Goal: Task Accomplishment & Management: Manage account settings

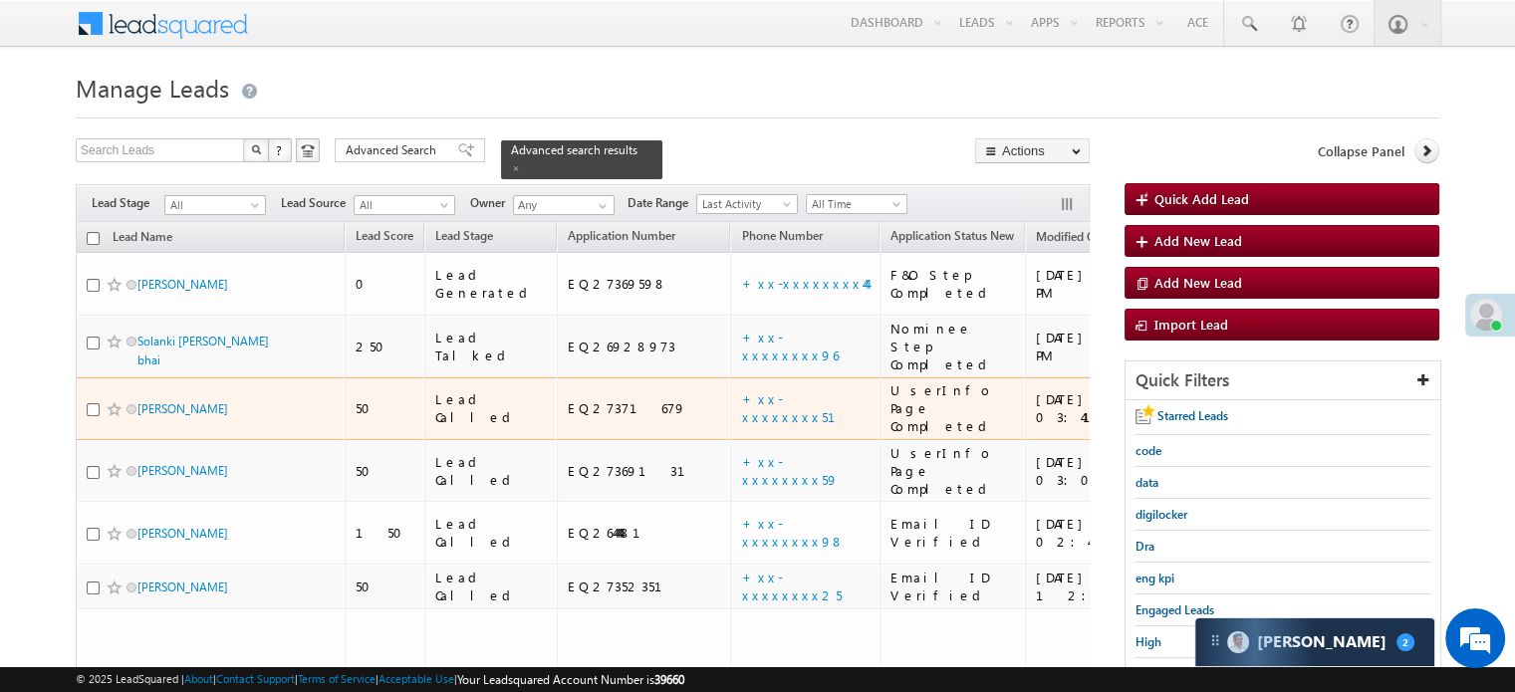
scroll to position [100, 0]
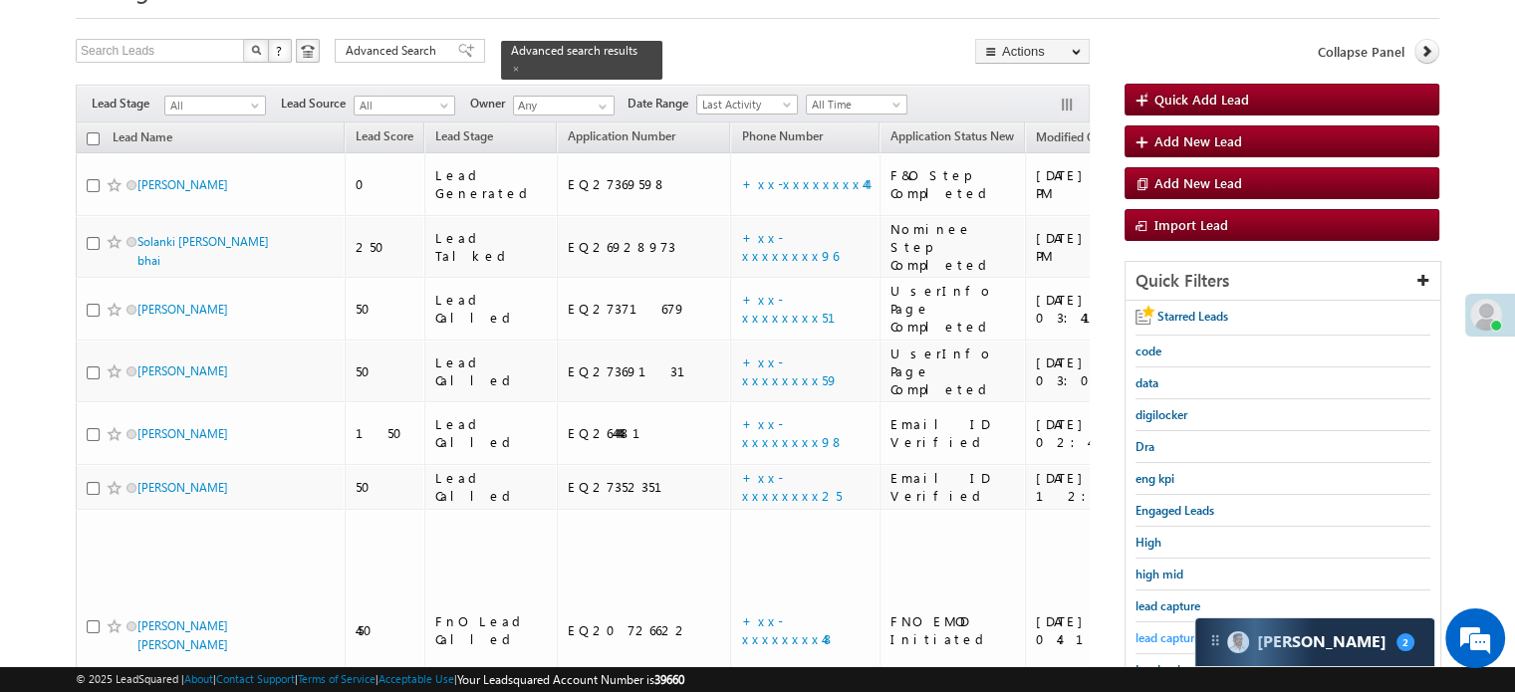
click at [1175, 640] on span "lead capture new" at bounding box center [1180, 637] width 90 height 15
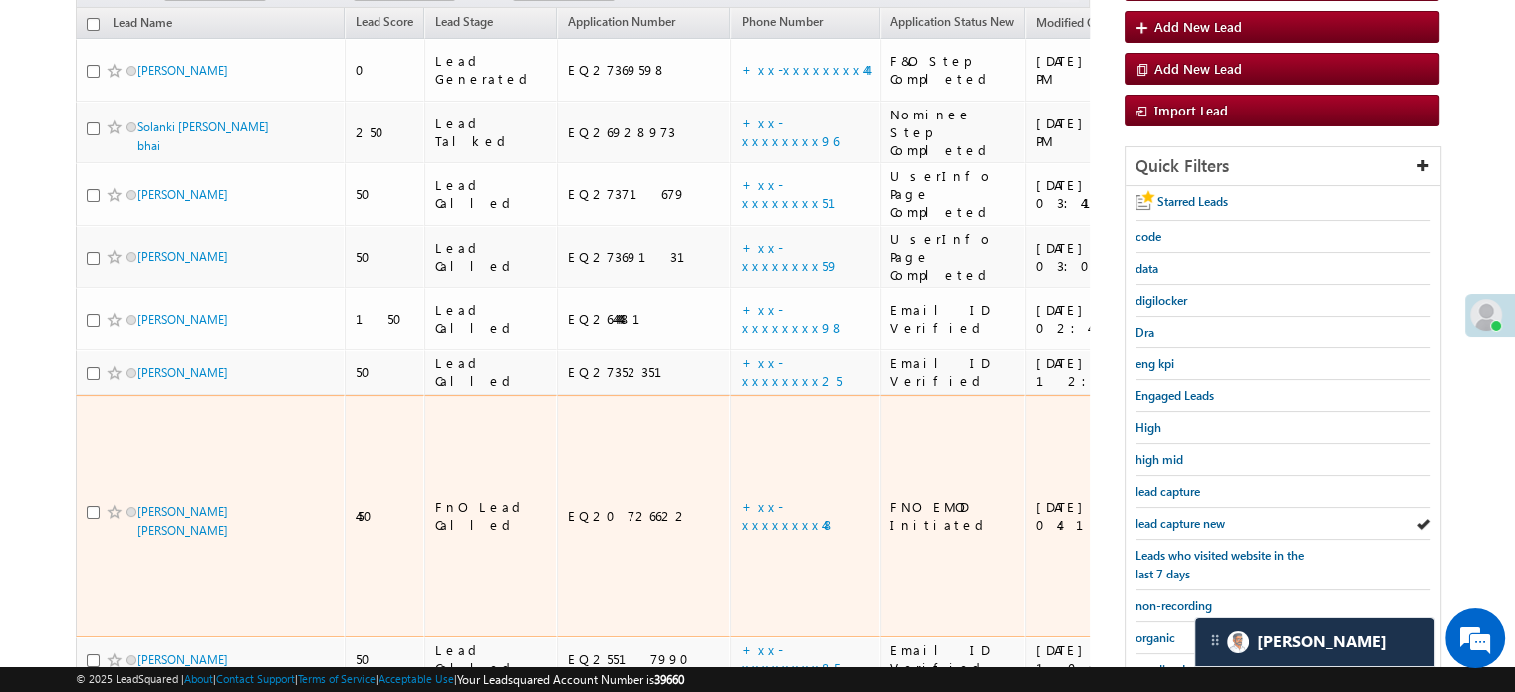
scroll to position [299, 0]
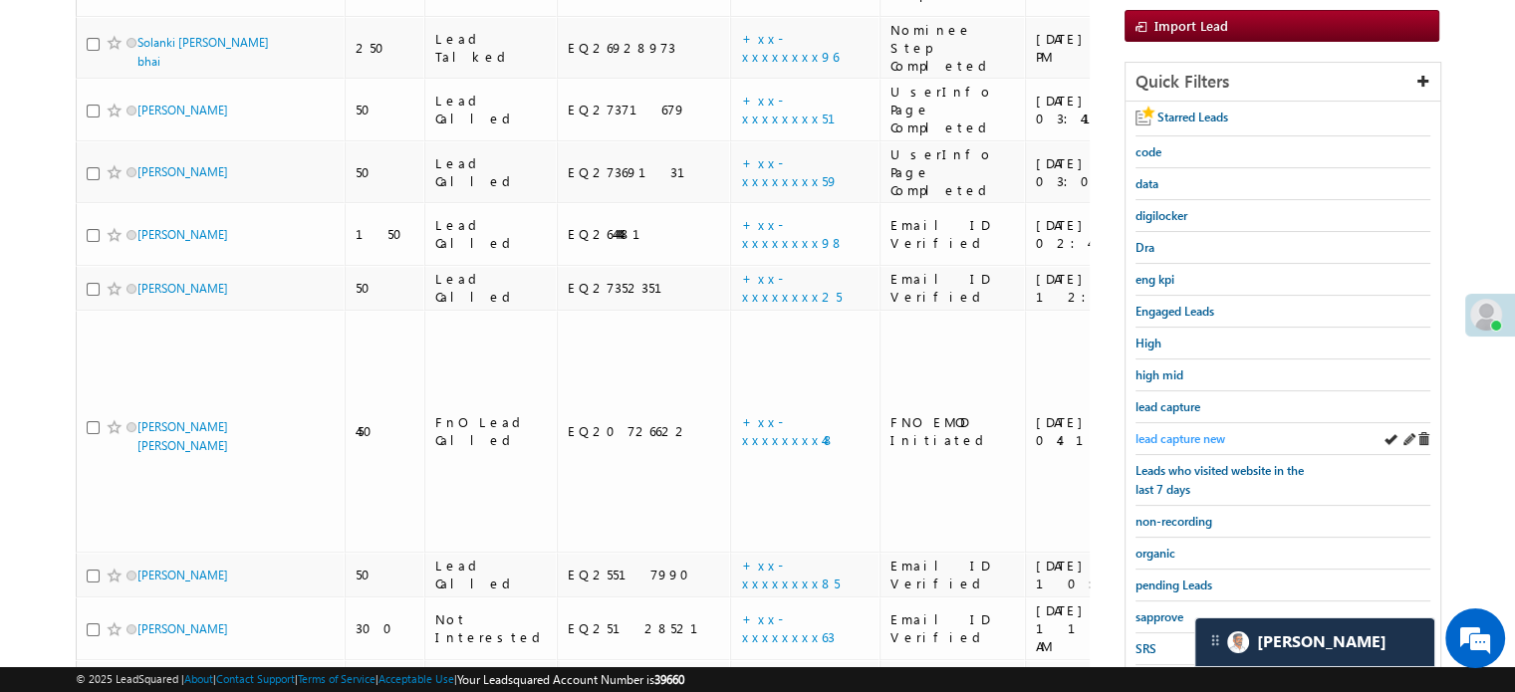
click at [1163, 435] on span "lead capture new" at bounding box center [1180, 438] width 90 height 15
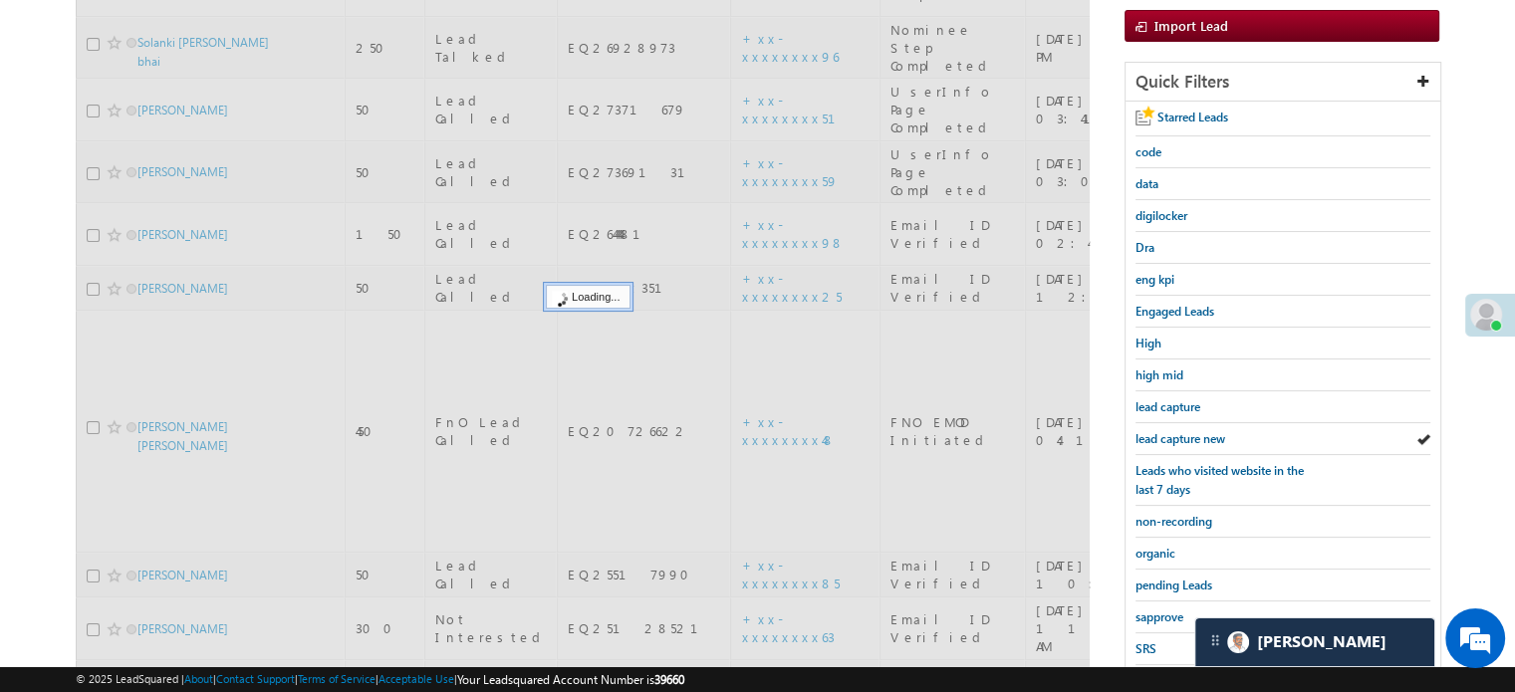
scroll to position [100, 0]
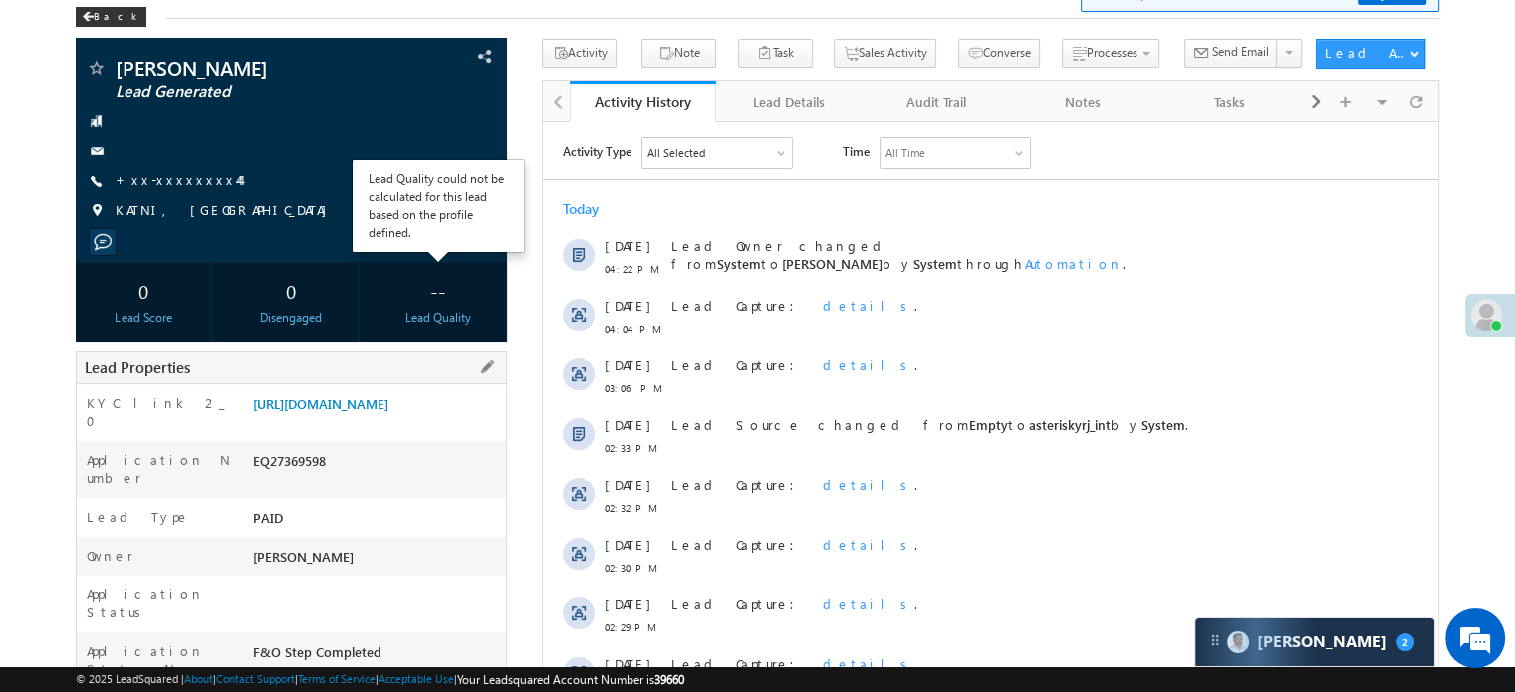
scroll to position [299, 0]
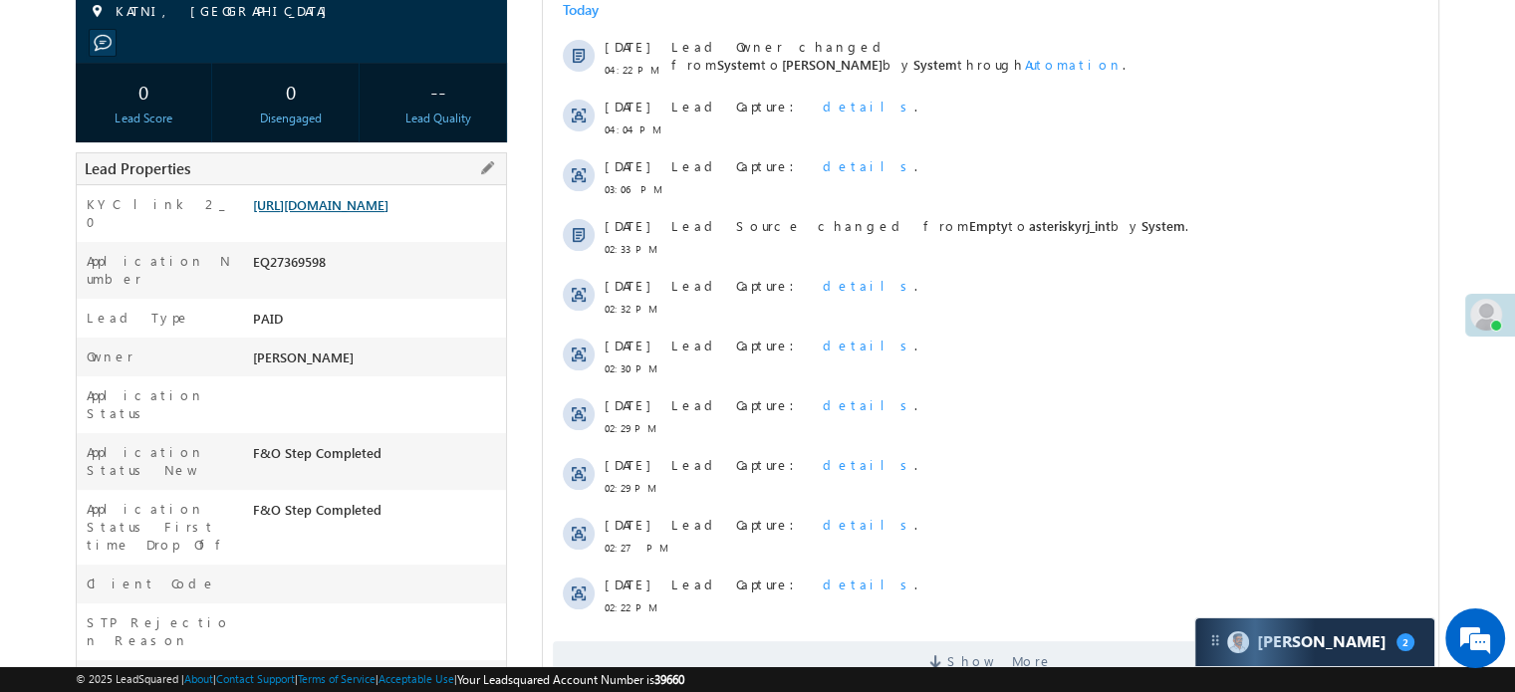
click at [351, 213] on link "https://angelbroking1-pk3em7sa.customui-test.leadsquared.com?leadId=eafa1c33-16…" at bounding box center [320, 204] width 135 height 17
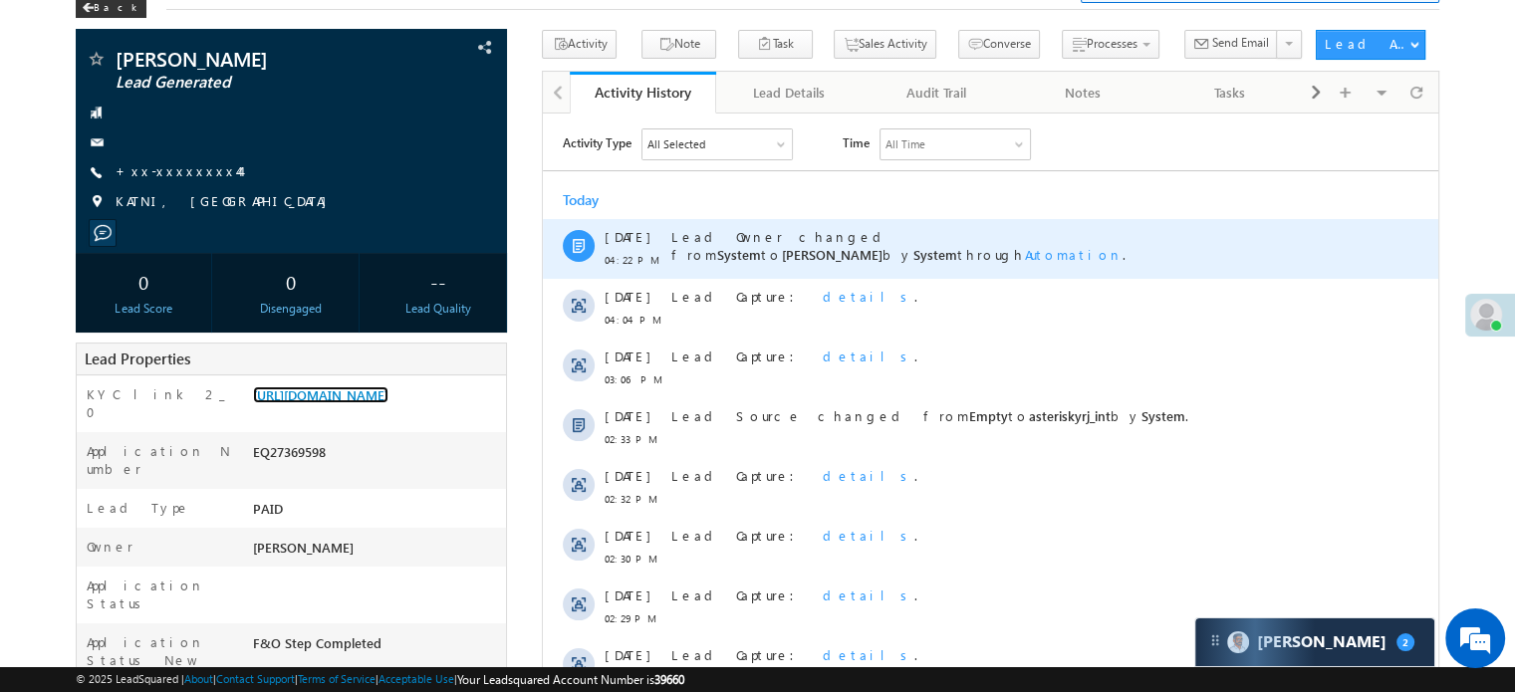
scroll to position [100, 0]
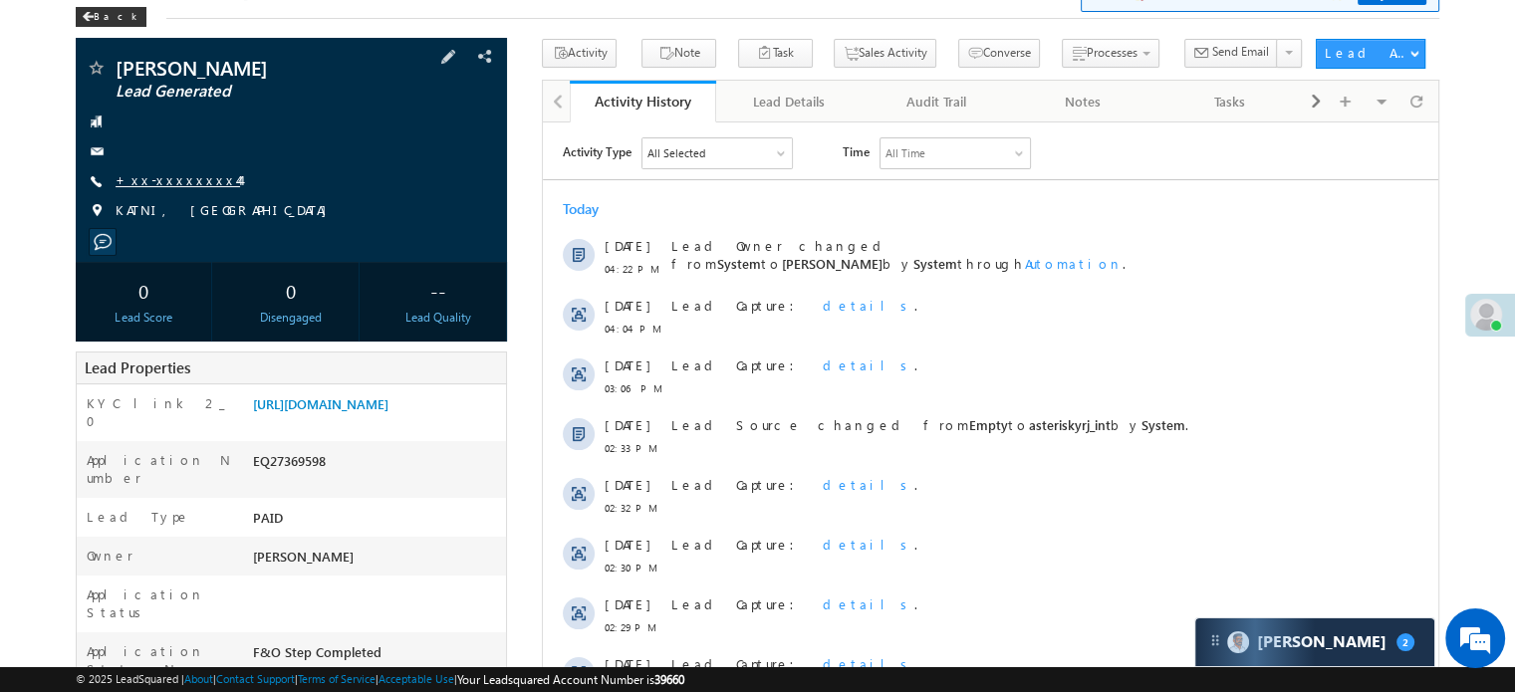
click at [187, 174] on link "+xx-xxxxxxxx44" at bounding box center [178, 179] width 125 height 17
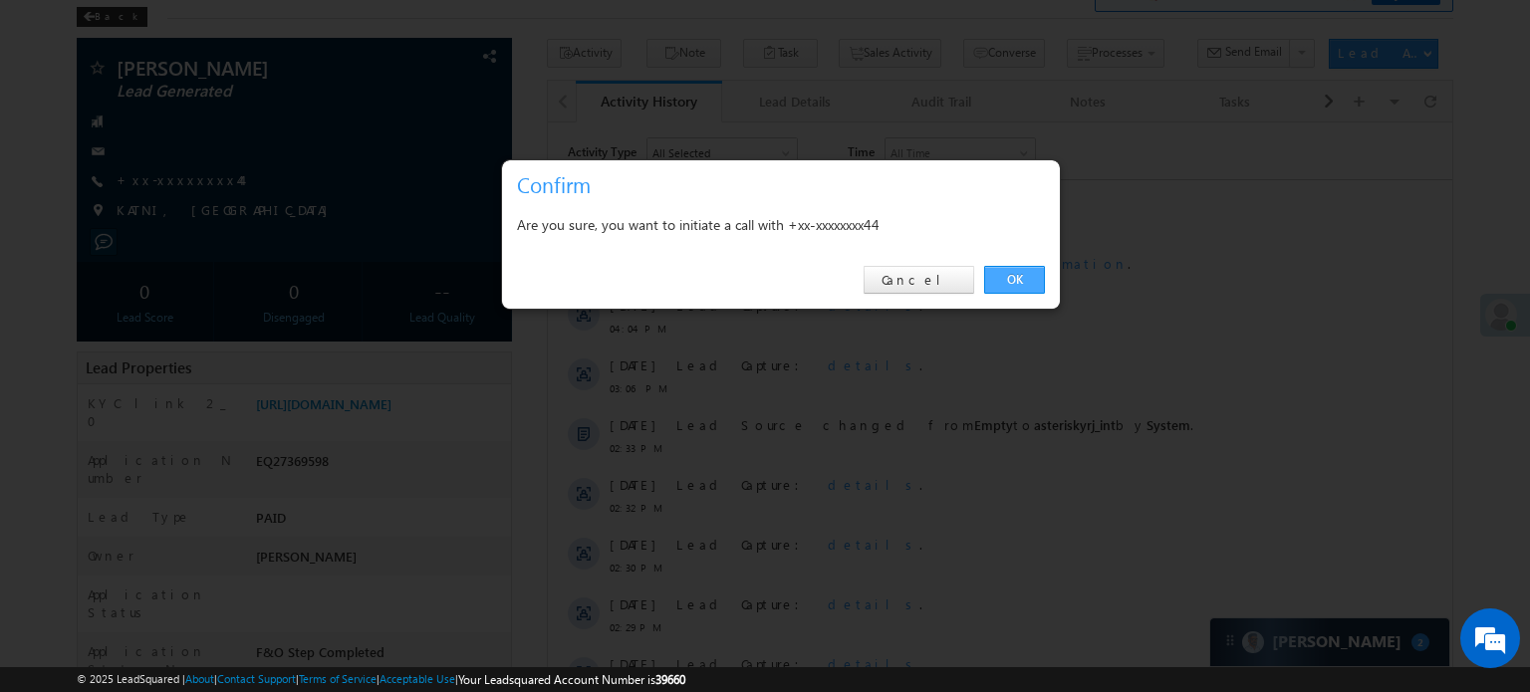
click at [1019, 271] on link "OK" at bounding box center [1014, 280] width 61 height 28
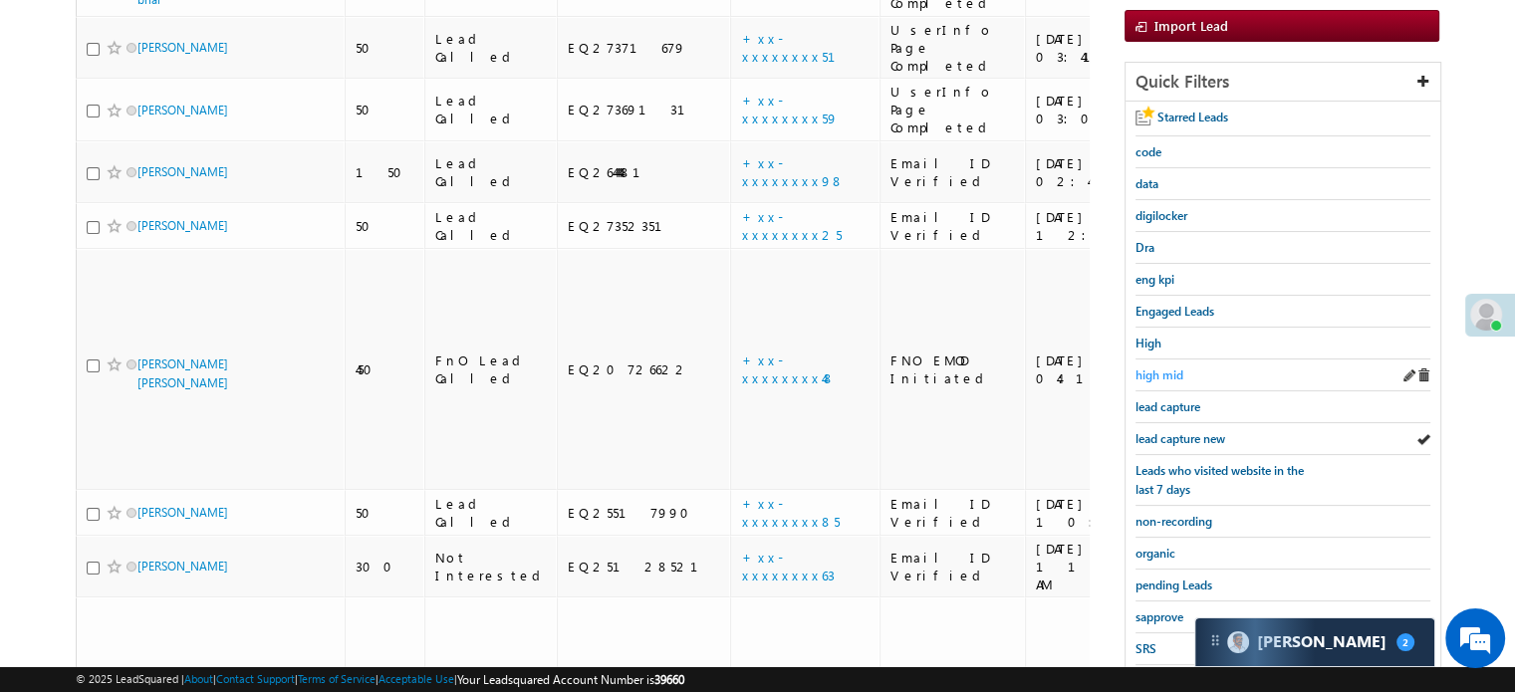
scroll to position [199, 0]
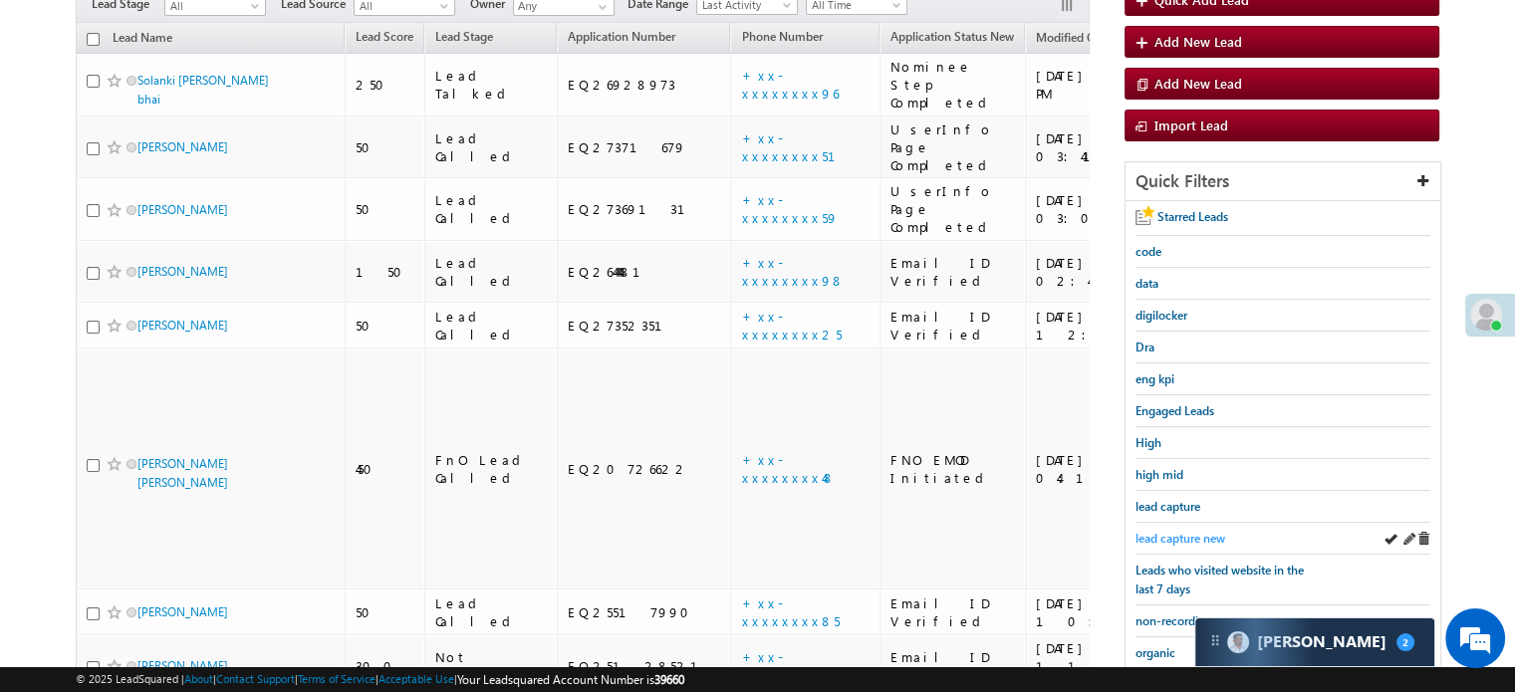
click at [1182, 535] on span "lead capture new" at bounding box center [1180, 538] width 90 height 15
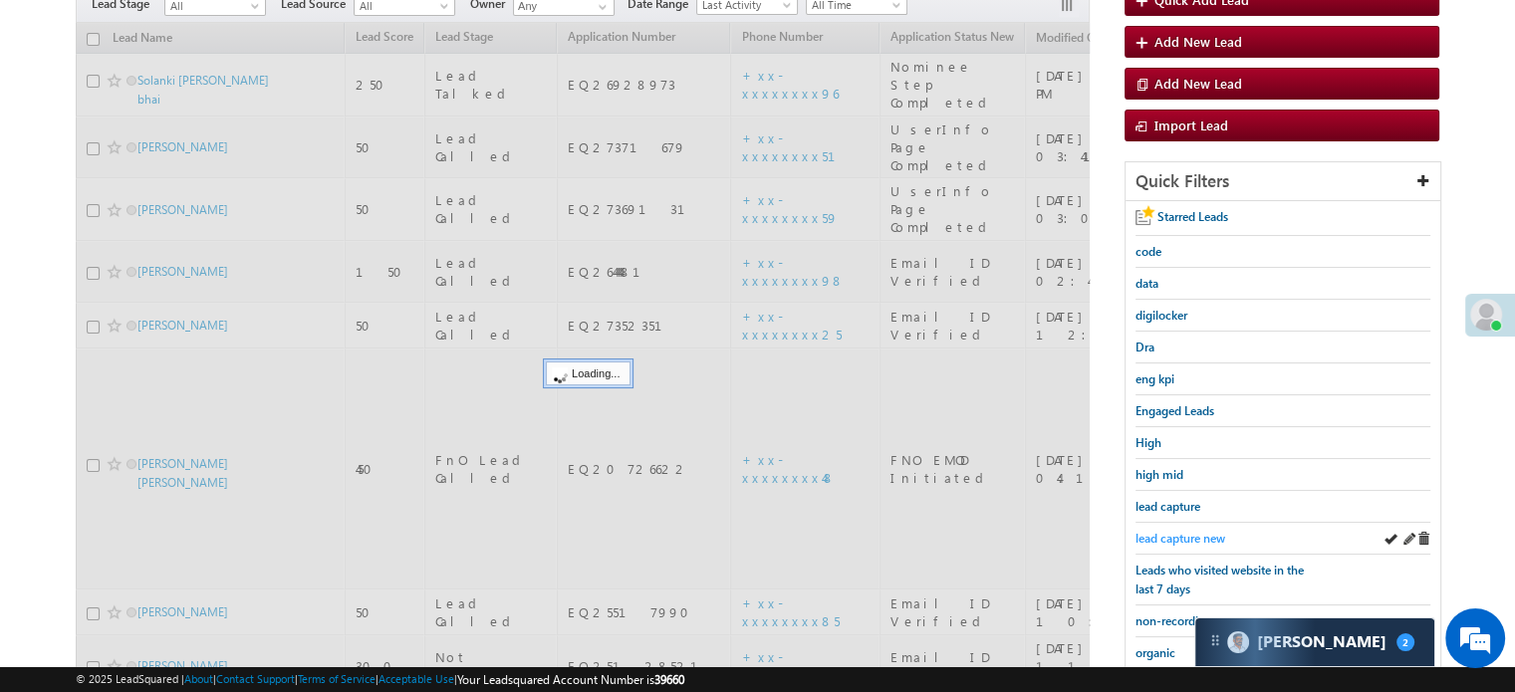
click at [1180, 538] on span "lead capture new" at bounding box center [1180, 538] width 90 height 15
click at [1179, 541] on span "lead capture new" at bounding box center [1180, 538] width 90 height 15
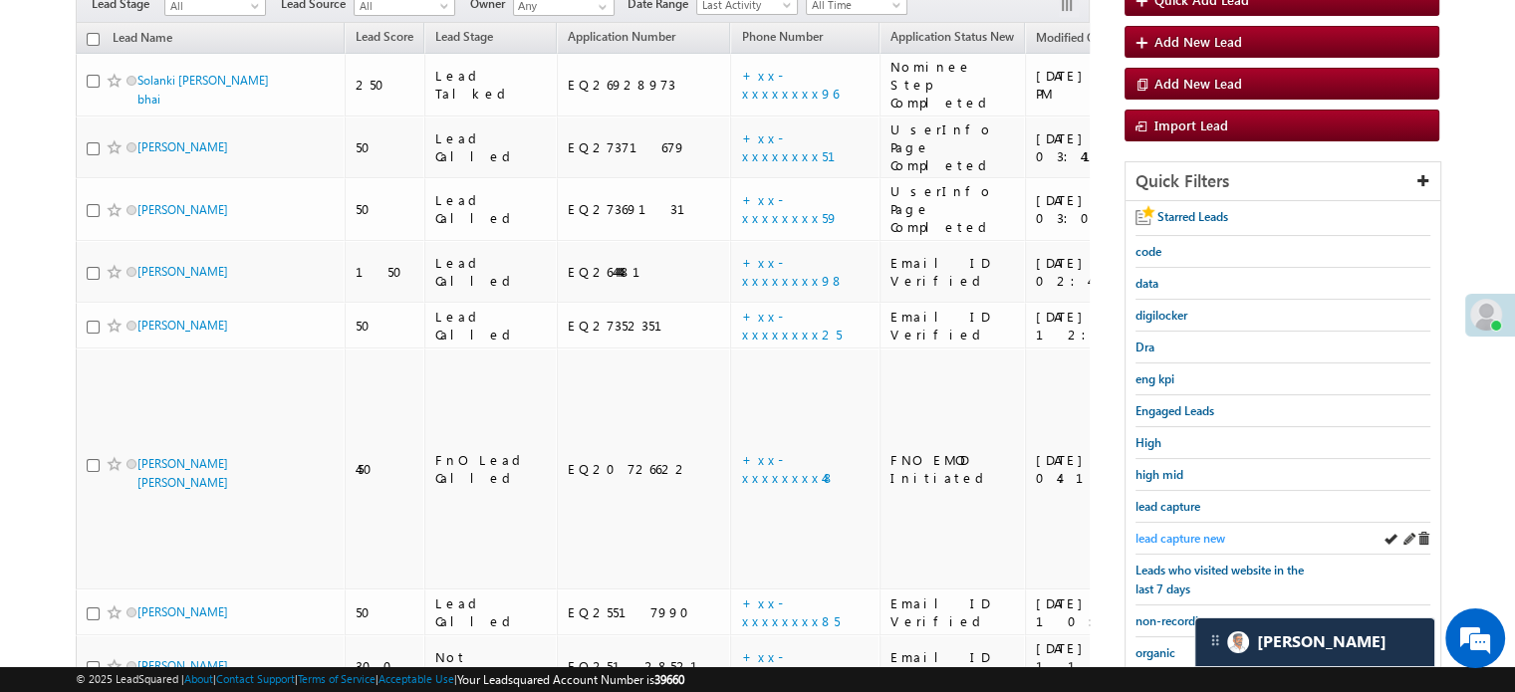
click at [1157, 532] on span "lead capture new" at bounding box center [1180, 538] width 90 height 15
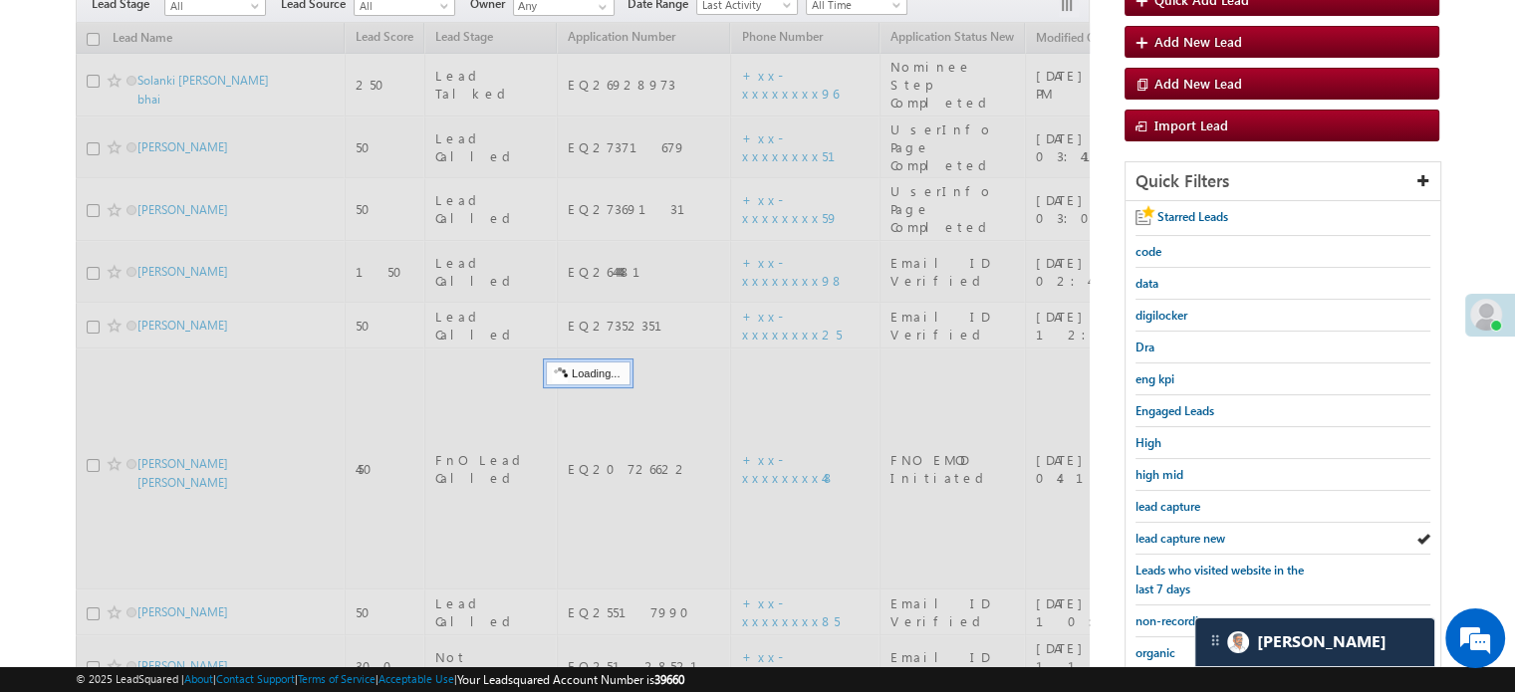
click at [1169, 531] on span "lead capture new" at bounding box center [1180, 538] width 90 height 15
click at [1182, 533] on span "lead capture new" at bounding box center [1180, 538] width 90 height 15
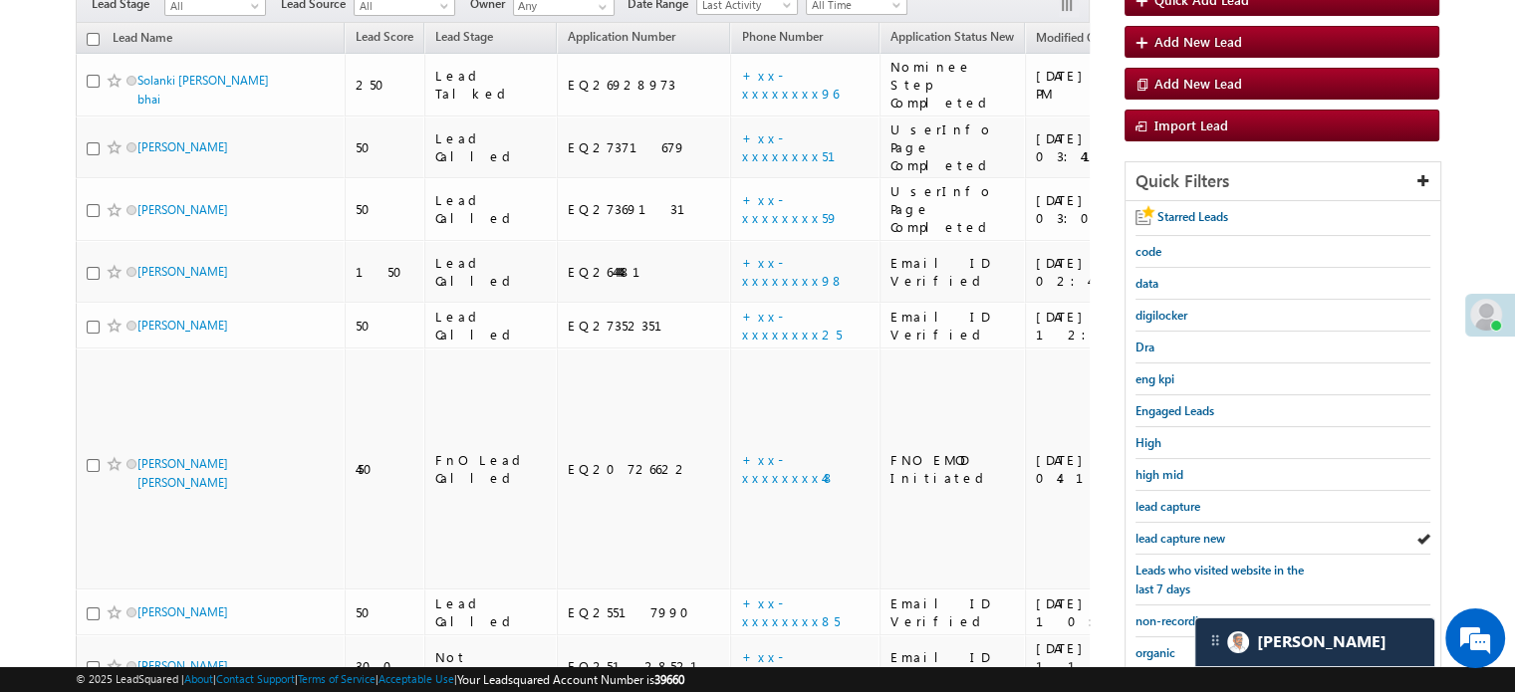
click at [1182, 533] on span "lead capture new" at bounding box center [1180, 538] width 90 height 15
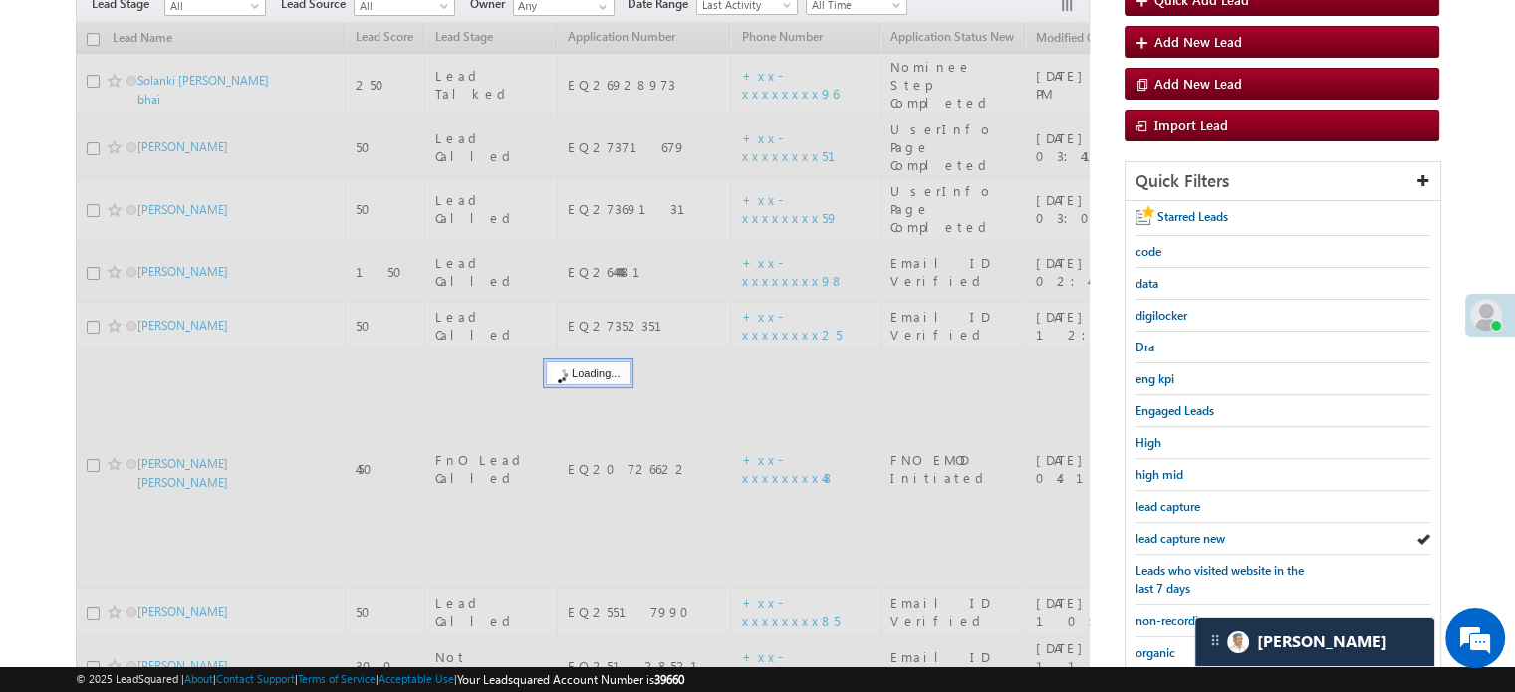
click at [1182, 533] on span "lead capture new" at bounding box center [1180, 538] width 90 height 15
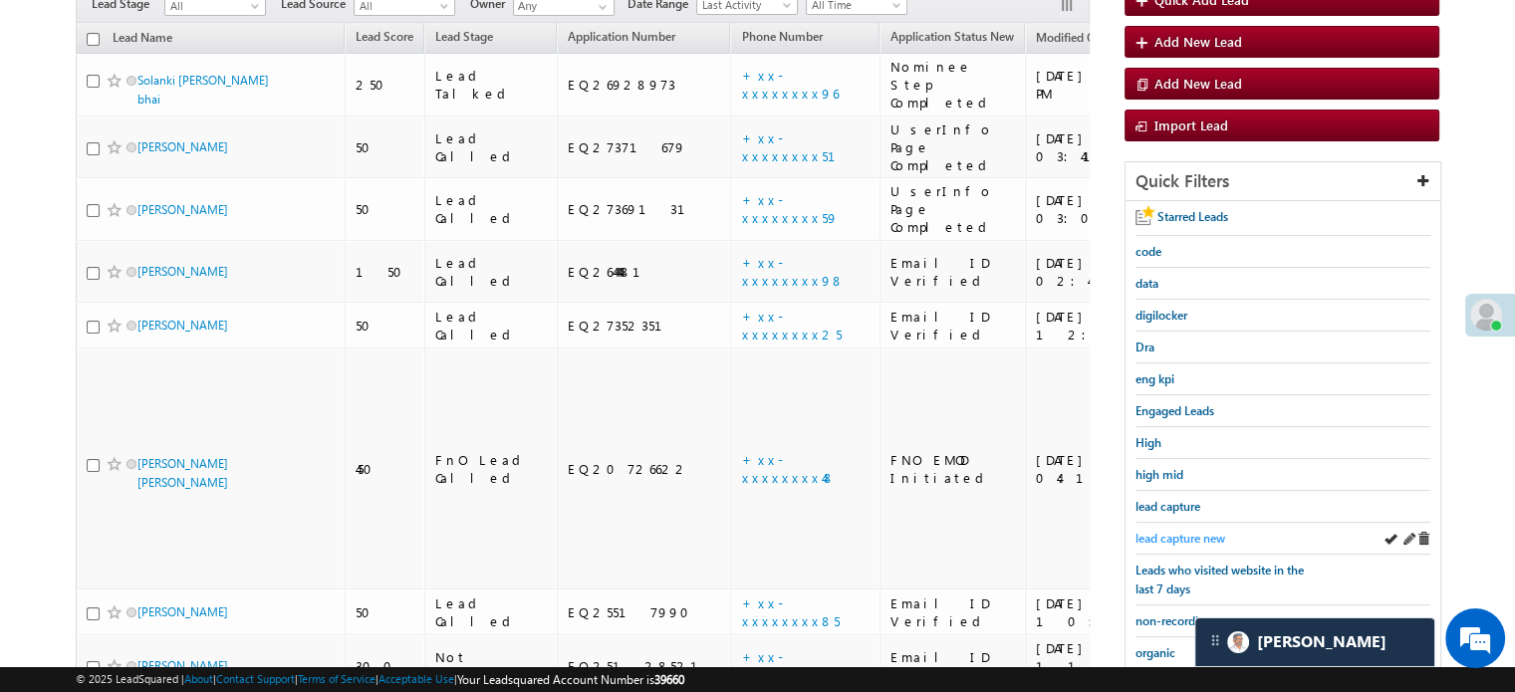
click at [1189, 531] on span "lead capture new" at bounding box center [1180, 538] width 90 height 15
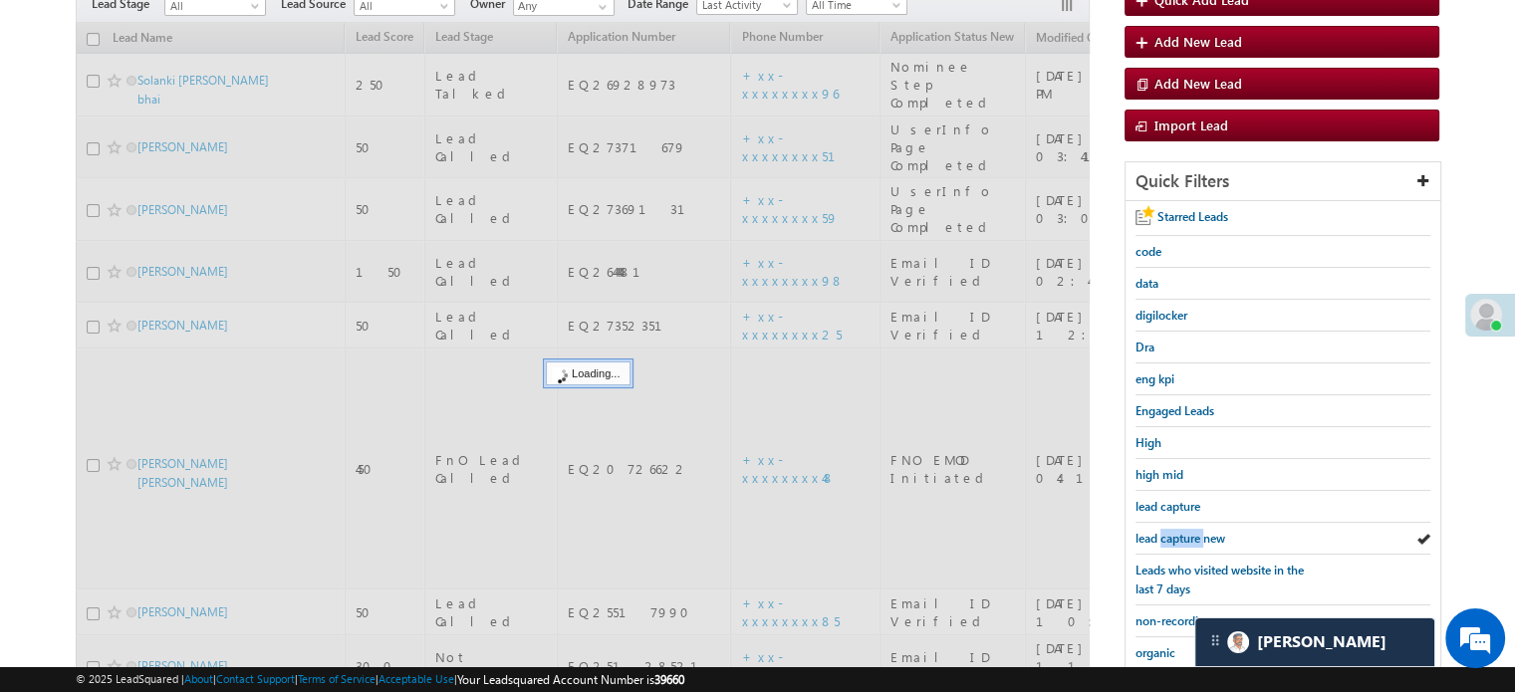
click at [1189, 531] on span "lead capture new" at bounding box center [1180, 538] width 90 height 15
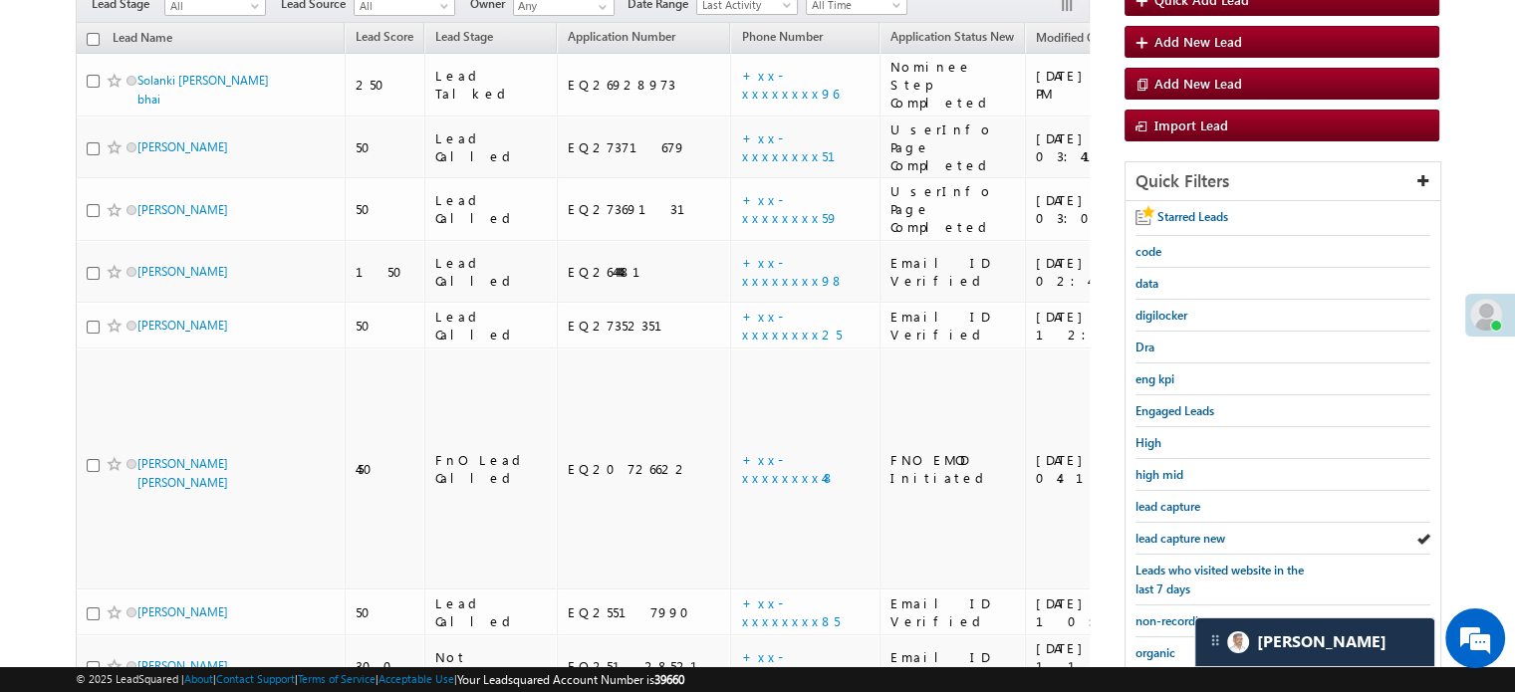
click at [1189, 531] on span "lead capture new" at bounding box center [1180, 538] width 90 height 15
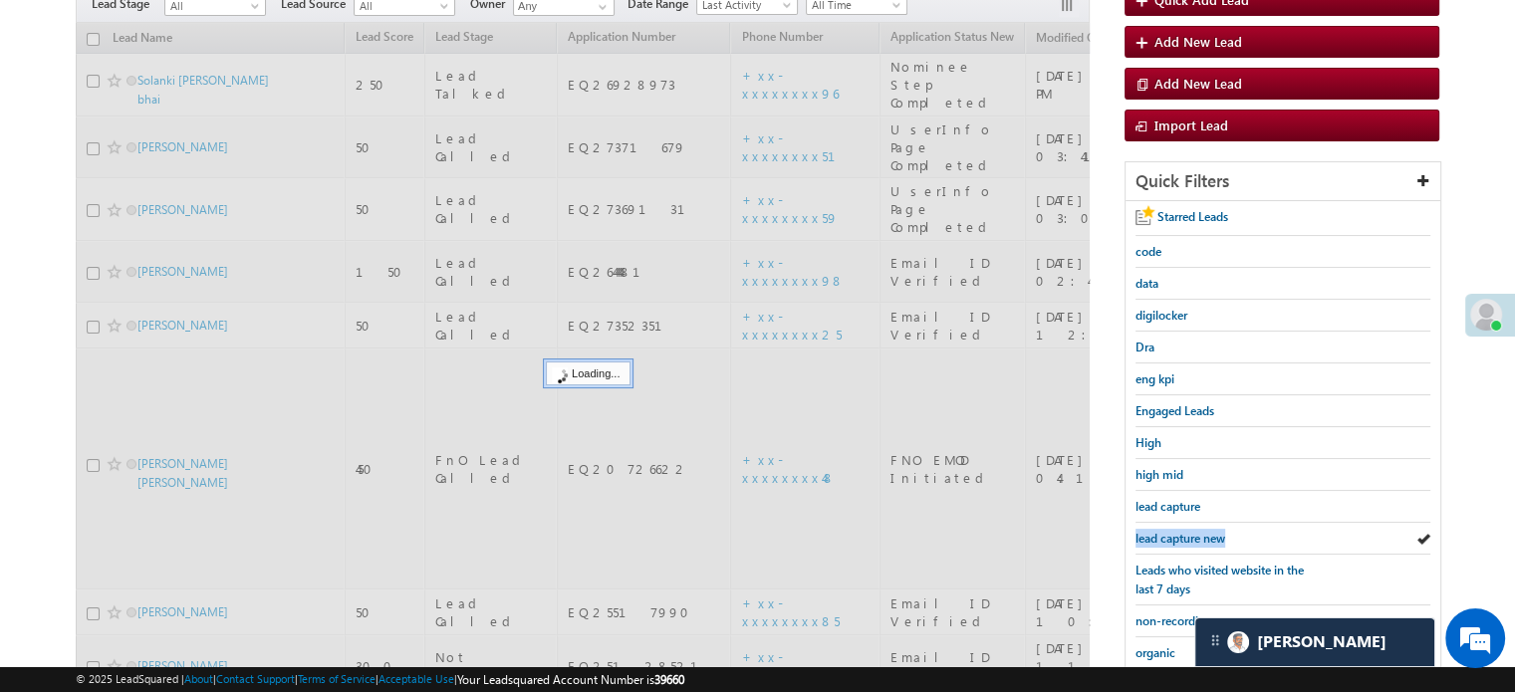
click at [1189, 531] on span "lead capture new" at bounding box center [1180, 538] width 90 height 15
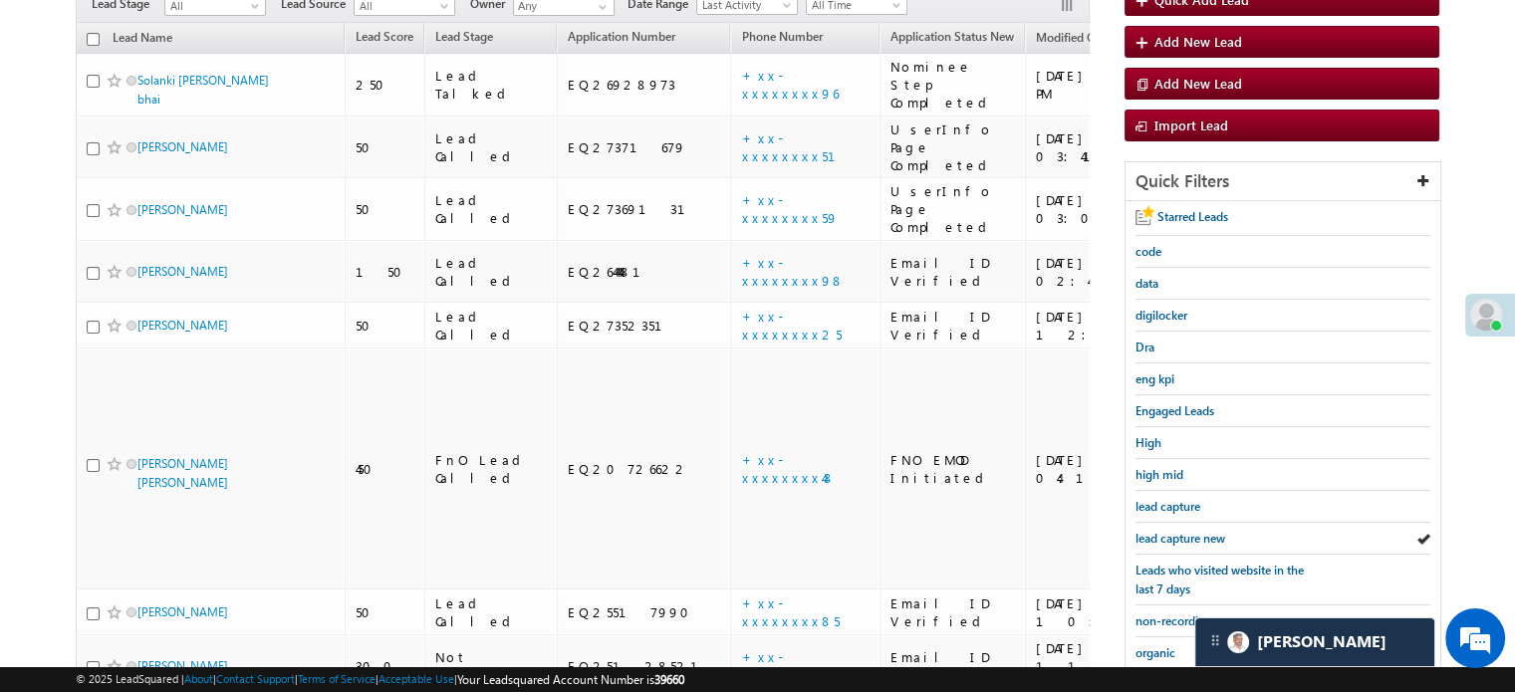
click at [1189, 531] on span "lead capture new" at bounding box center [1180, 538] width 90 height 15
click at [1153, 531] on span "lead capture new" at bounding box center [1180, 538] width 90 height 15
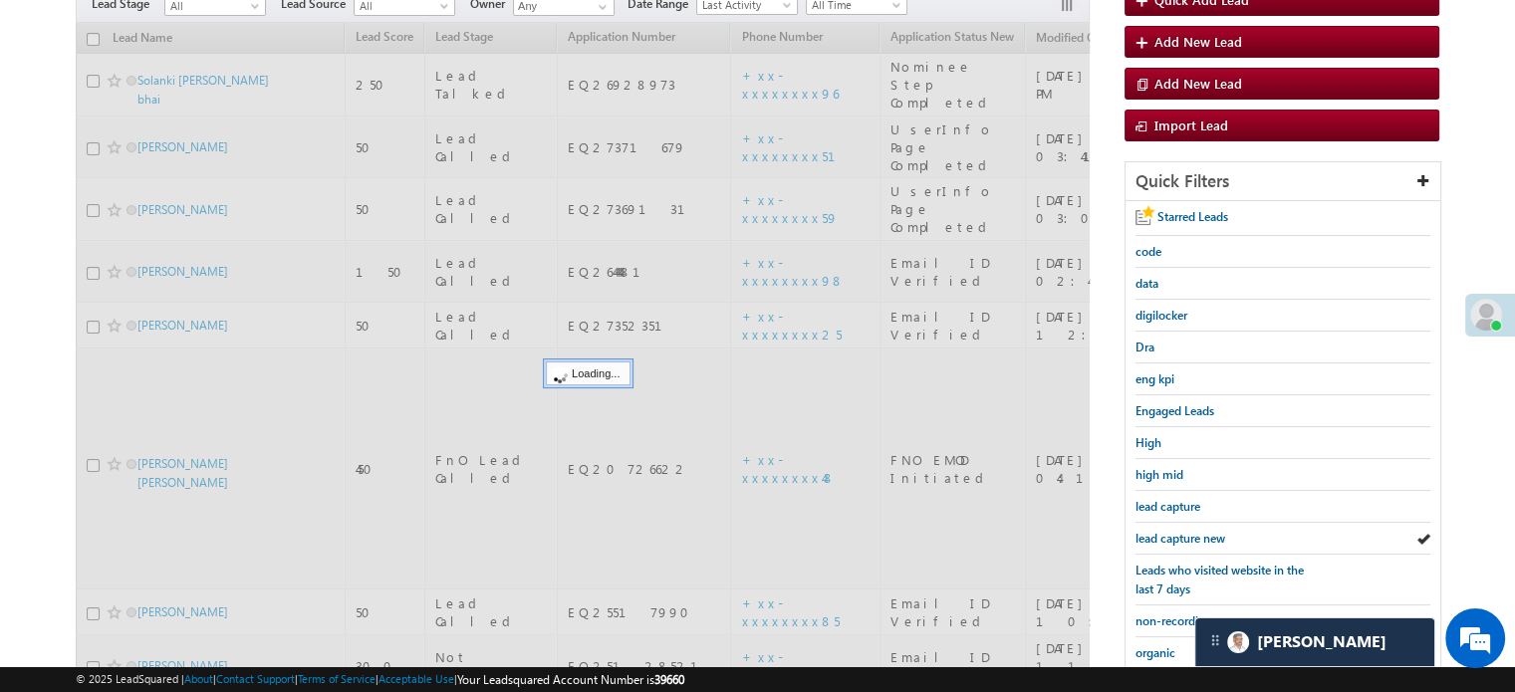
click at [1153, 531] on span "lead capture new" at bounding box center [1180, 538] width 90 height 15
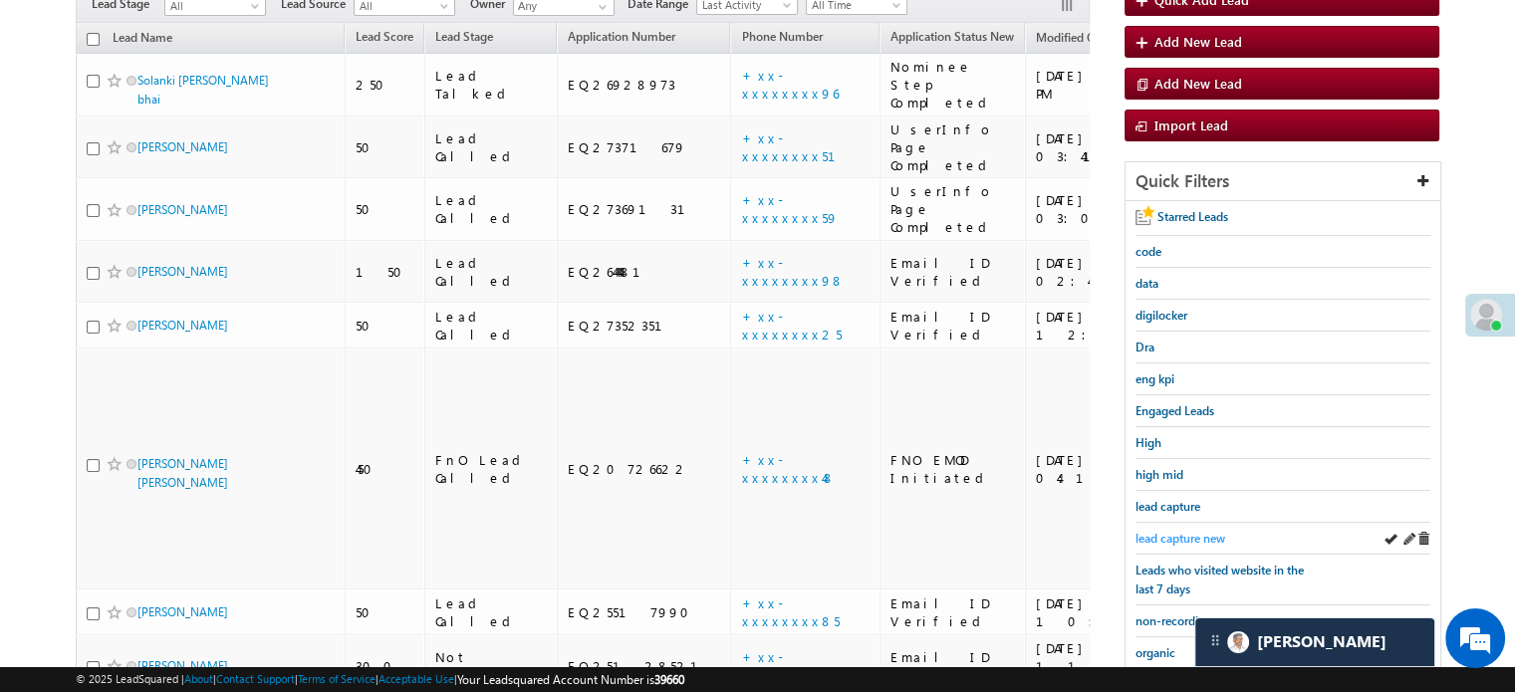
click at [1143, 533] on span "lead capture new" at bounding box center [1180, 538] width 90 height 15
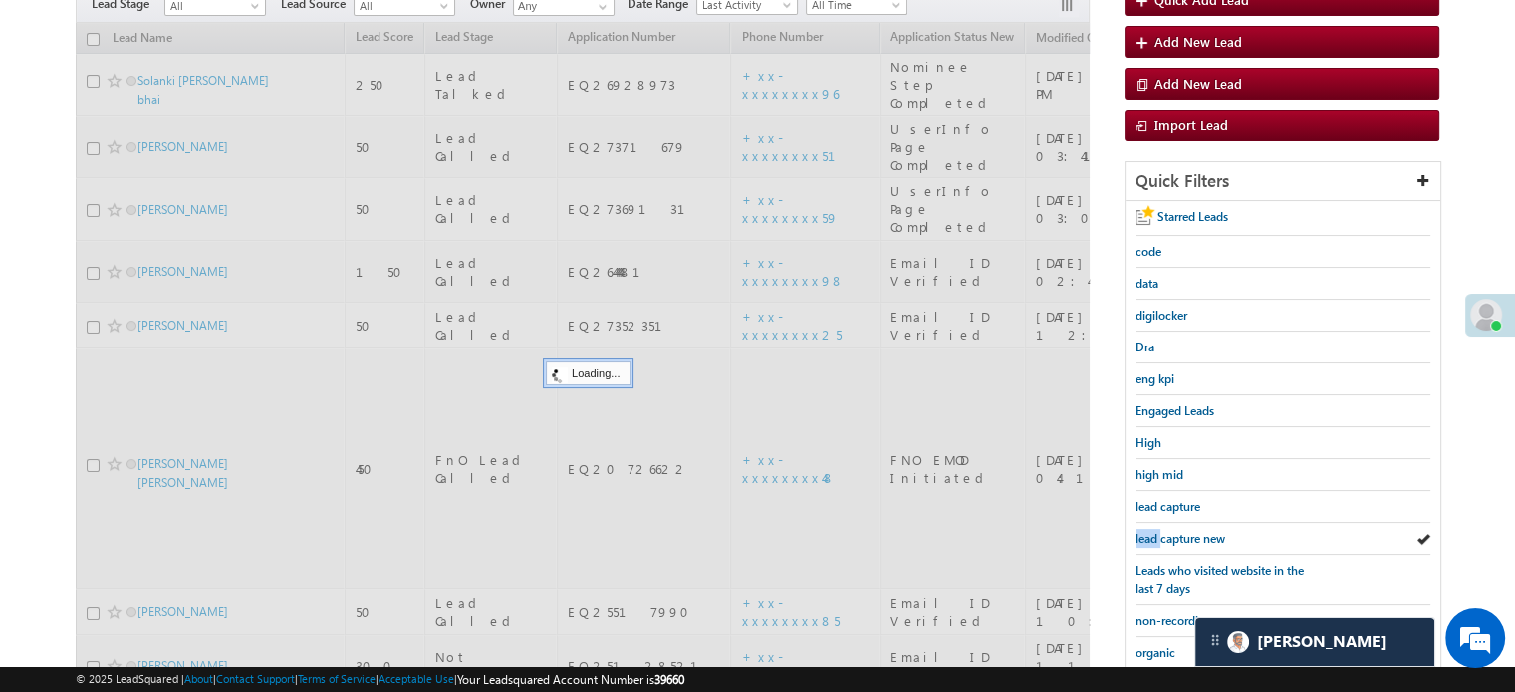
click at [1143, 533] on span "lead capture new" at bounding box center [1180, 538] width 90 height 15
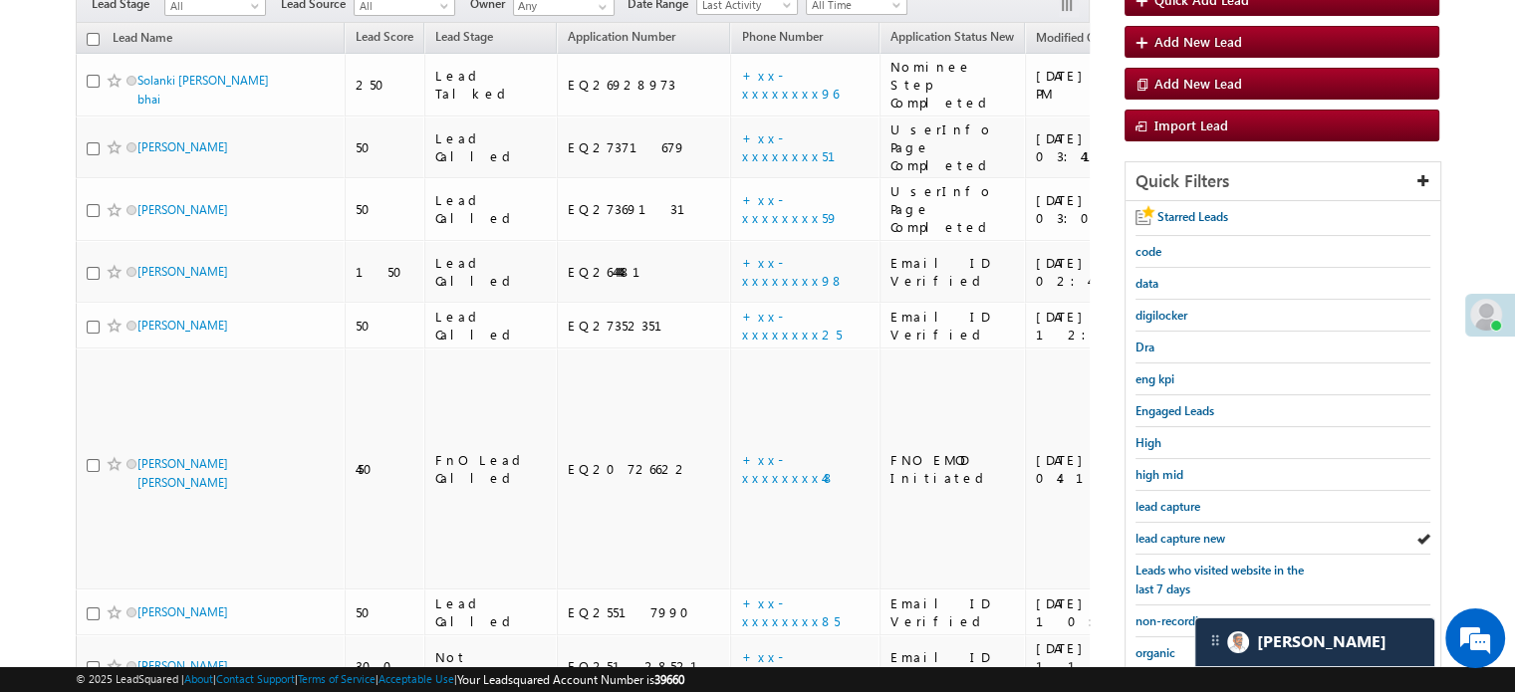
click at [1143, 533] on span "lead capture new" at bounding box center [1180, 538] width 90 height 15
click at [1175, 531] on span "lead capture new" at bounding box center [1180, 538] width 90 height 15
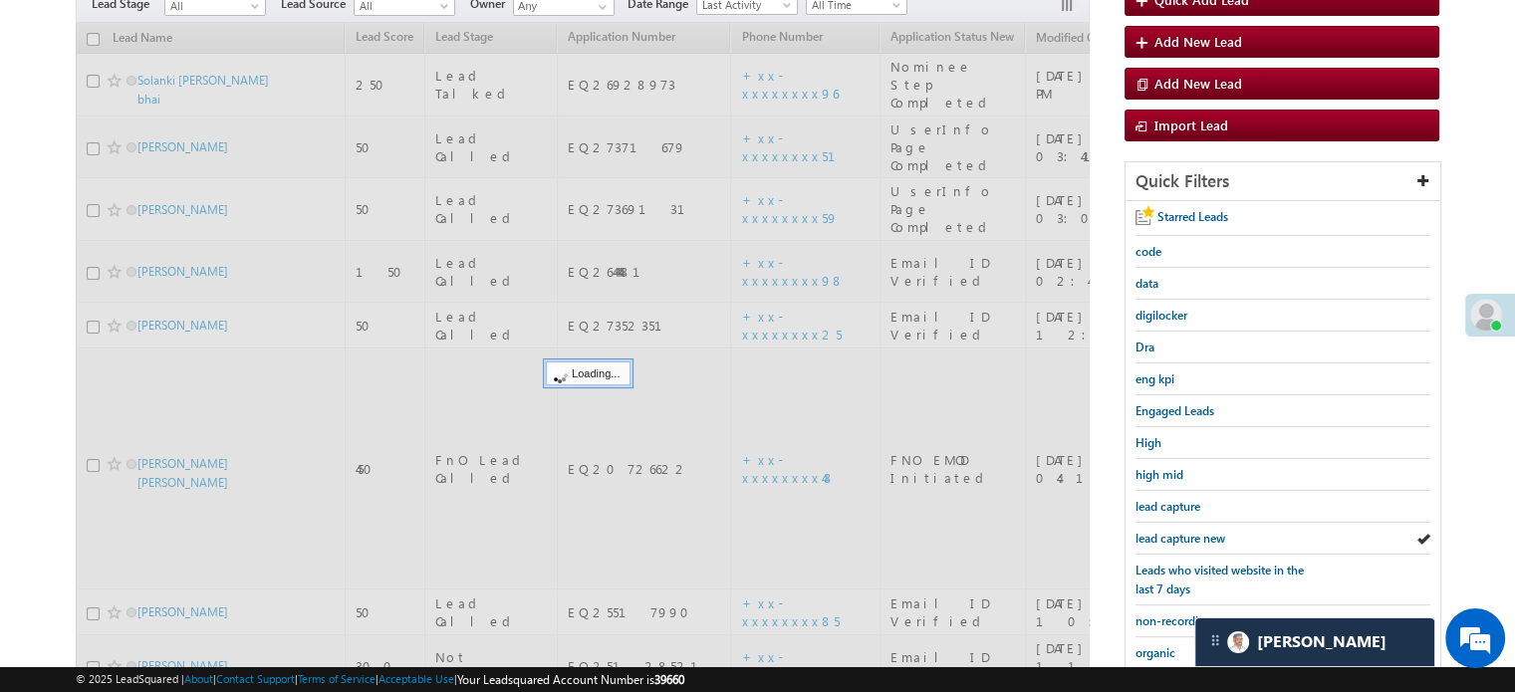
click at [1176, 532] on span "lead capture new" at bounding box center [1180, 538] width 90 height 15
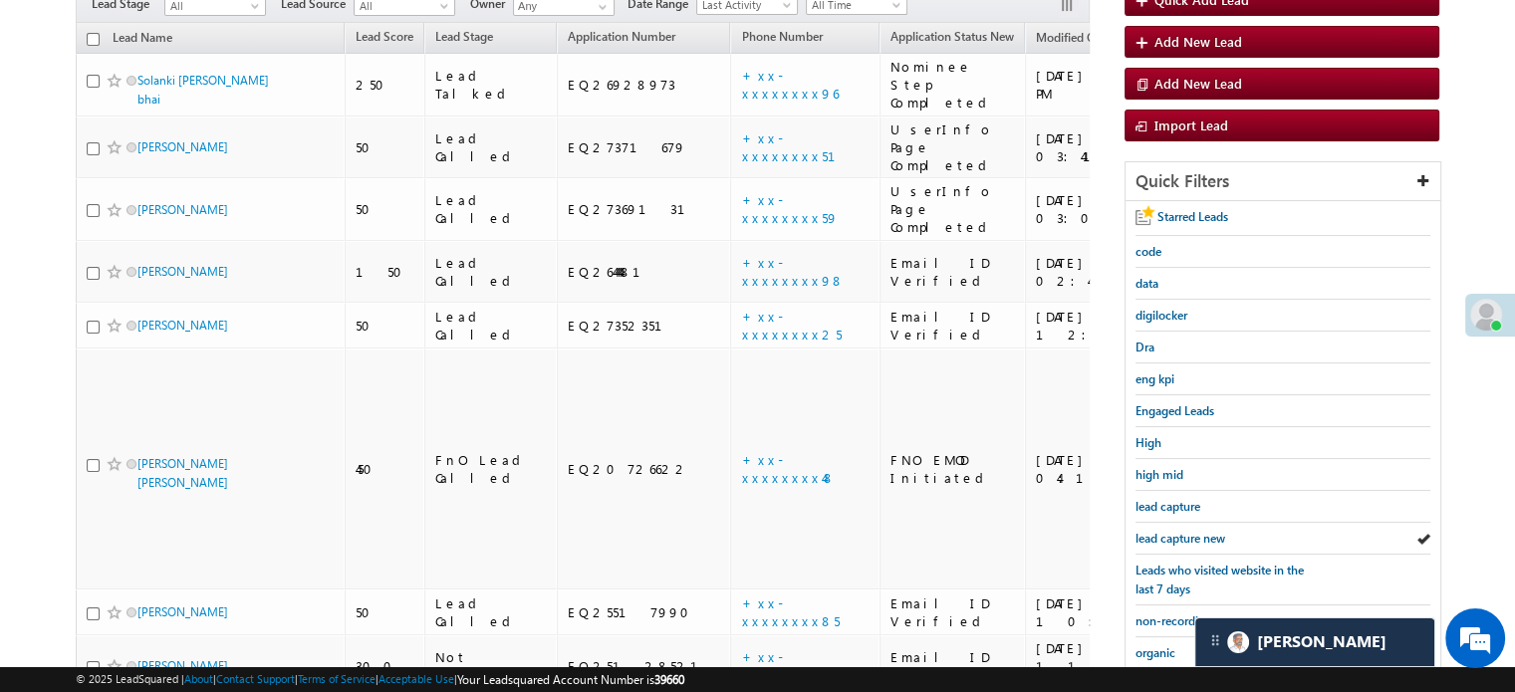
click at [1176, 532] on span "lead capture new" at bounding box center [1180, 538] width 90 height 15
click at [1179, 533] on span "lead capture new" at bounding box center [1180, 538] width 90 height 15
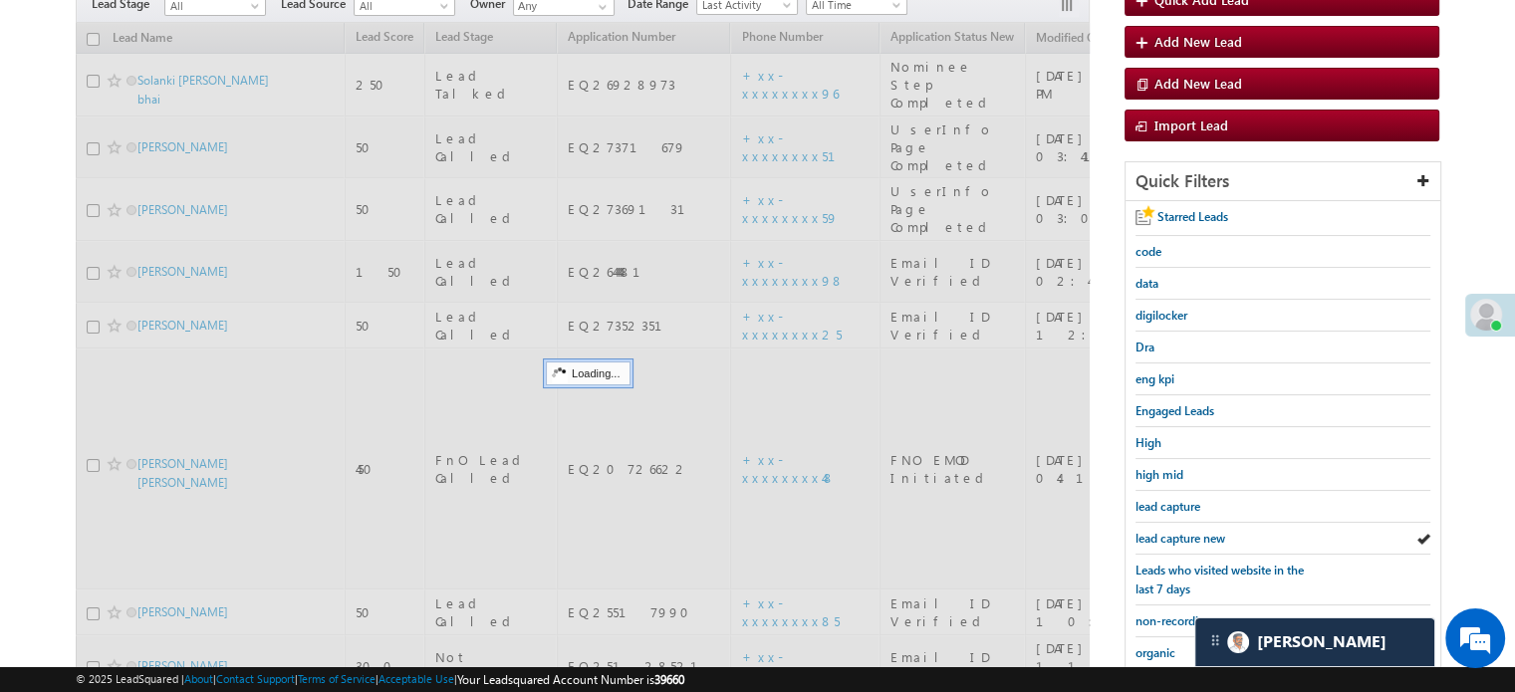
click at [1179, 533] on span "lead capture new" at bounding box center [1180, 538] width 90 height 15
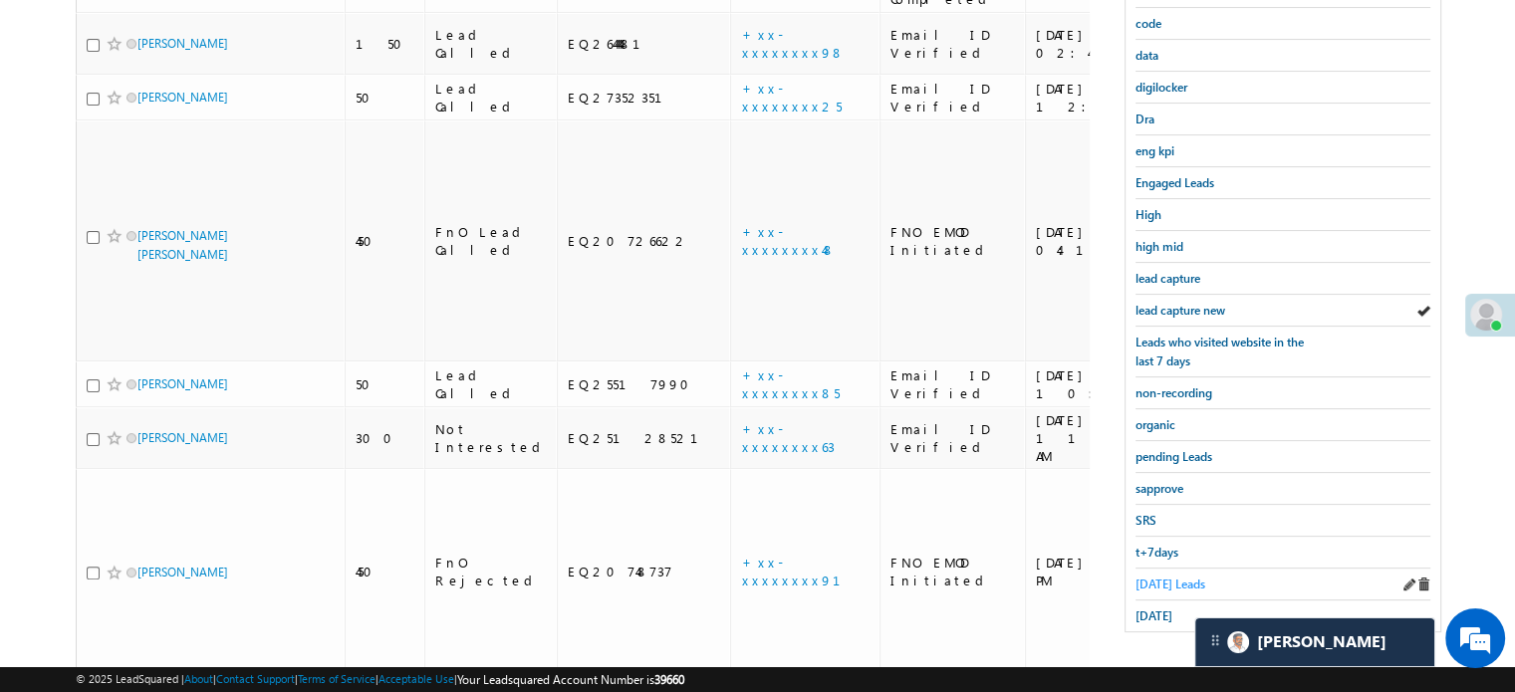
click at [1147, 577] on span "Today's Leads" at bounding box center [1170, 584] width 70 height 15
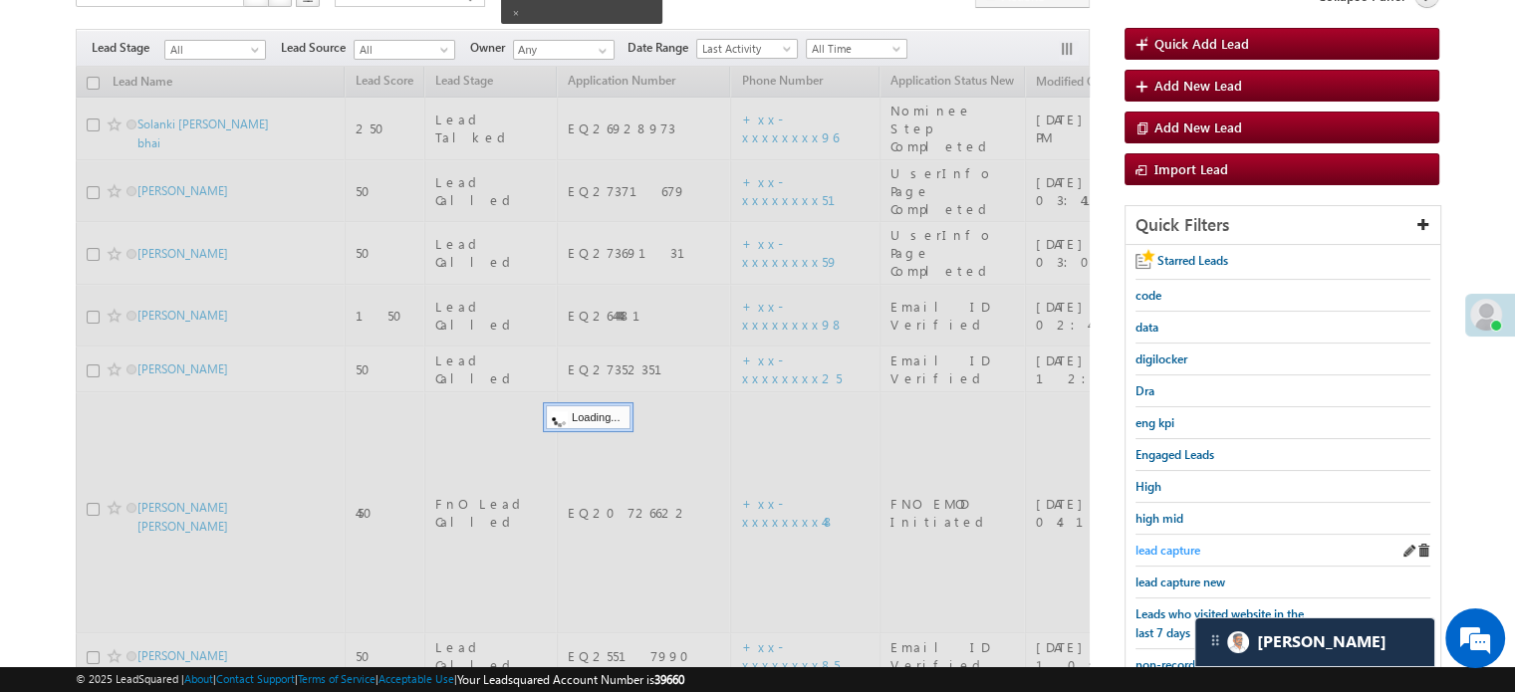
scroll to position [128, 0]
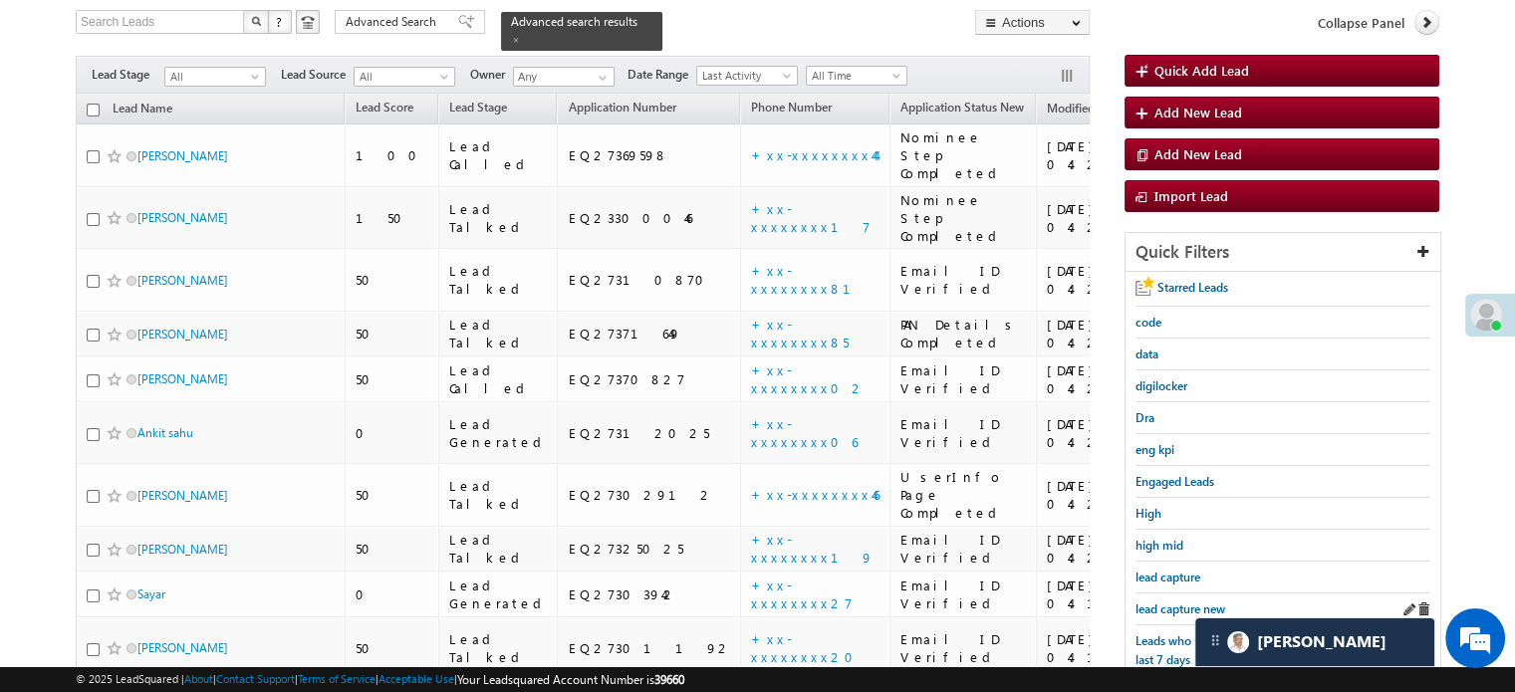
click at [1159, 594] on div "lead capture new" at bounding box center [1282, 610] width 295 height 32
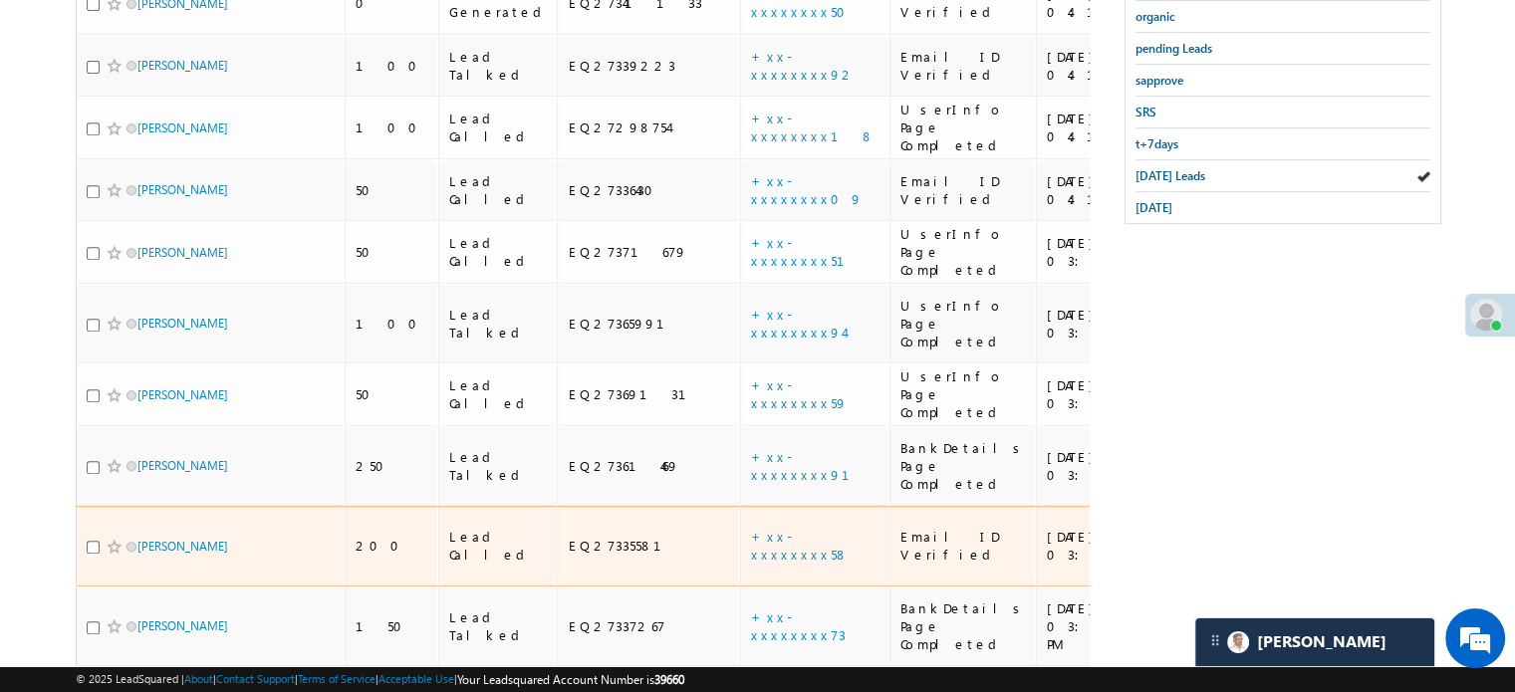
scroll to position [458, 0]
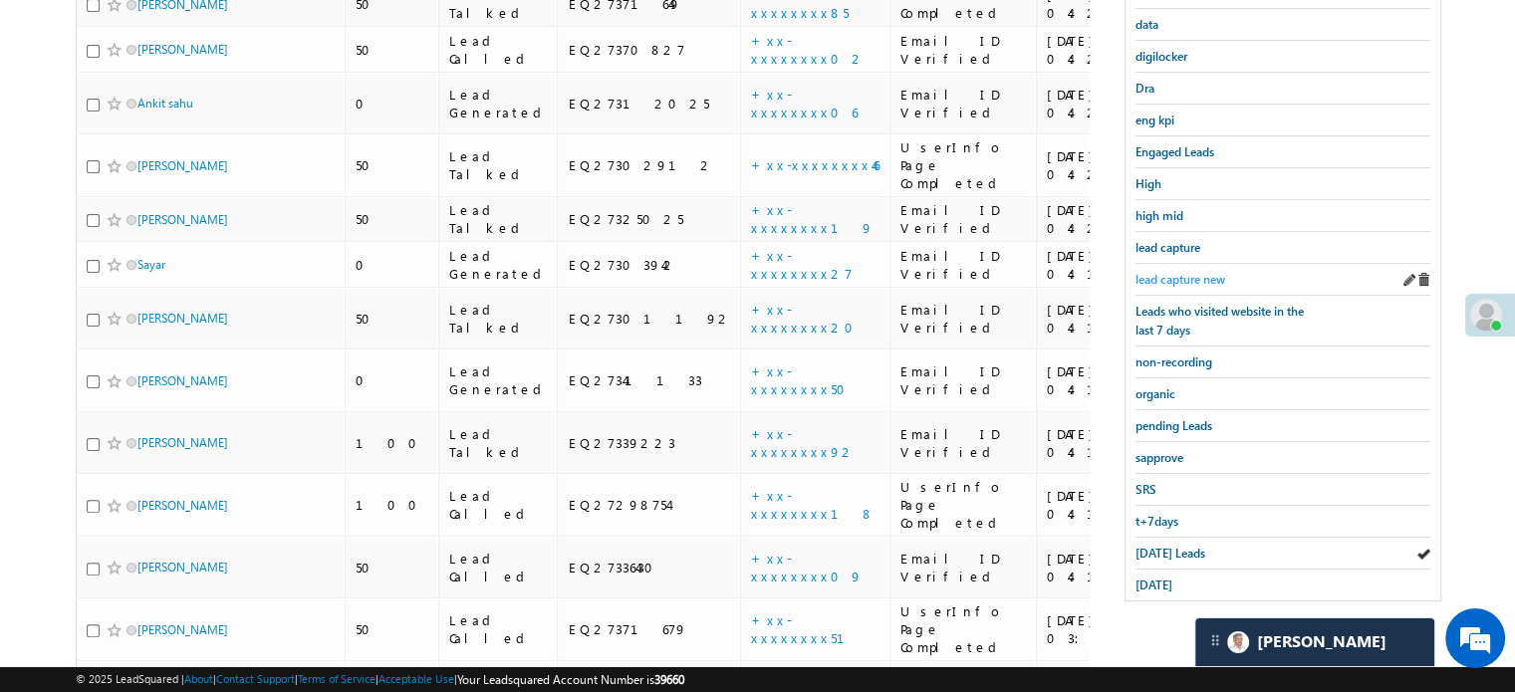
click at [1184, 272] on span "lead capture new" at bounding box center [1180, 279] width 90 height 15
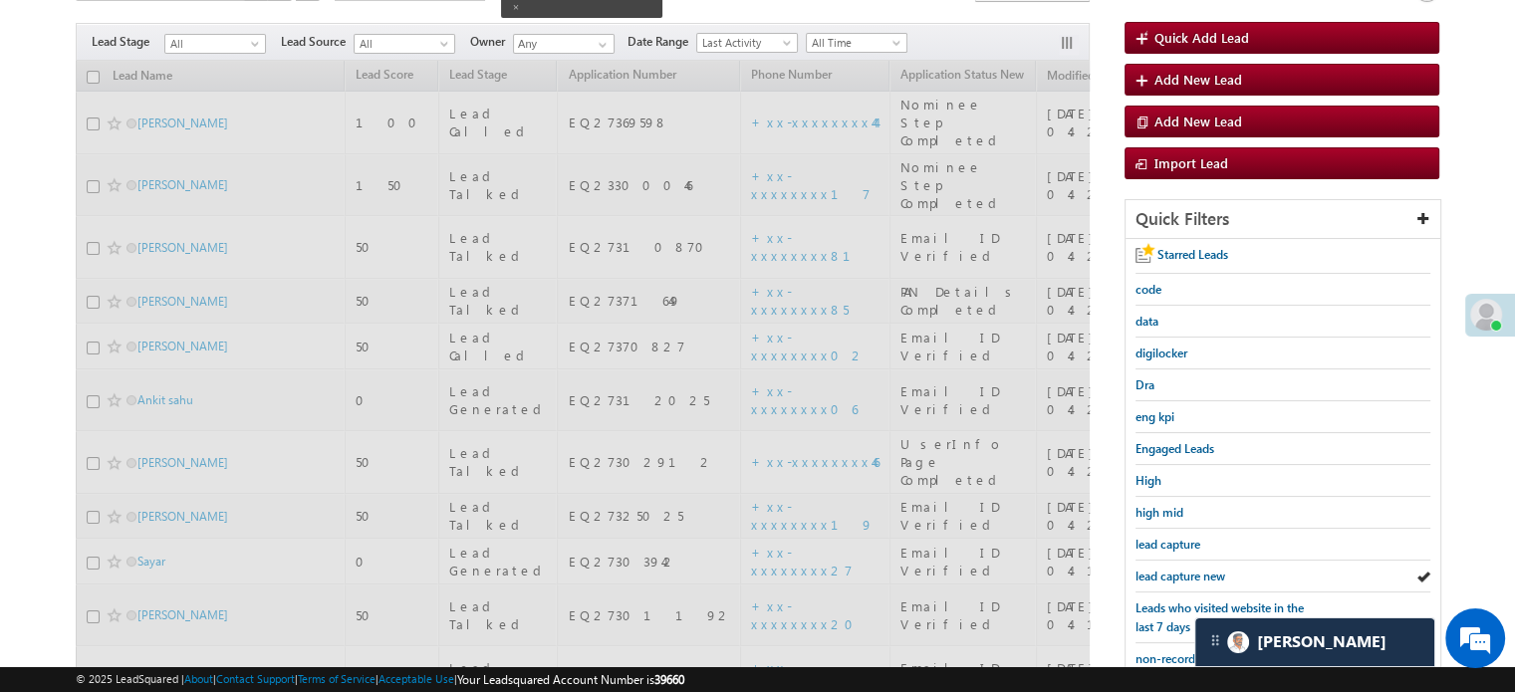
scroll to position [159, 0]
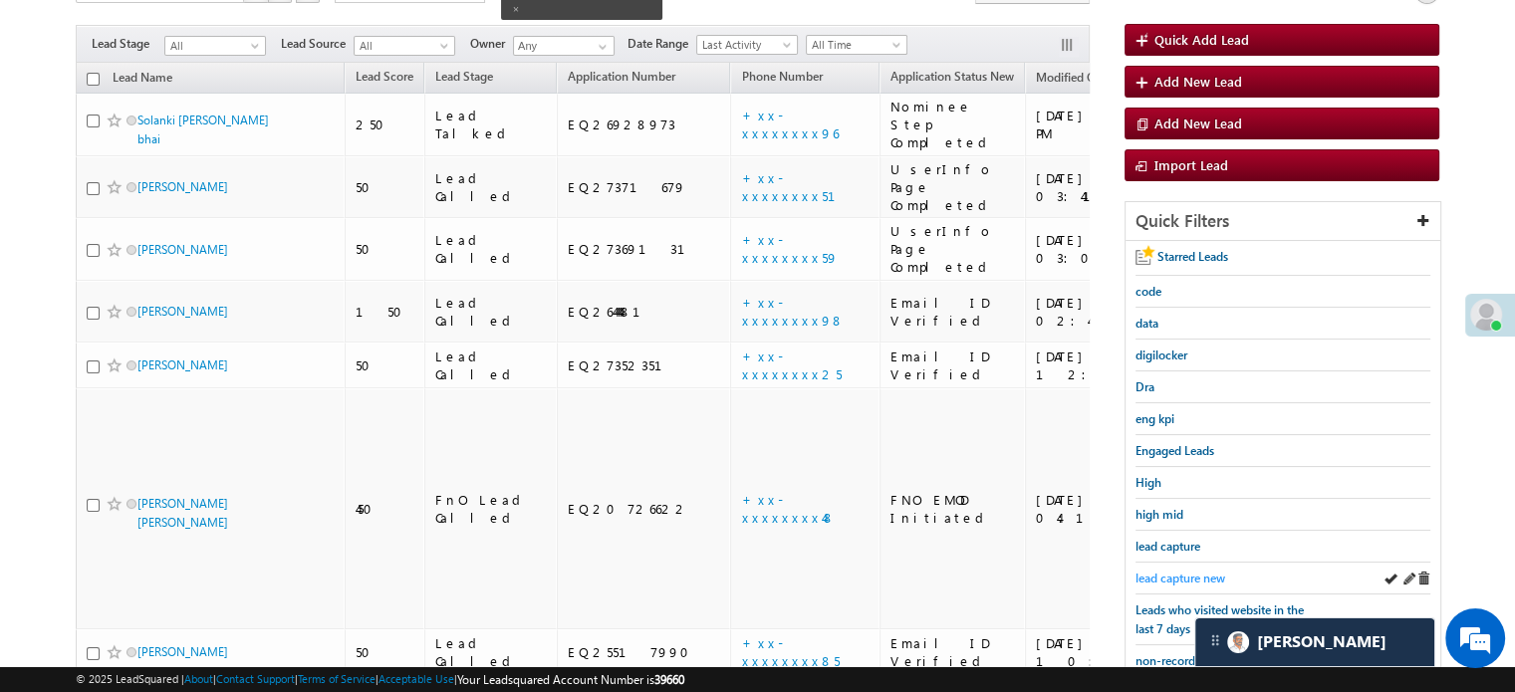
click at [1208, 574] on span "lead capture new" at bounding box center [1180, 578] width 90 height 15
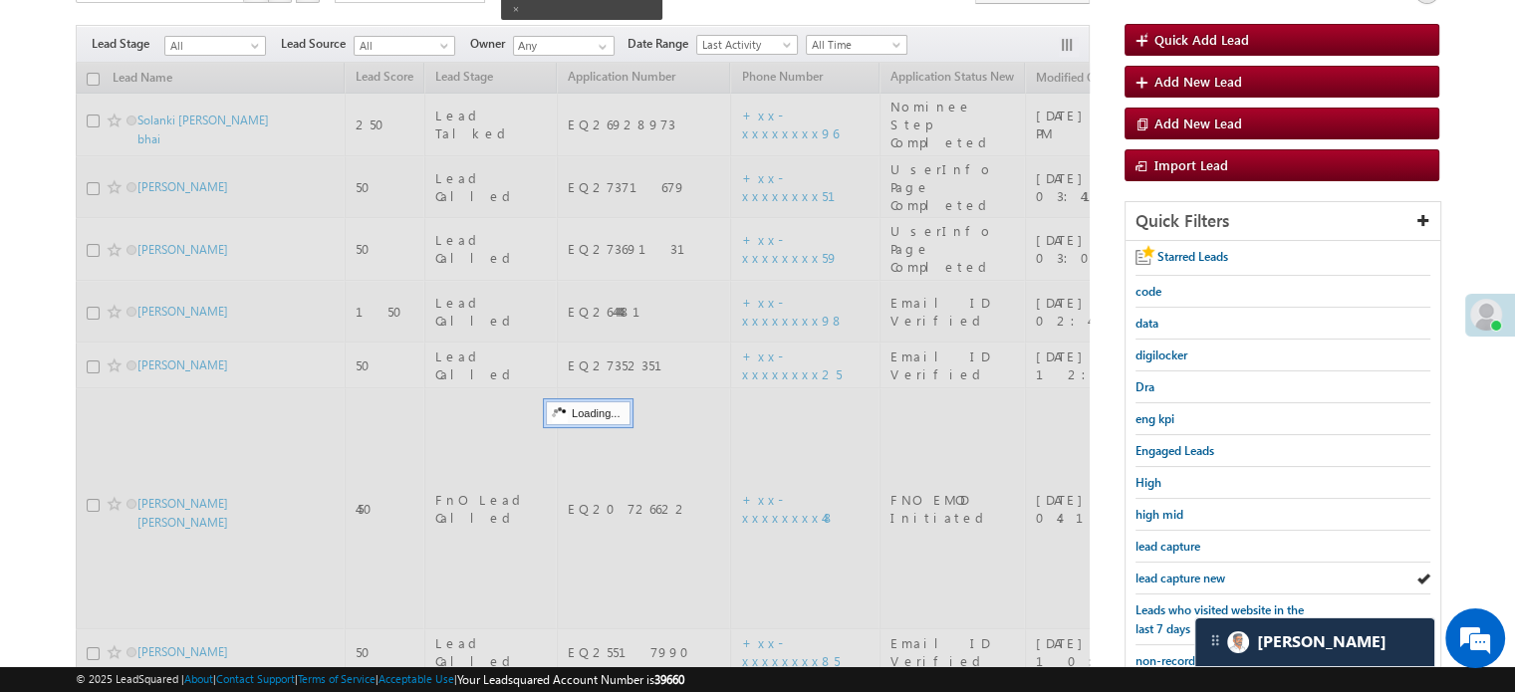
click at [1203, 574] on span "lead capture new" at bounding box center [1180, 578] width 90 height 15
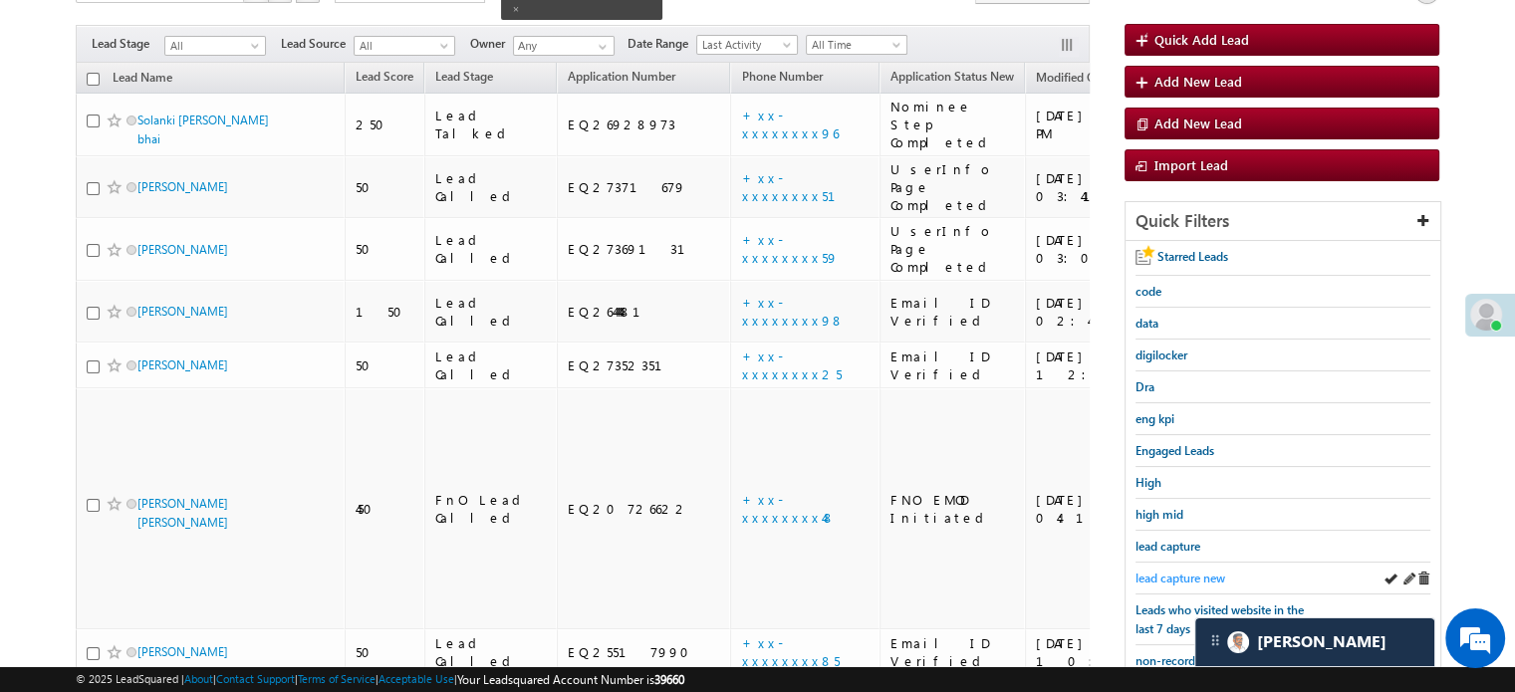
click at [1195, 576] on span "lead capture new" at bounding box center [1180, 578] width 90 height 15
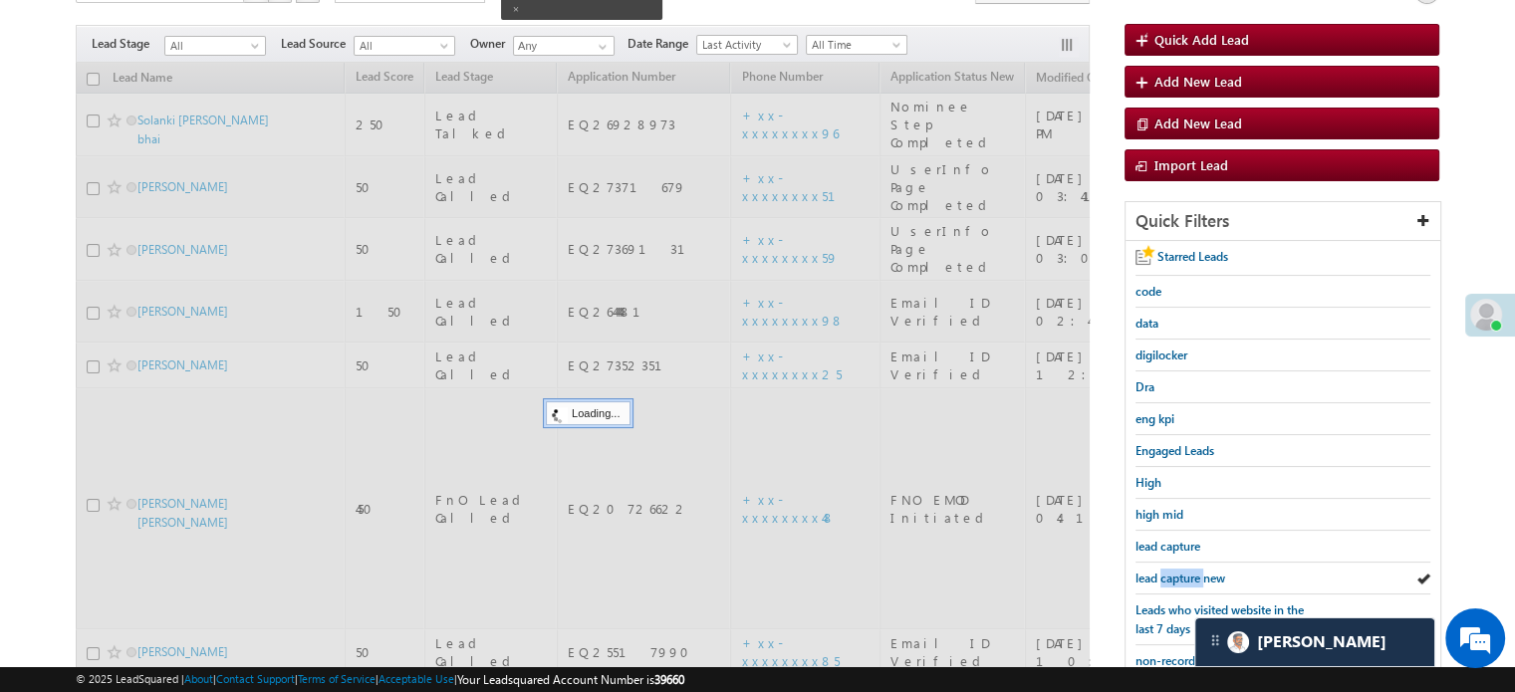
click at [1195, 576] on span "lead capture new" at bounding box center [1180, 578] width 90 height 15
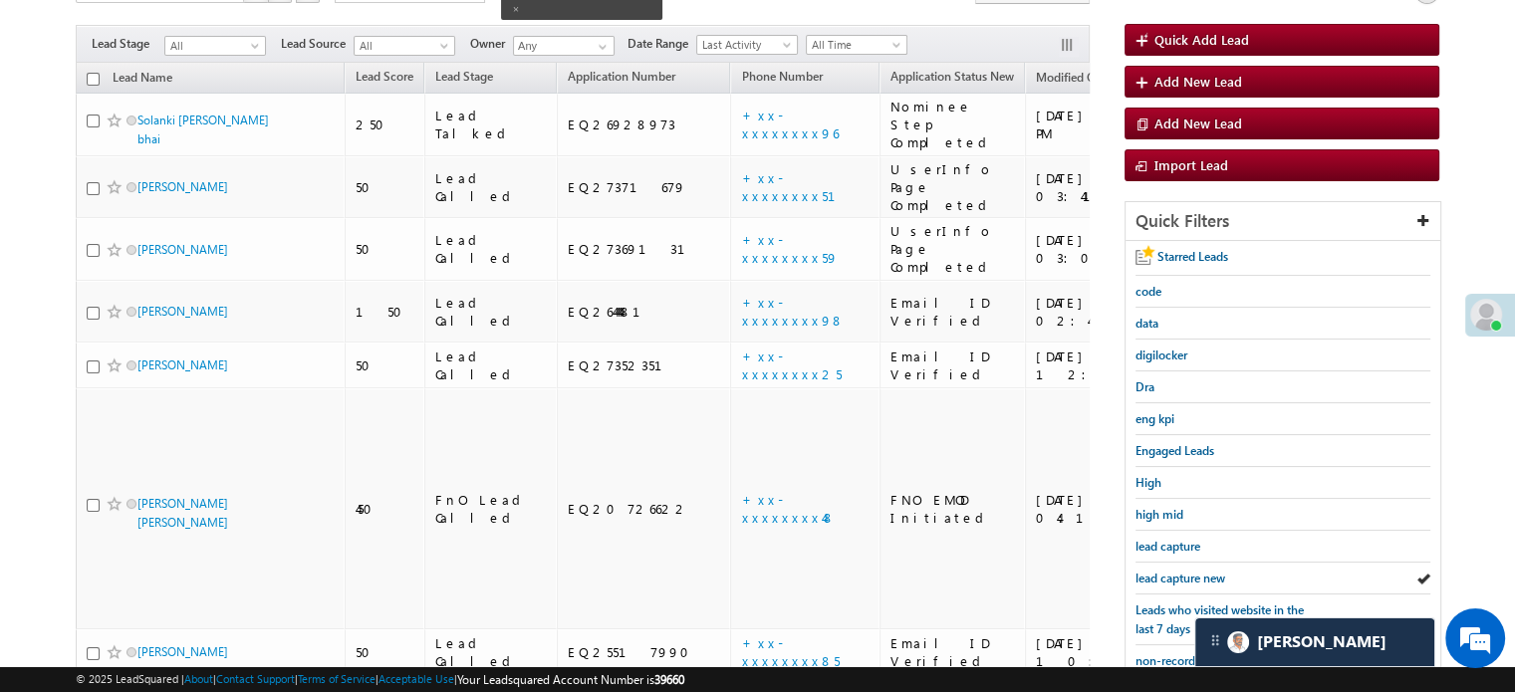
click at [1195, 576] on span "lead capture new" at bounding box center [1180, 578] width 90 height 15
click at [1148, 578] on span "lead capture new" at bounding box center [1180, 578] width 90 height 15
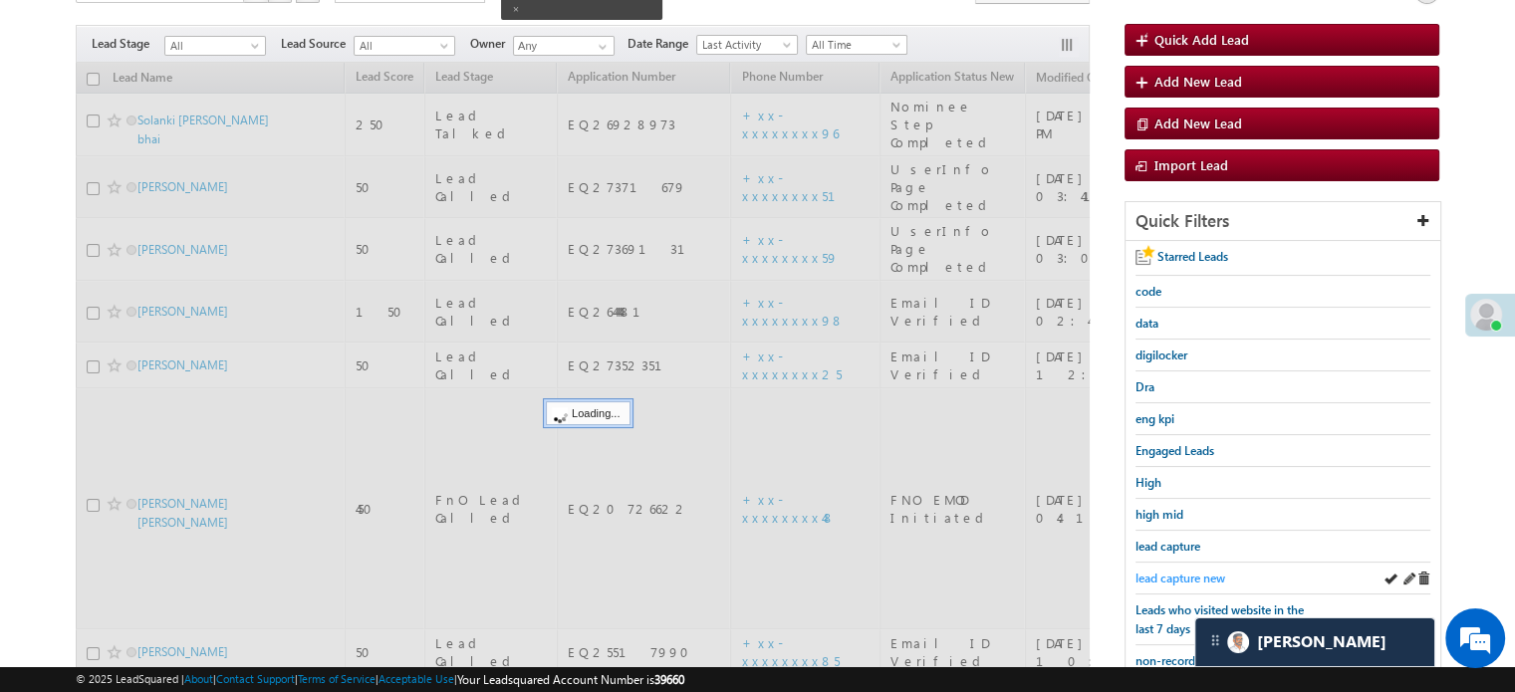
click at [1151, 578] on span "lead capture new" at bounding box center [1180, 578] width 90 height 15
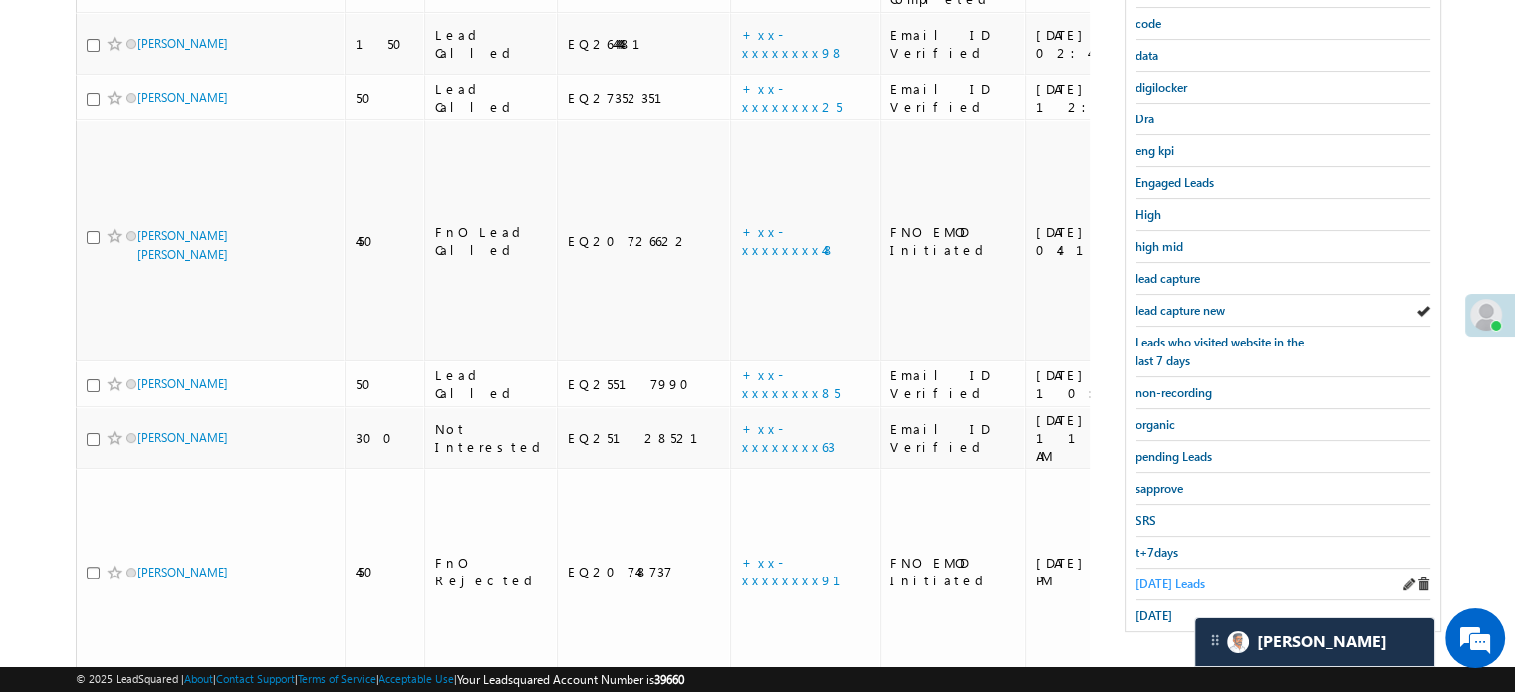
click at [1143, 577] on span "Today's Leads" at bounding box center [1170, 584] width 70 height 15
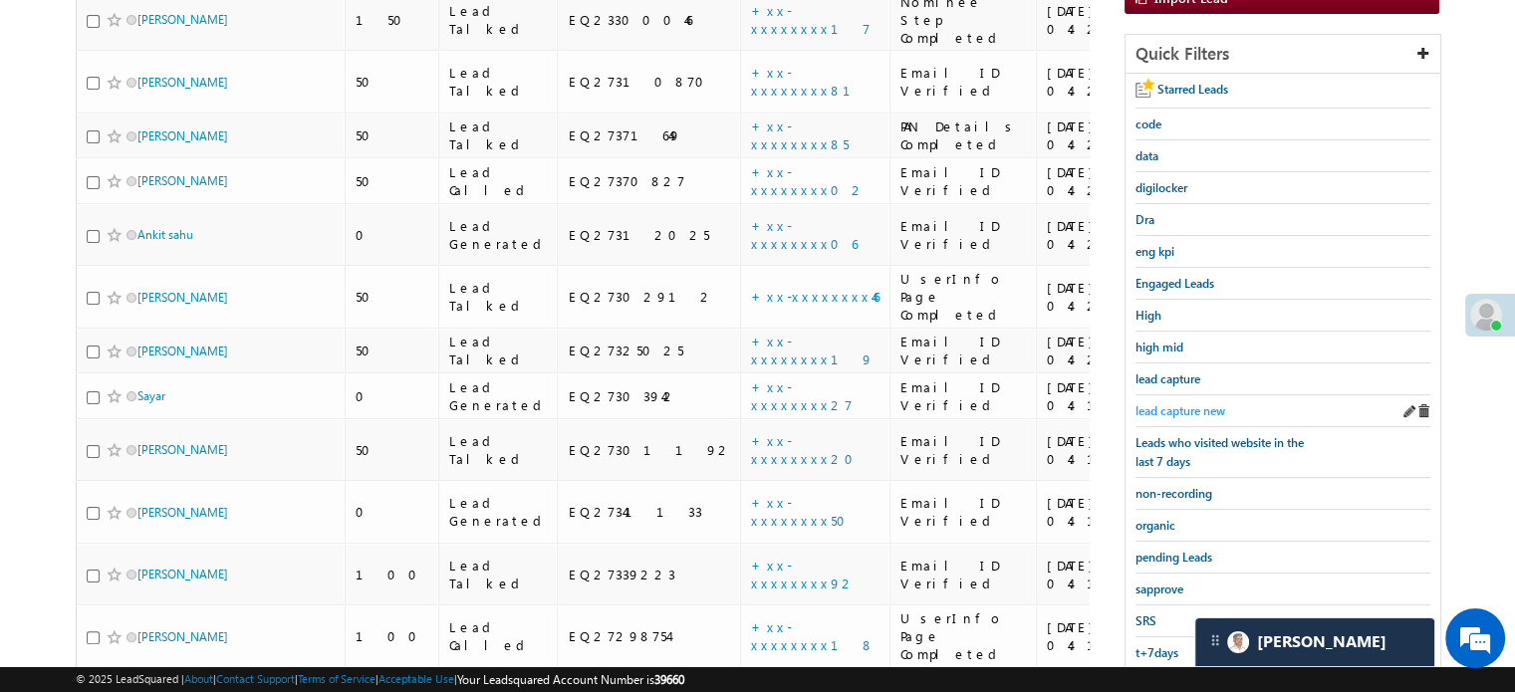
scroll to position [328, 0]
click at [1184, 394] on div "lead capture new" at bounding box center [1282, 410] width 295 height 32
click at [1179, 411] on span "lead capture new" at bounding box center [1180, 409] width 90 height 15
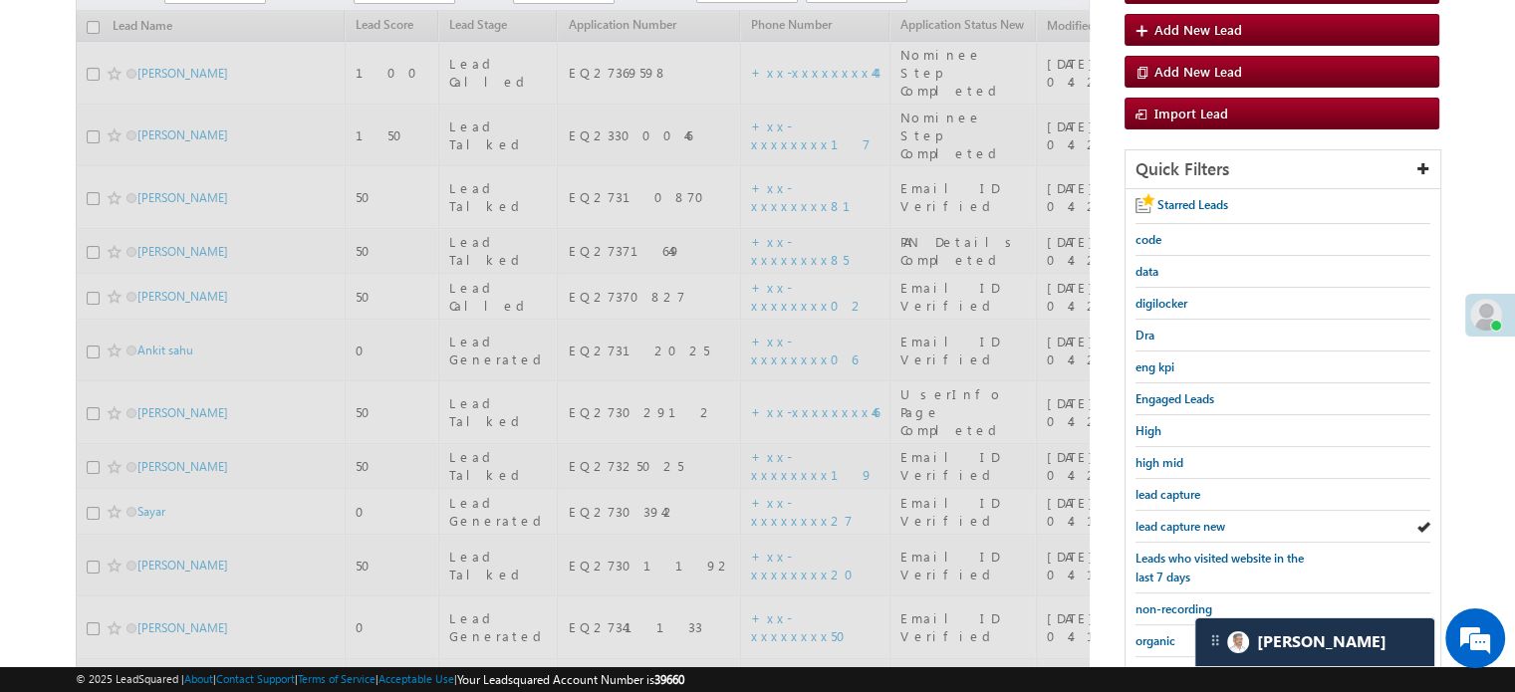
scroll to position [29, 0]
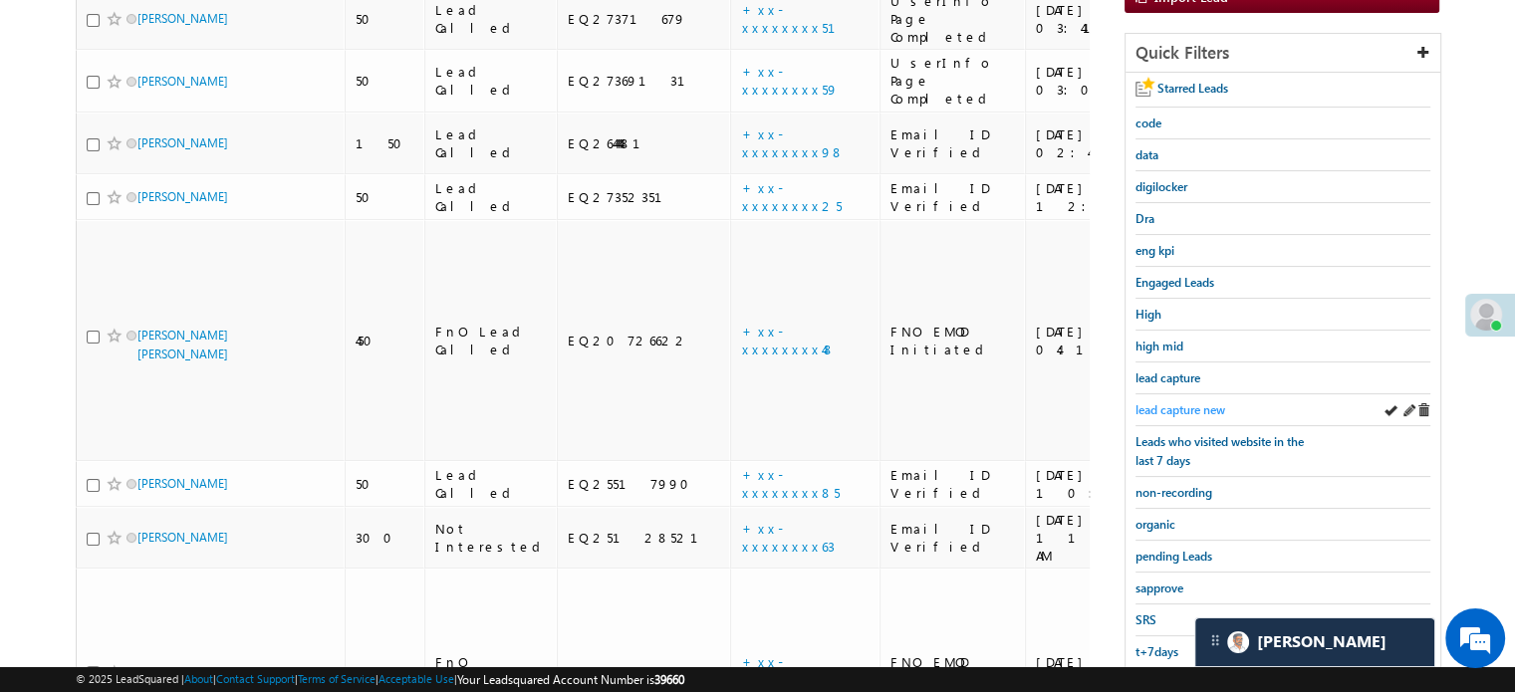
click at [1179, 409] on span "lead capture new" at bounding box center [1180, 409] width 90 height 15
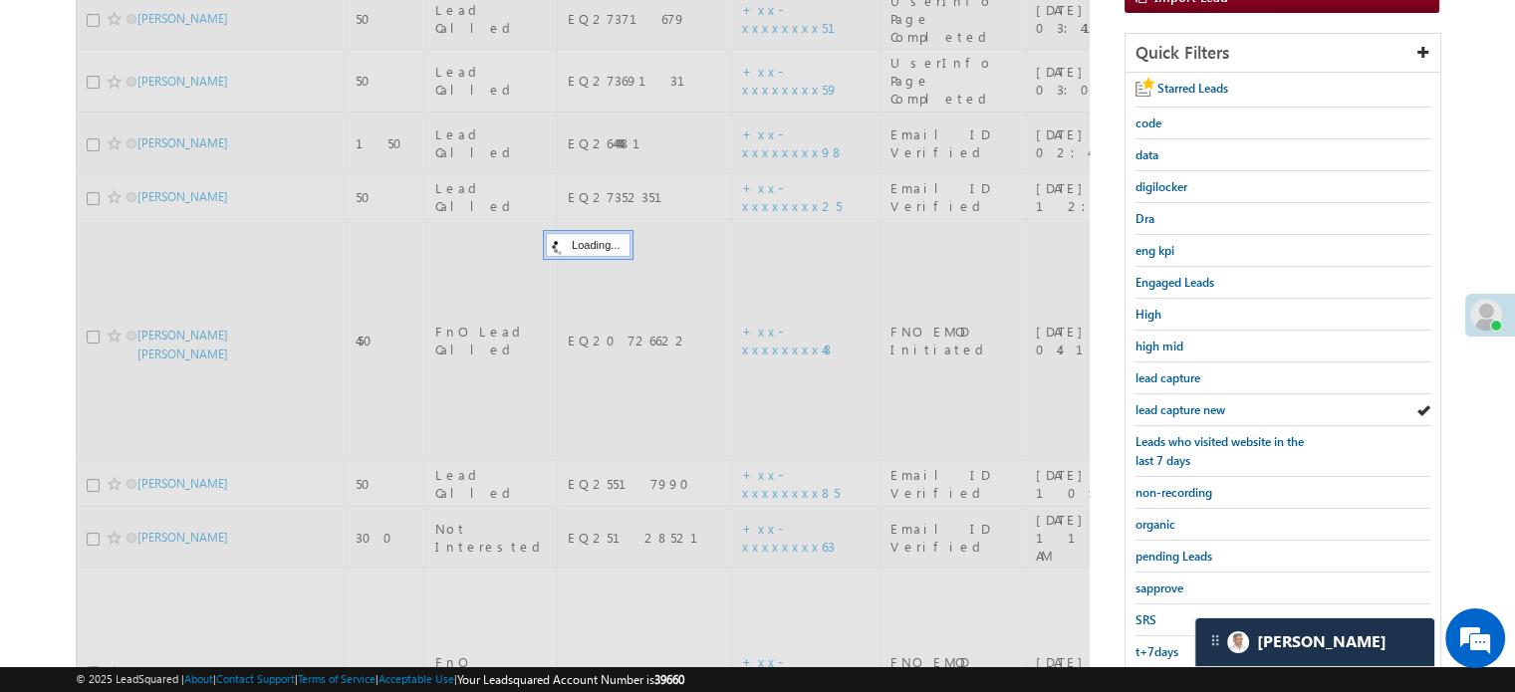
scroll to position [128, 0]
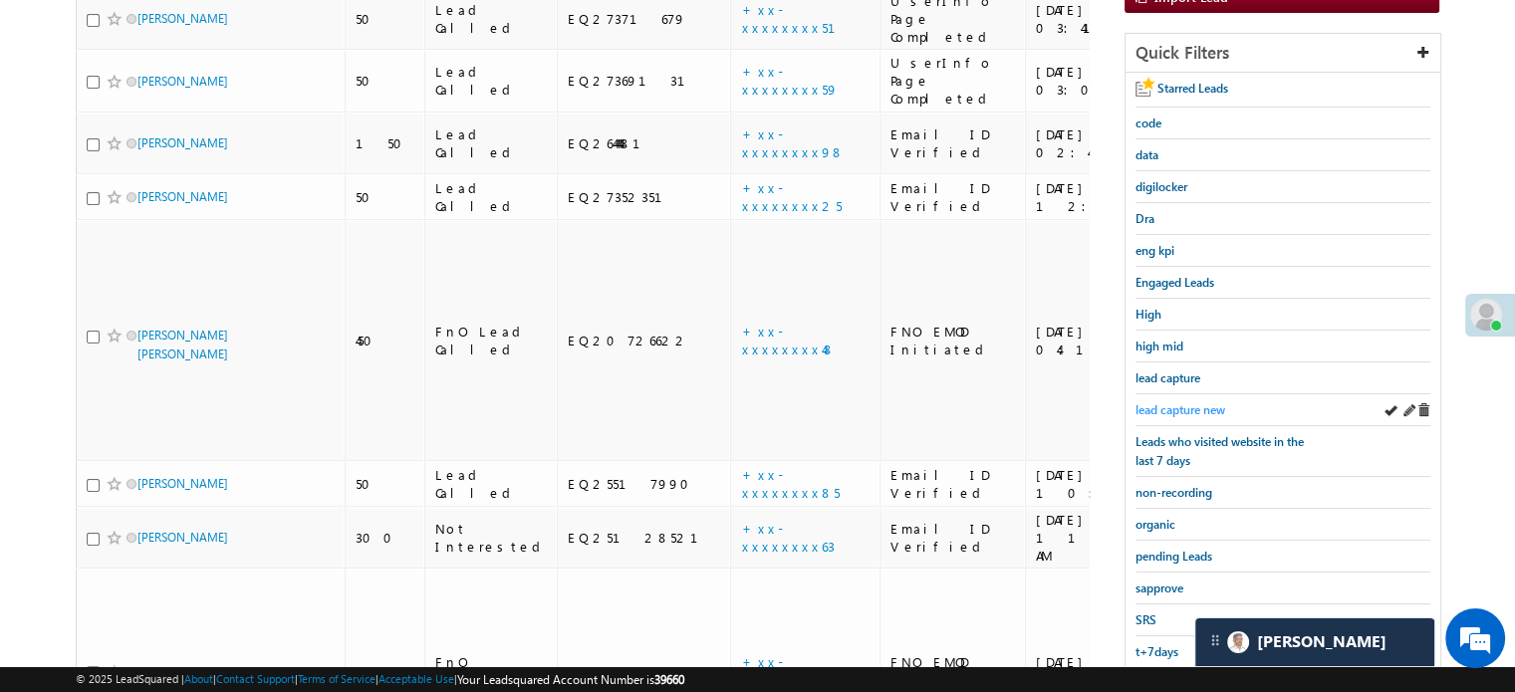
click at [1157, 400] on link "lead capture new" at bounding box center [1180, 409] width 90 height 19
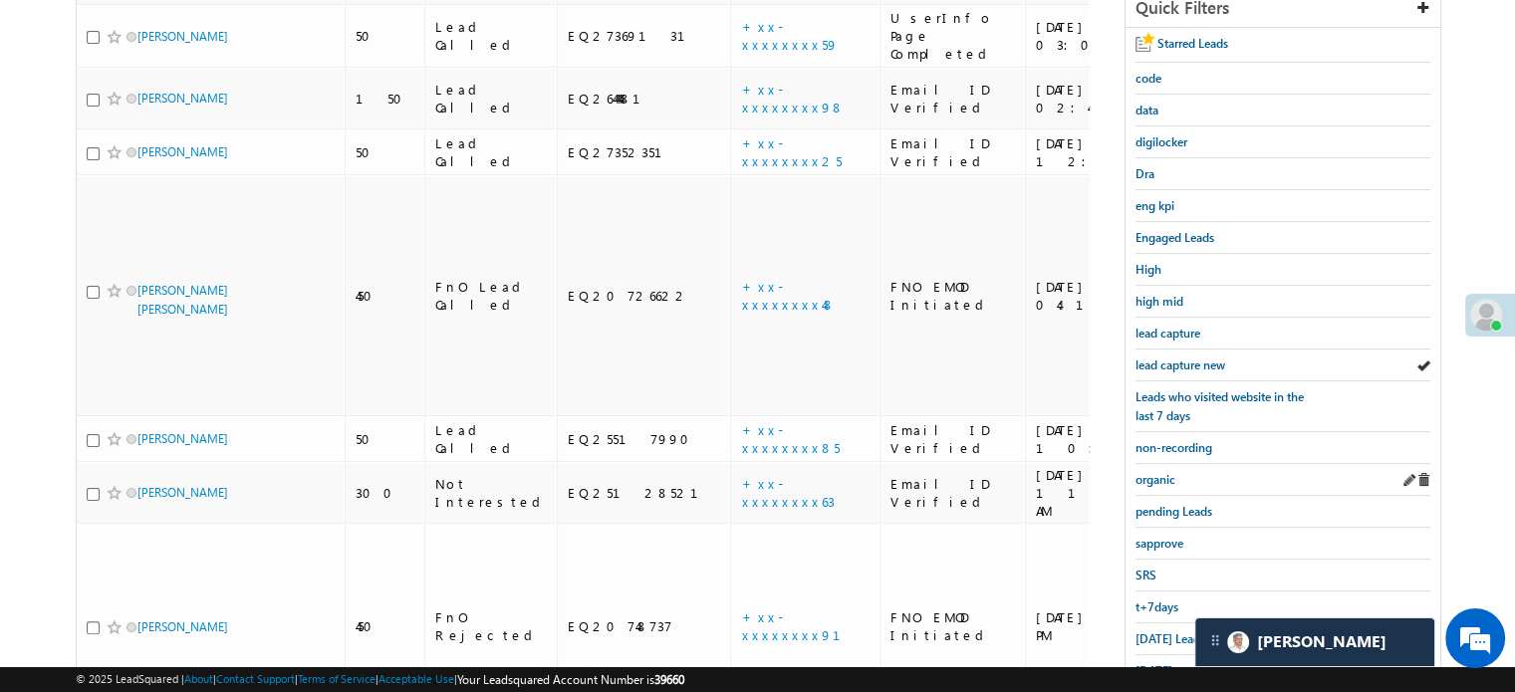
scroll to position [427, 0]
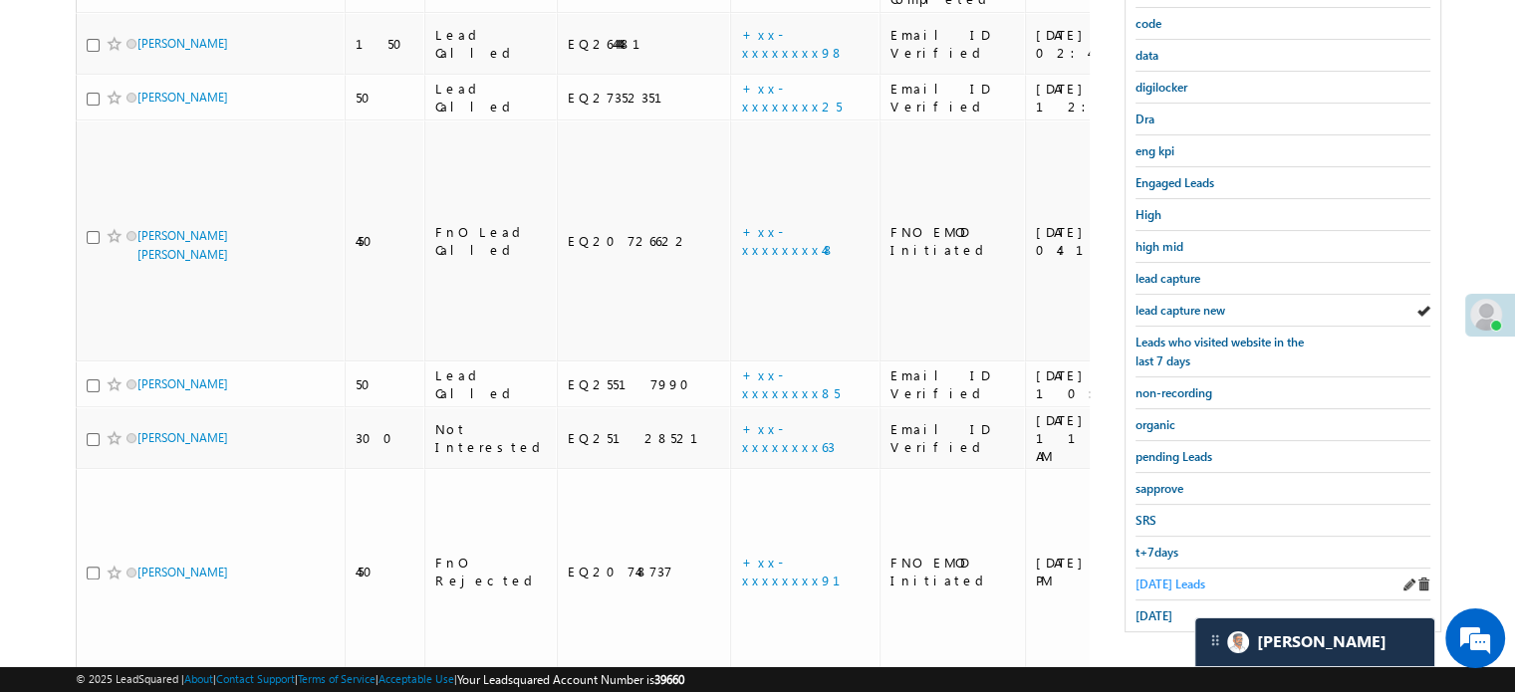
click at [1156, 577] on span "Today's Leads" at bounding box center [1170, 584] width 70 height 15
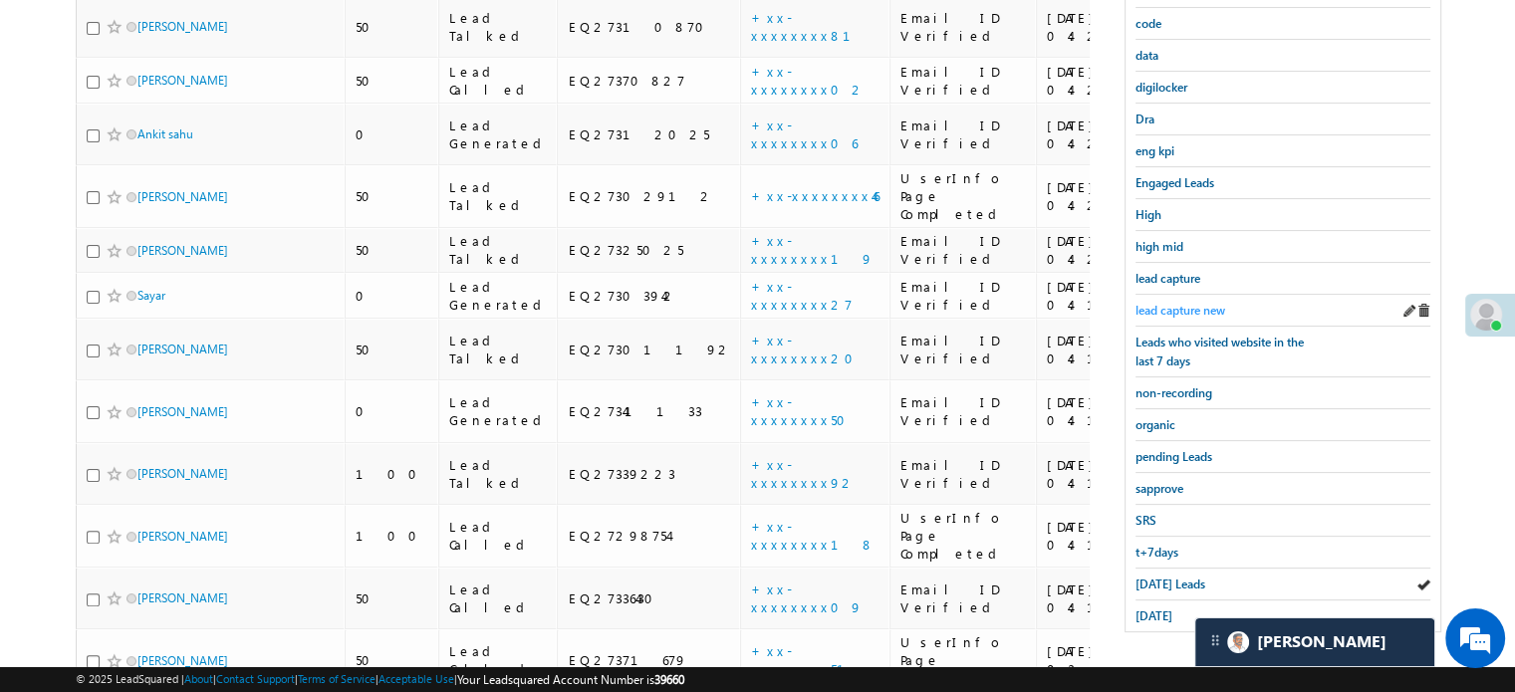
click at [1192, 311] on span "lead capture new" at bounding box center [1180, 310] width 90 height 15
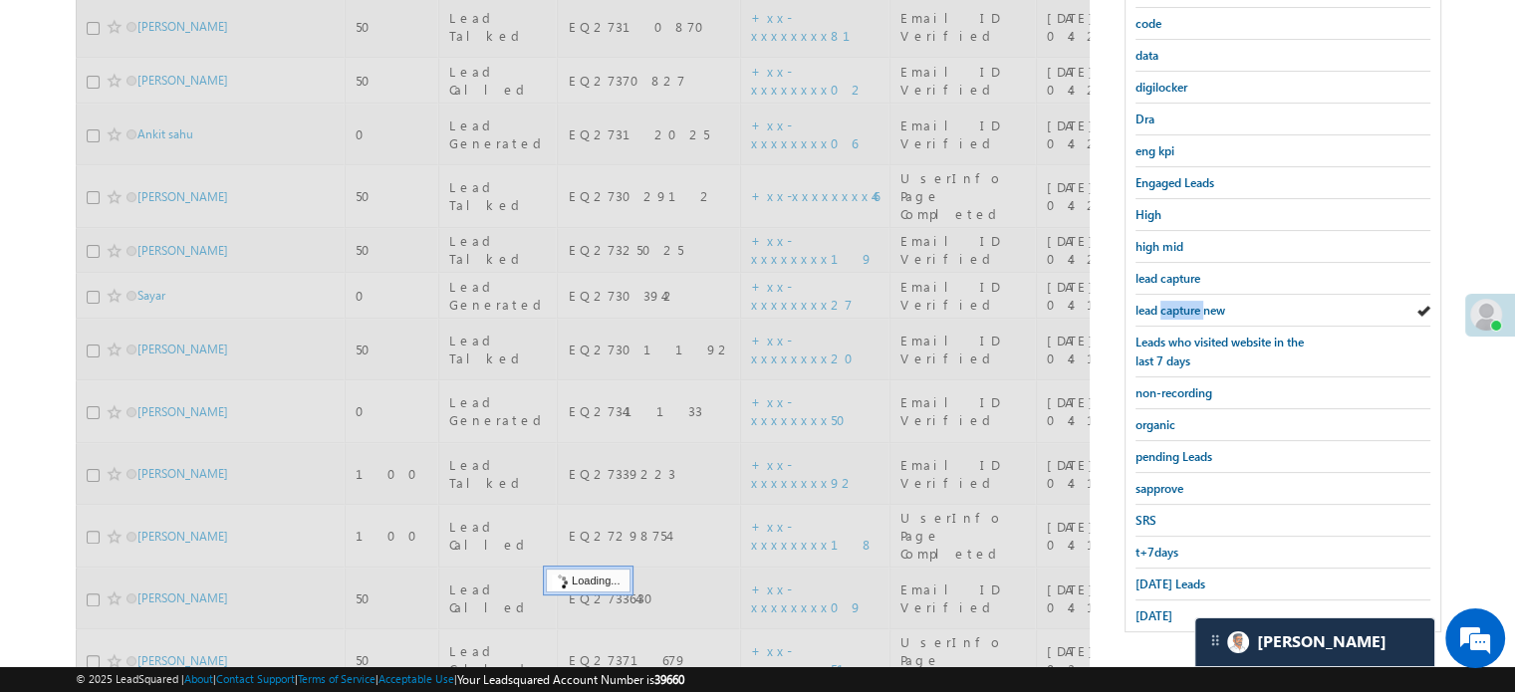
click at [1192, 311] on span "lead capture new" at bounding box center [1180, 310] width 90 height 15
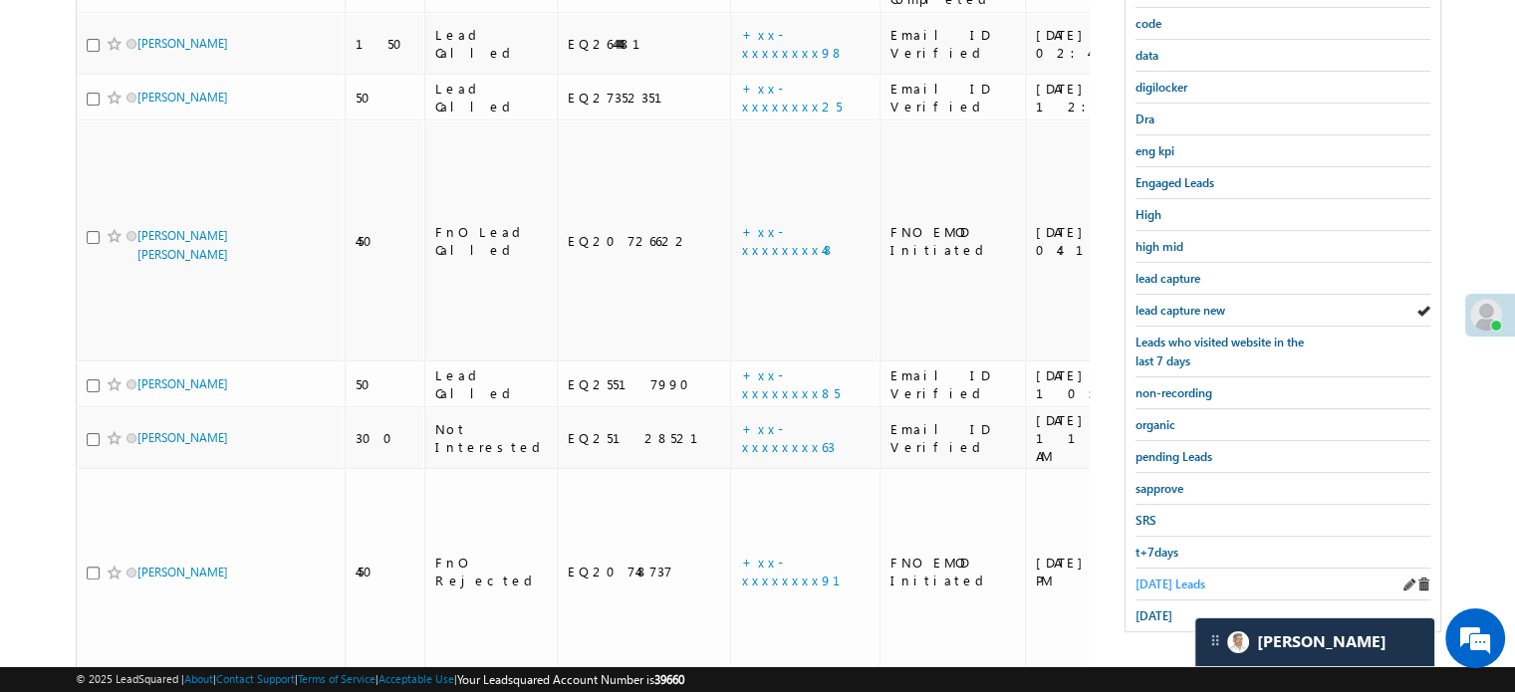
click at [1156, 577] on span "Today's Leads" at bounding box center [1170, 584] width 70 height 15
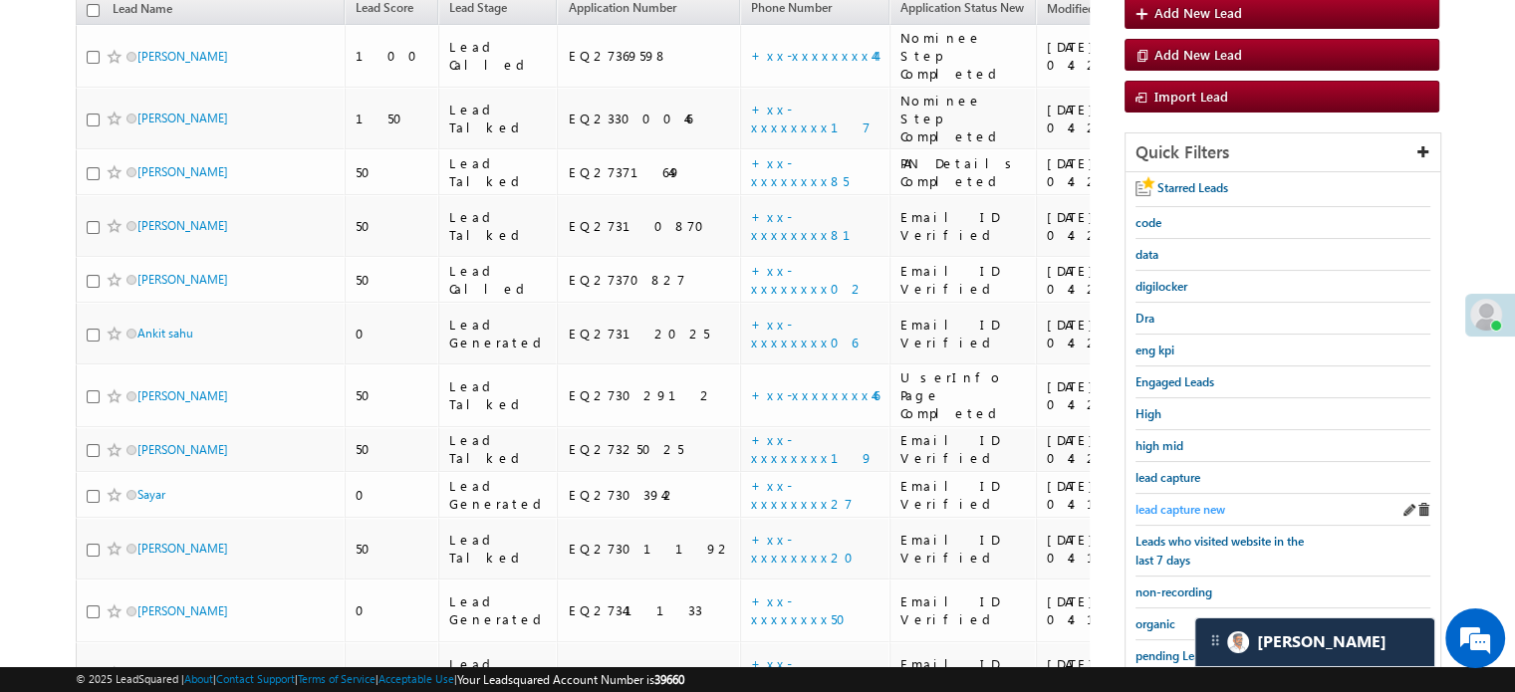
scroll to position [627, 0]
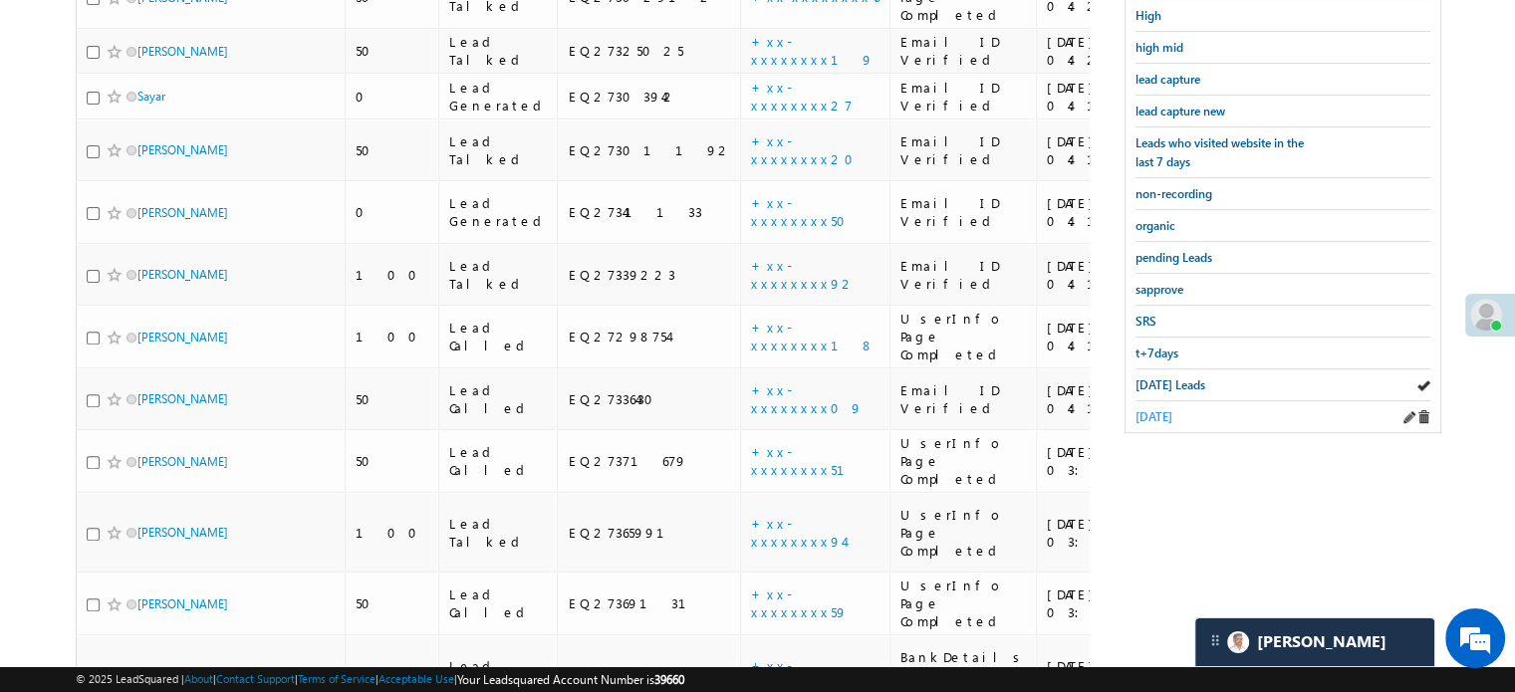
click at [1172, 409] on span "[DATE]" at bounding box center [1153, 416] width 37 height 15
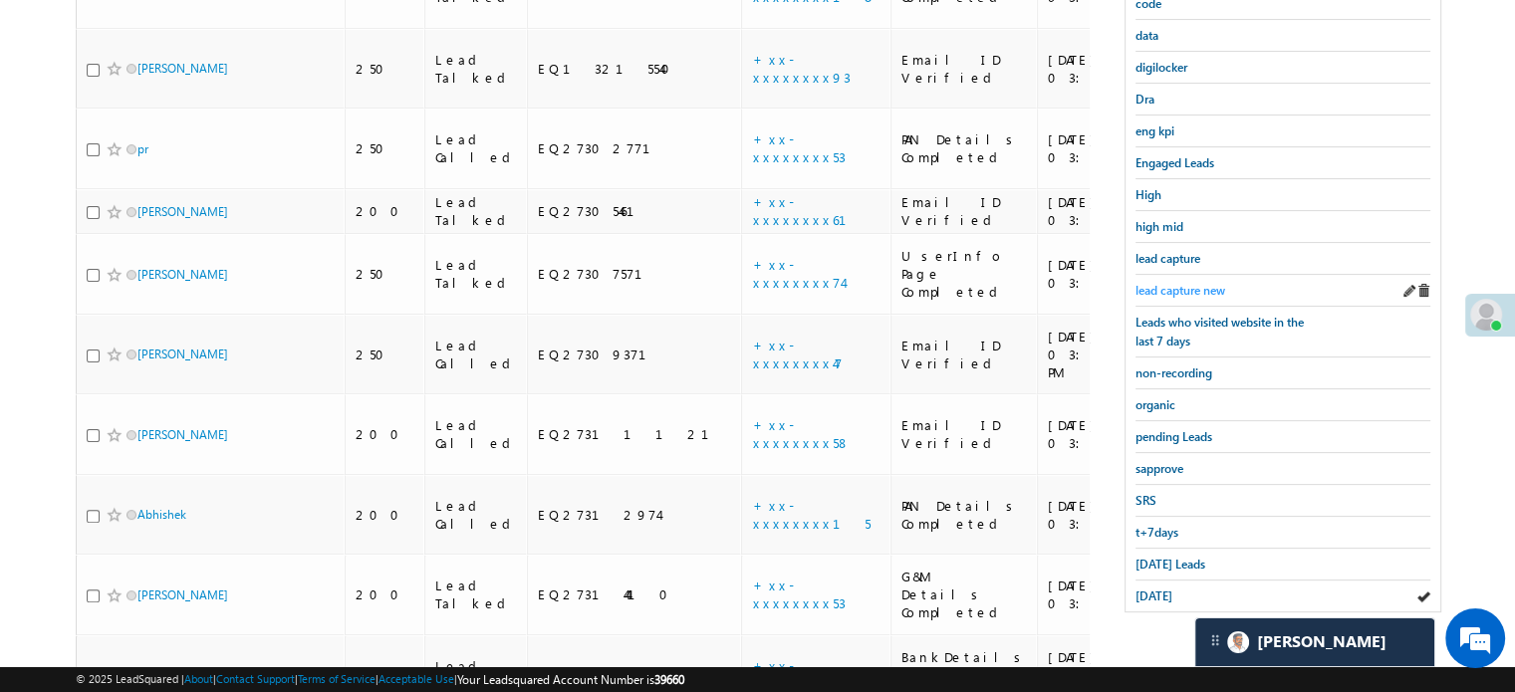
scroll to position [300, 0]
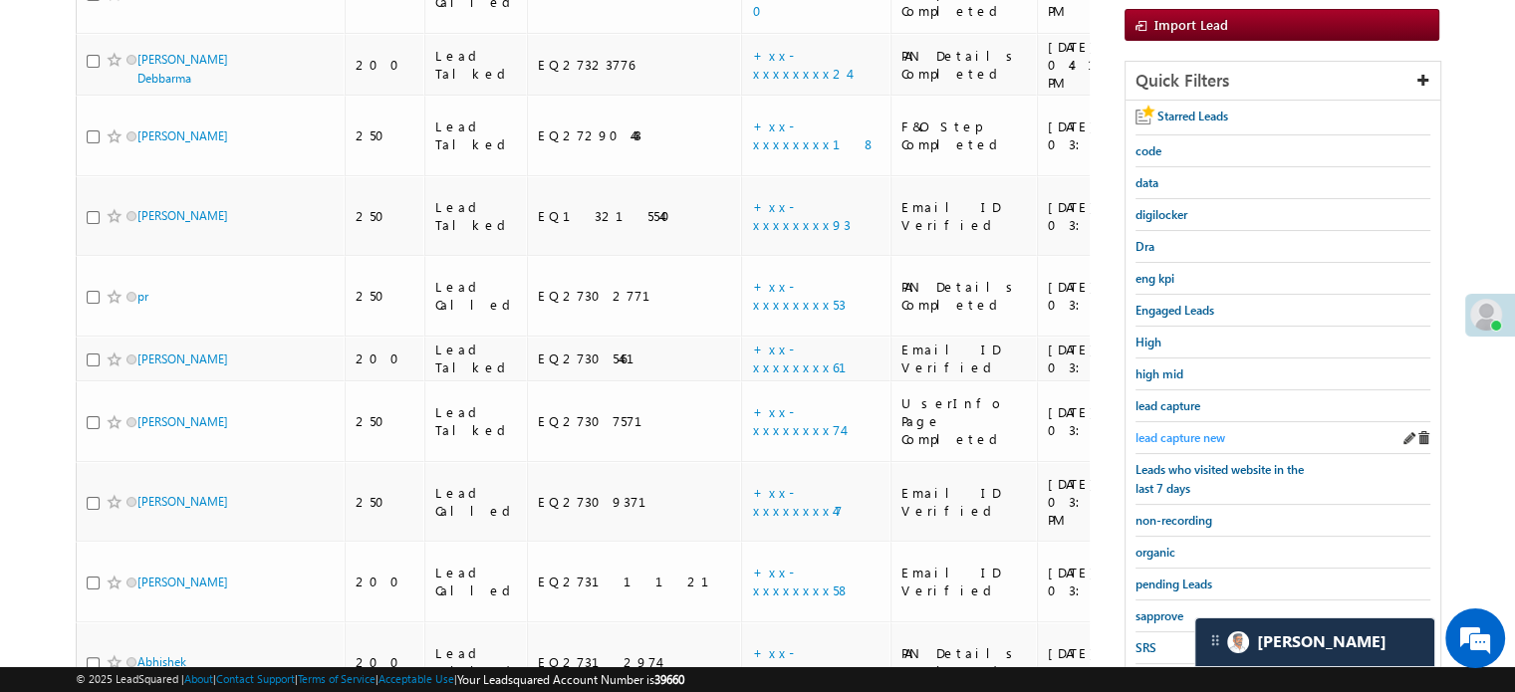
click at [1183, 430] on span "lead capture new" at bounding box center [1180, 437] width 90 height 15
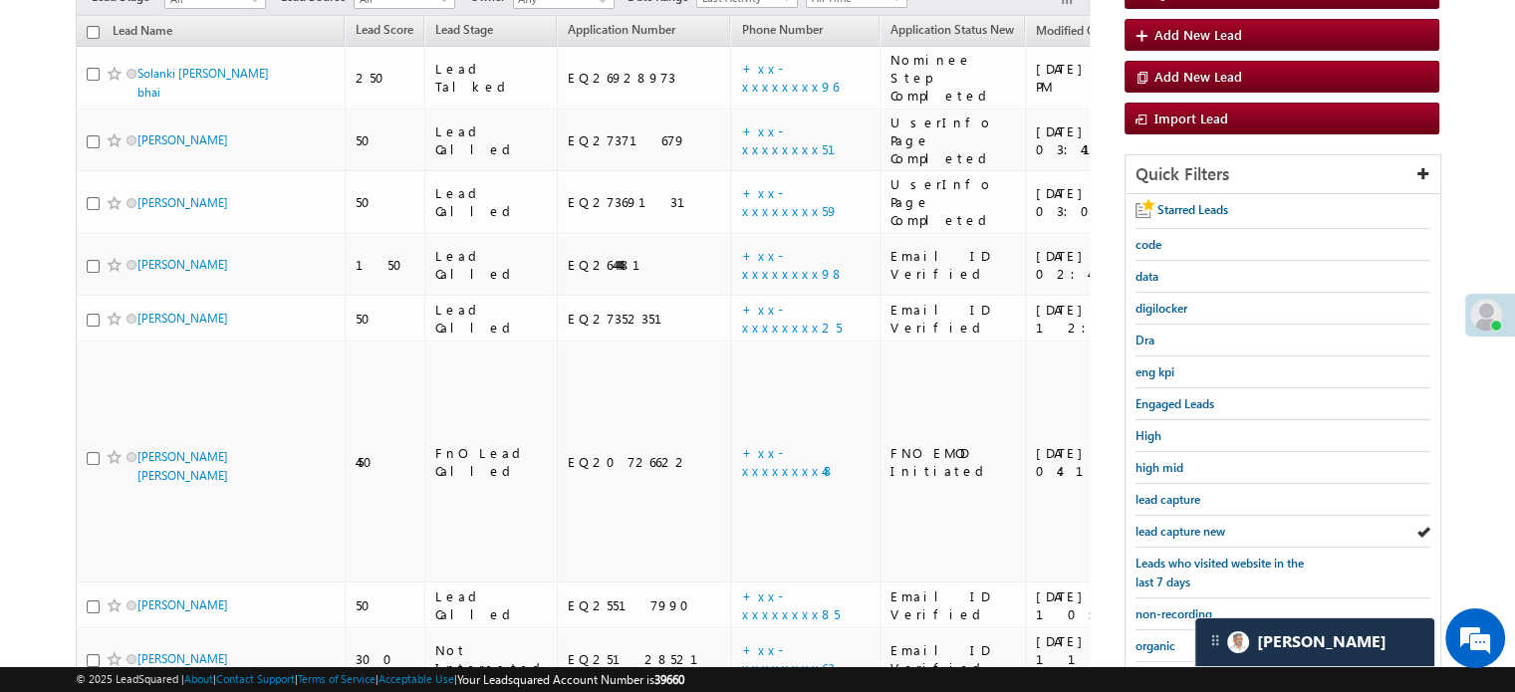
scroll to position [101, 0]
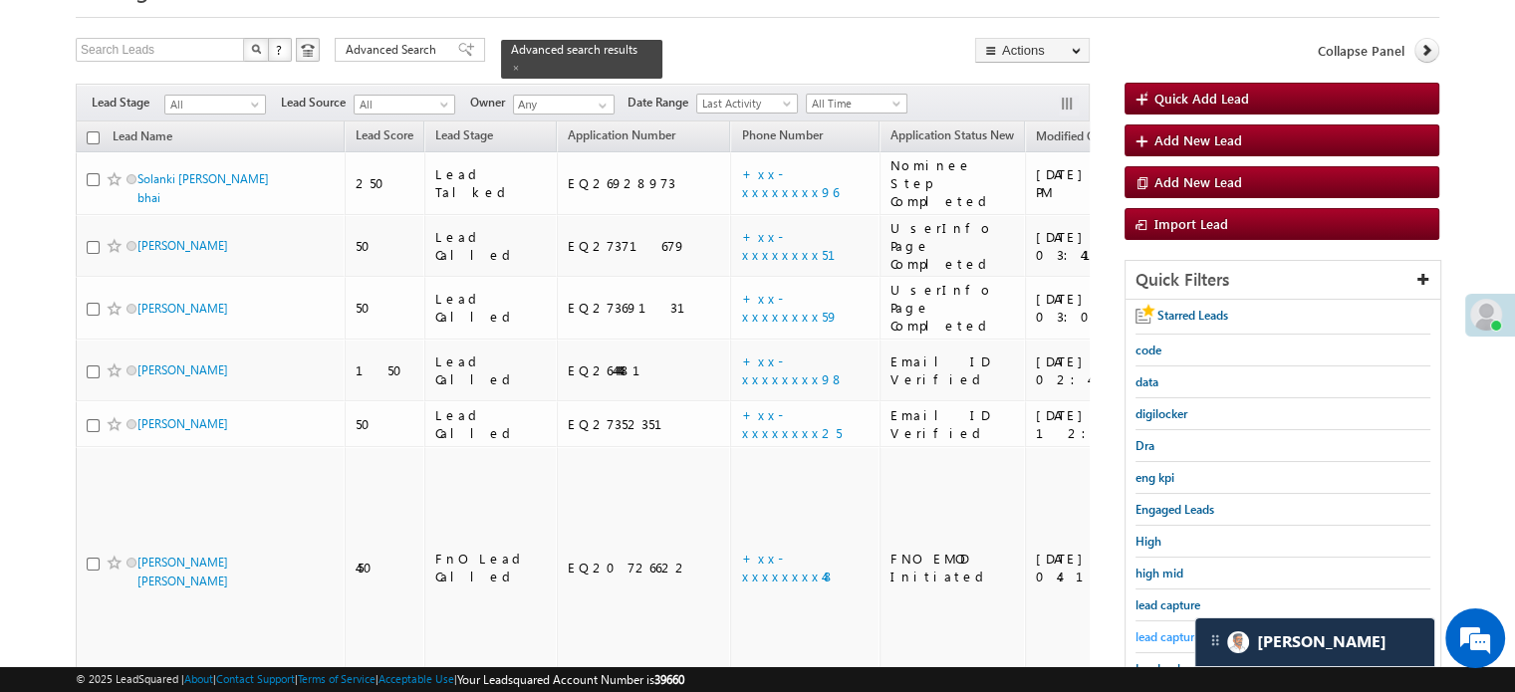
click at [1182, 636] on span "lead capture new" at bounding box center [1180, 636] width 90 height 15
click at [1183, 622] on div "lead capture new" at bounding box center [1282, 638] width 295 height 32
click at [1181, 622] on div "lead capture new" at bounding box center [1282, 638] width 295 height 32
click at [1171, 629] on span "lead capture new" at bounding box center [1180, 636] width 90 height 15
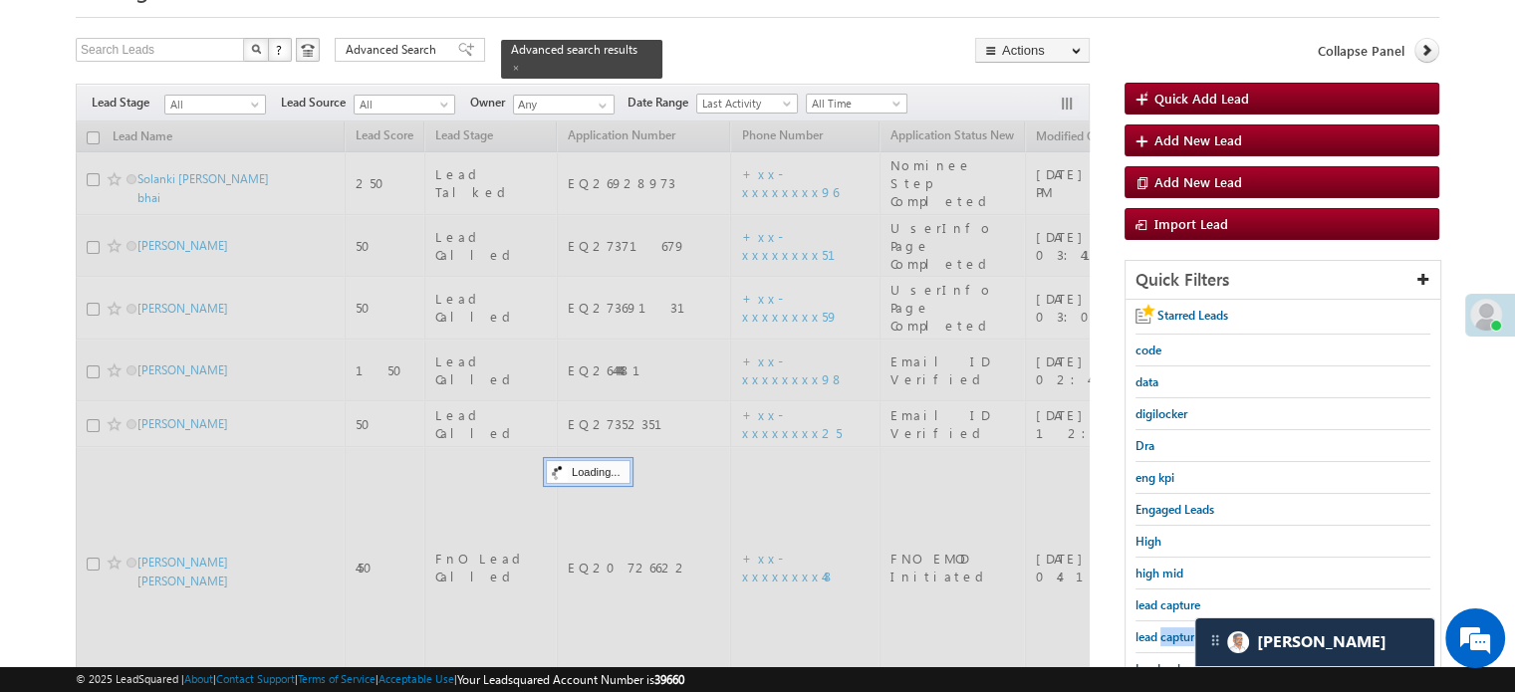
click at [1171, 629] on span "lead capture new" at bounding box center [1180, 636] width 90 height 15
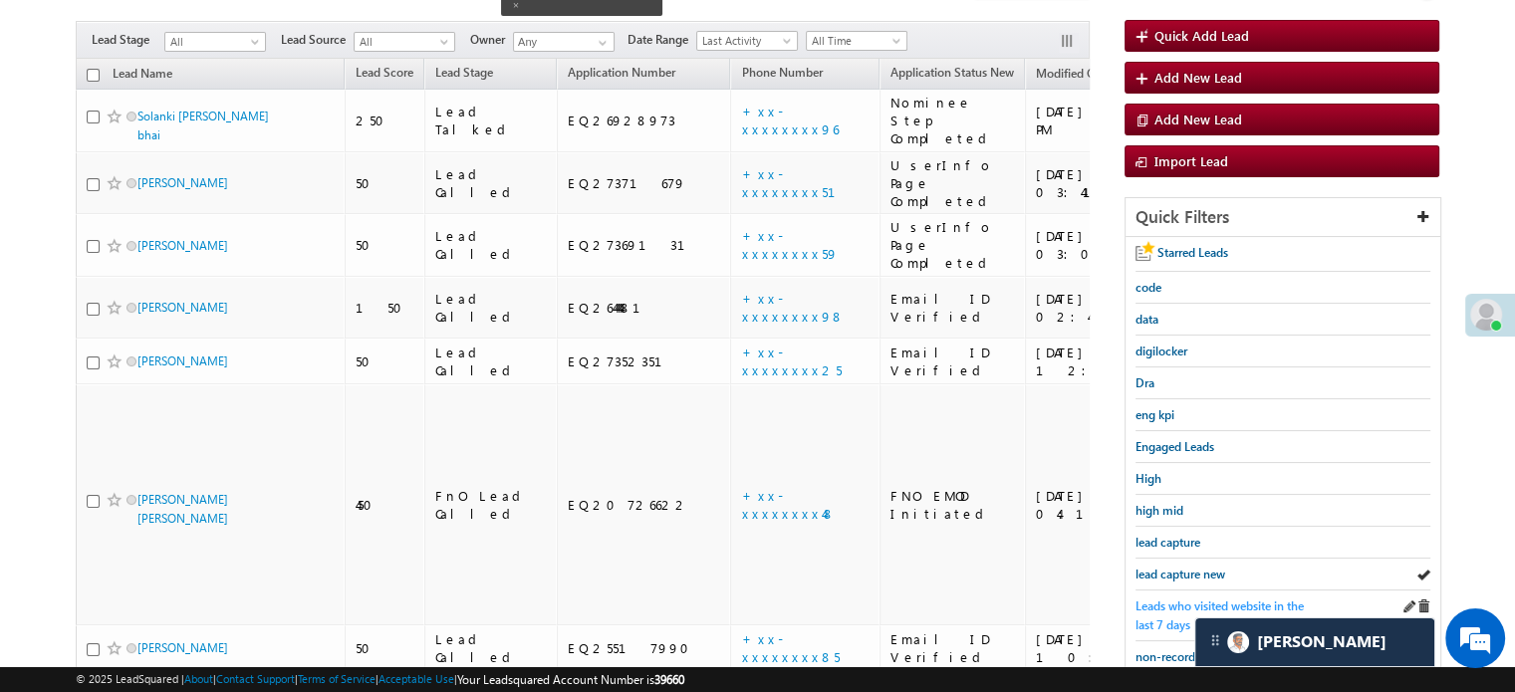
scroll to position [300, 0]
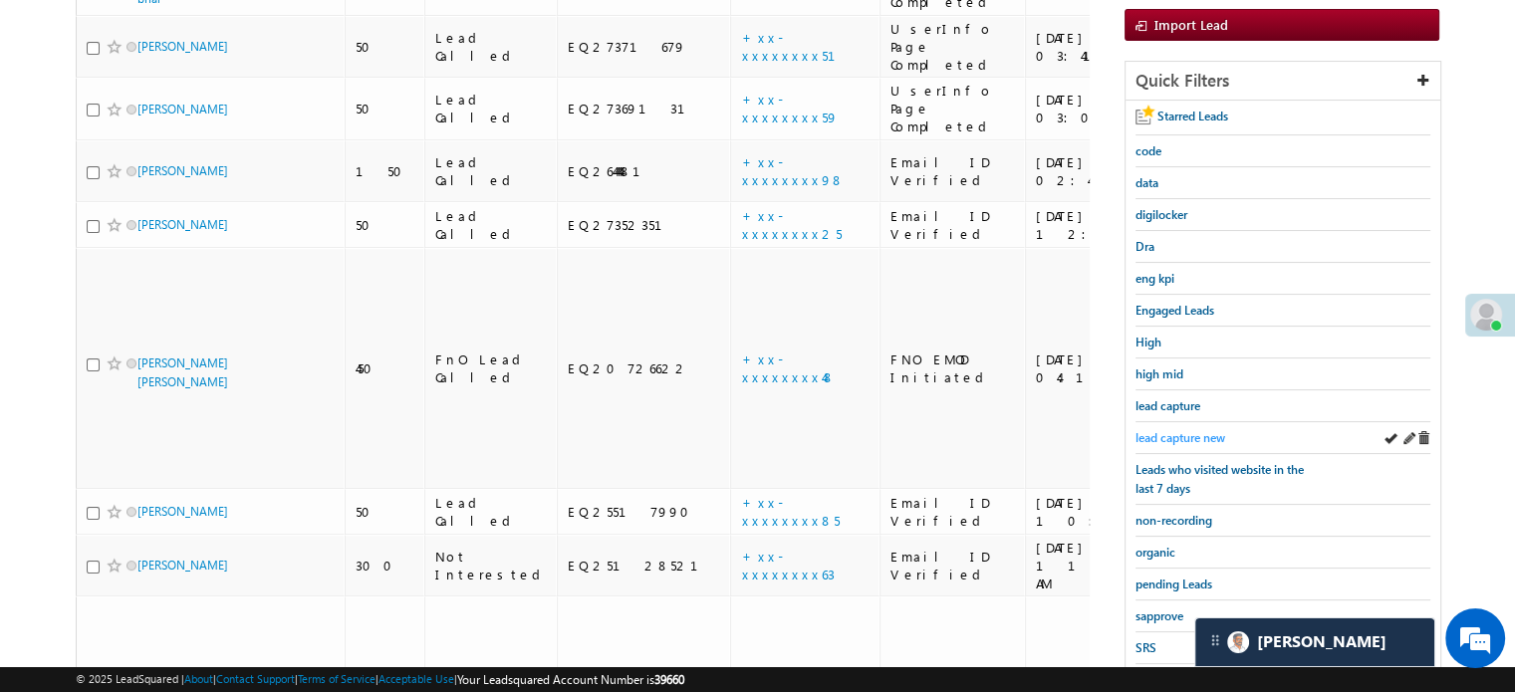
click at [1186, 435] on span "lead capture new" at bounding box center [1180, 437] width 90 height 15
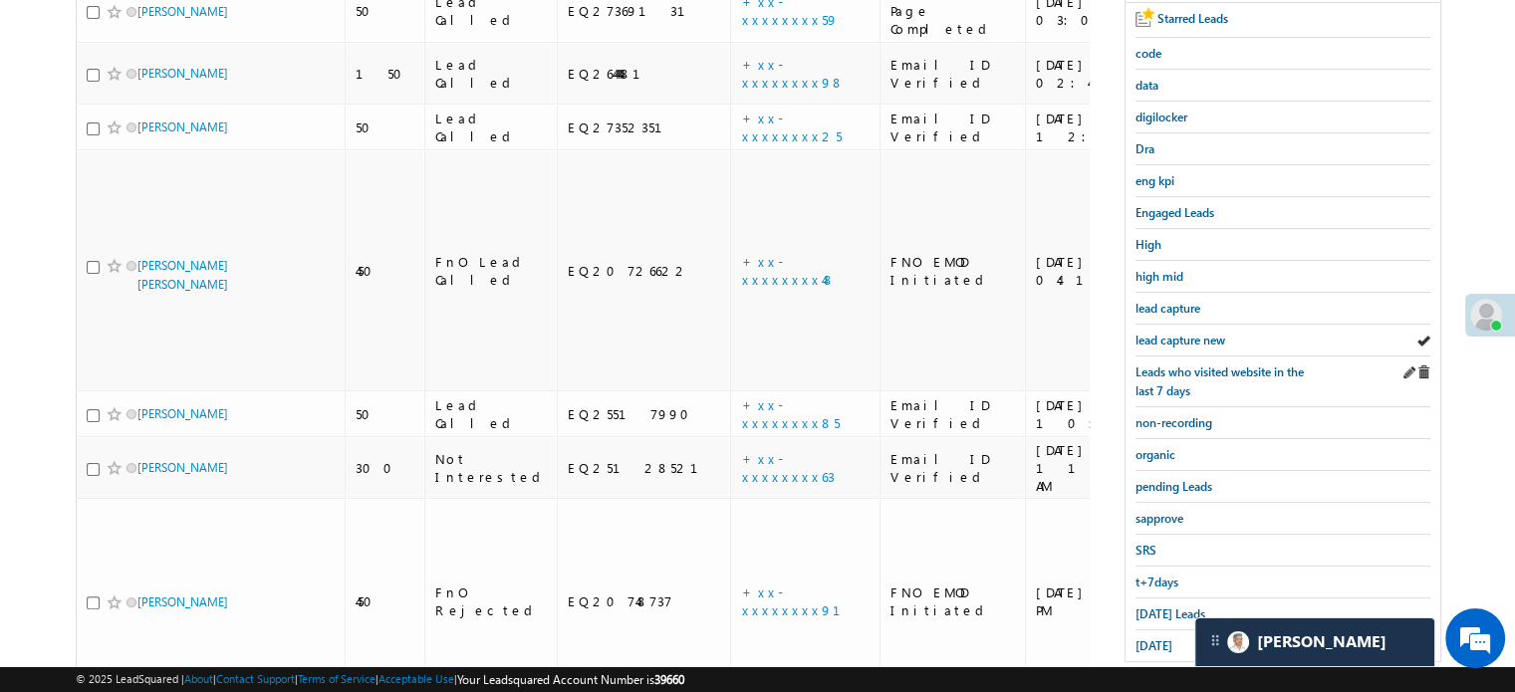
scroll to position [399, 0]
click at [1179, 336] on span "lead capture new" at bounding box center [1180, 338] width 90 height 15
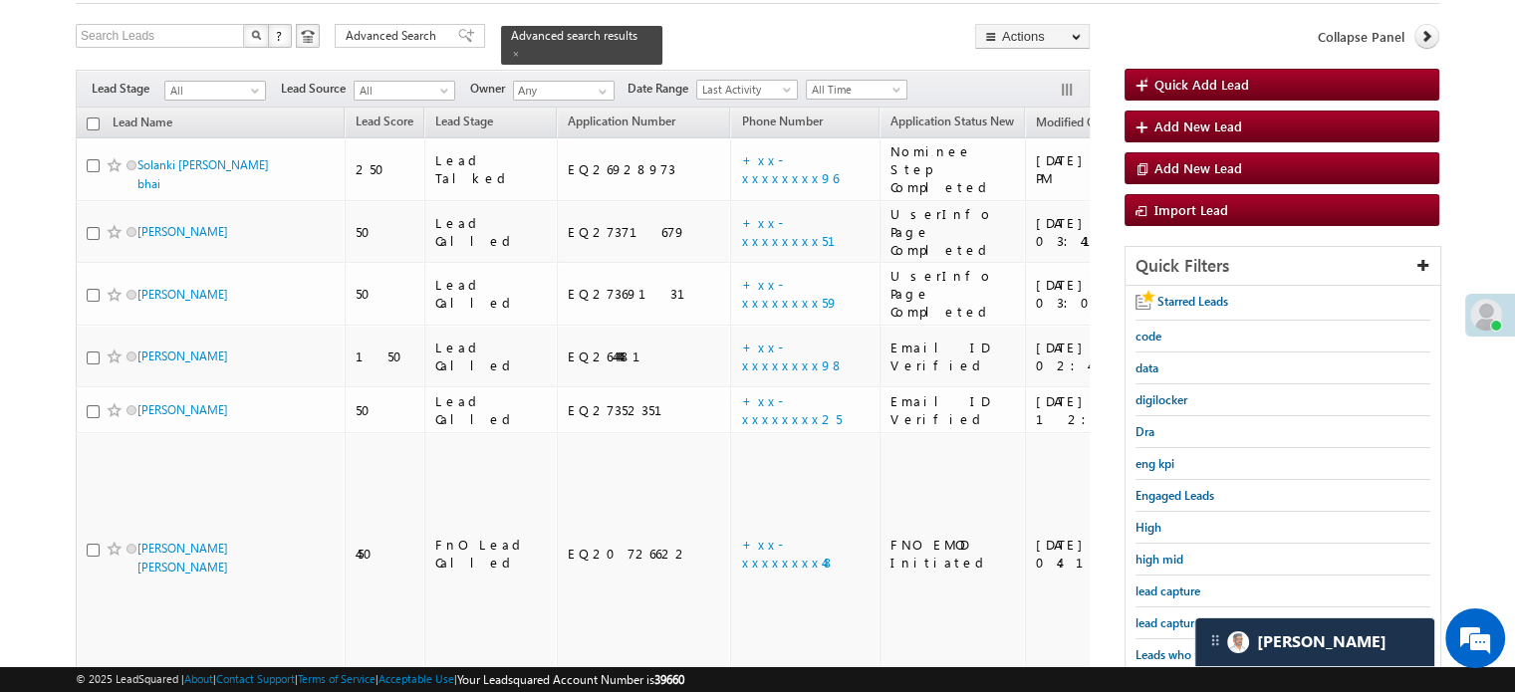
scroll to position [200, 0]
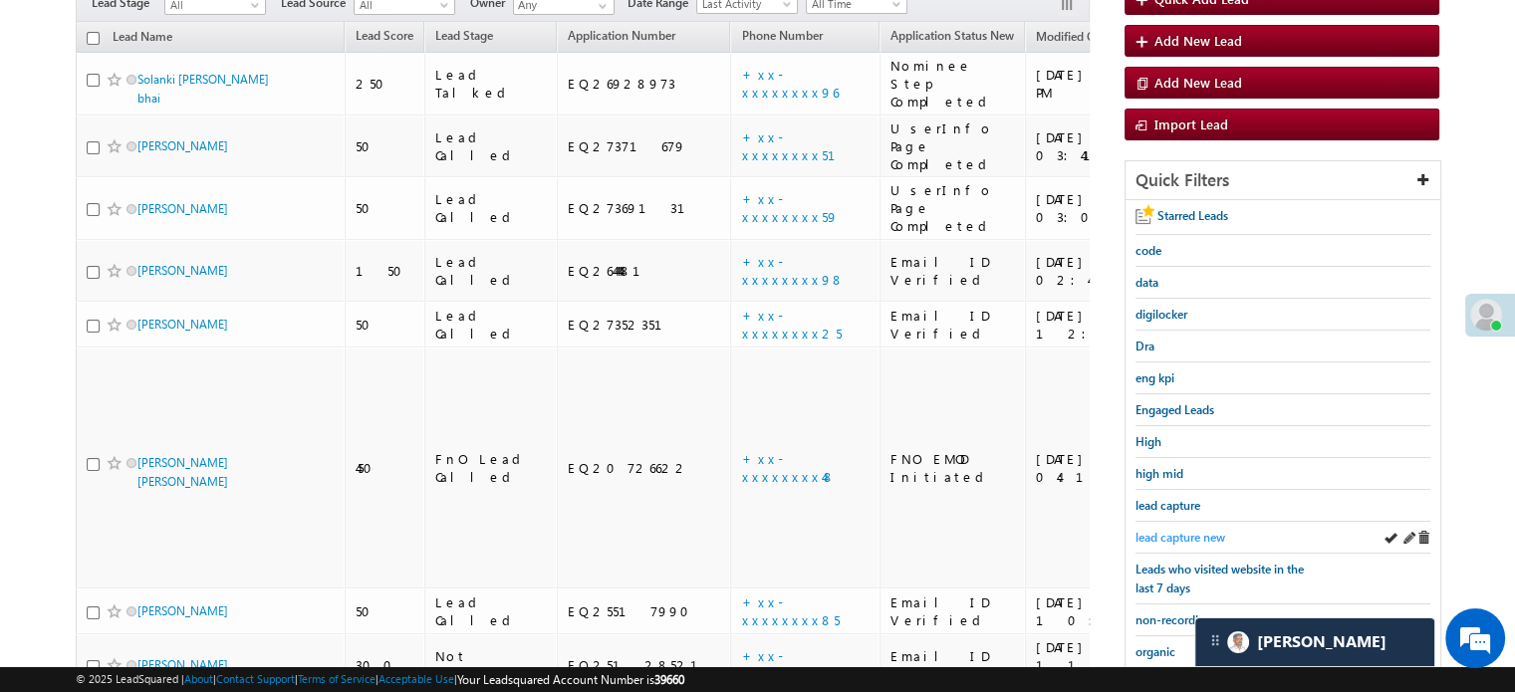
click at [1153, 533] on span "lead capture new" at bounding box center [1180, 537] width 90 height 15
click at [1159, 540] on link "lead capture new" at bounding box center [1180, 537] width 90 height 19
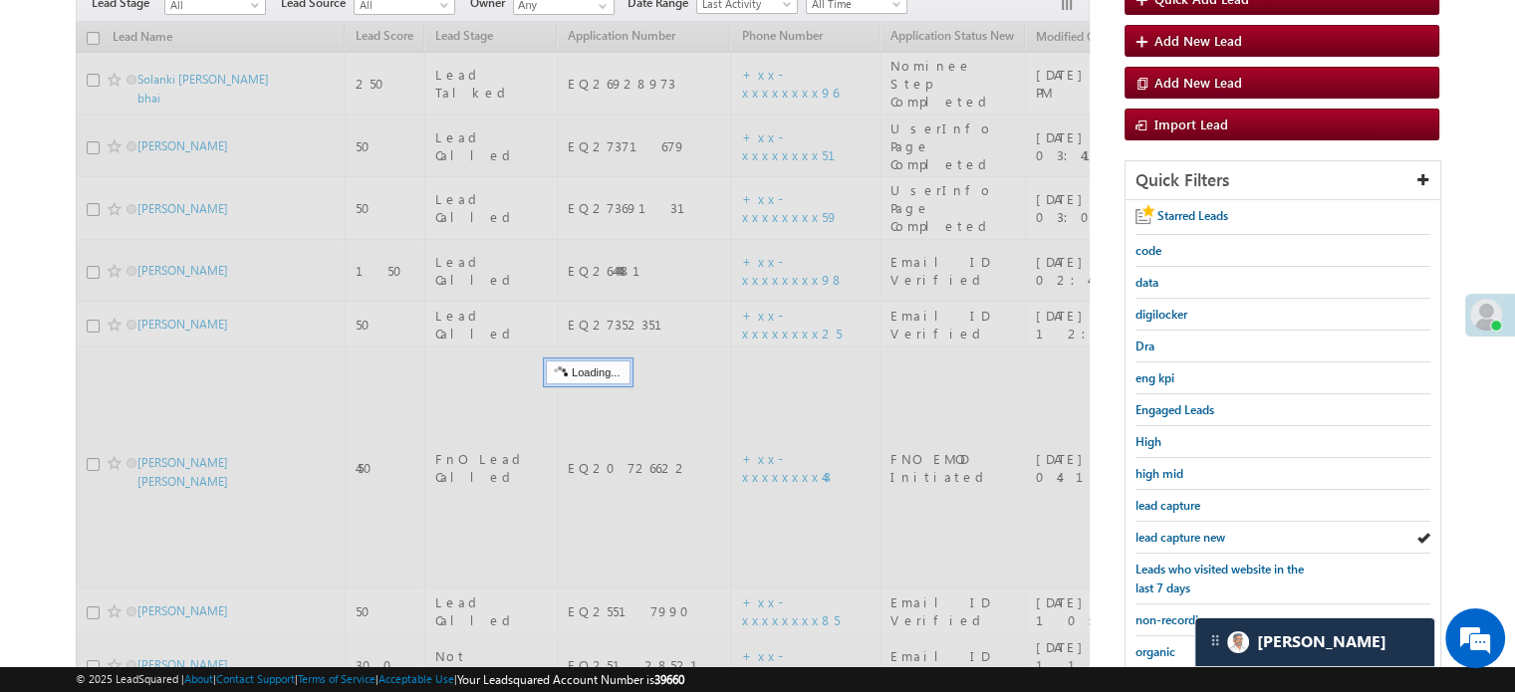
click at [1163, 536] on span "lead capture new" at bounding box center [1180, 537] width 90 height 15
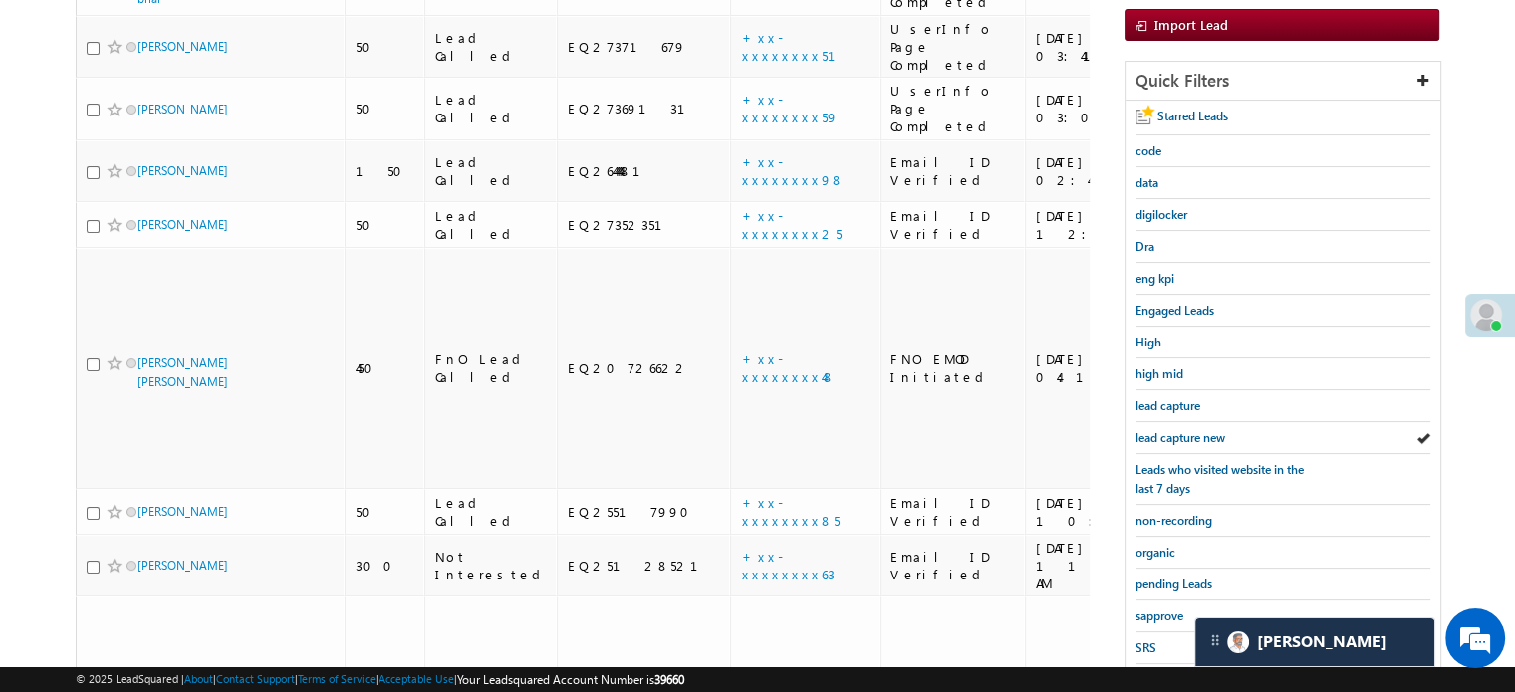
scroll to position [427, 0]
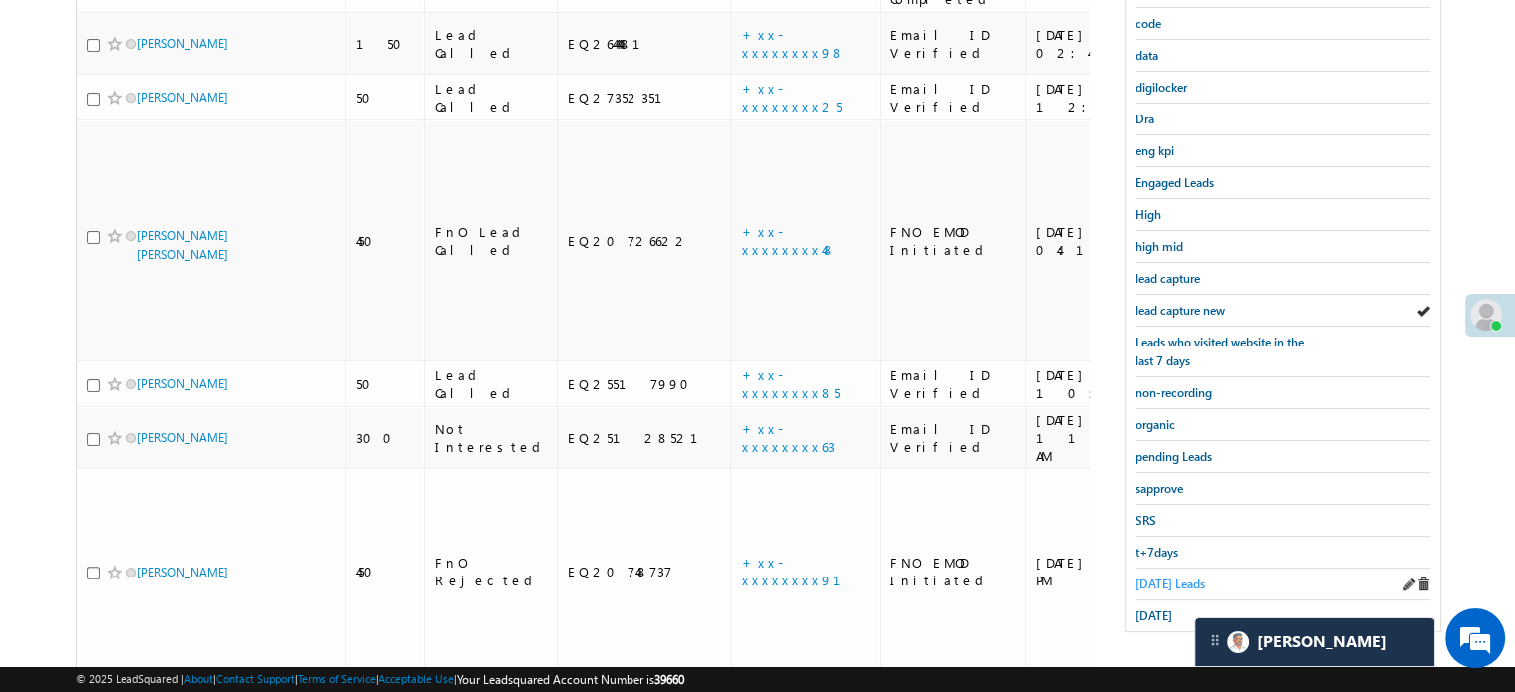
click at [1159, 577] on span "Today's Leads" at bounding box center [1170, 584] width 70 height 15
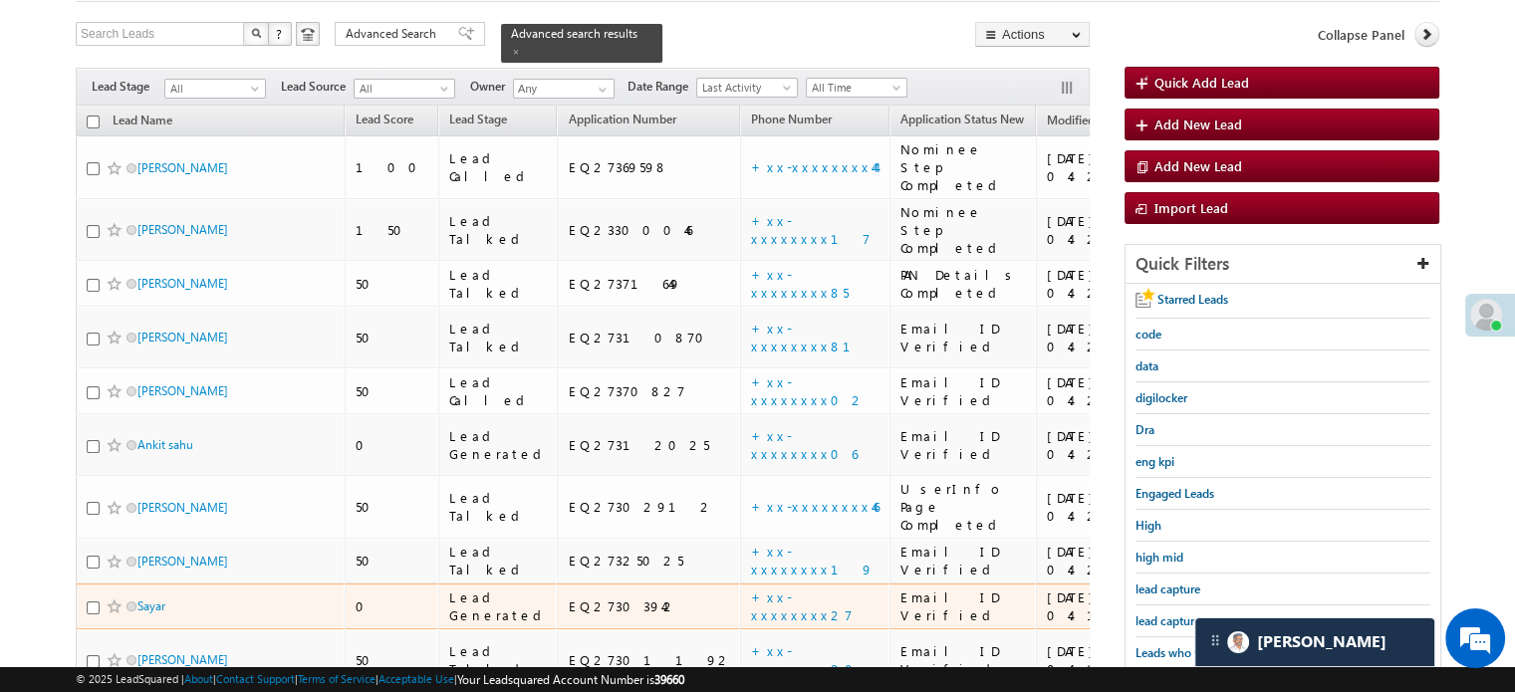
scroll to position [299, 0]
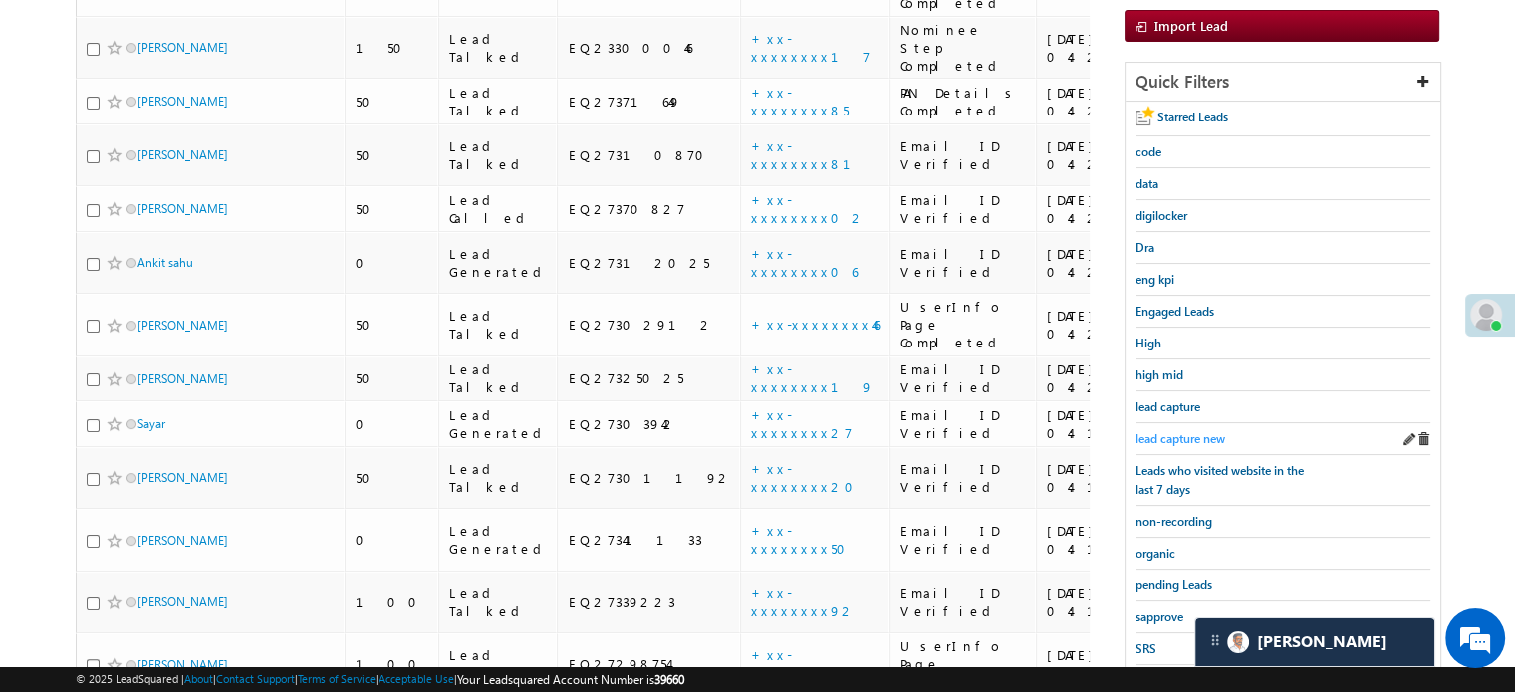
click at [1155, 437] on span "lead capture new" at bounding box center [1180, 438] width 90 height 15
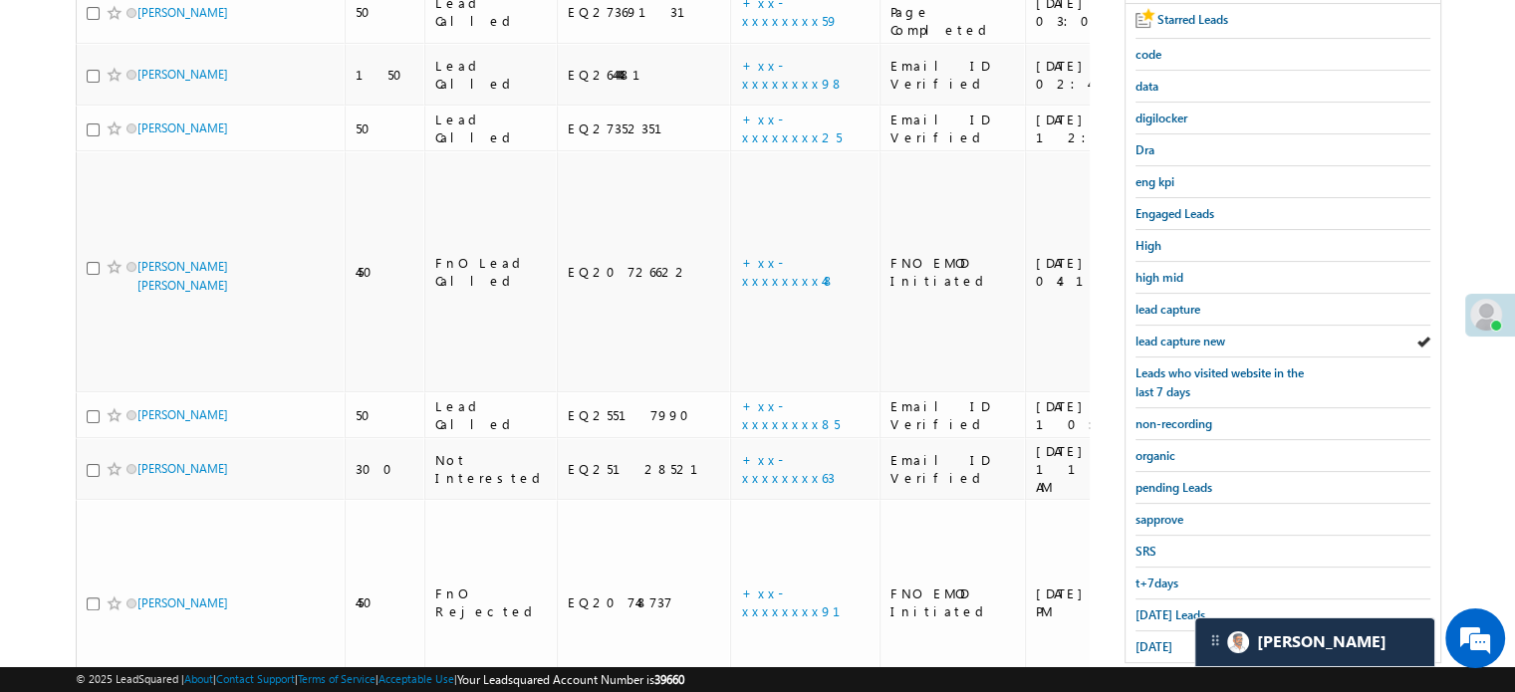
scroll to position [398, 0]
click at [1147, 604] on link "Today's Leads" at bounding box center [1170, 613] width 70 height 19
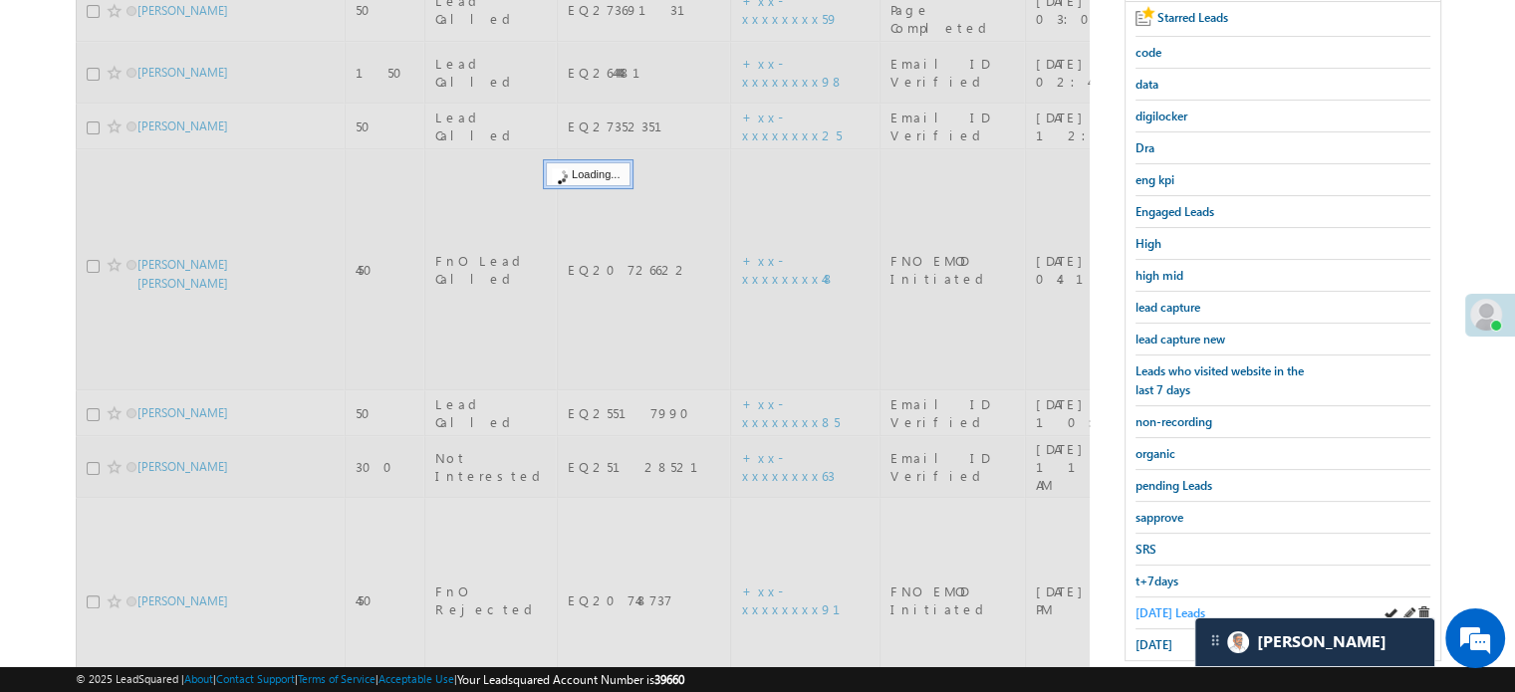
click at [1157, 608] on span "Today's Leads" at bounding box center [1170, 613] width 70 height 15
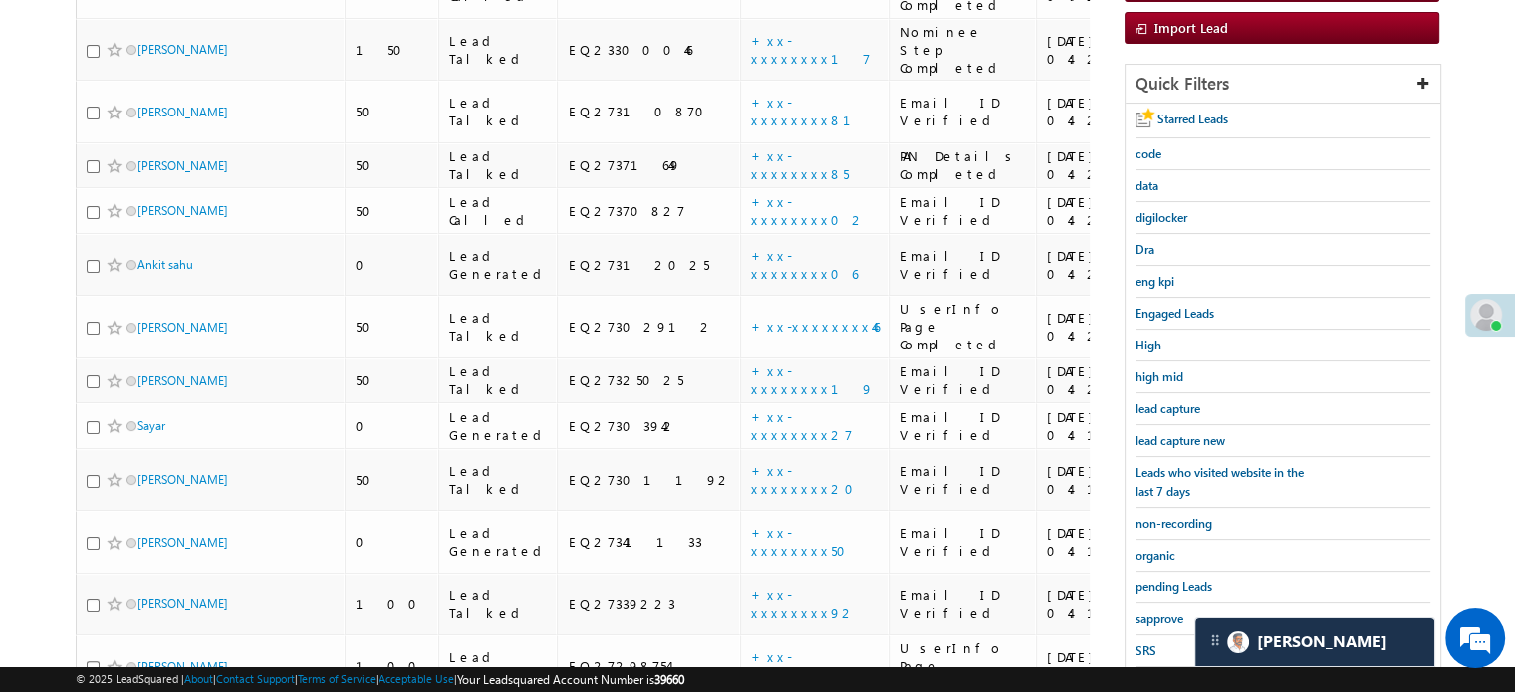
scroll to position [199, 0]
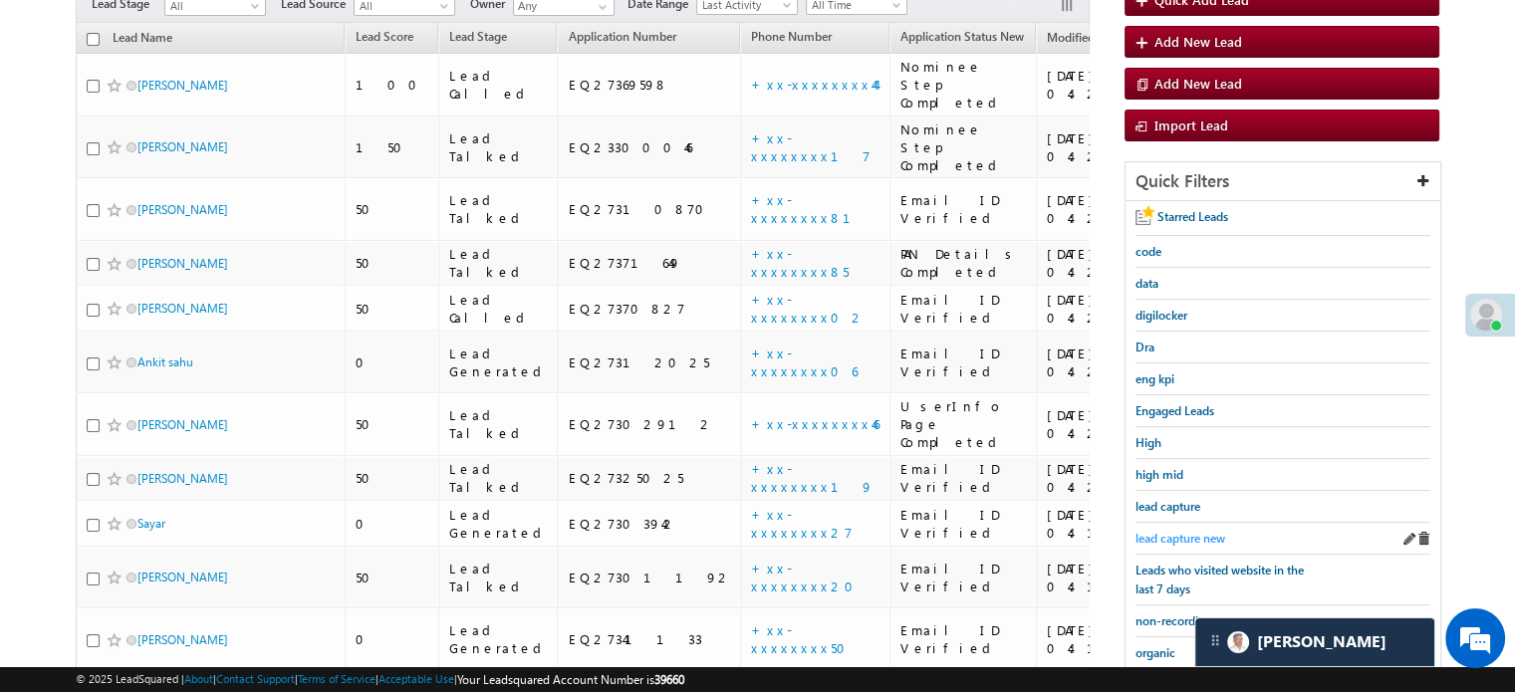
click at [1179, 536] on span "lead capture new" at bounding box center [1180, 538] width 90 height 15
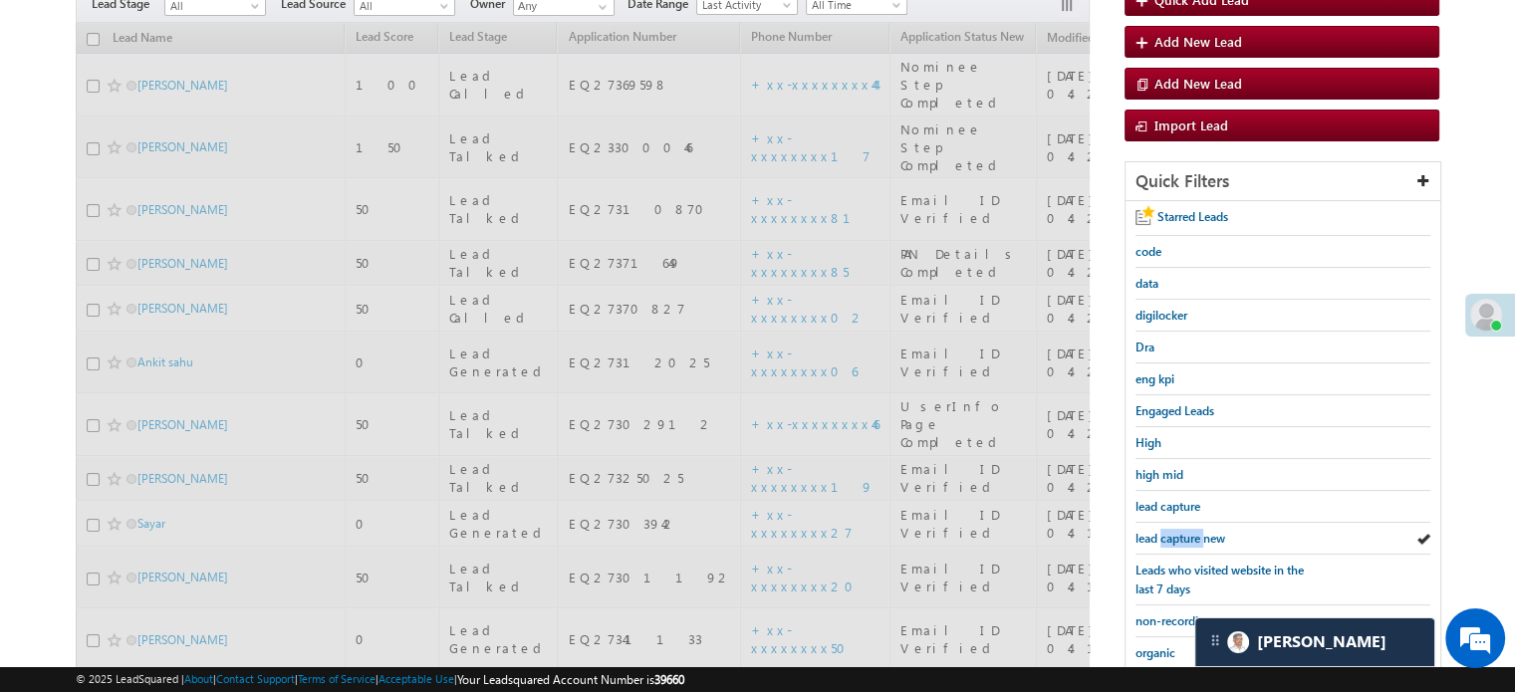
click at [1179, 536] on span "lead capture new" at bounding box center [1180, 538] width 90 height 15
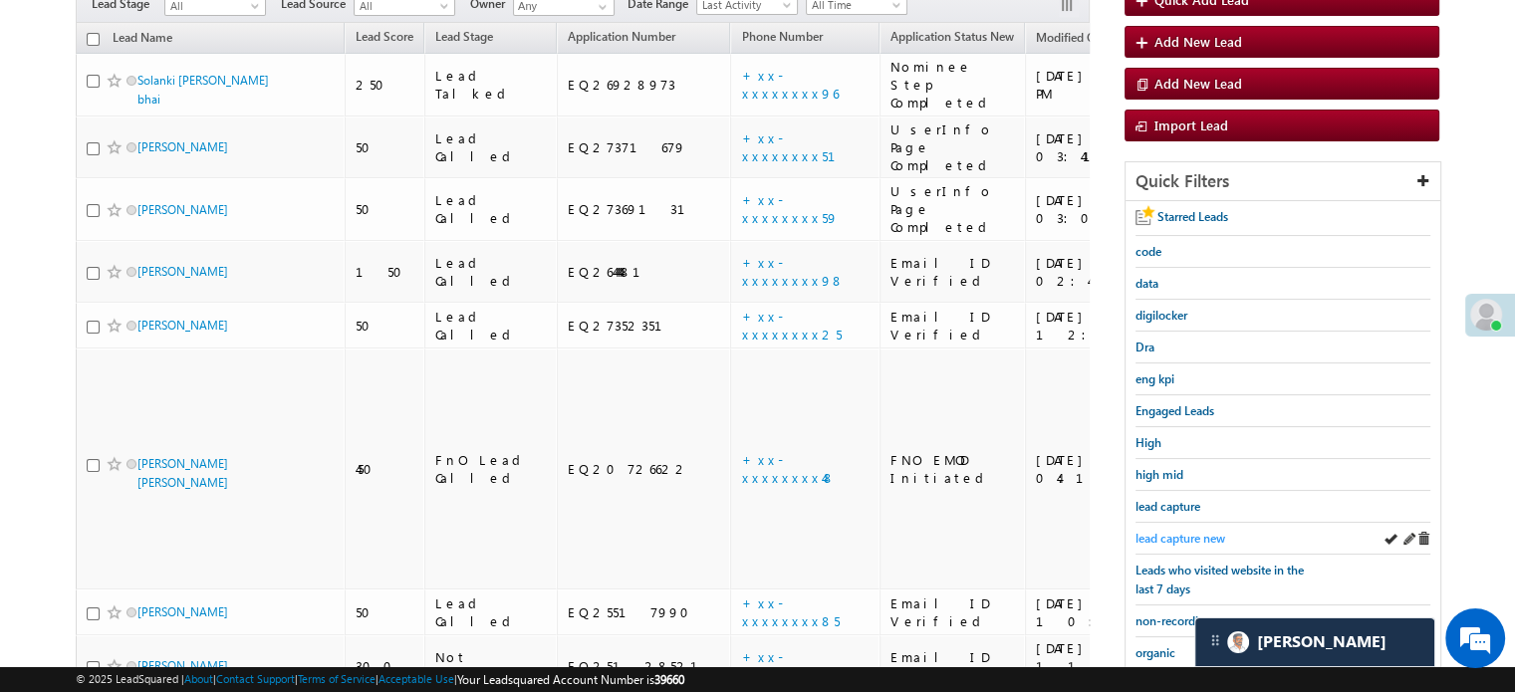
click at [1181, 534] on span "lead capture new" at bounding box center [1180, 538] width 90 height 15
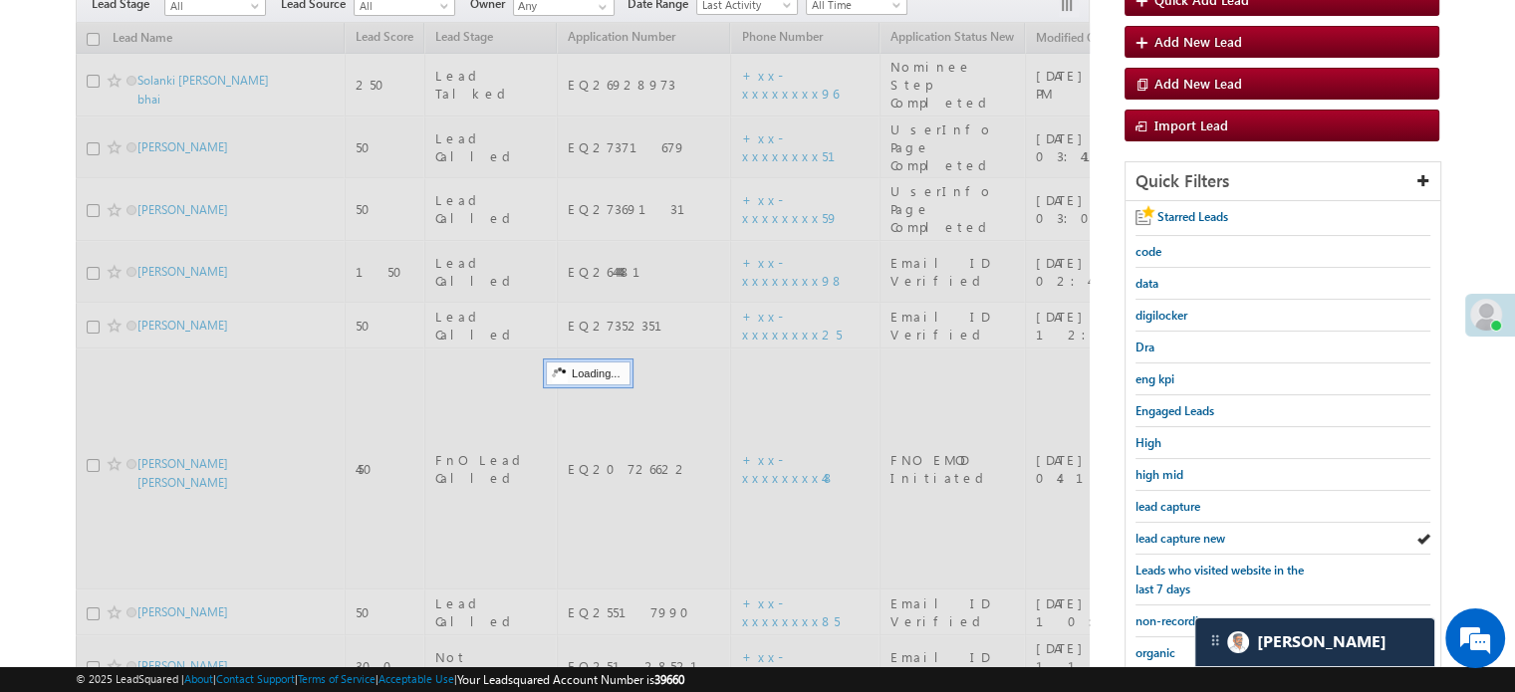
click at [1181, 534] on span "lead capture new" at bounding box center [1180, 538] width 90 height 15
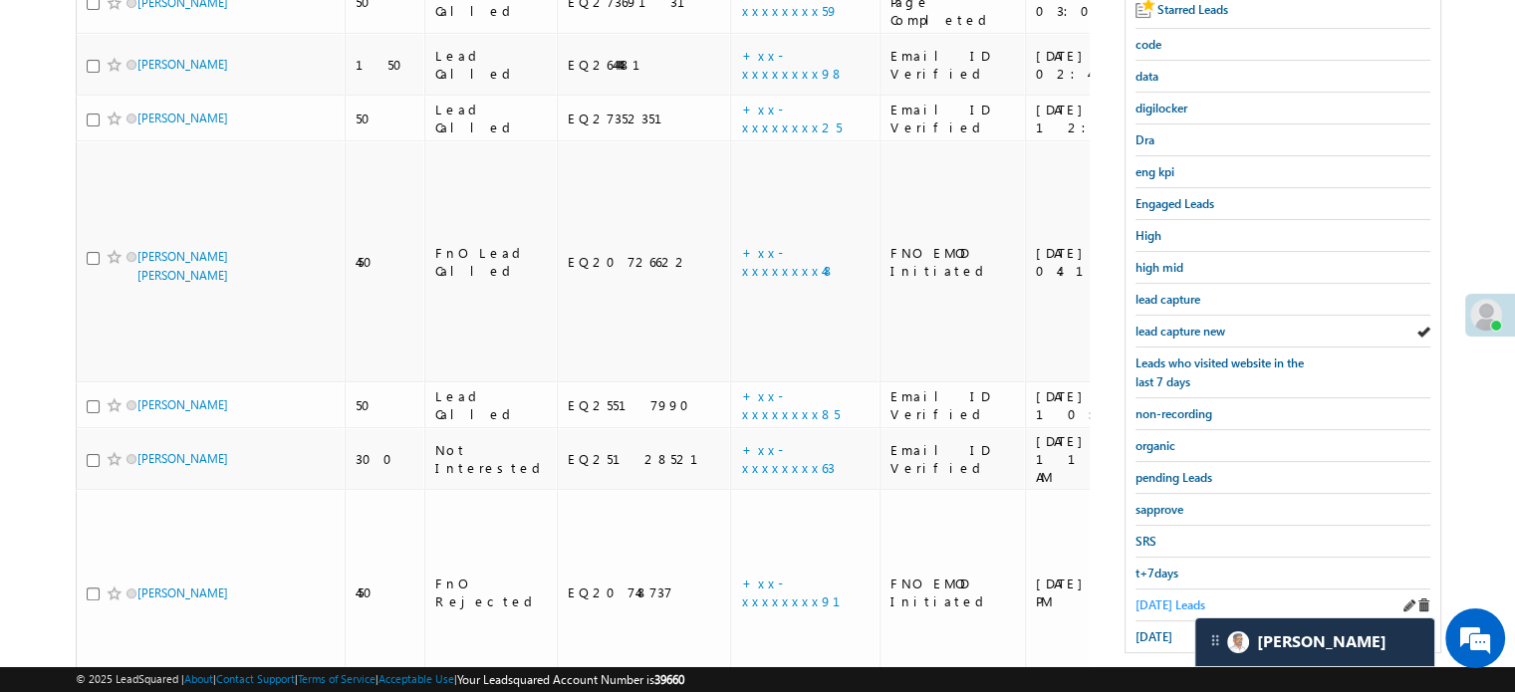
click at [1156, 598] on span "Today's Leads" at bounding box center [1170, 605] width 70 height 15
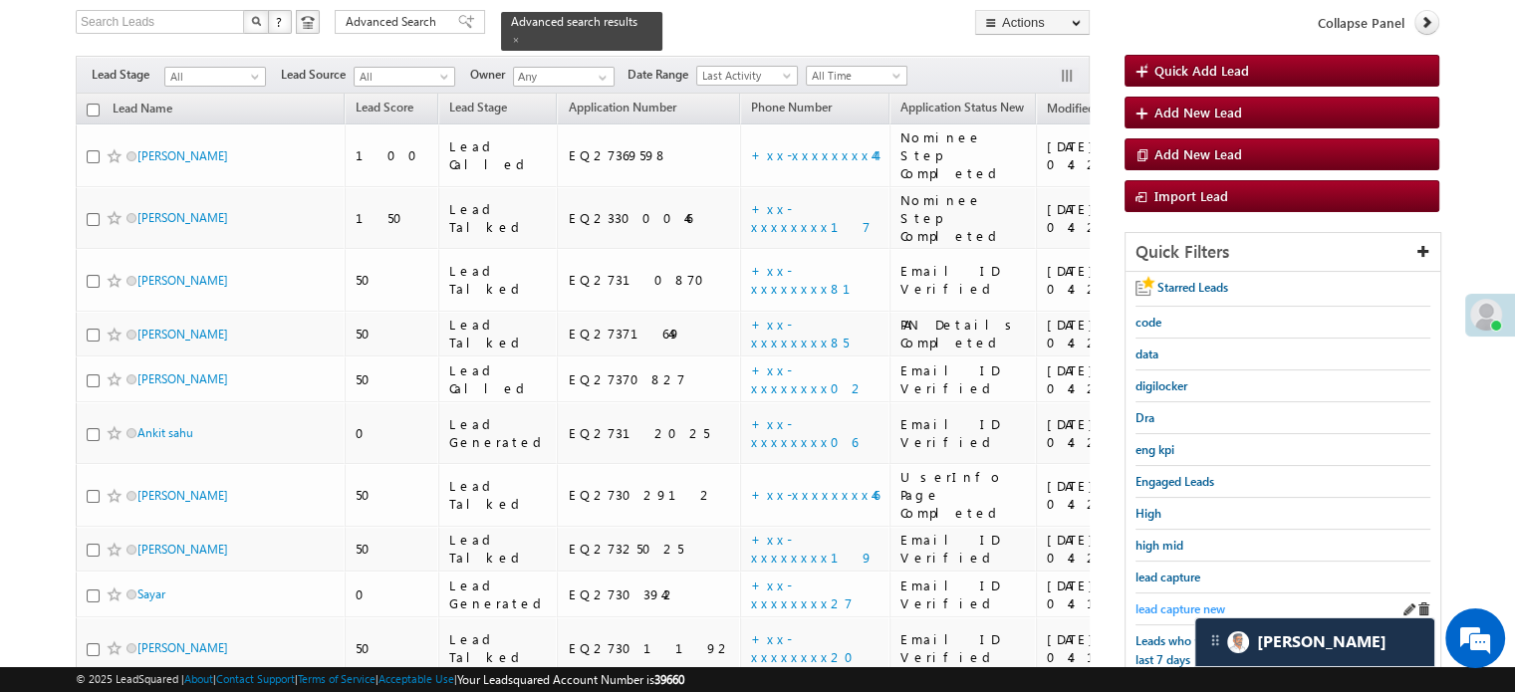
scroll to position [228, 0]
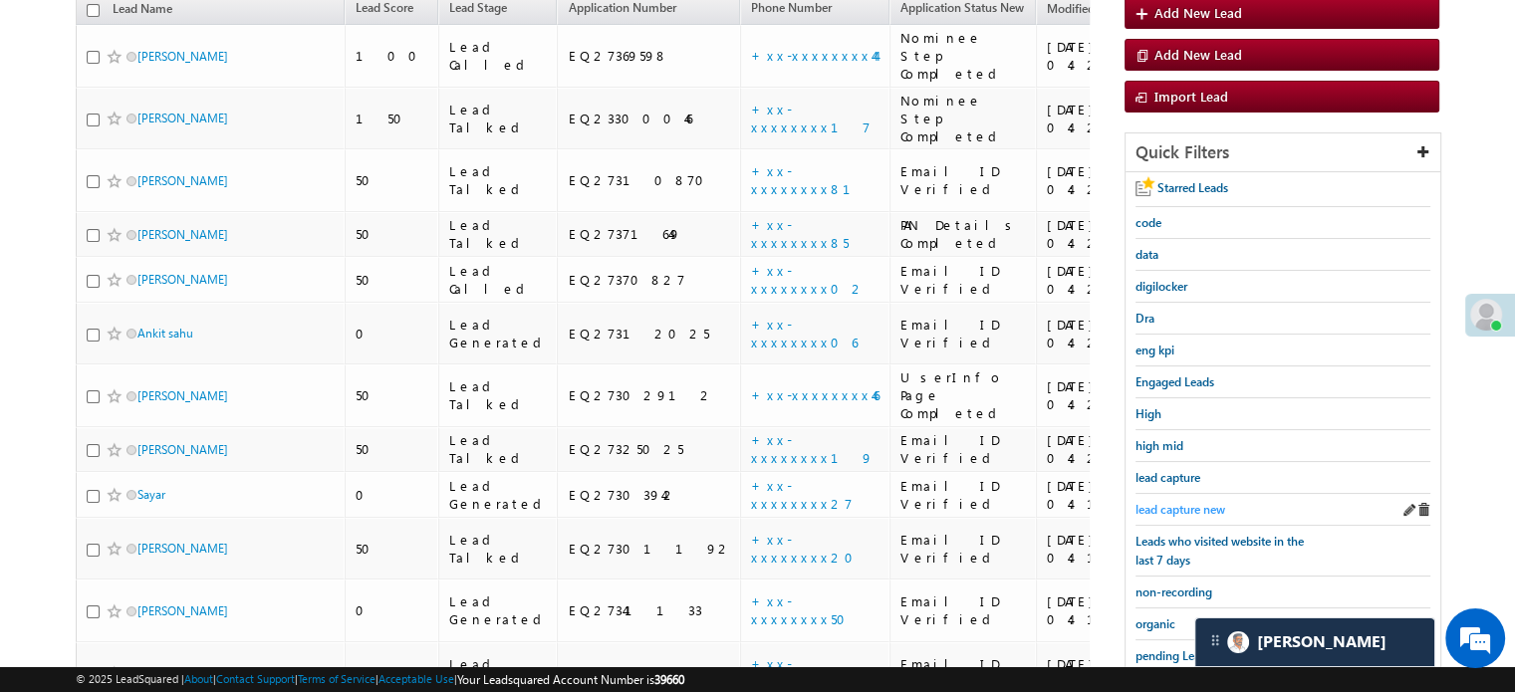
click at [1157, 502] on span "lead capture new" at bounding box center [1180, 509] width 90 height 15
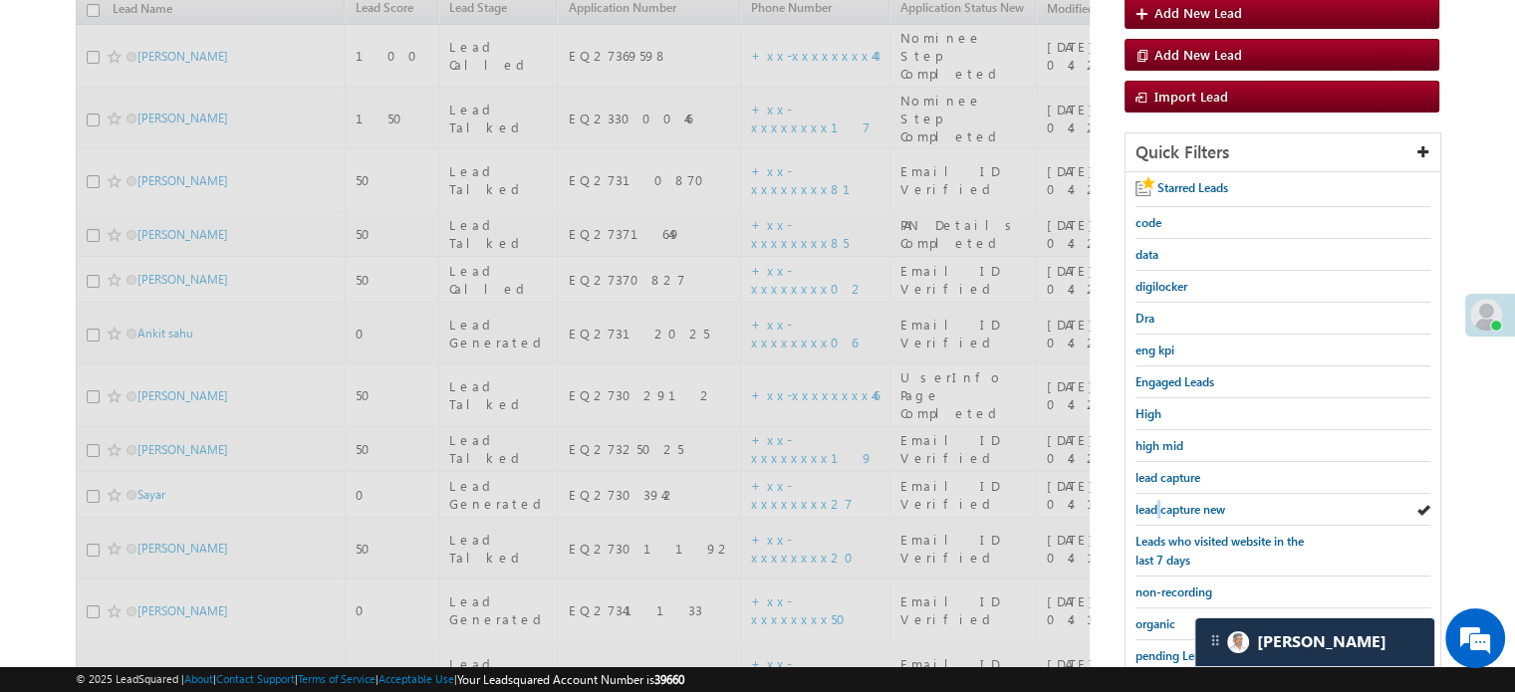
click at [1157, 502] on span "lead capture new" at bounding box center [1180, 509] width 90 height 15
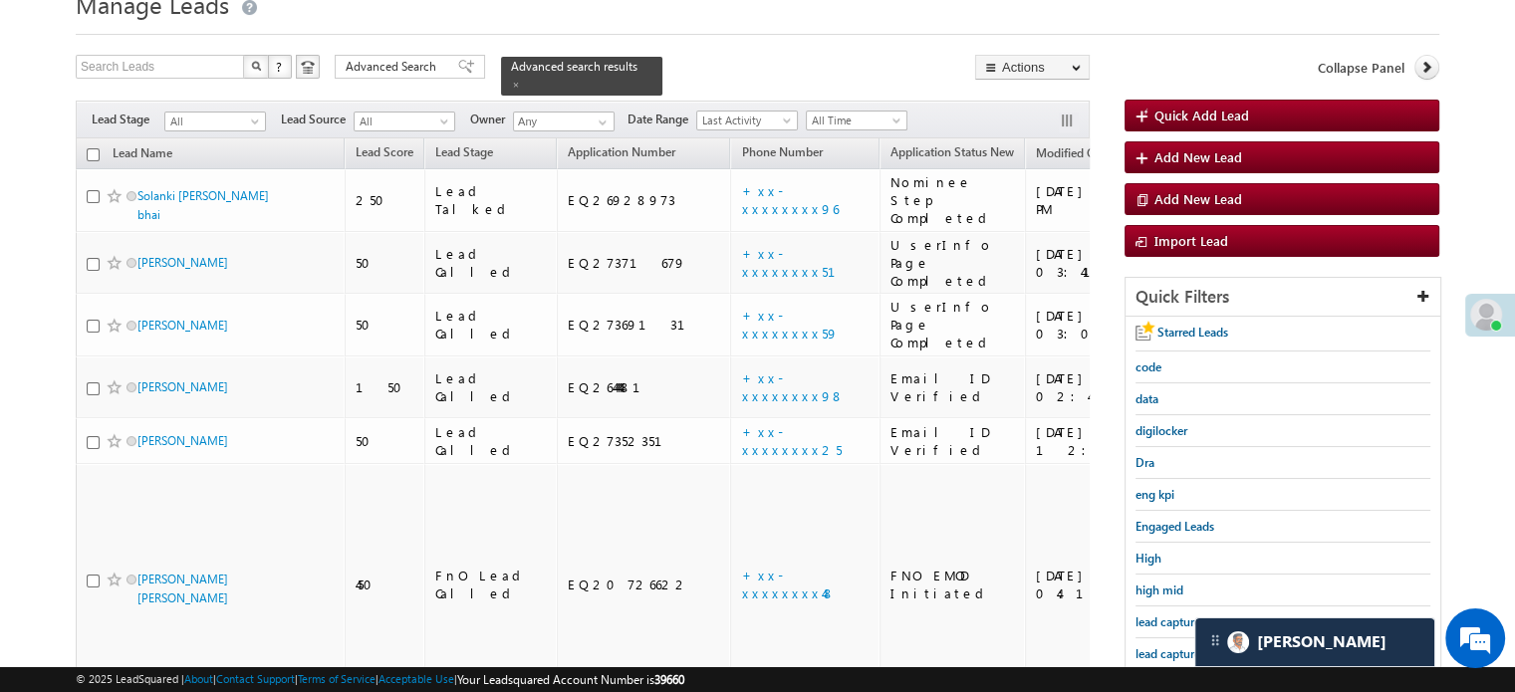
scroll to position [299, 0]
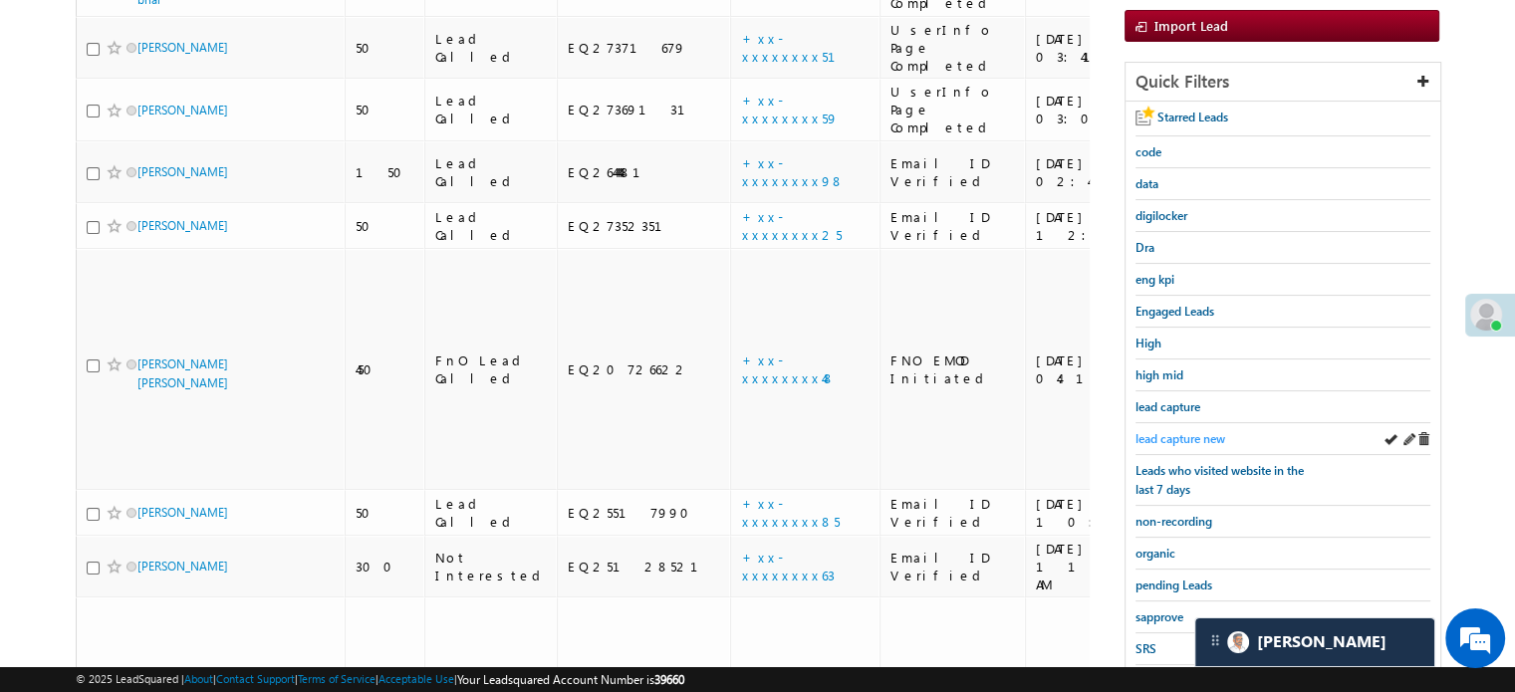
click at [1149, 437] on span "lead capture new" at bounding box center [1180, 438] width 90 height 15
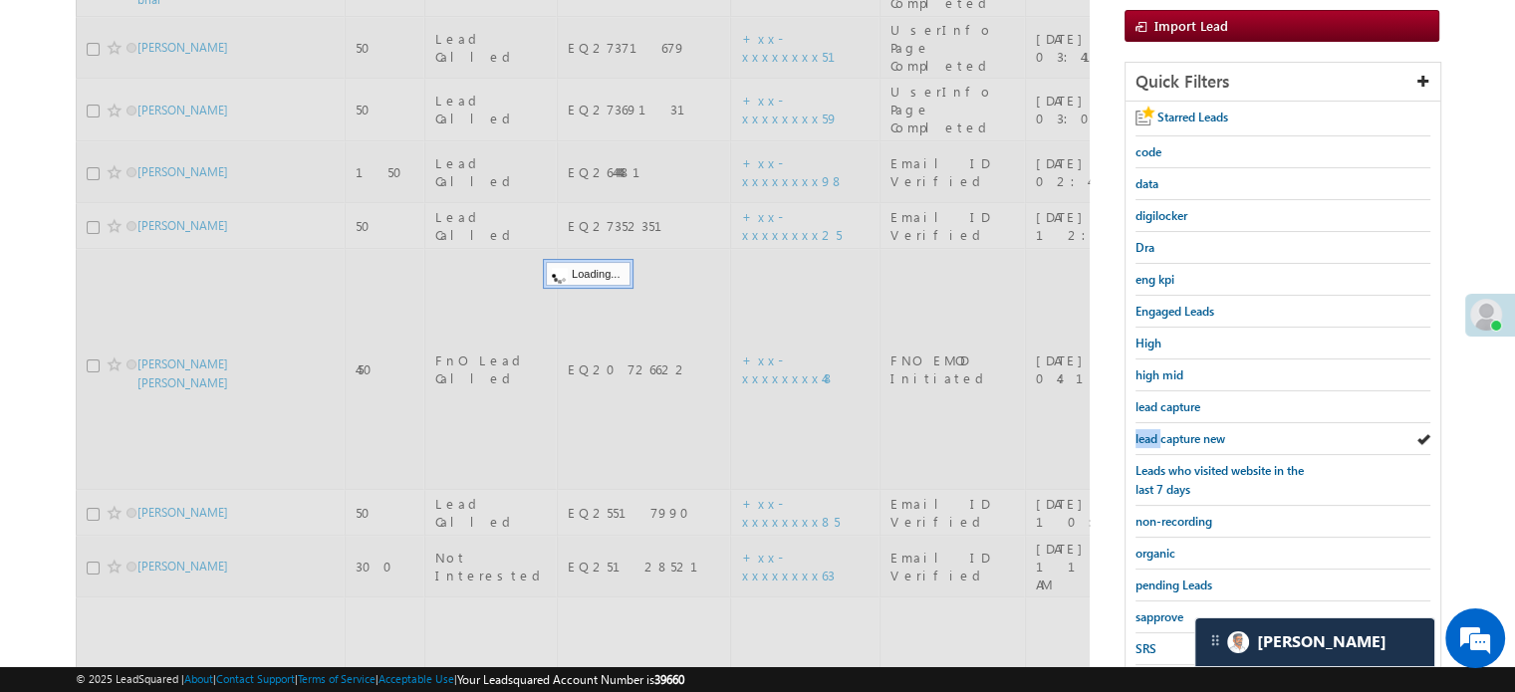
click at [1149, 437] on span "lead capture new" at bounding box center [1180, 438] width 90 height 15
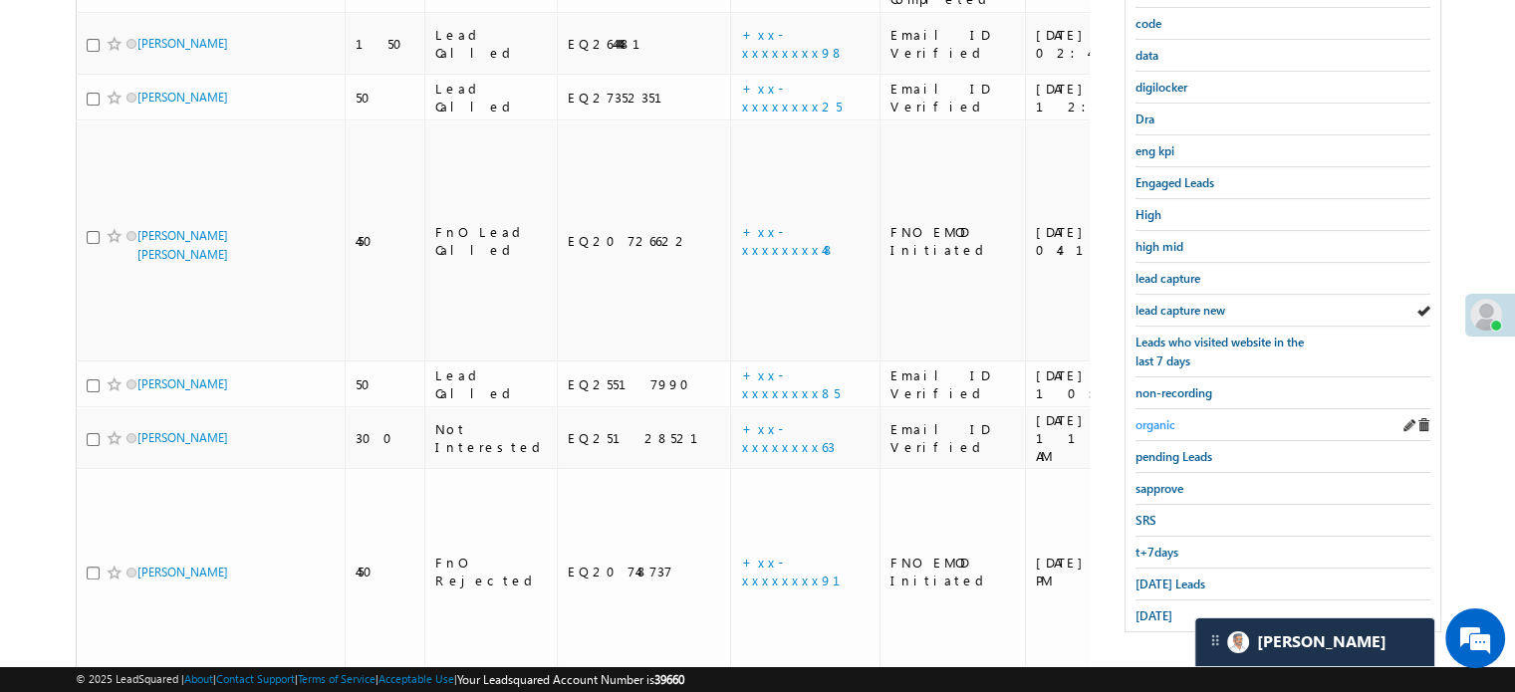
scroll to position [228, 0]
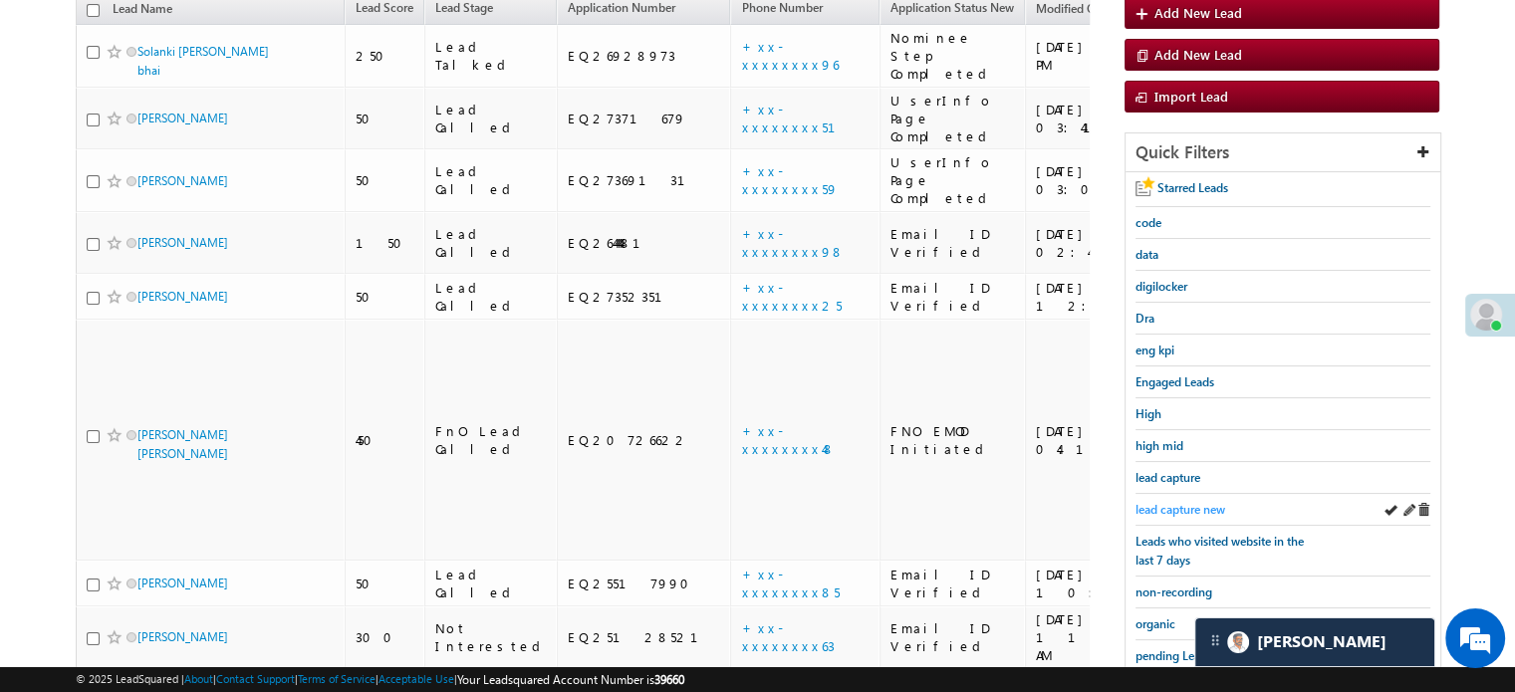
click at [1171, 502] on span "lead capture new" at bounding box center [1180, 509] width 90 height 15
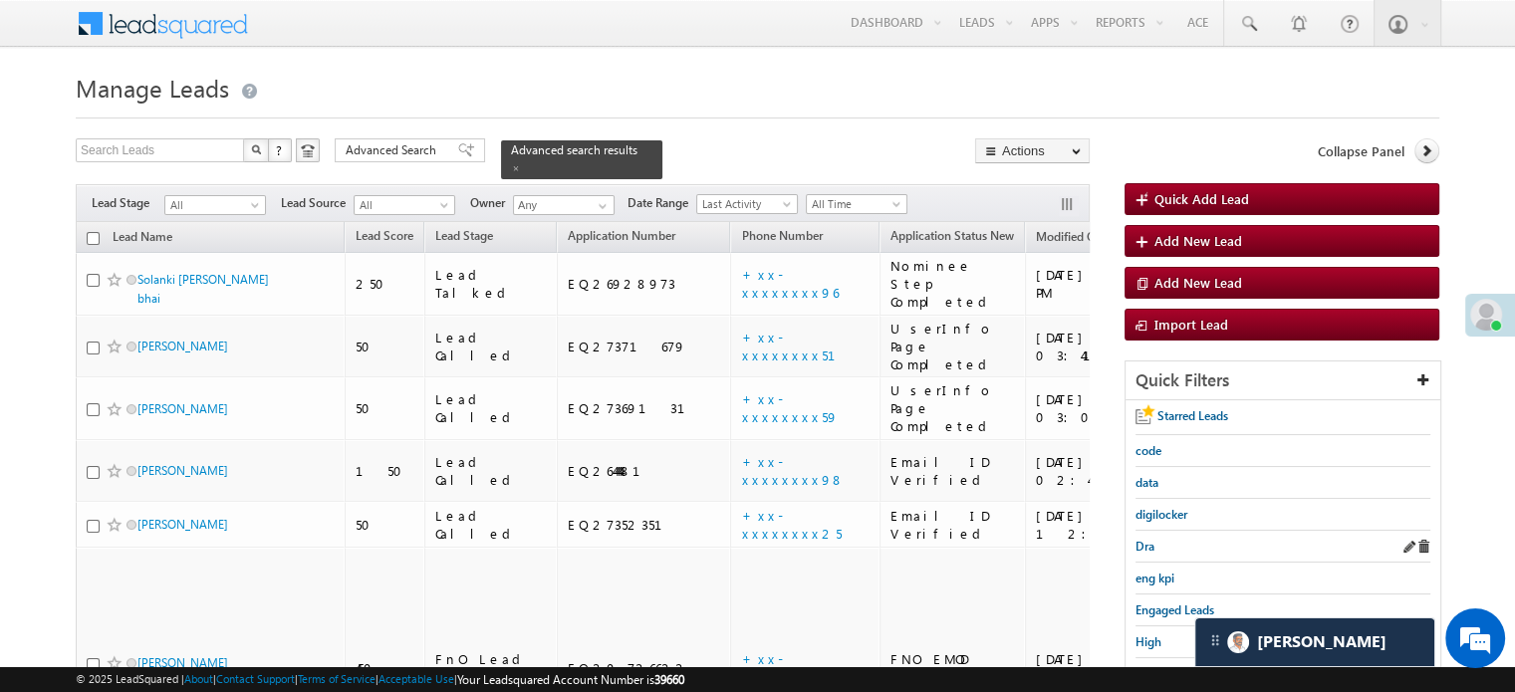
scroll to position [199, 0]
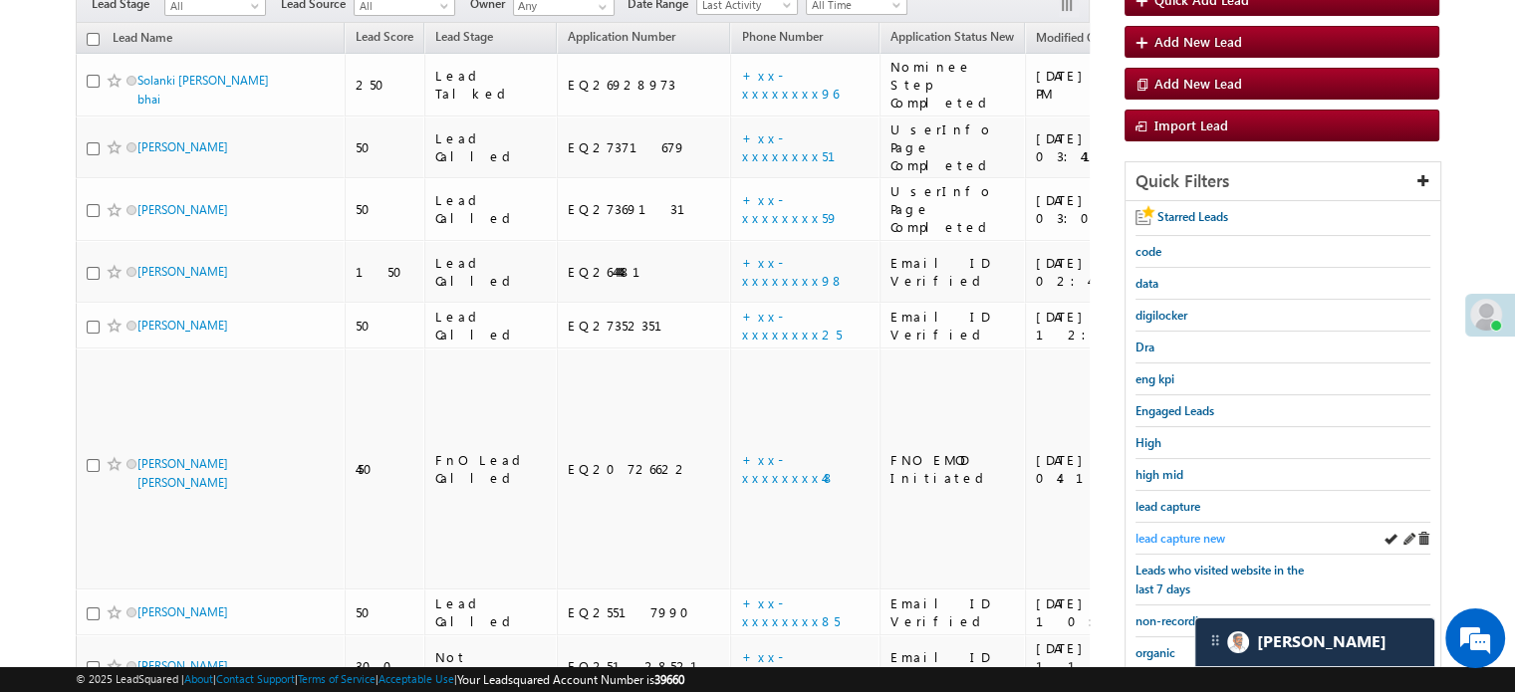
click at [1175, 534] on span "lead capture new" at bounding box center [1180, 538] width 90 height 15
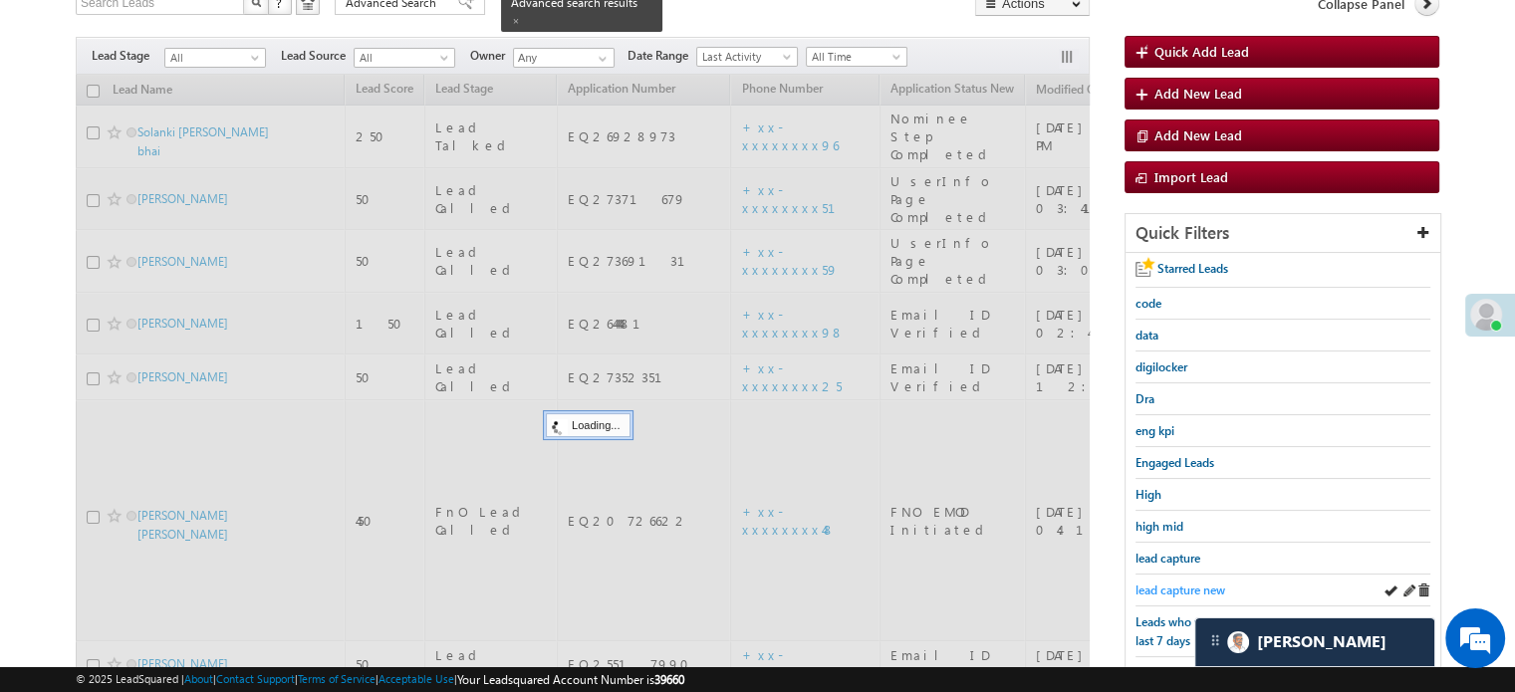
scroll to position [100, 0]
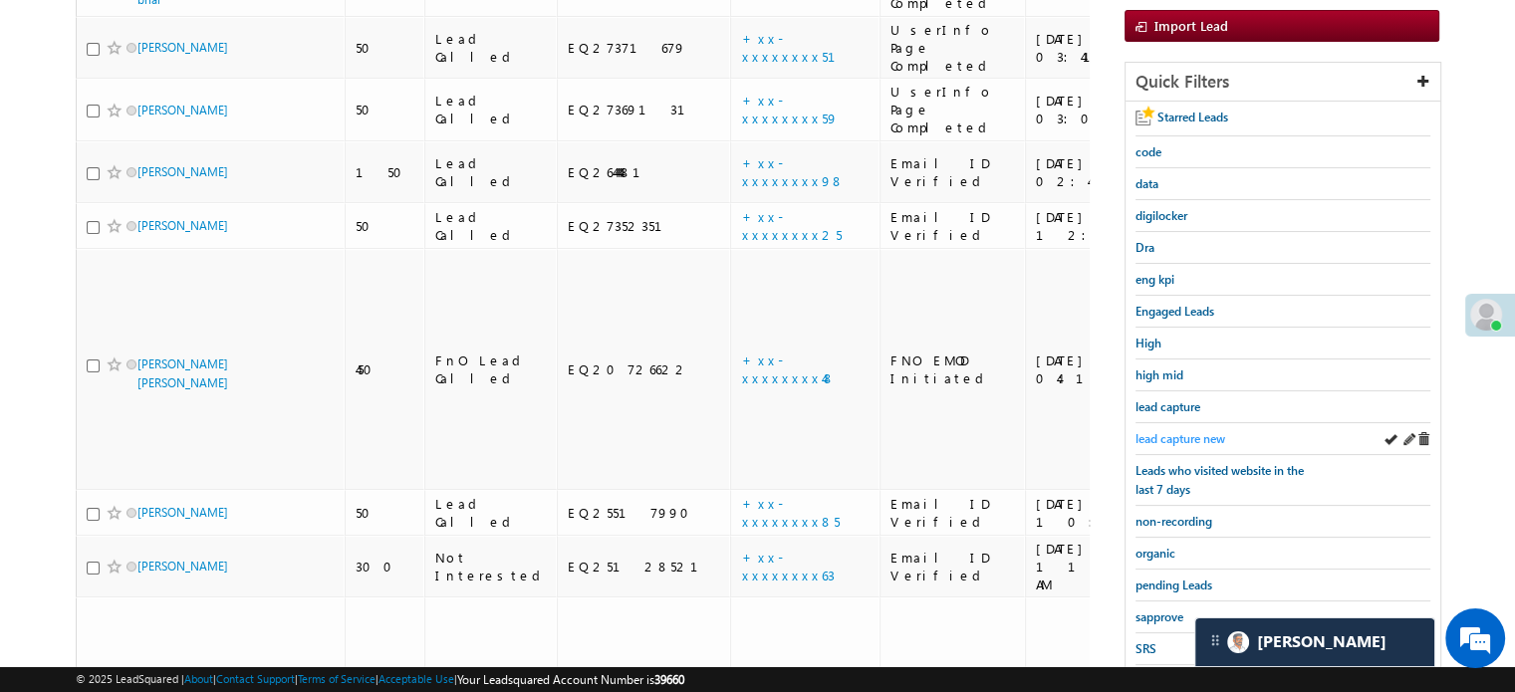
click at [1138, 432] on span "lead capture new" at bounding box center [1180, 438] width 90 height 15
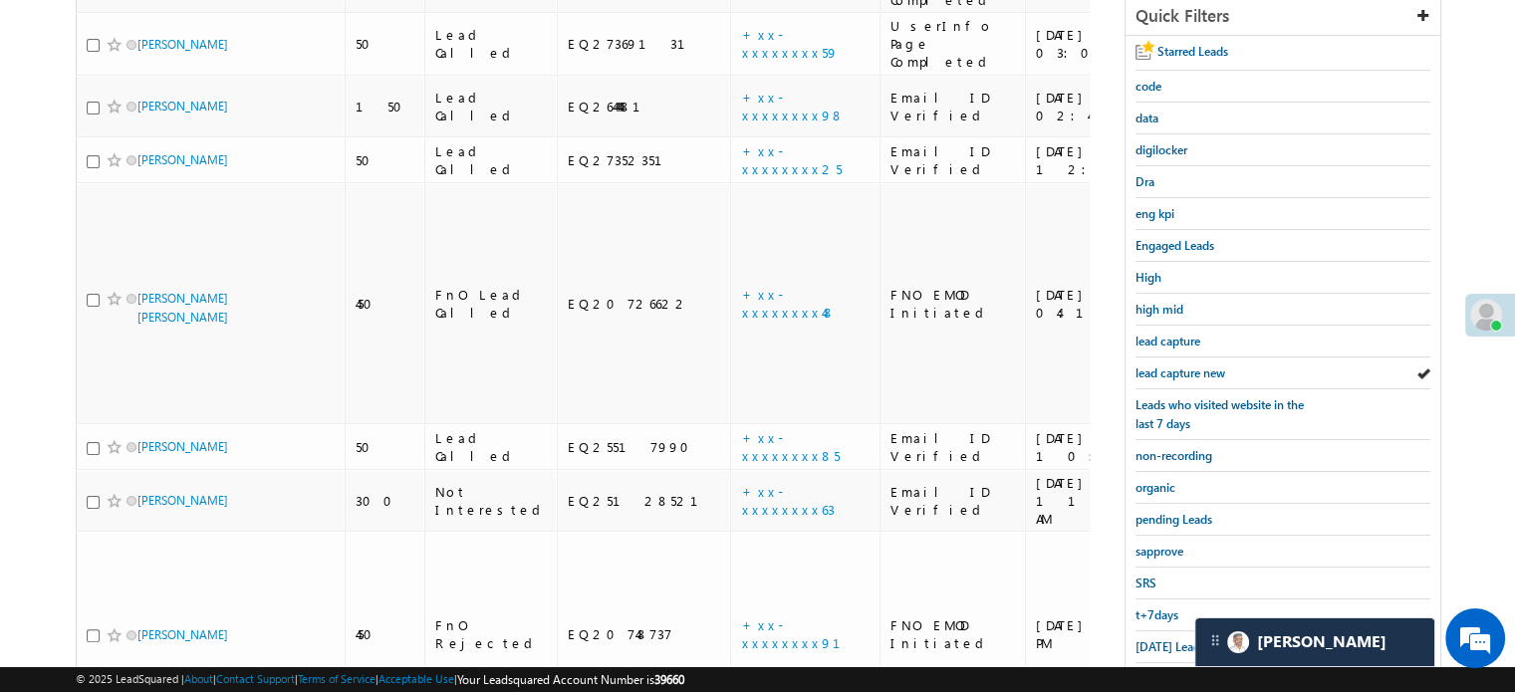
scroll to position [427, 0]
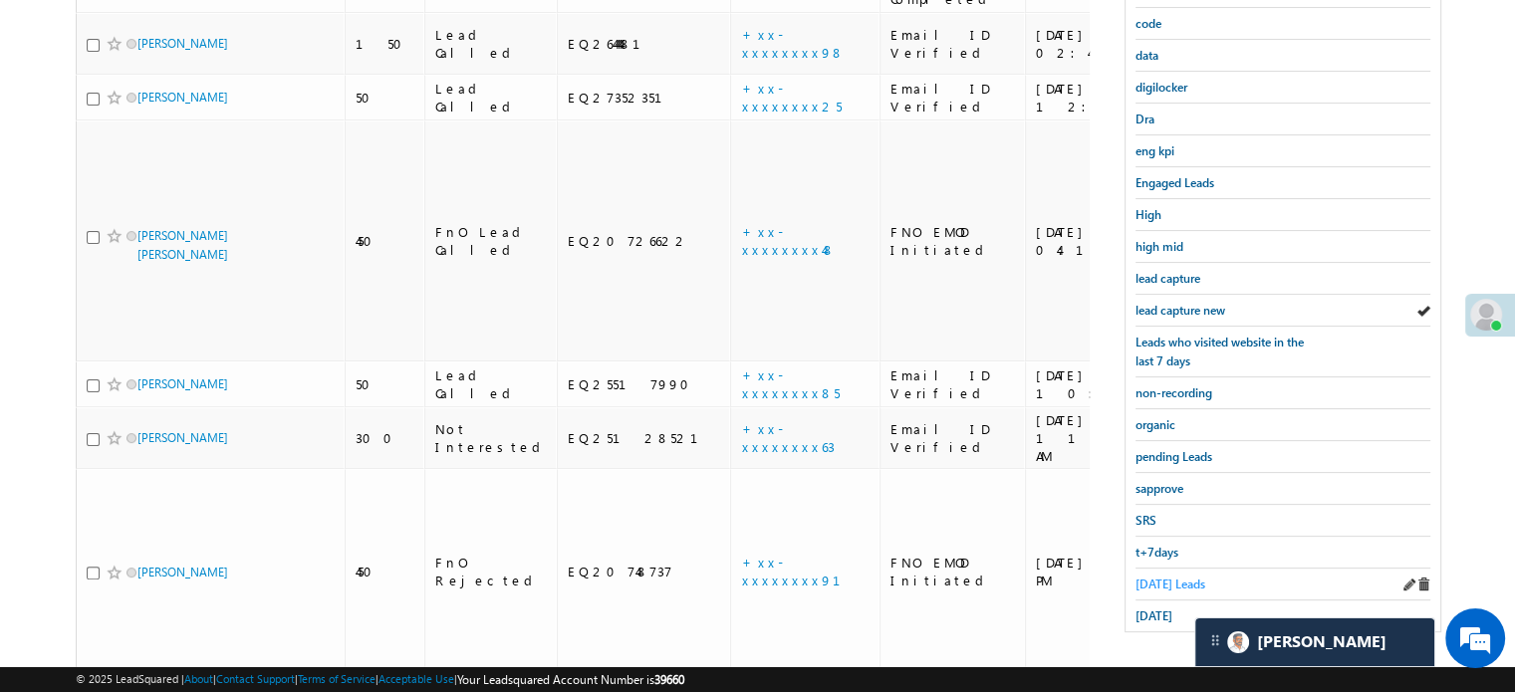
click at [1155, 577] on span "Today's Leads" at bounding box center [1170, 584] width 70 height 15
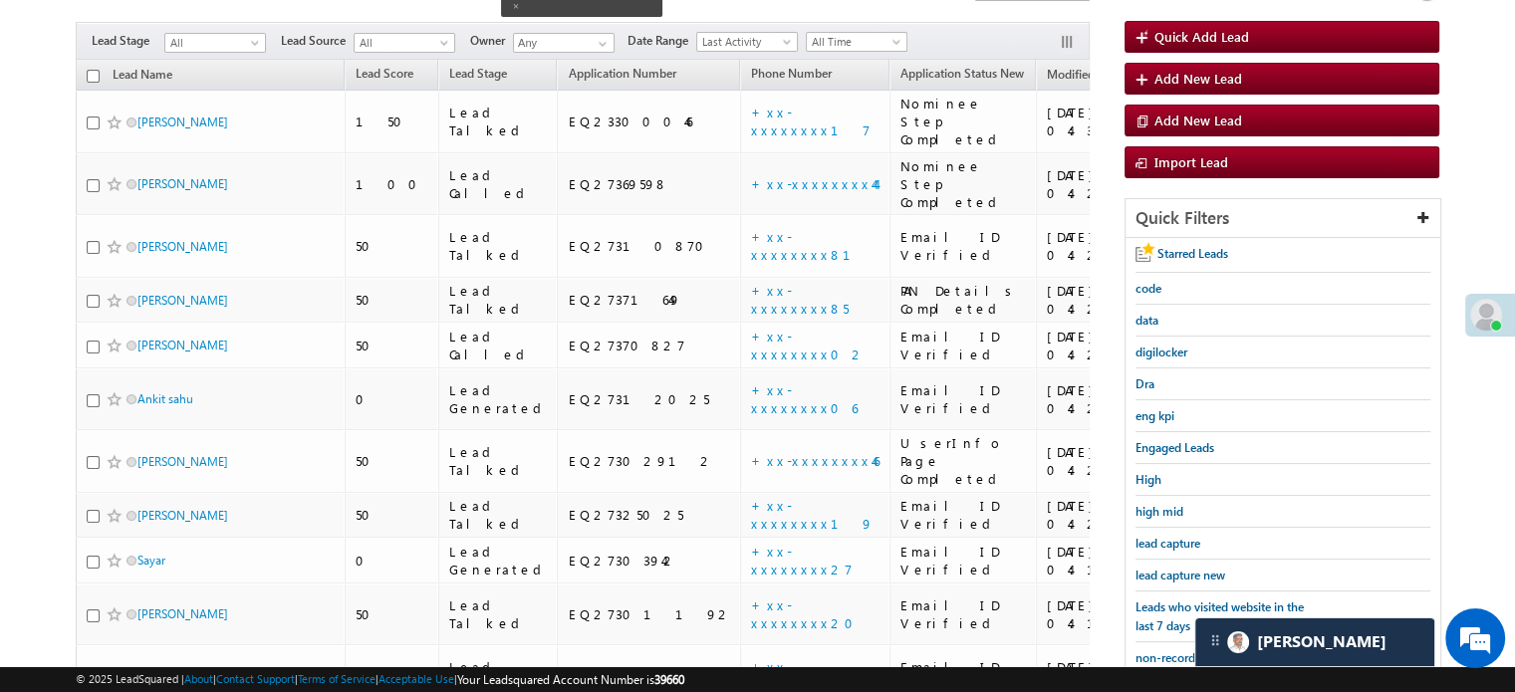
scroll to position [128, 0]
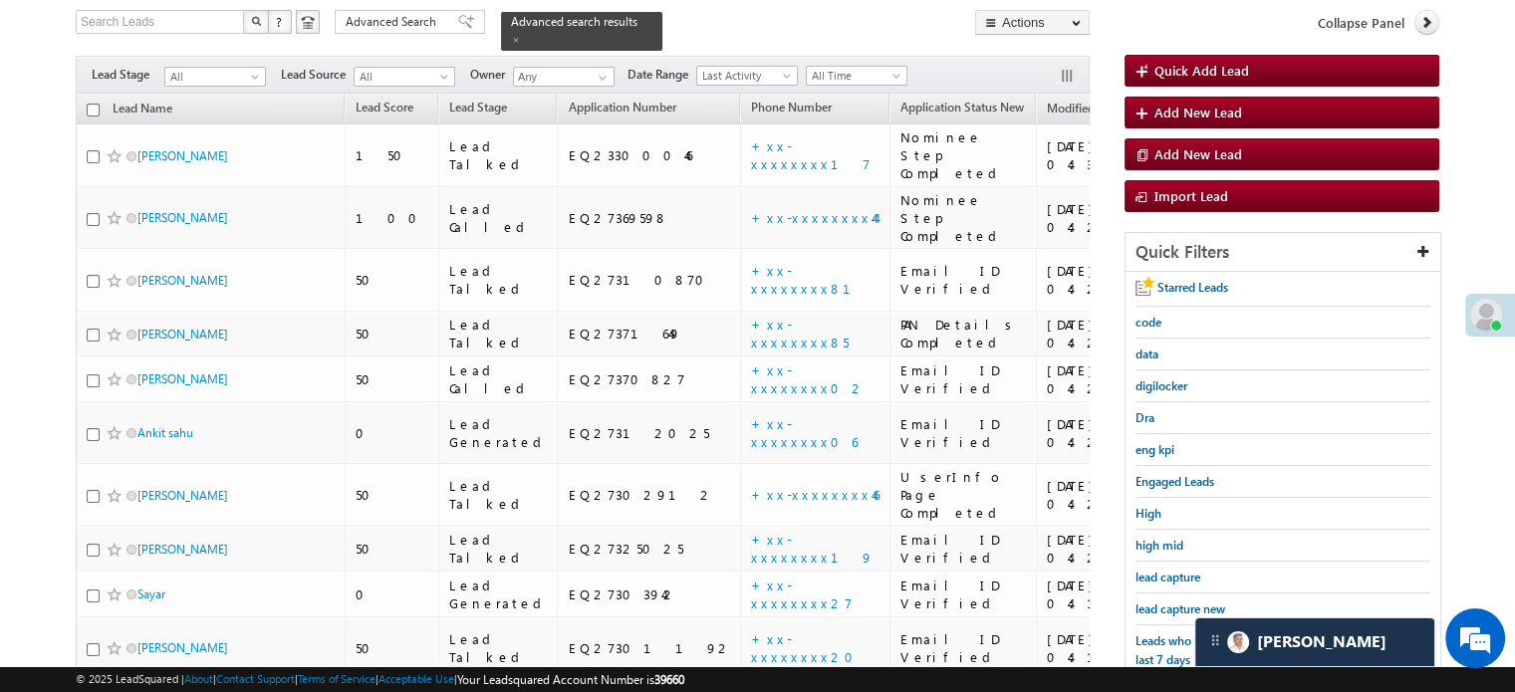
click at [1155, 602] on span "lead capture new" at bounding box center [1180, 609] width 90 height 15
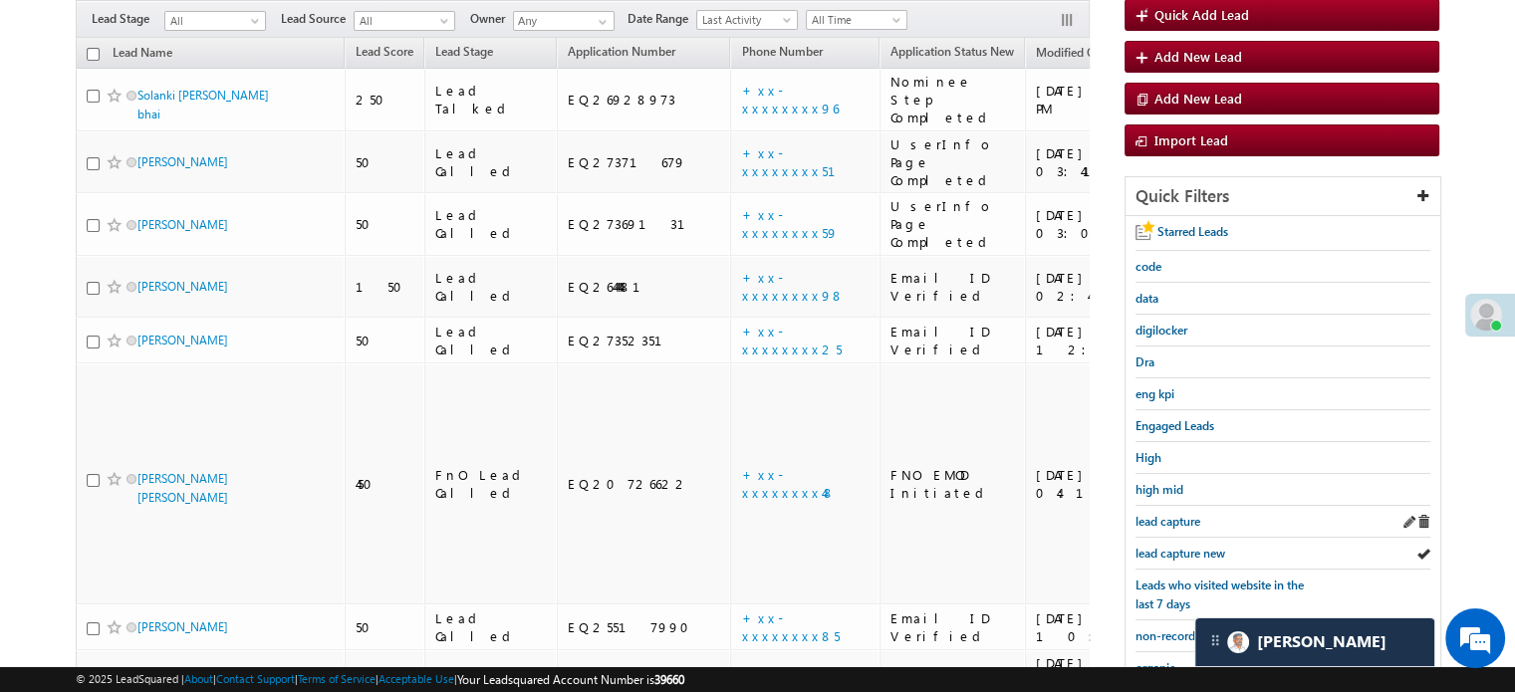
scroll to position [228, 0]
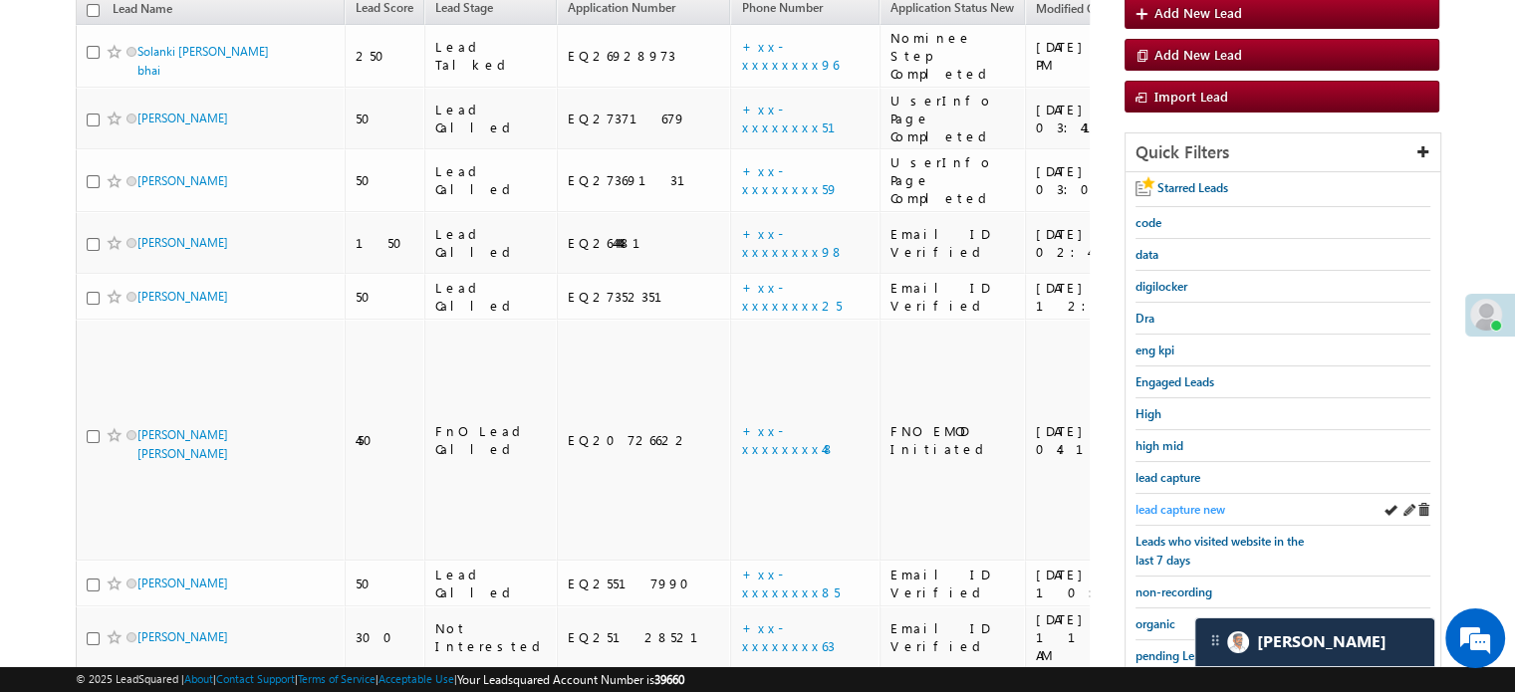
click at [1183, 502] on span "lead capture new" at bounding box center [1180, 509] width 90 height 15
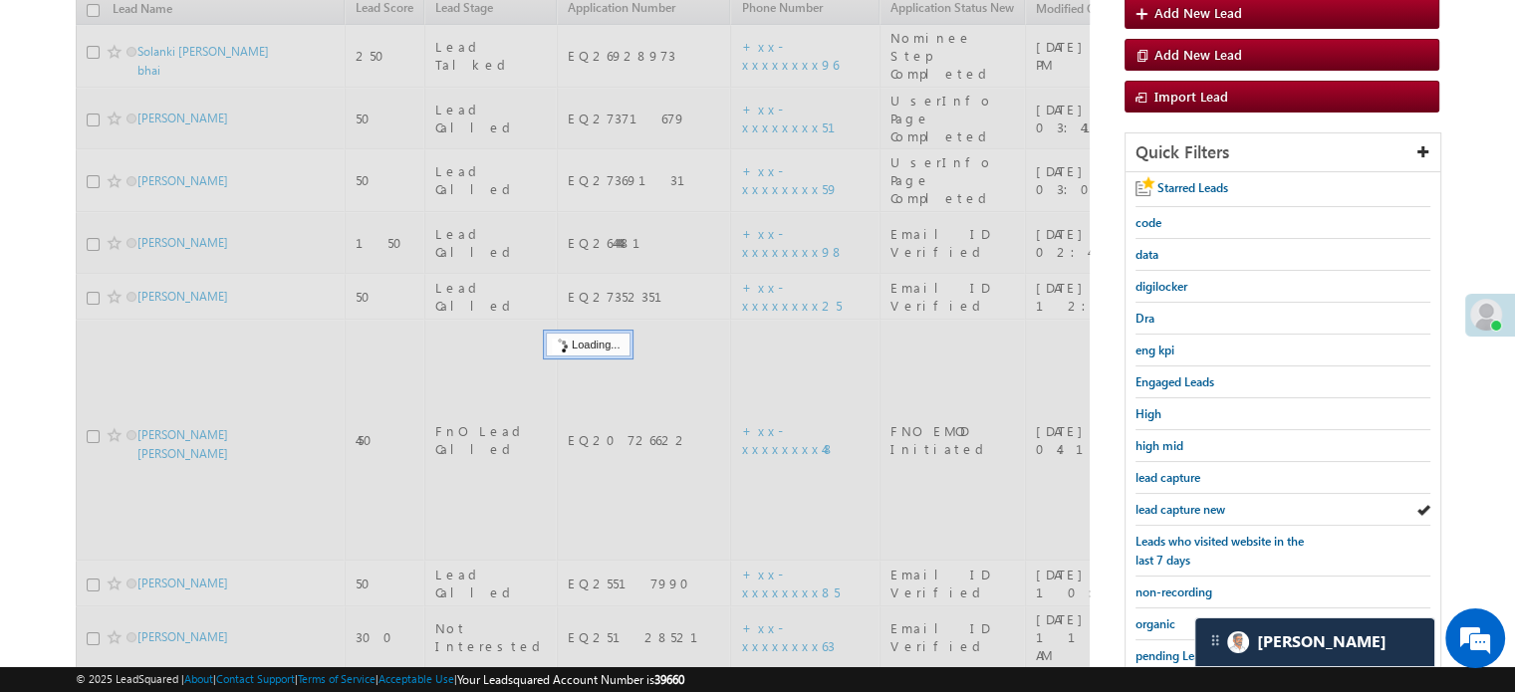
click at [1183, 502] on span "lead capture new" at bounding box center [1180, 509] width 90 height 15
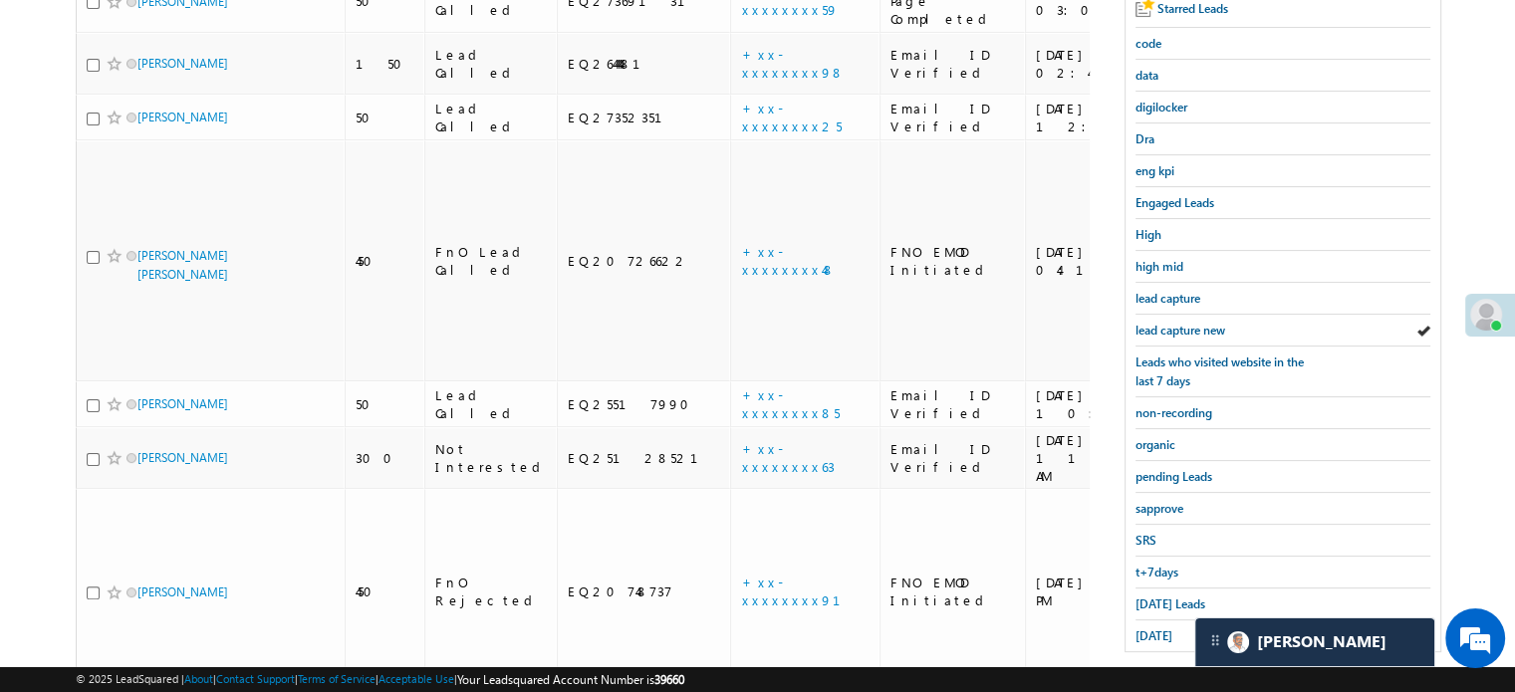
scroll to position [427, 0]
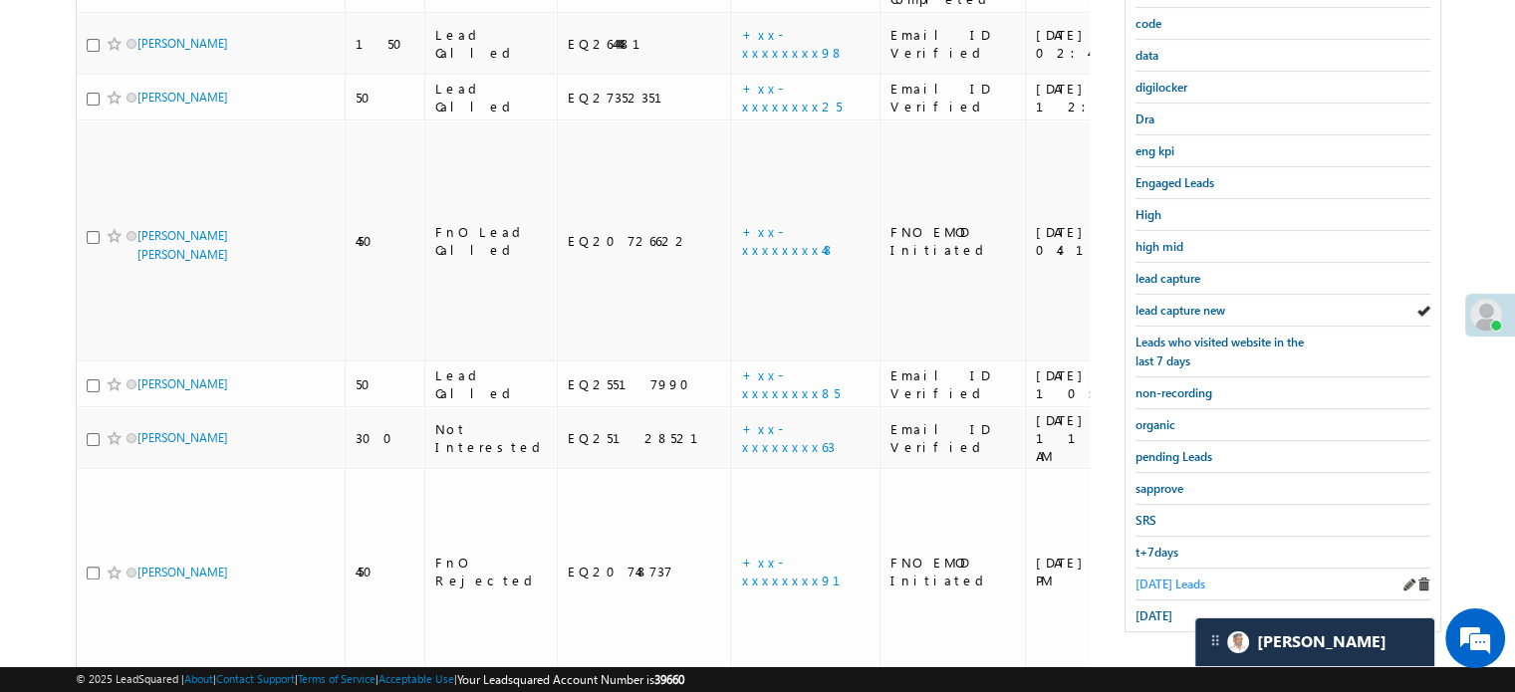
click at [1144, 578] on span "Today's Leads" at bounding box center [1170, 584] width 70 height 15
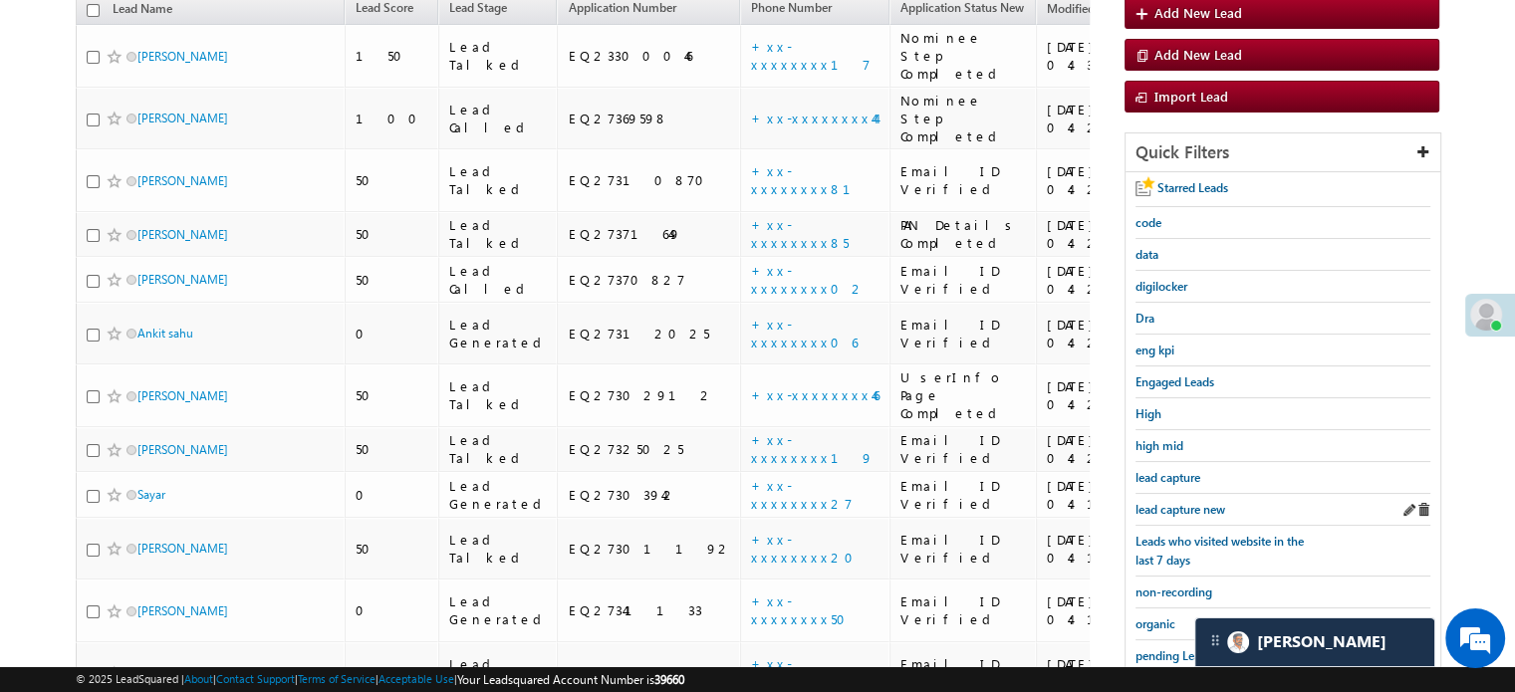
scroll to position [328, 0]
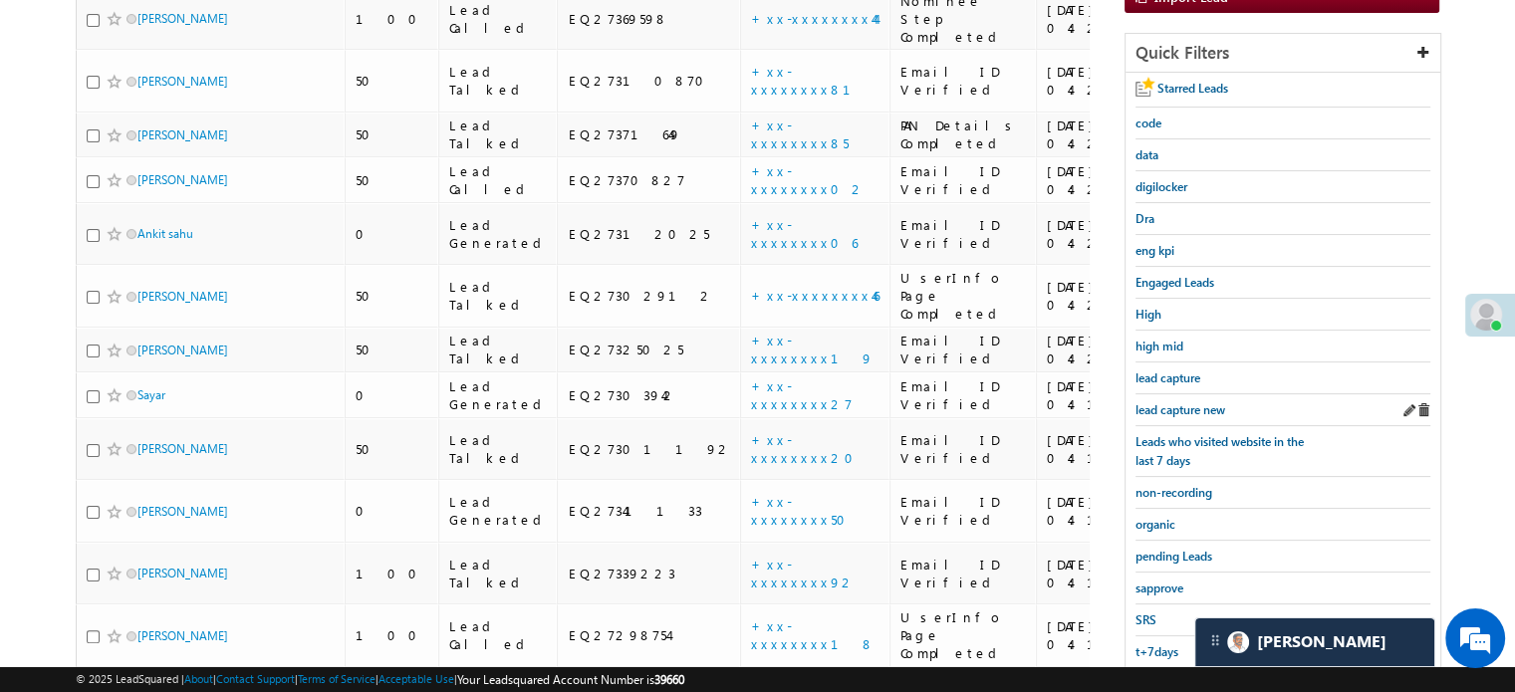
click at [1189, 414] on div "lead capture new" at bounding box center [1282, 410] width 295 height 32
click at [1170, 404] on span "lead capture new" at bounding box center [1180, 409] width 90 height 15
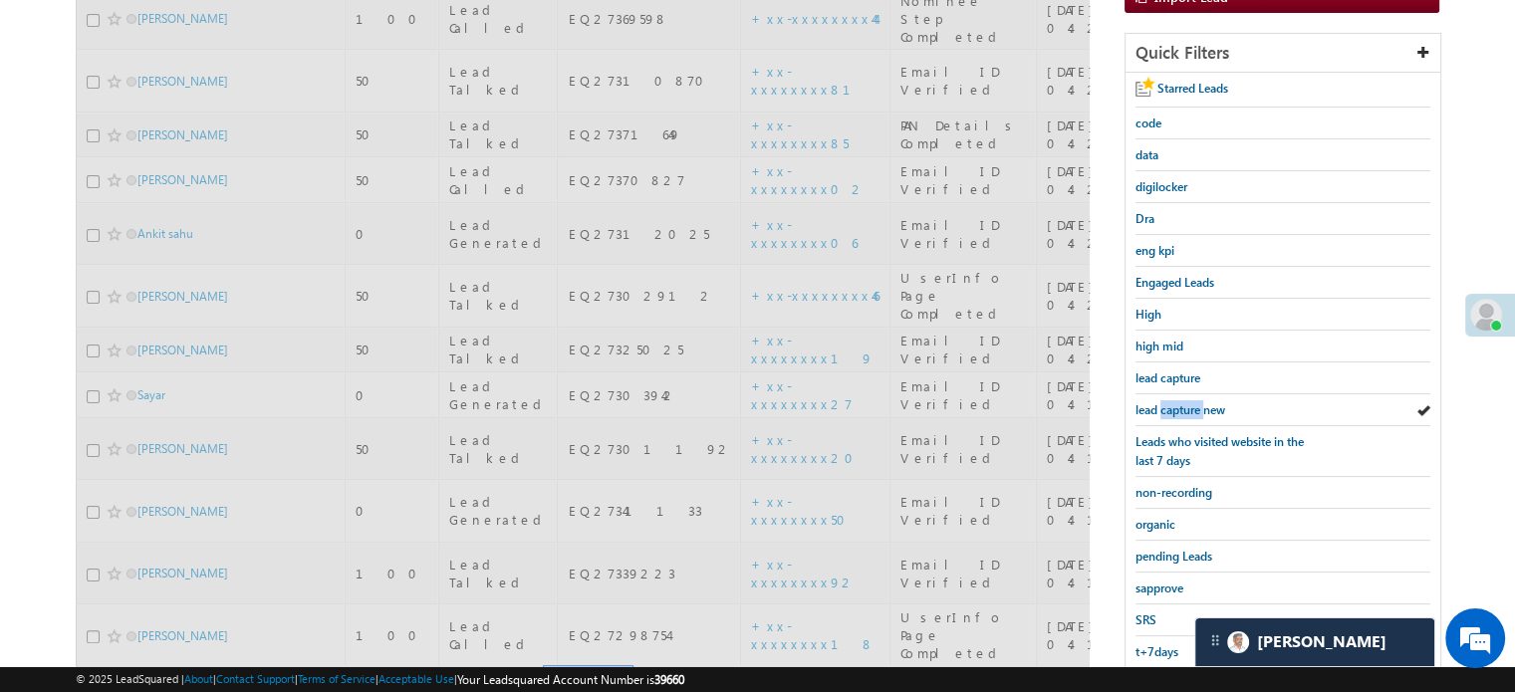
click at [1170, 404] on span "lead capture new" at bounding box center [1180, 409] width 90 height 15
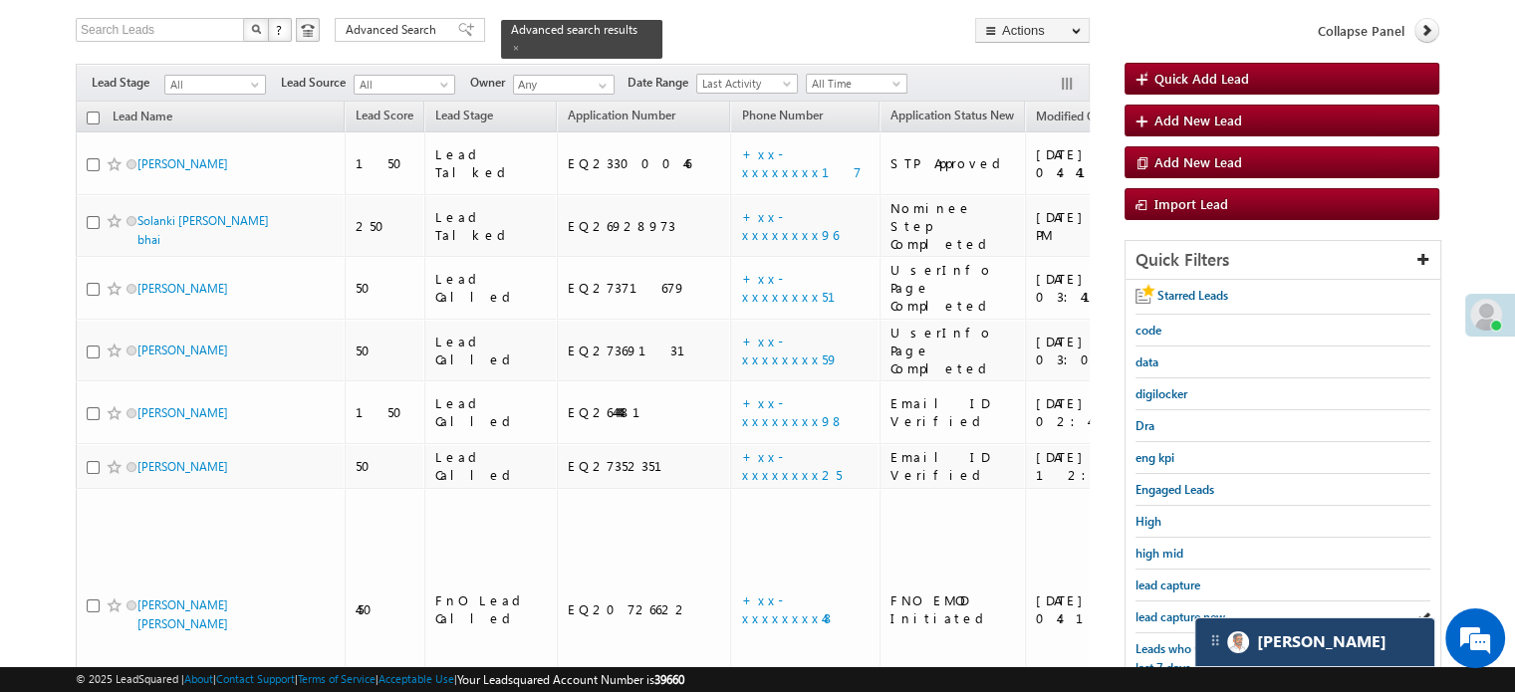
scroll to position [228, 0]
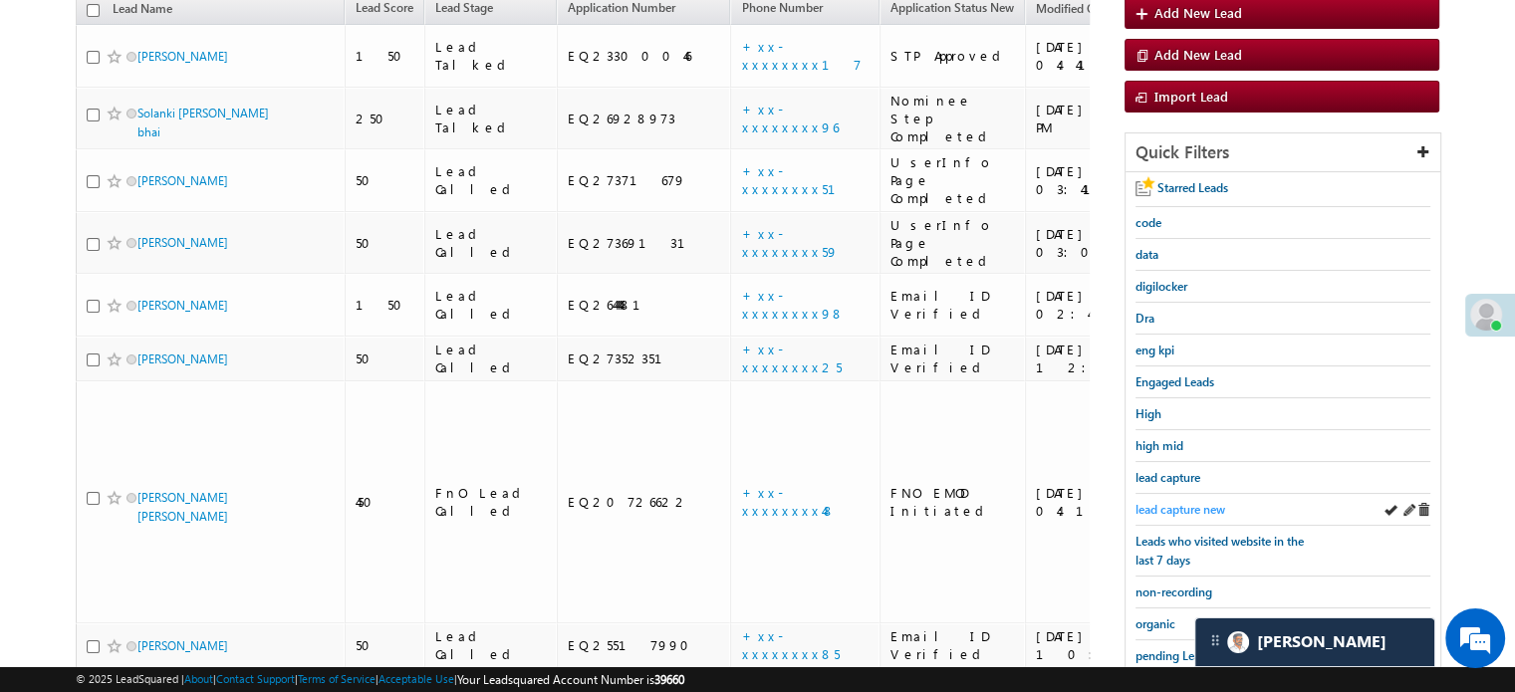
click at [1162, 502] on span "lead capture new" at bounding box center [1180, 509] width 90 height 15
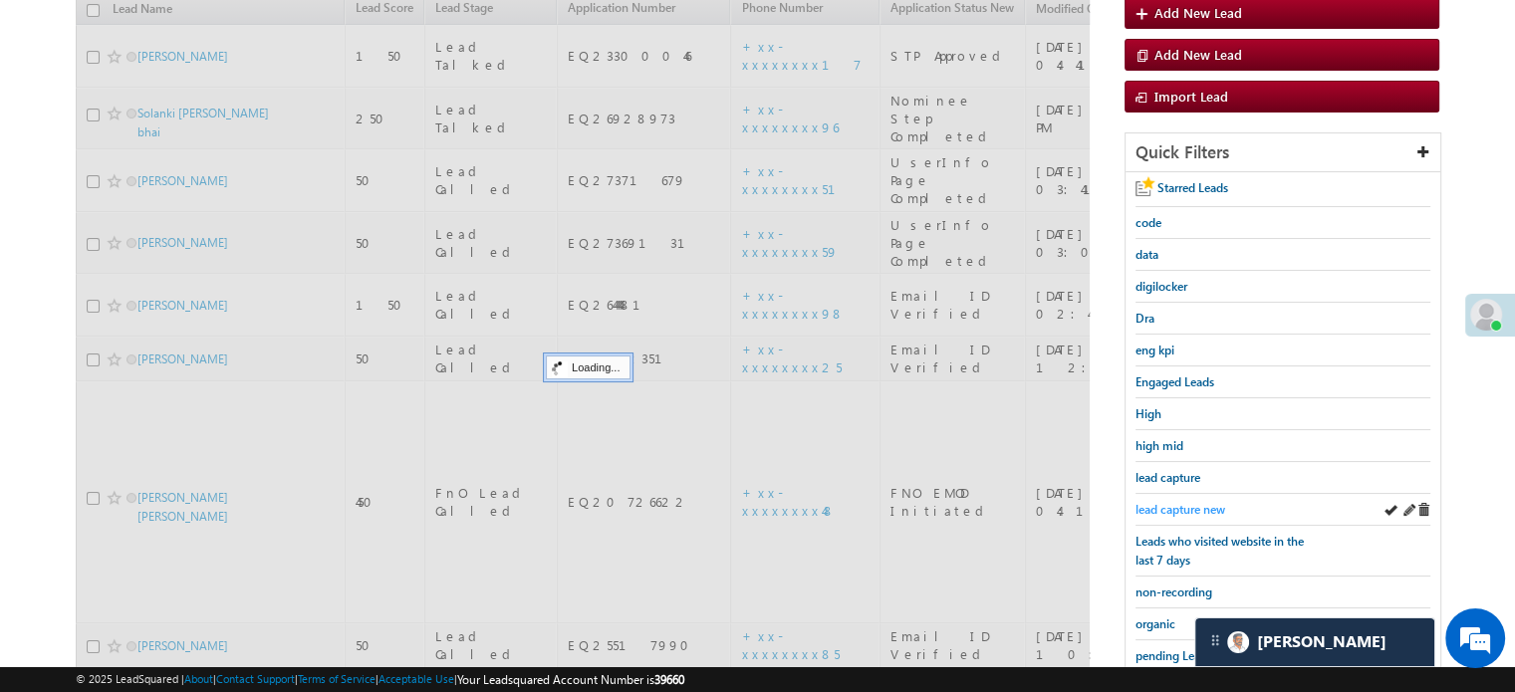
click at [1162, 502] on span "lead capture new" at bounding box center [1180, 509] width 90 height 15
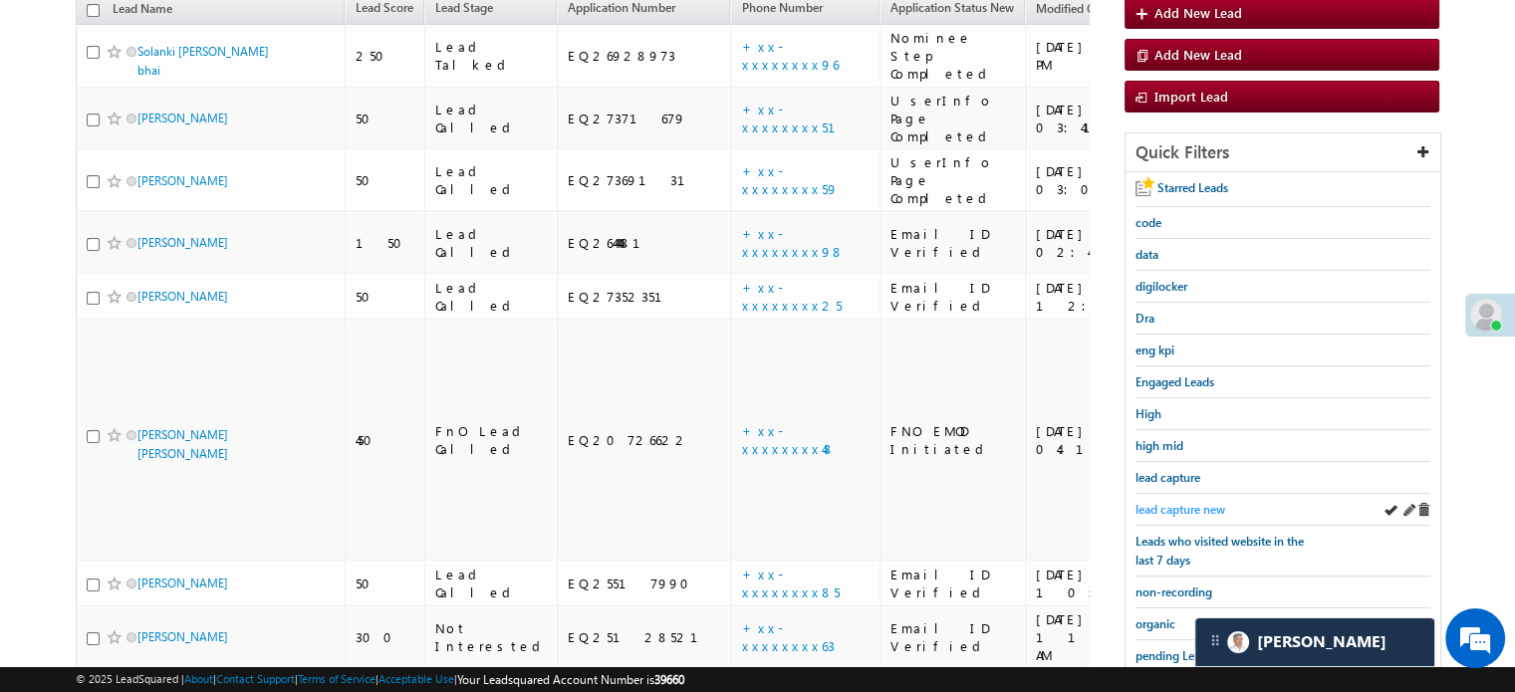
click at [1189, 508] on span "lead capture new" at bounding box center [1180, 509] width 90 height 15
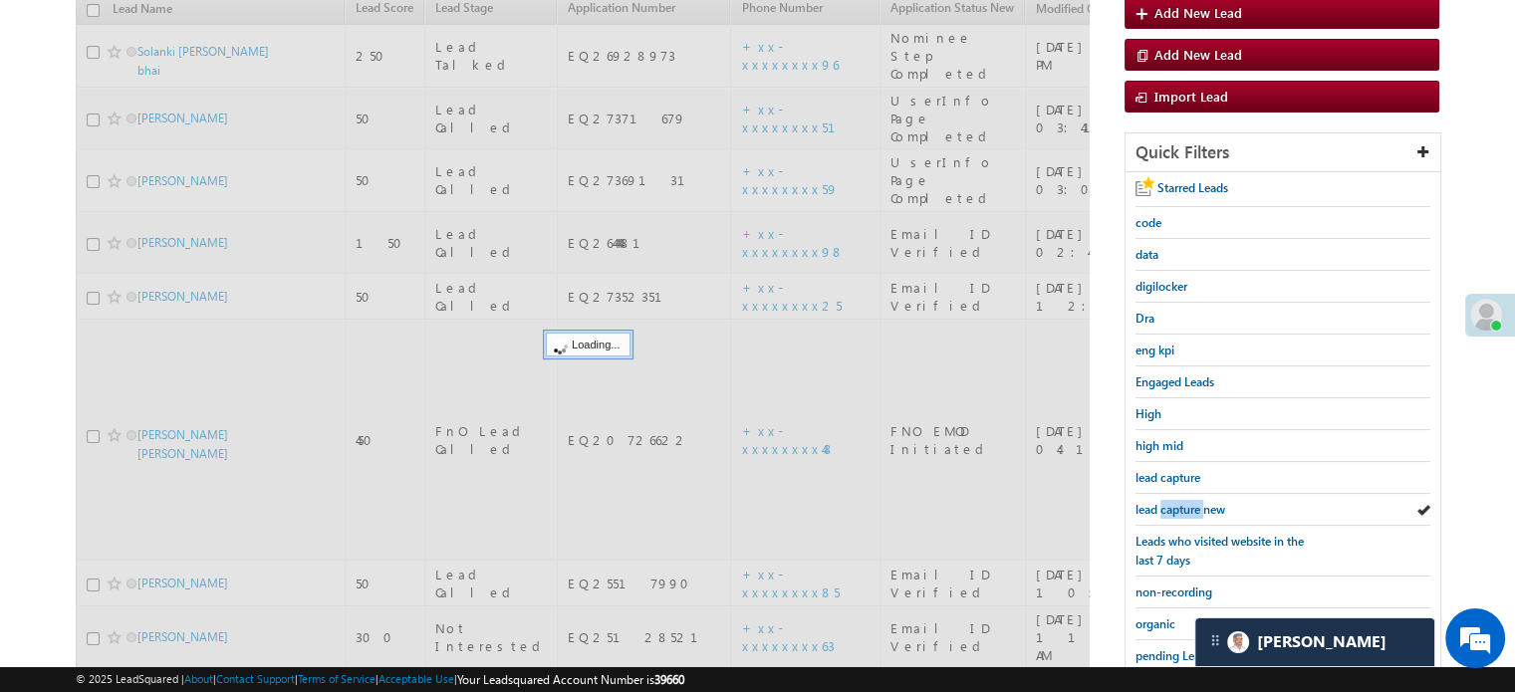
click at [1190, 508] on span "lead capture new" at bounding box center [1180, 509] width 90 height 15
click at [1189, 508] on span "lead capture new" at bounding box center [1180, 509] width 90 height 15
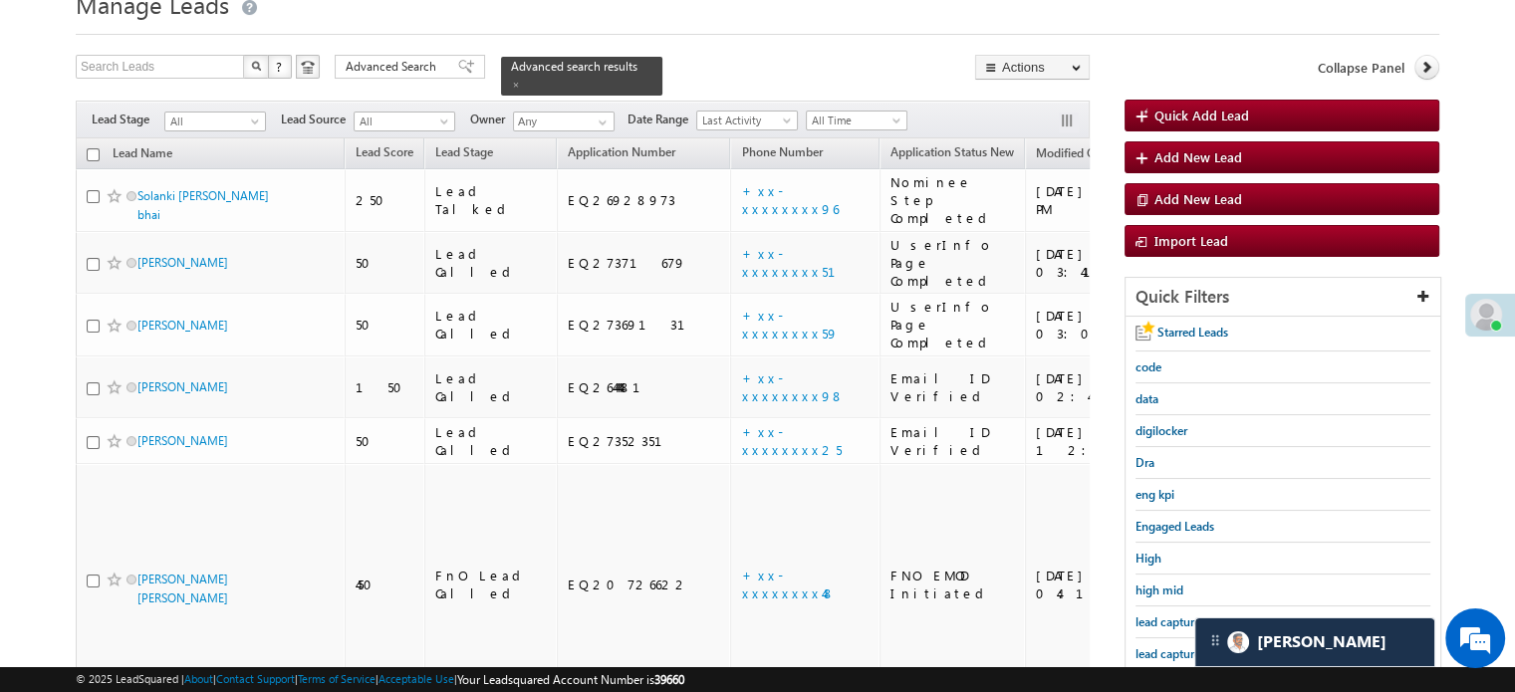
scroll to position [427, 0]
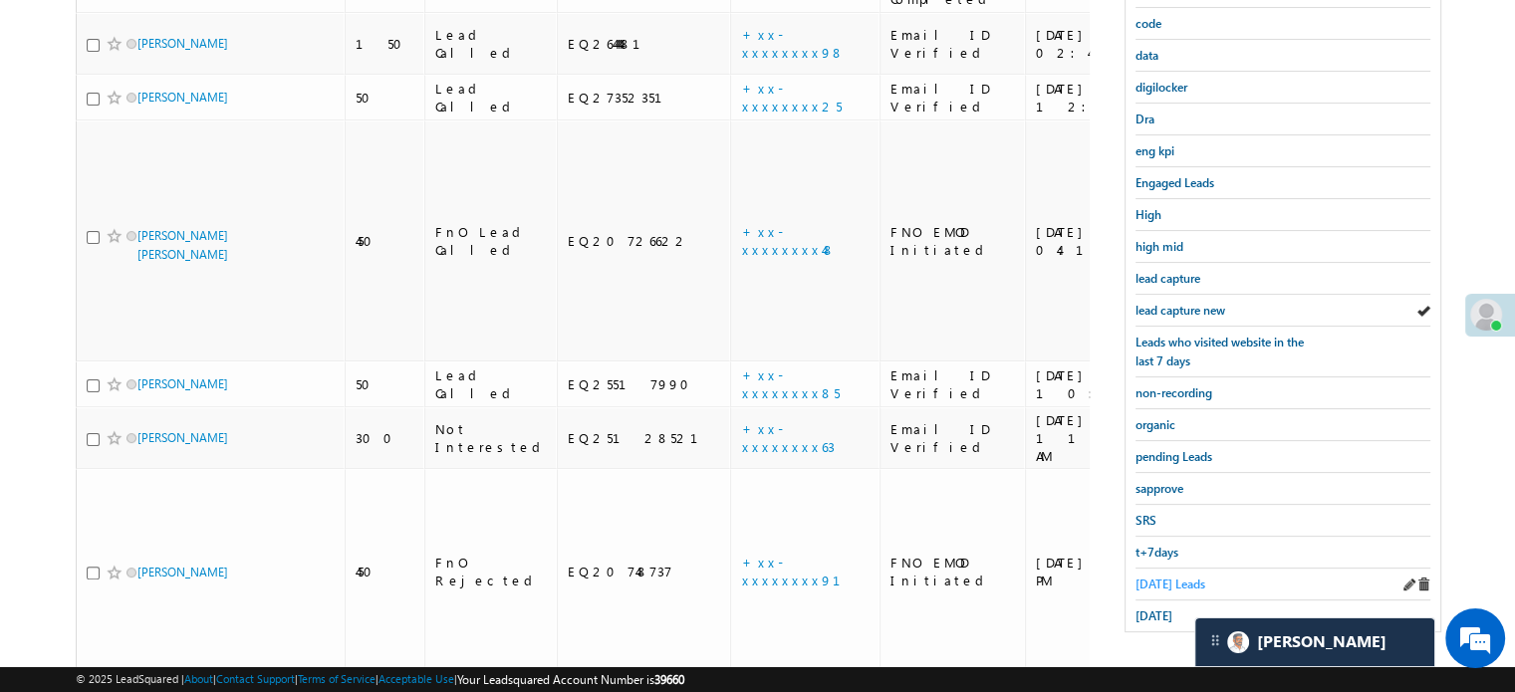
click at [1152, 577] on span "Today's Leads" at bounding box center [1170, 584] width 70 height 15
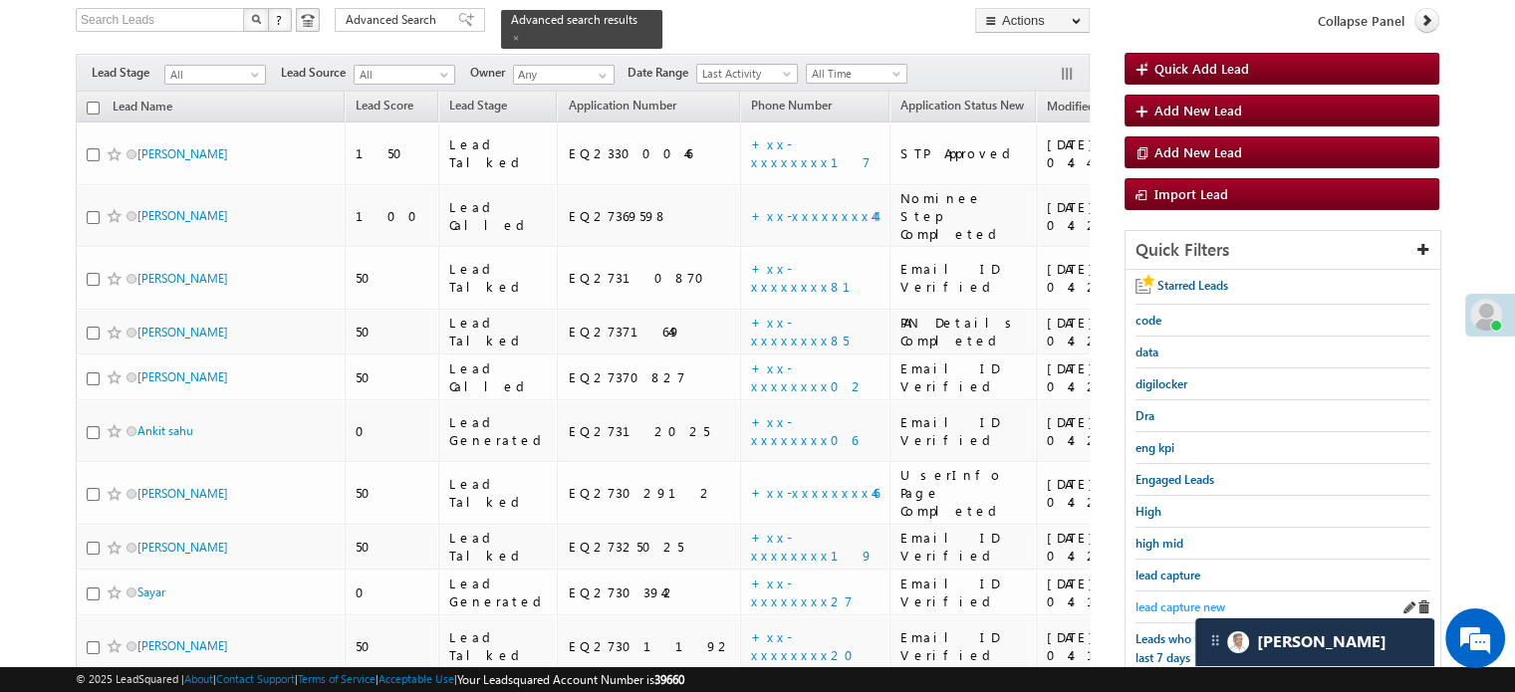
scroll to position [228, 0]
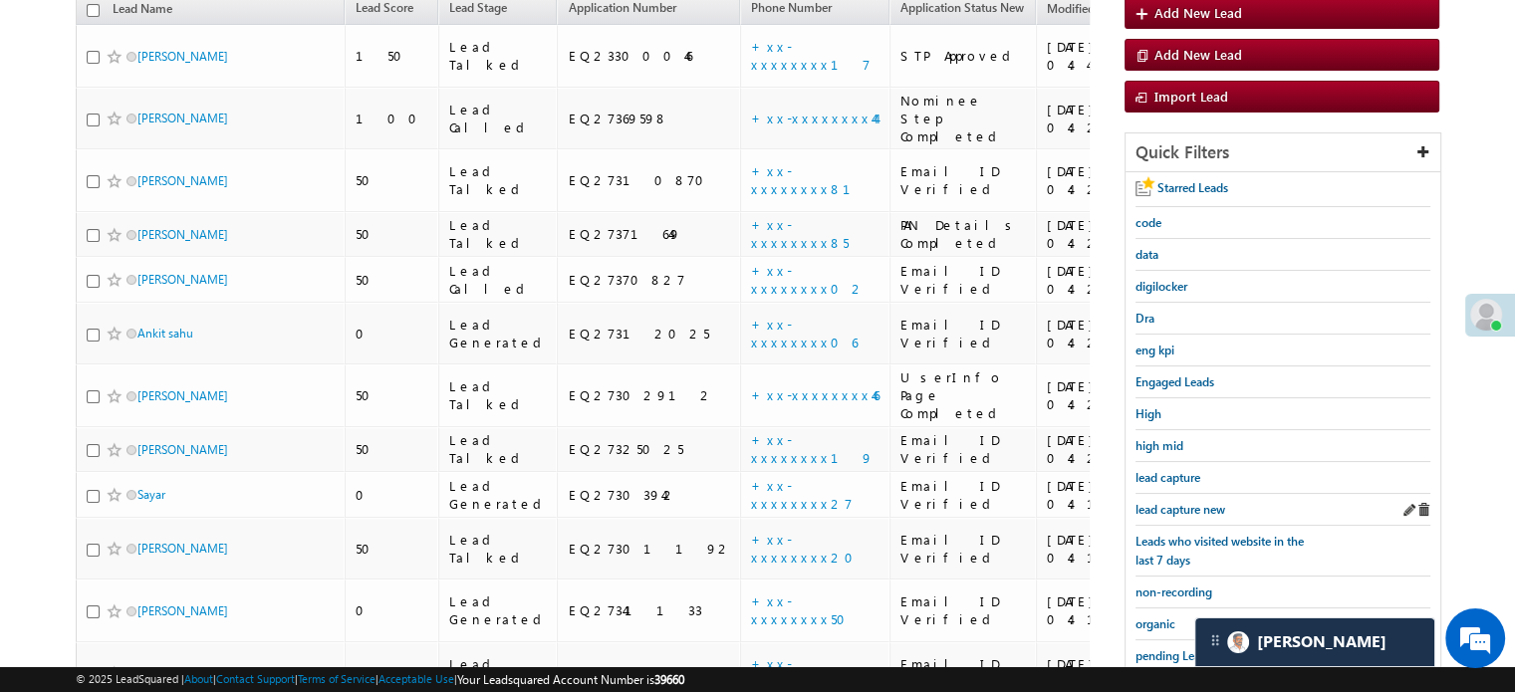
click at [1176, 494] on div "lead capture new" at bounding box center [1282, 510] width 295 height 32
click at [1166, 502] on span "lead capture new" at bounding box center [1180, 509] width 90 height 15
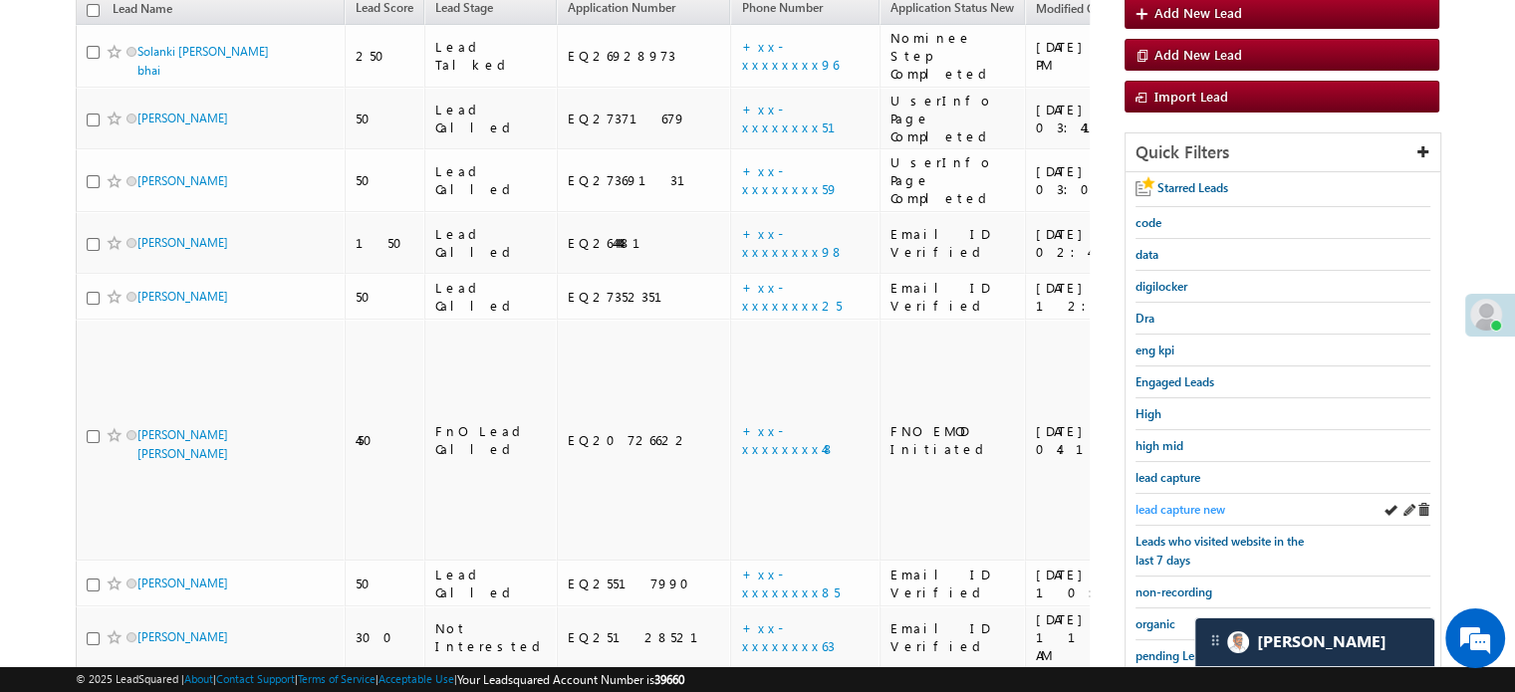
click at [1165, 502] on span "lead capture new" at bounding box center [1180, 509] width 90 height 15
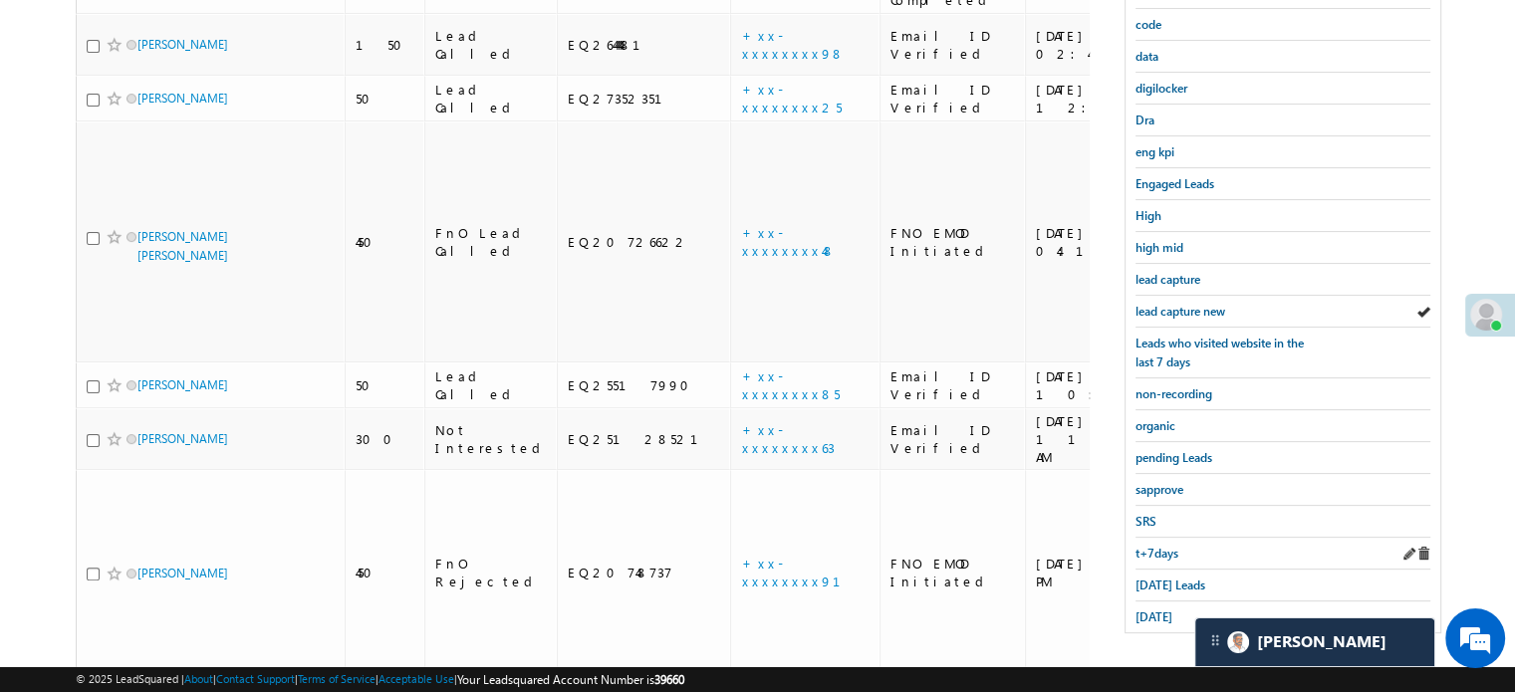
scroll to position [427, 0]
click at [1158, 577] on span "Today's Leads" at bounding box center [1170, 584] width 70 height 15
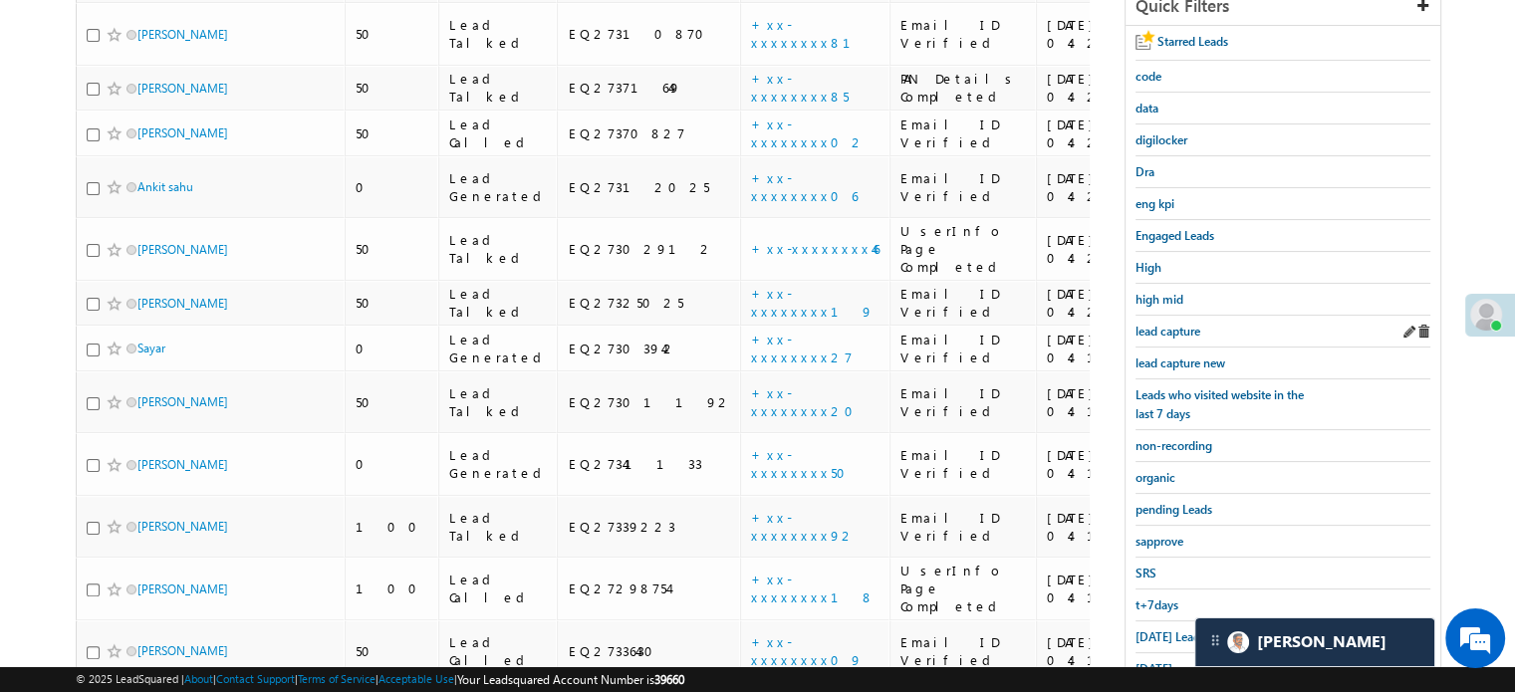
scroll to position [159, 0]
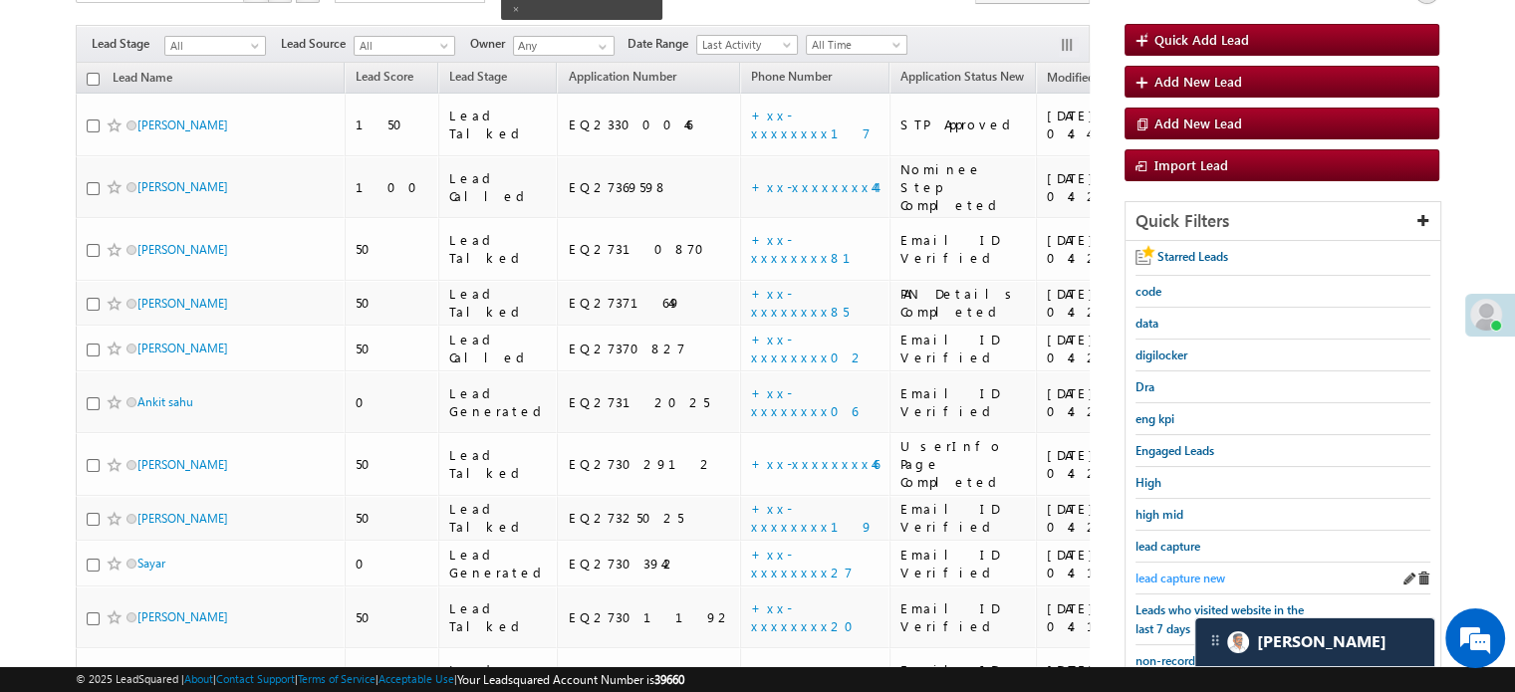
click at [1155, 571] on span "lead capture new" at bounding box center [1180, 578] width 90 height 15
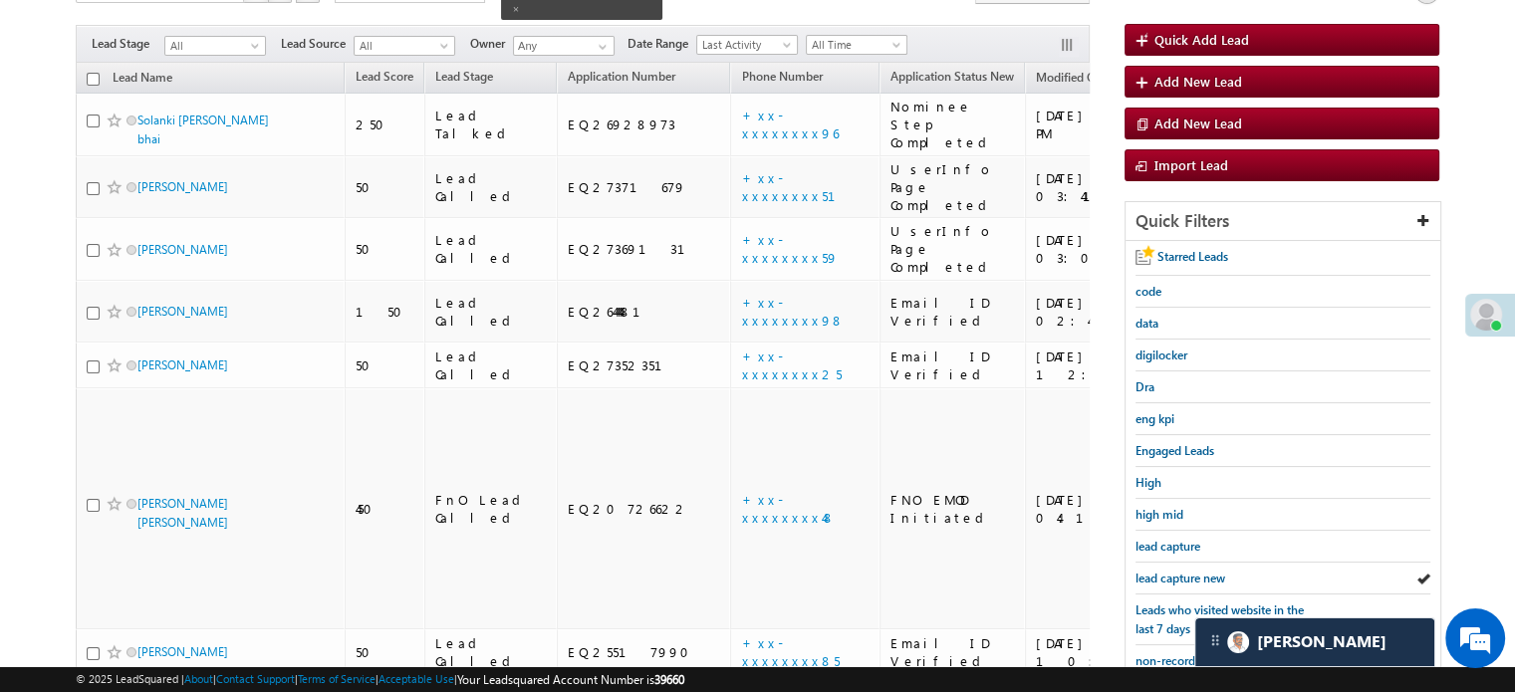
scroll to position [427, 0]
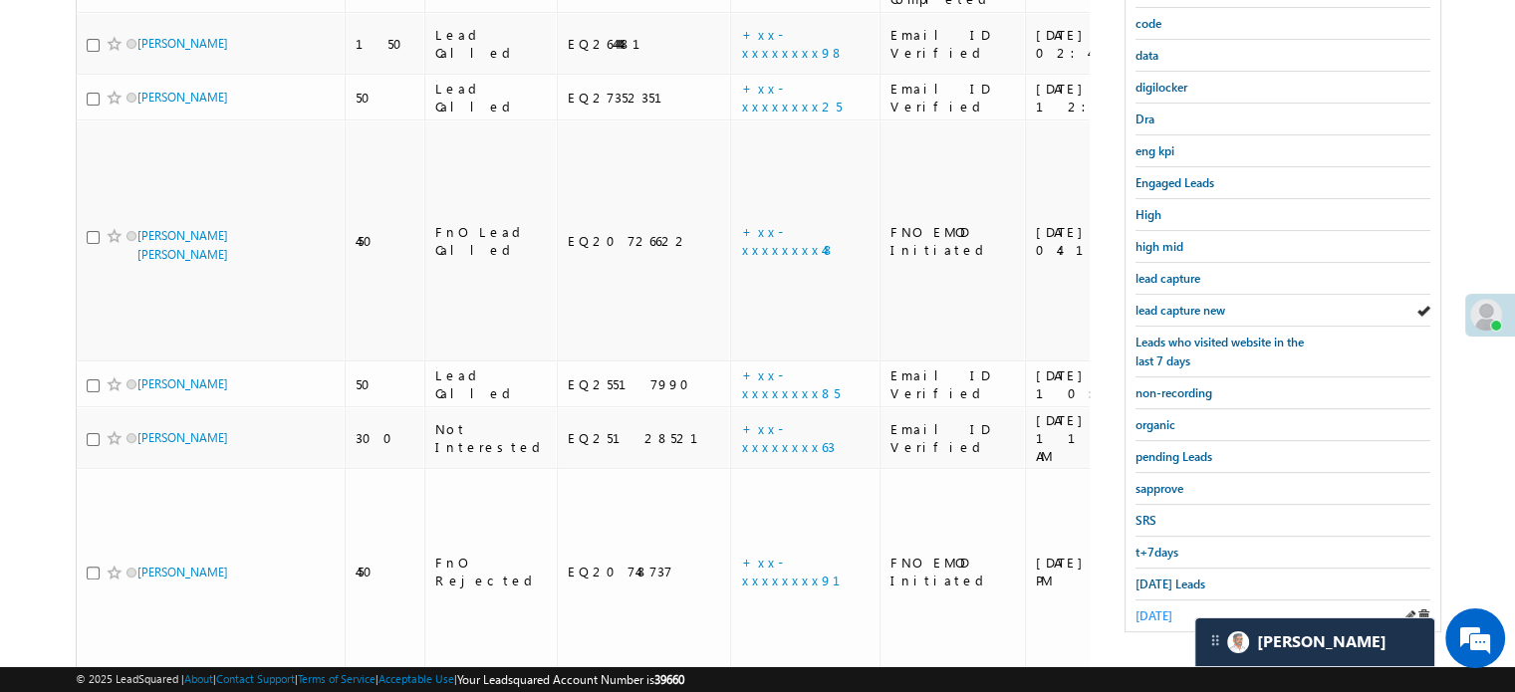
click at [1159, 609] on span "[DATE]" at bounding box center [1153, 616] width 37 height 15
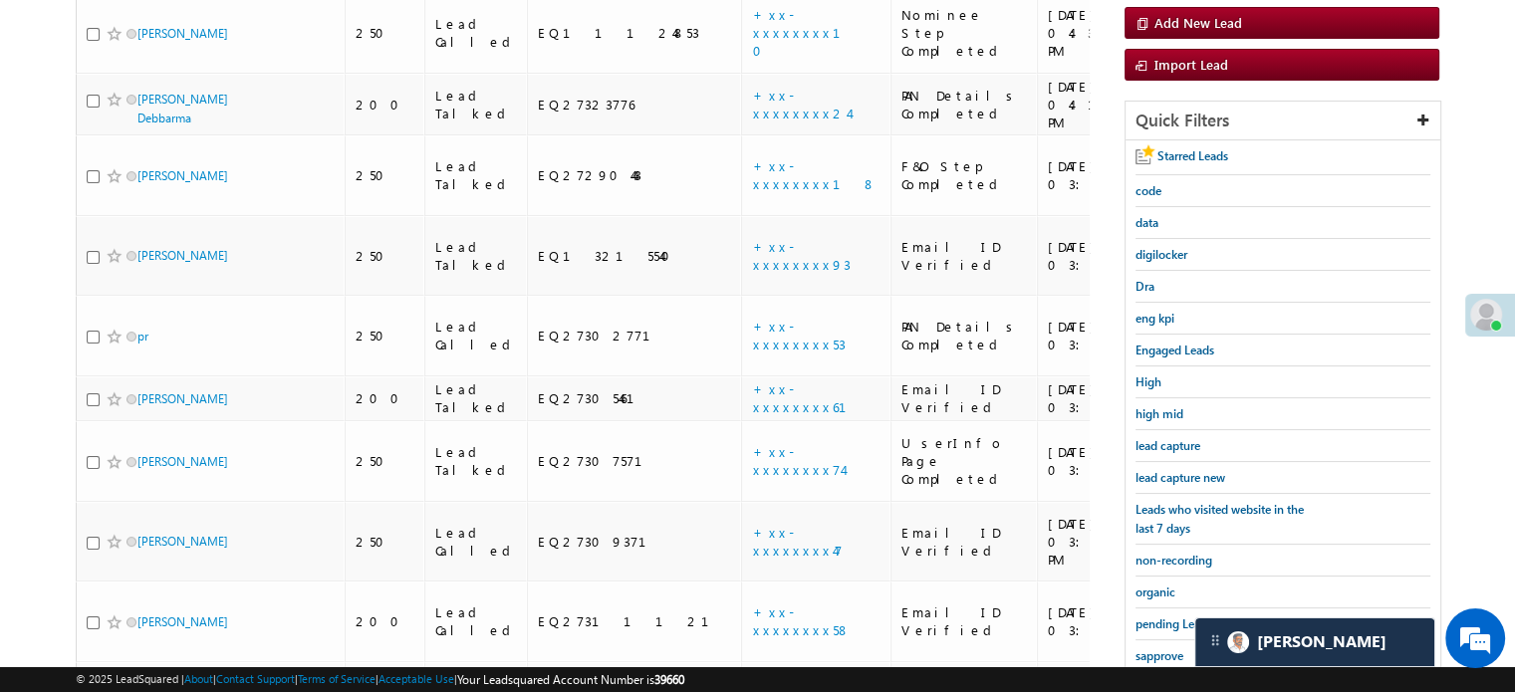
scroll to position [128, 0]
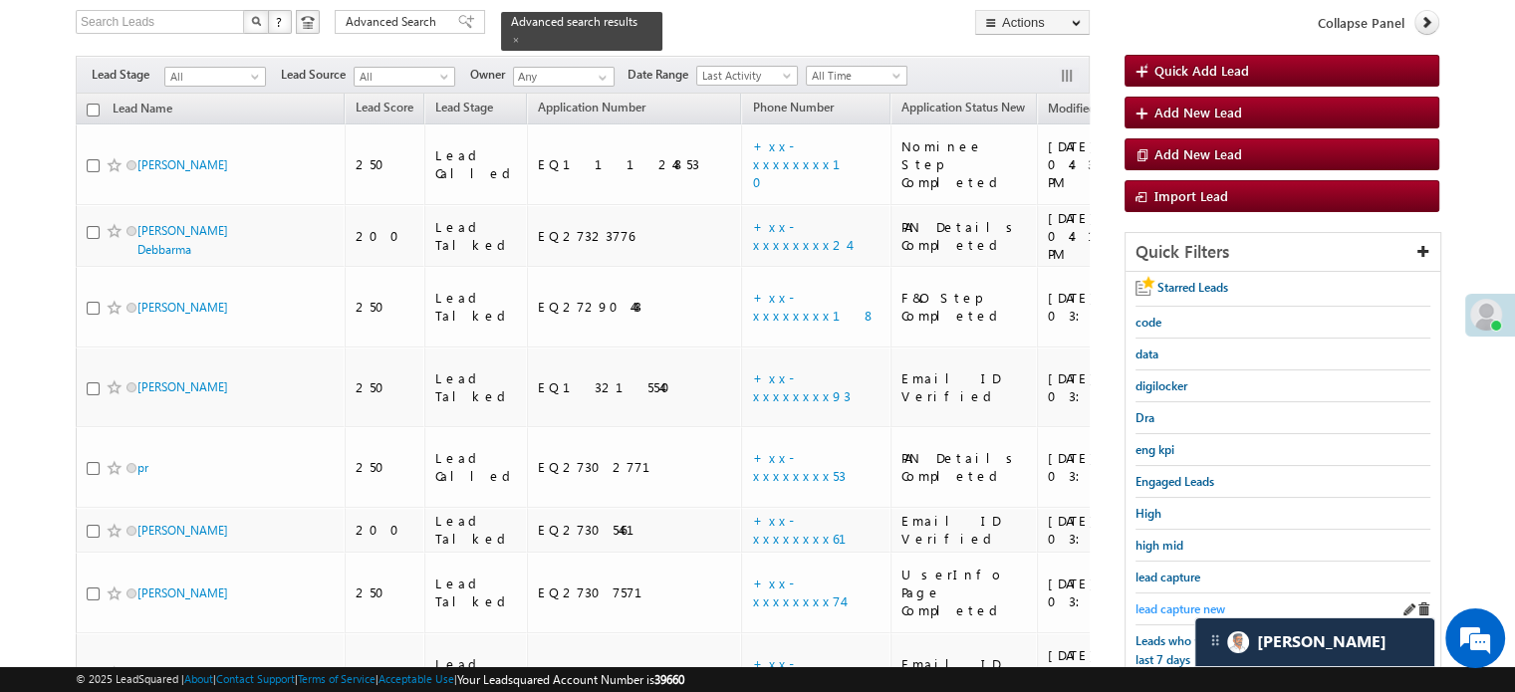
click at [1171, 609] on span "lead capture new" at bounding box center [1180, 609] width 90 height 15
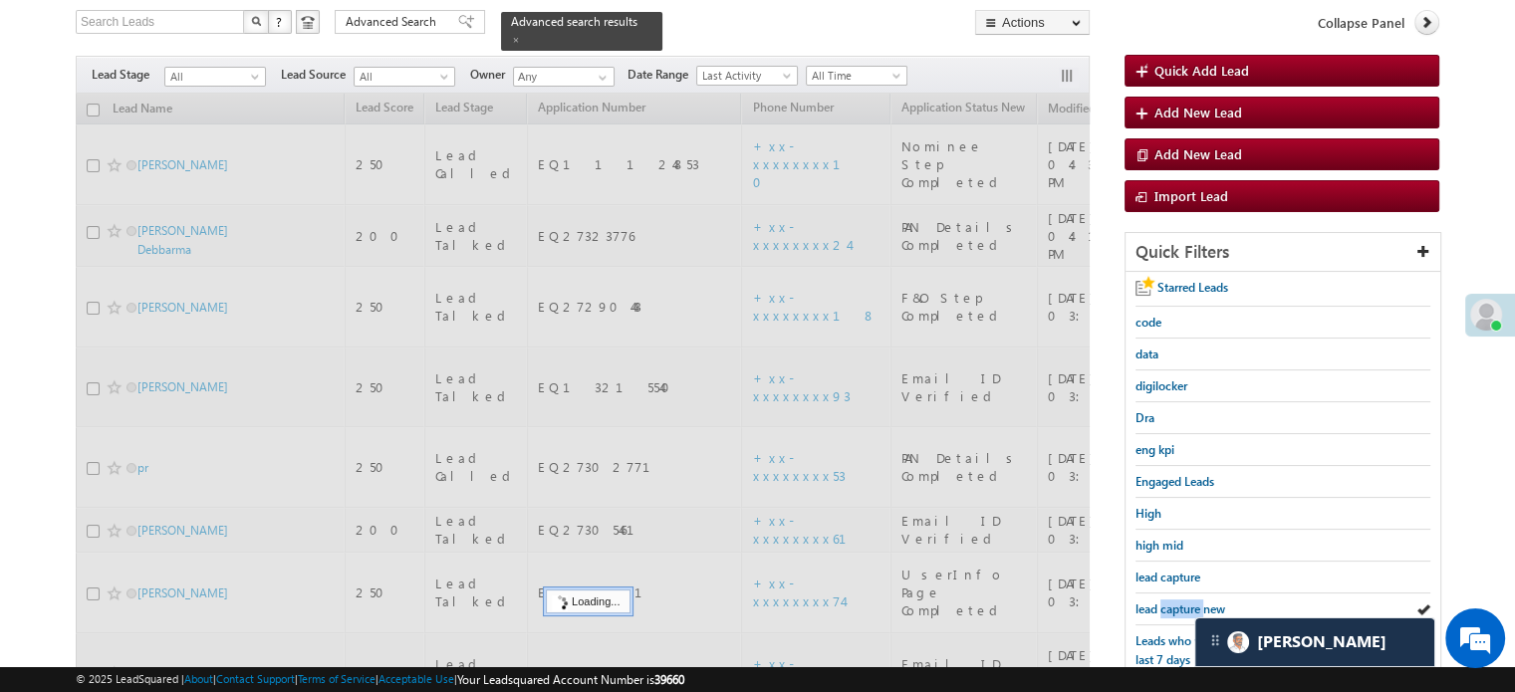
click at [1171, 609] on span "lead capture new" at bounding box center [1180, 609] width 90 height 15
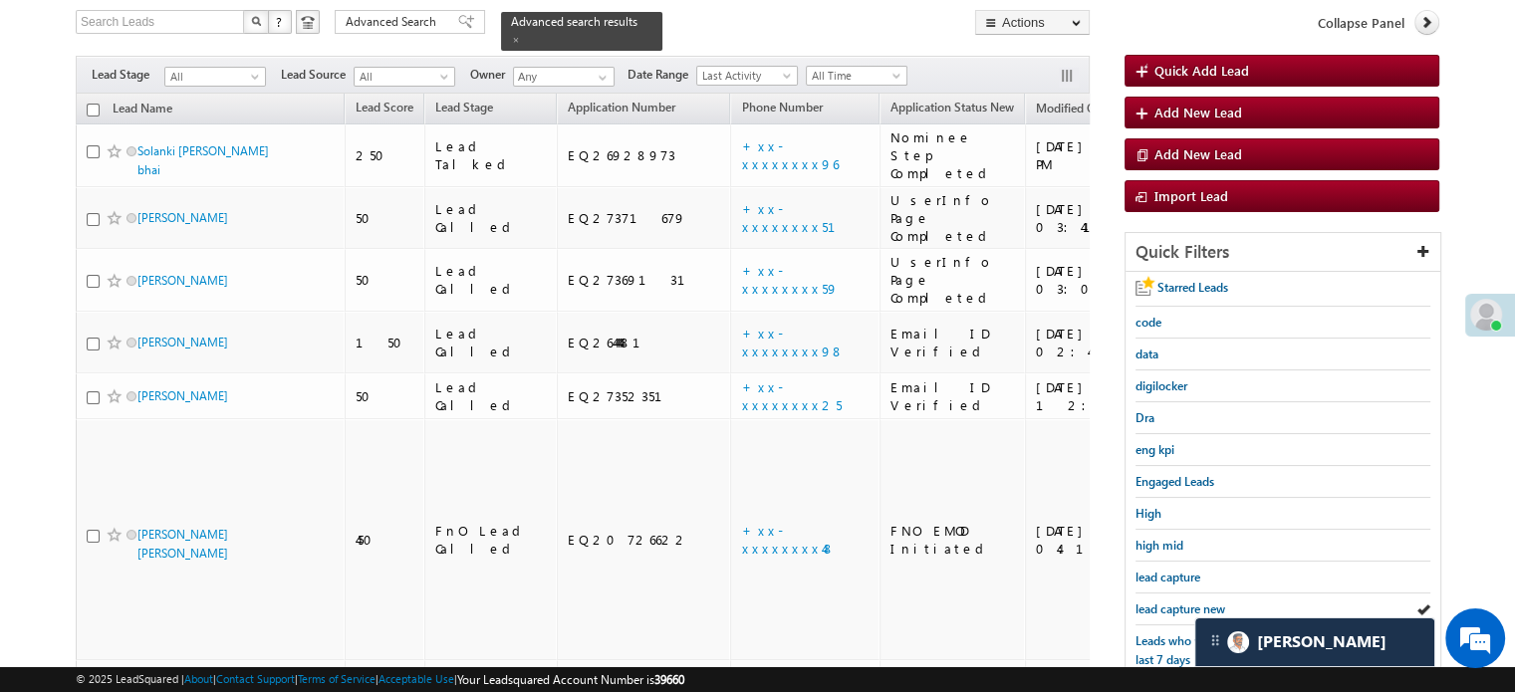
scroll to position [427, 0]
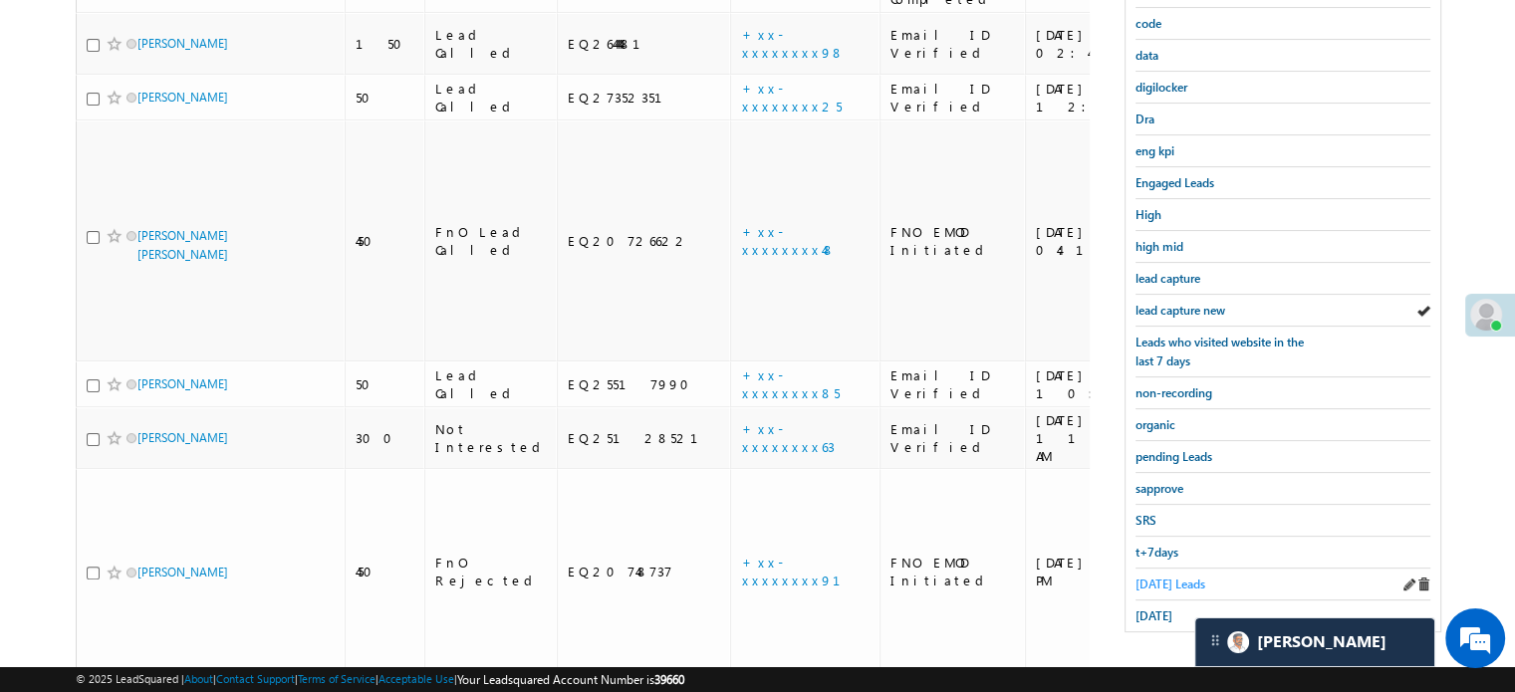
click at [1159, 577] on span "Today's Leads" at bounding box center [1170, 584] width 70 height 15
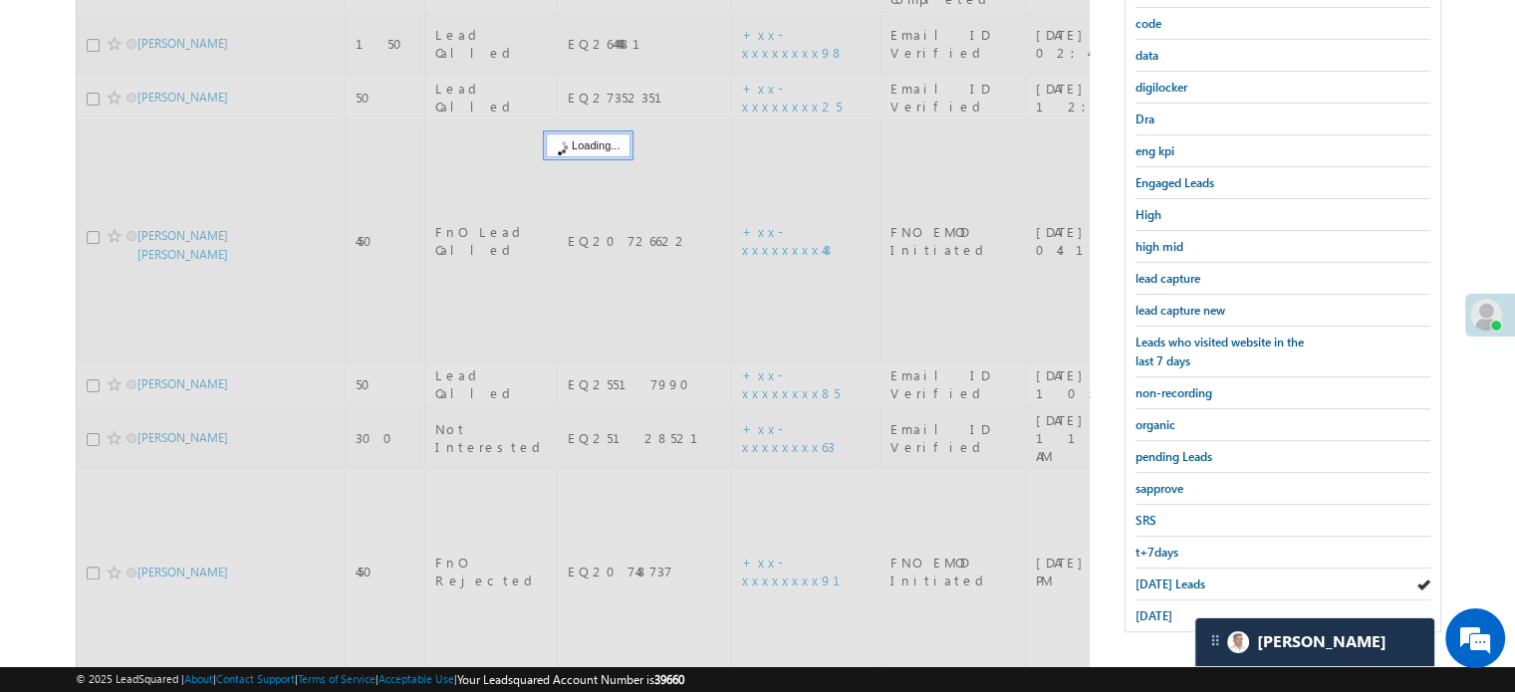
click at [1159, 577] on span "Today's Leads" at bounding box center [1170, 584] width 70 height 15
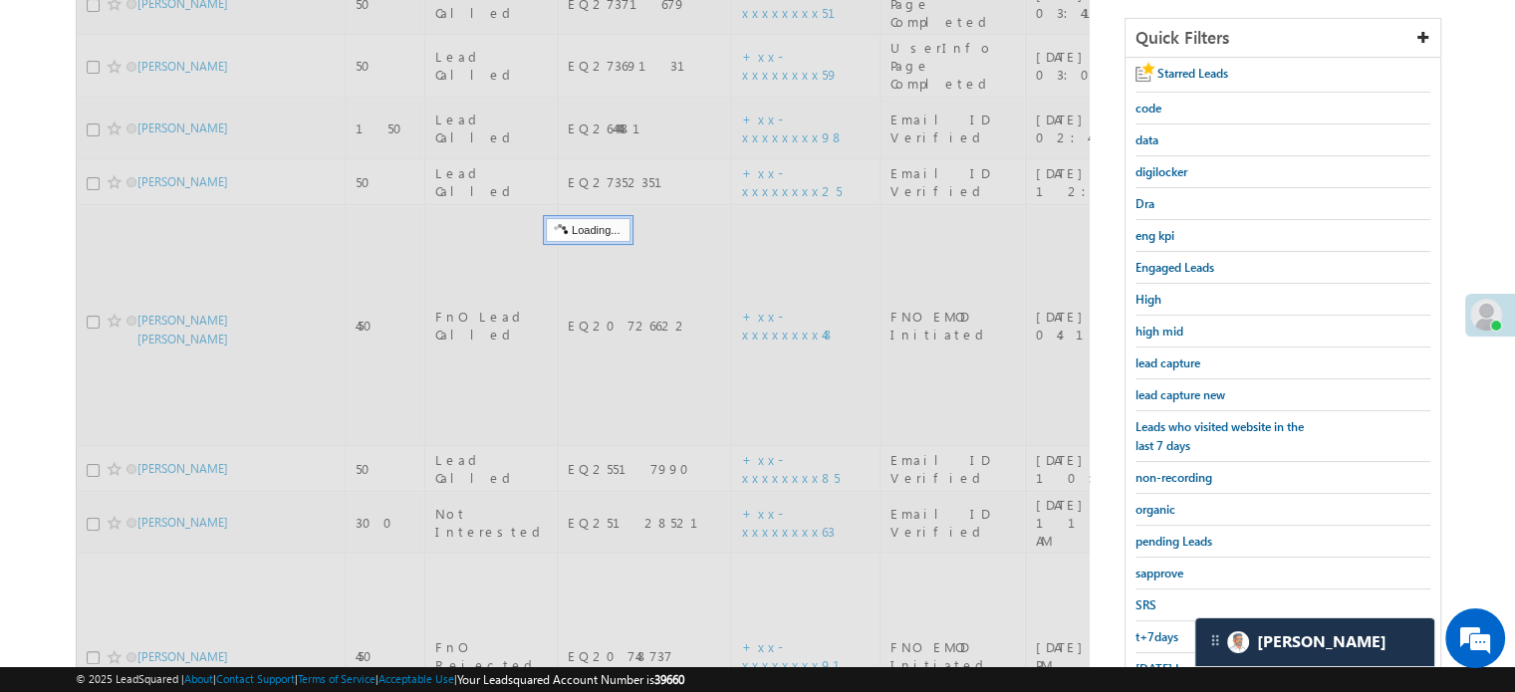
scroll to position [228, 0]
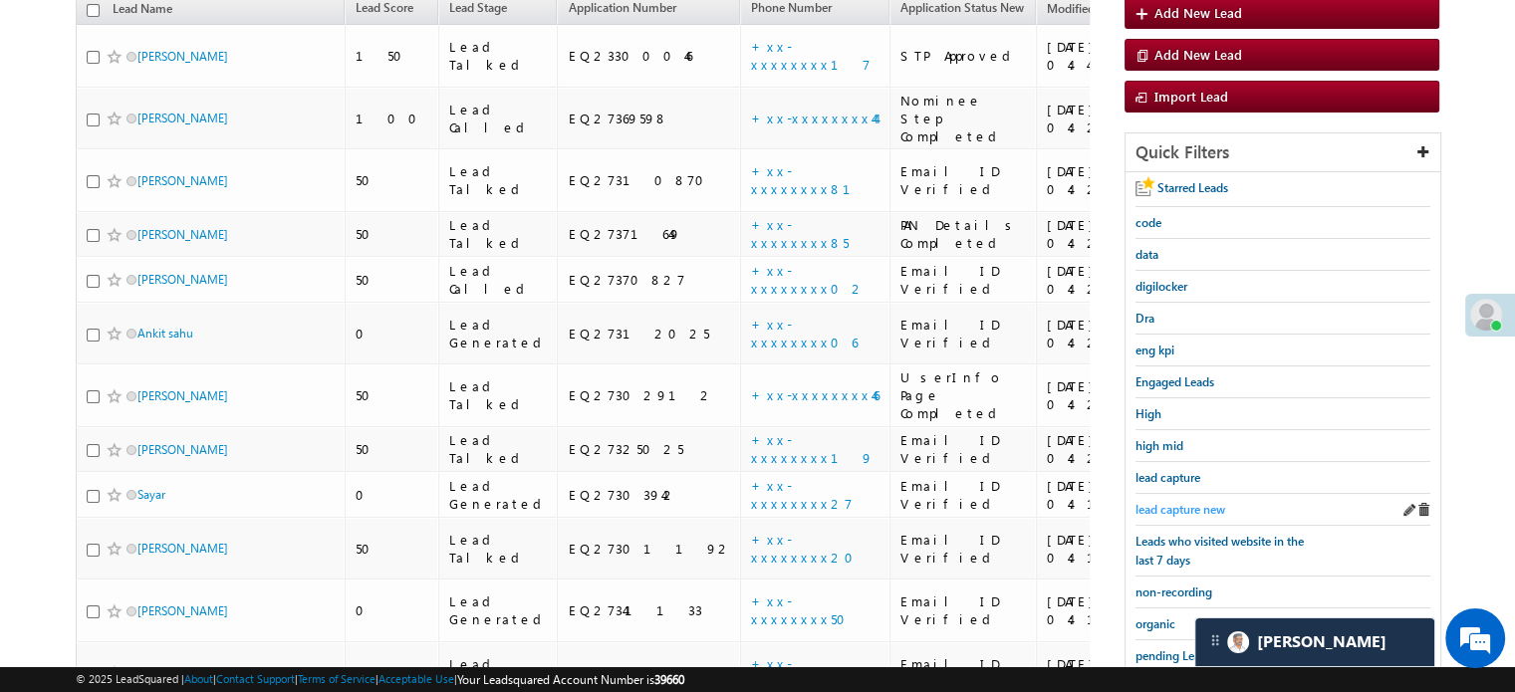
click at [1179, 504] on span "lead capture new" at bounding box center [1180, 509] width 90 height 15
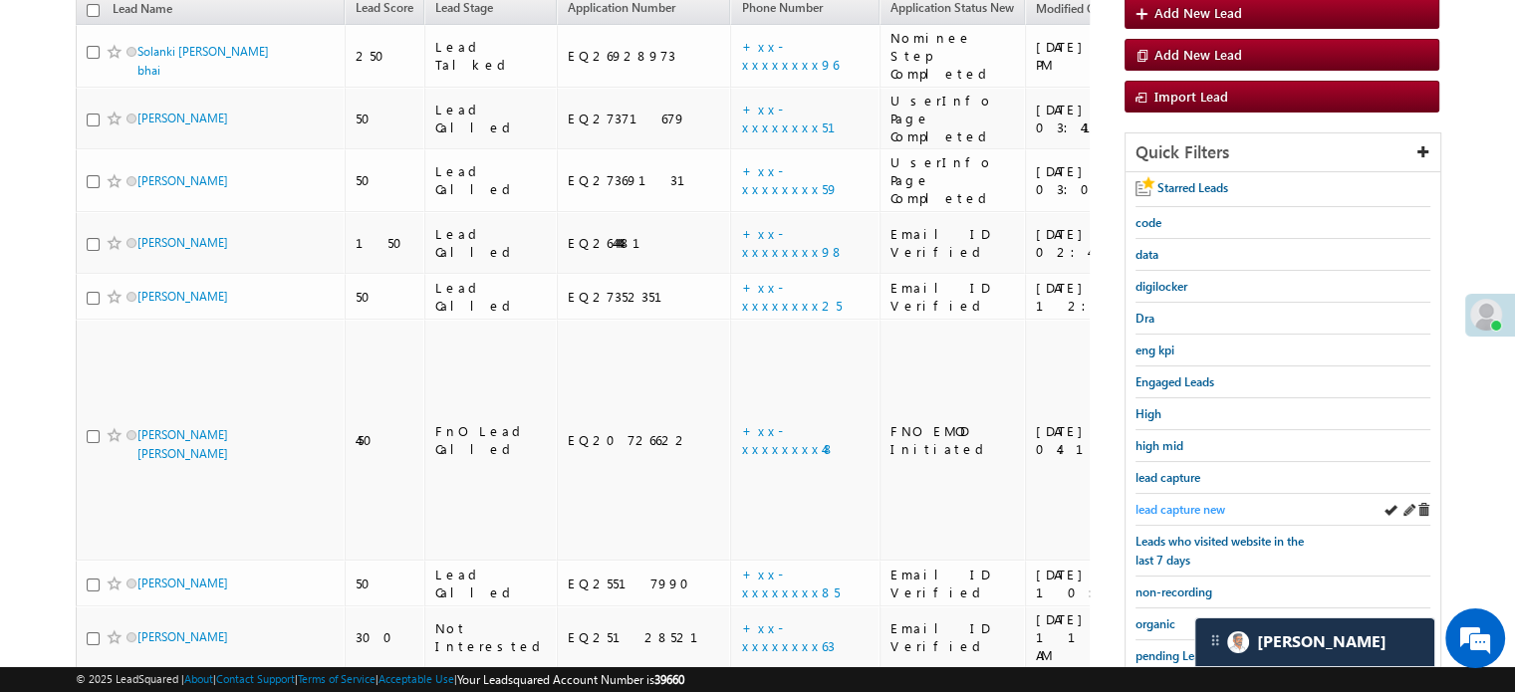
click at [1157, 502] on span "lead capture new" at bounding box center [1180, 509] width 90 height 15
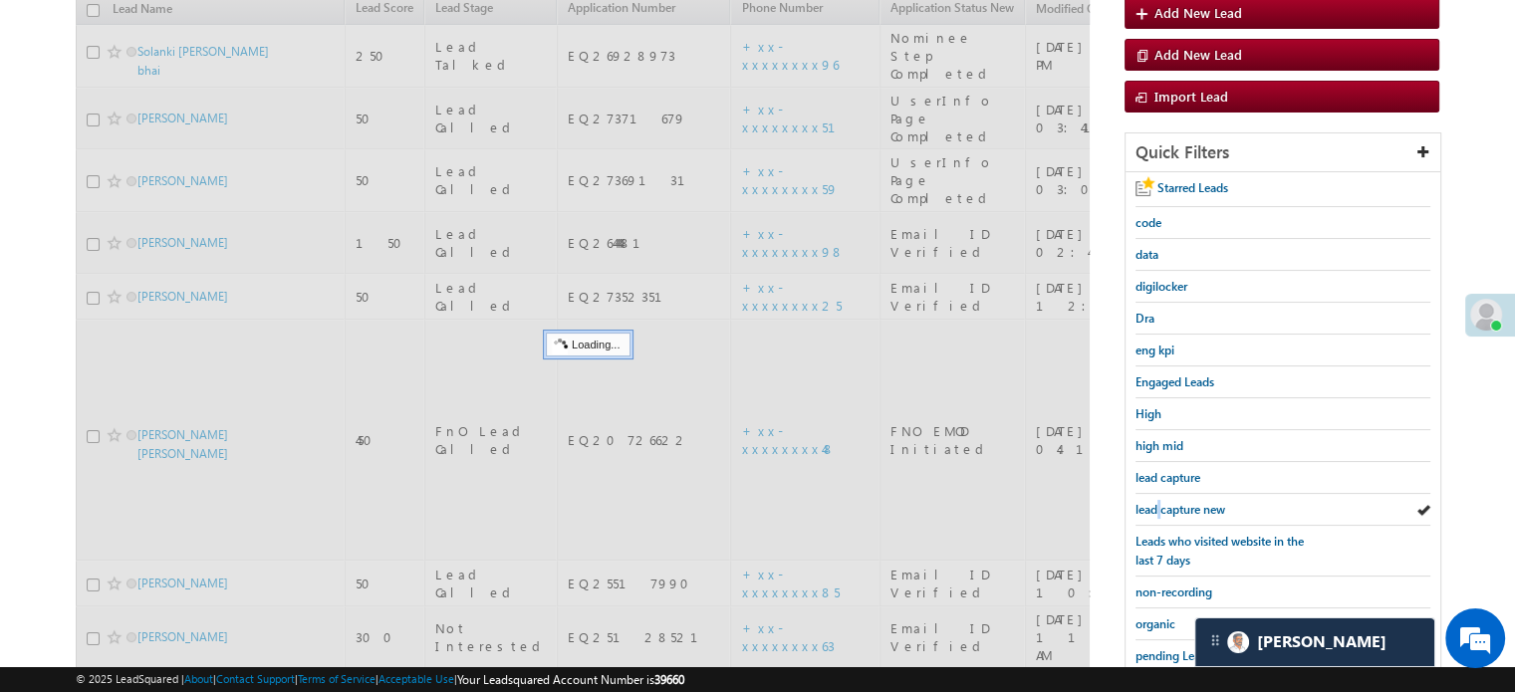
click at [1159, 502] on span "lead capture new" at bounding box center [1180, 509] width 90 height 15
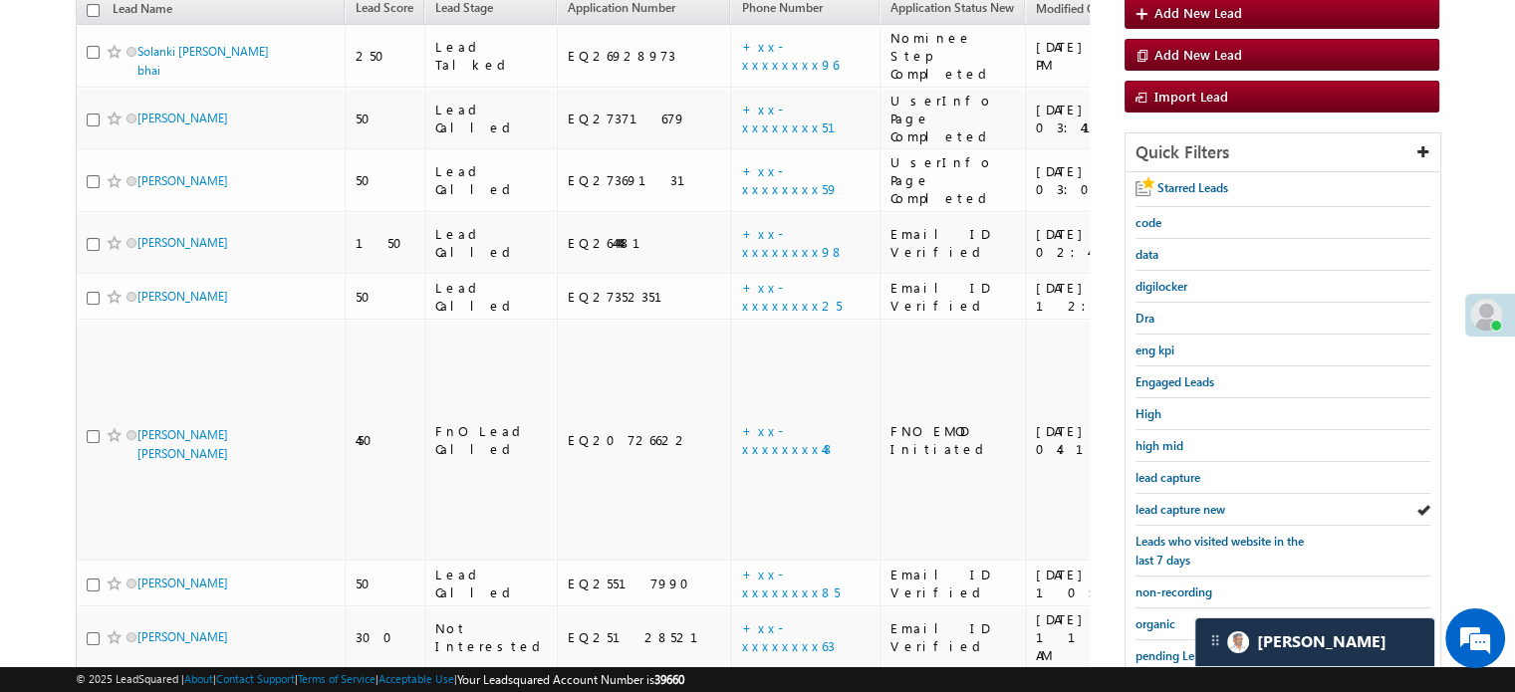
click at [1159, 502] on span "lead capture new" at bounding box center [1180, 509] width 90 height 15
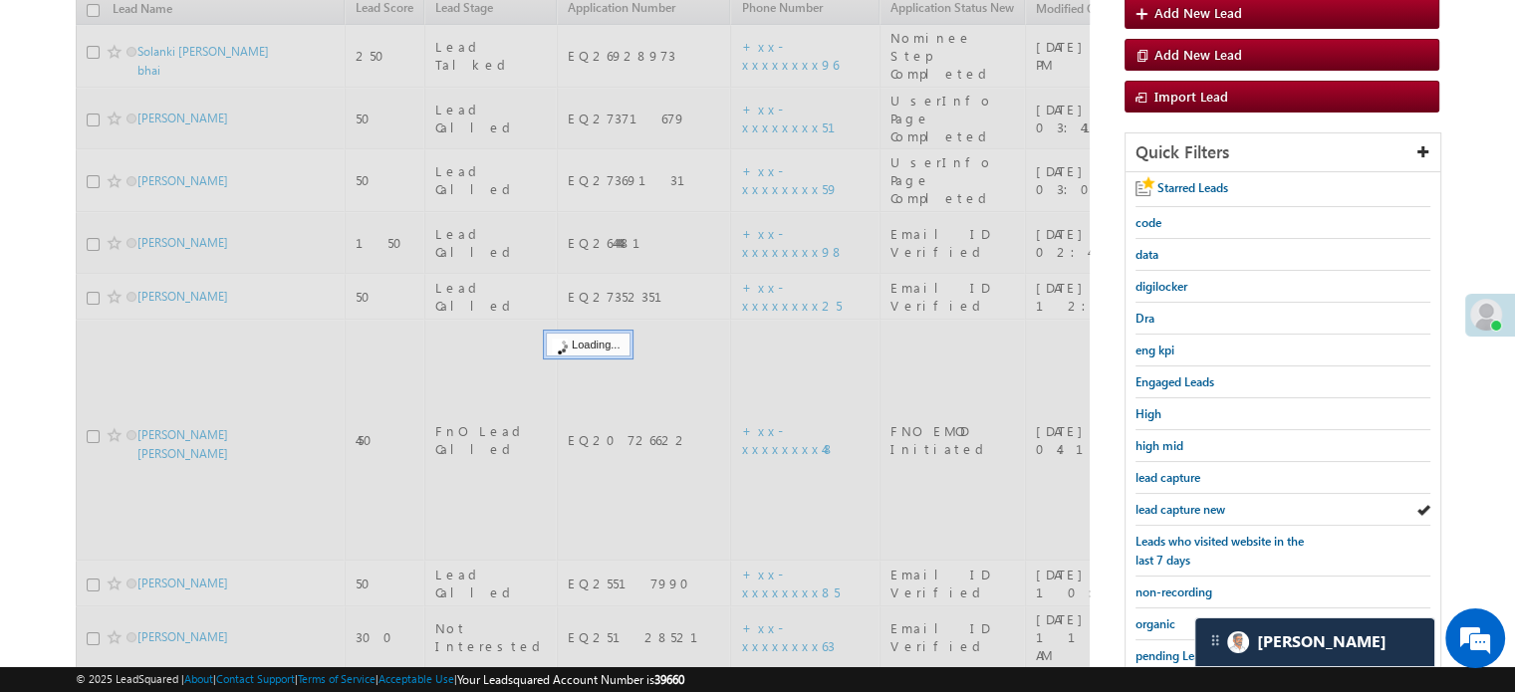
click at [1159, 502] on span "lead capture new" at bounding box center [1180, 509] width 90 height 15
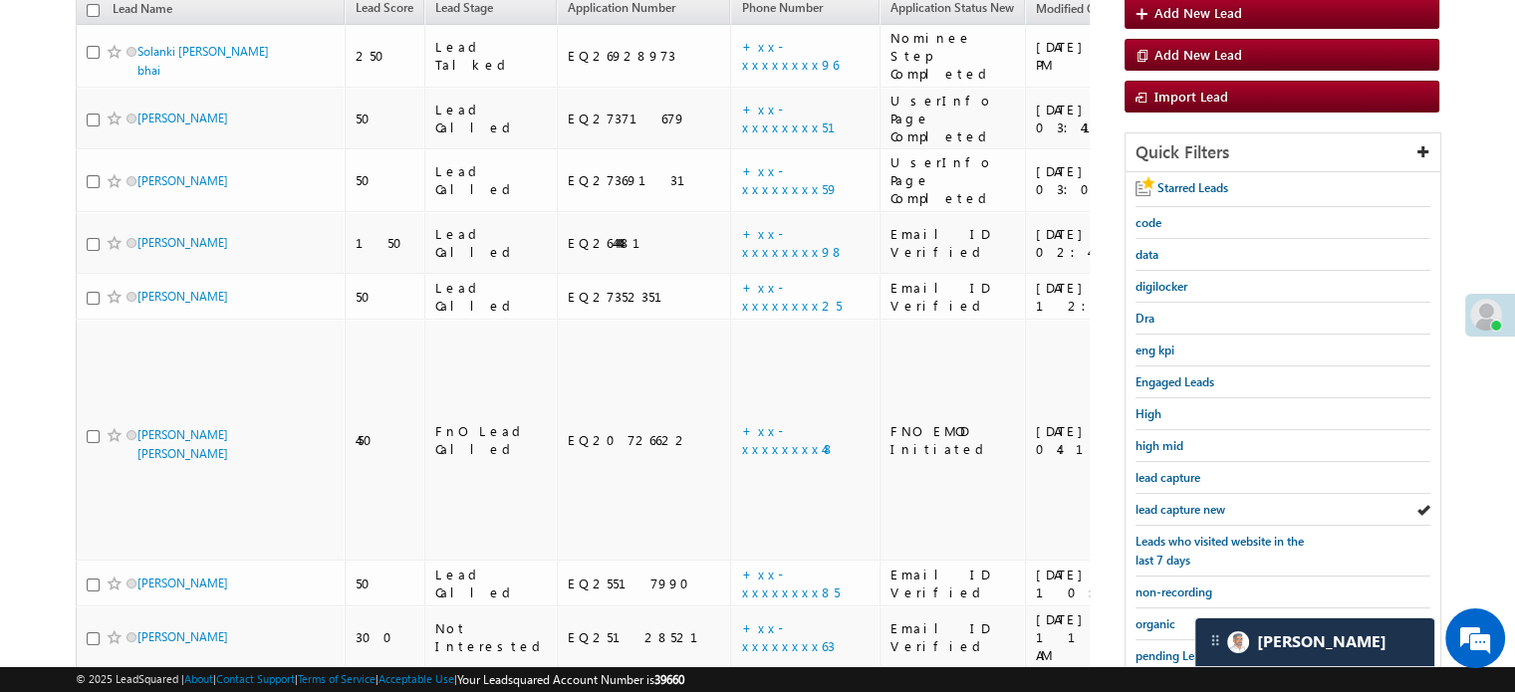
click at [1159, 502] on span "lead capture new" at bounding box center [1180, 509] width 90 height 15
click at [1179, 502] on span "lead capture new" at bounding box center [1180, 509] width 90 height 15
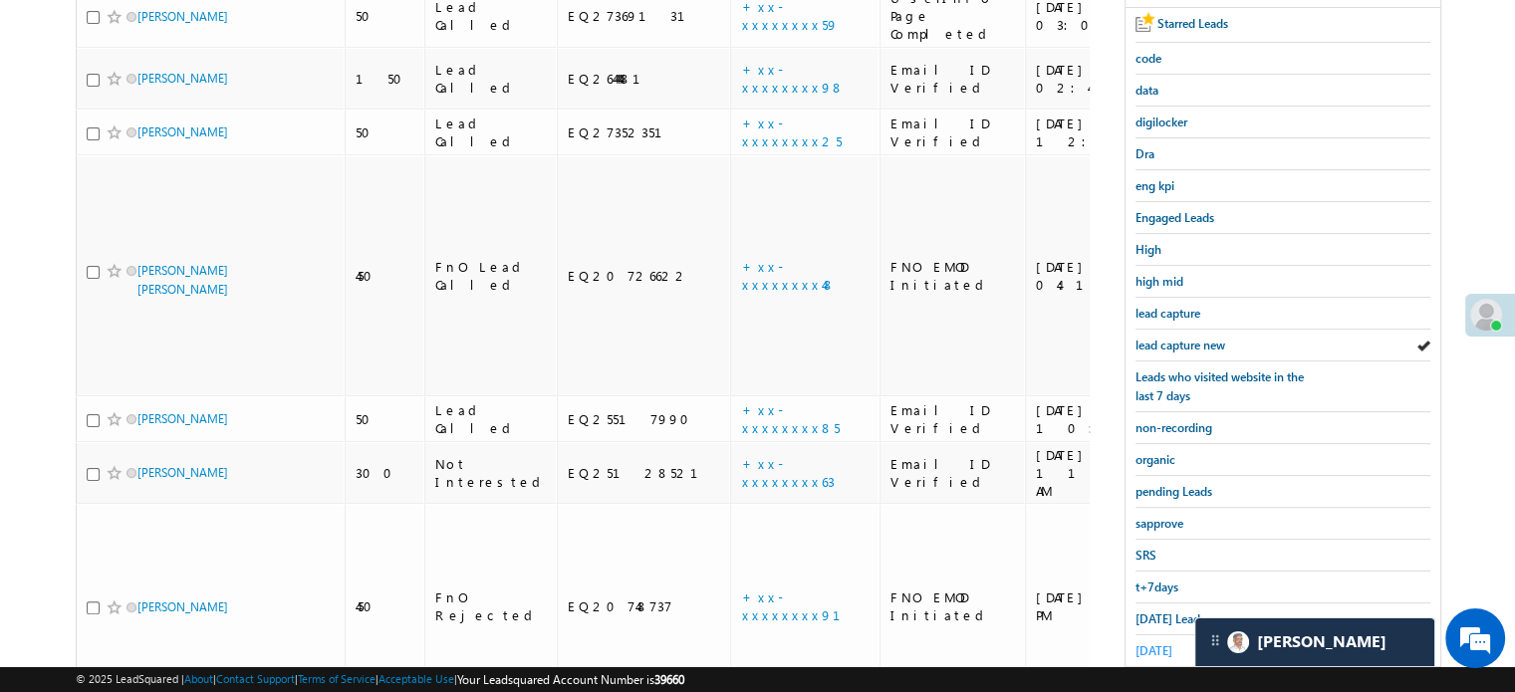
scroll to position [427, 0]
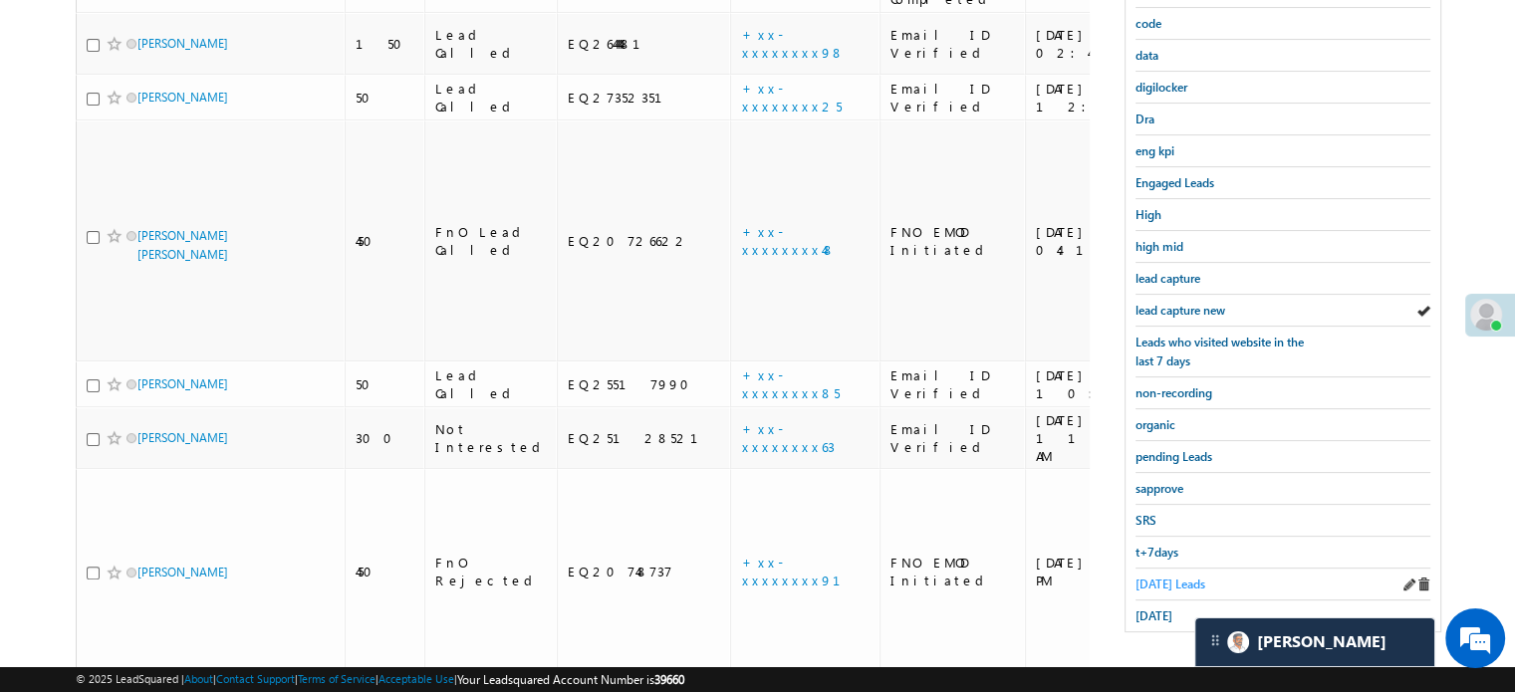
click at [1153, 577] on span "Today's Leads" at bounding box center [1170, 584] width 70 height 15
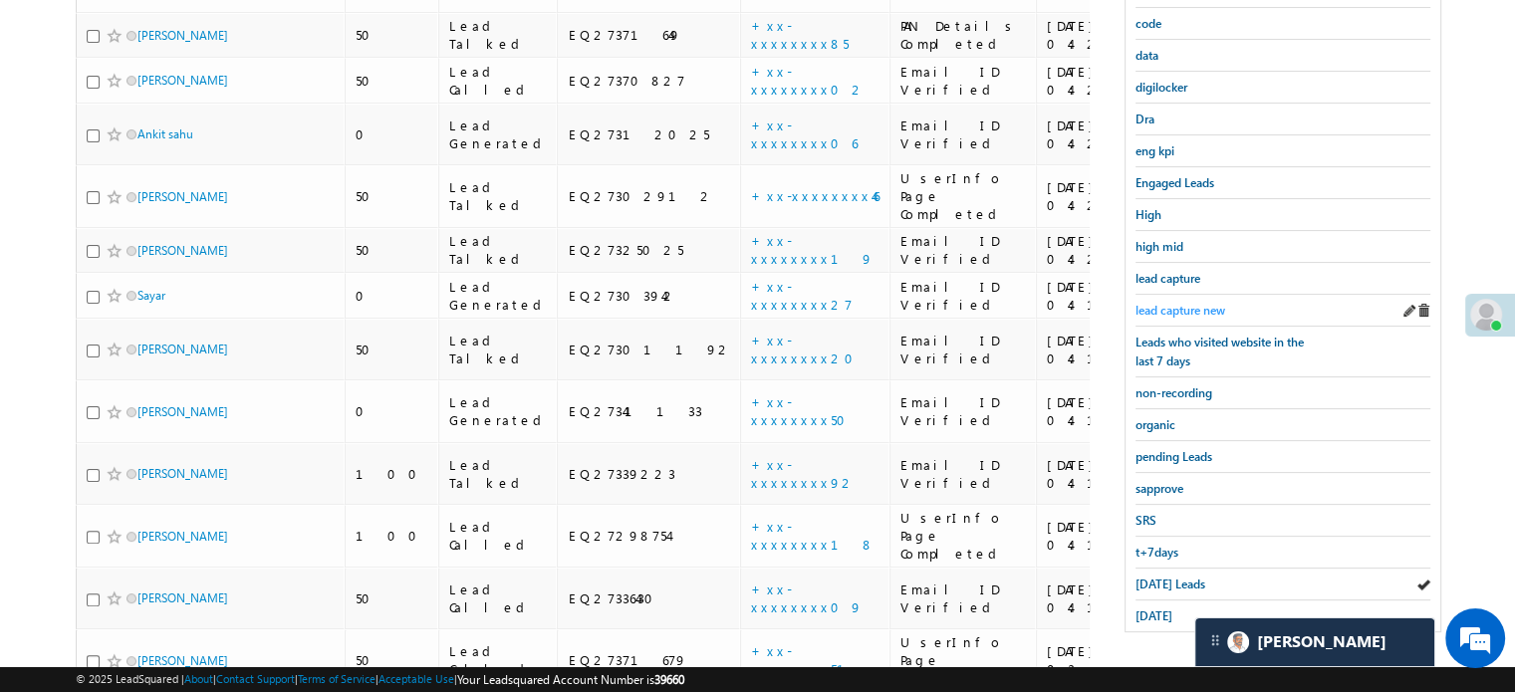
click at [1147, 309] on span "lead capture new" at bounding box center [1180, 310] width 90 height 15
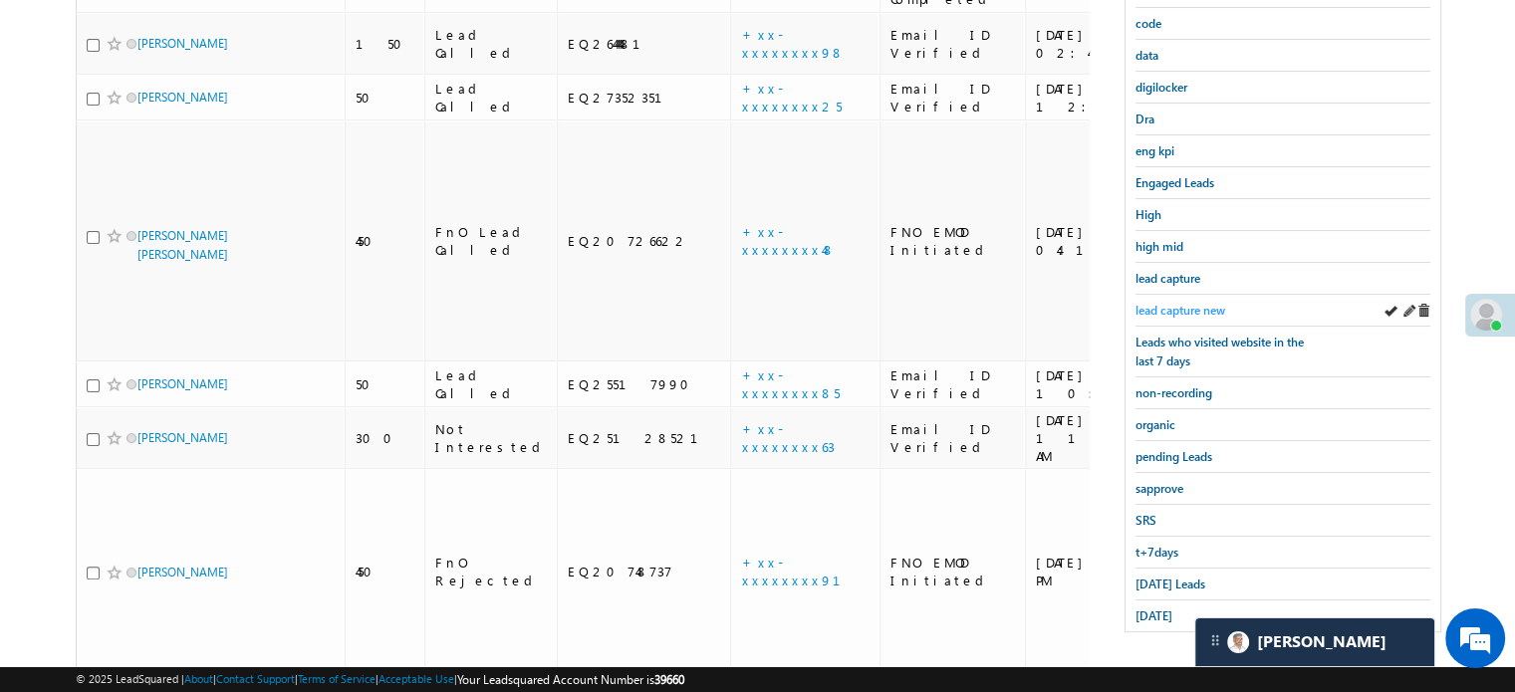
click at [1142, 295] on div "lead capture new" at bounding box center [1282, 311] width 295 height 32
click at [1150, 310] on span "lead capture new" at bounding box center [1180, 310] width 90 height 15
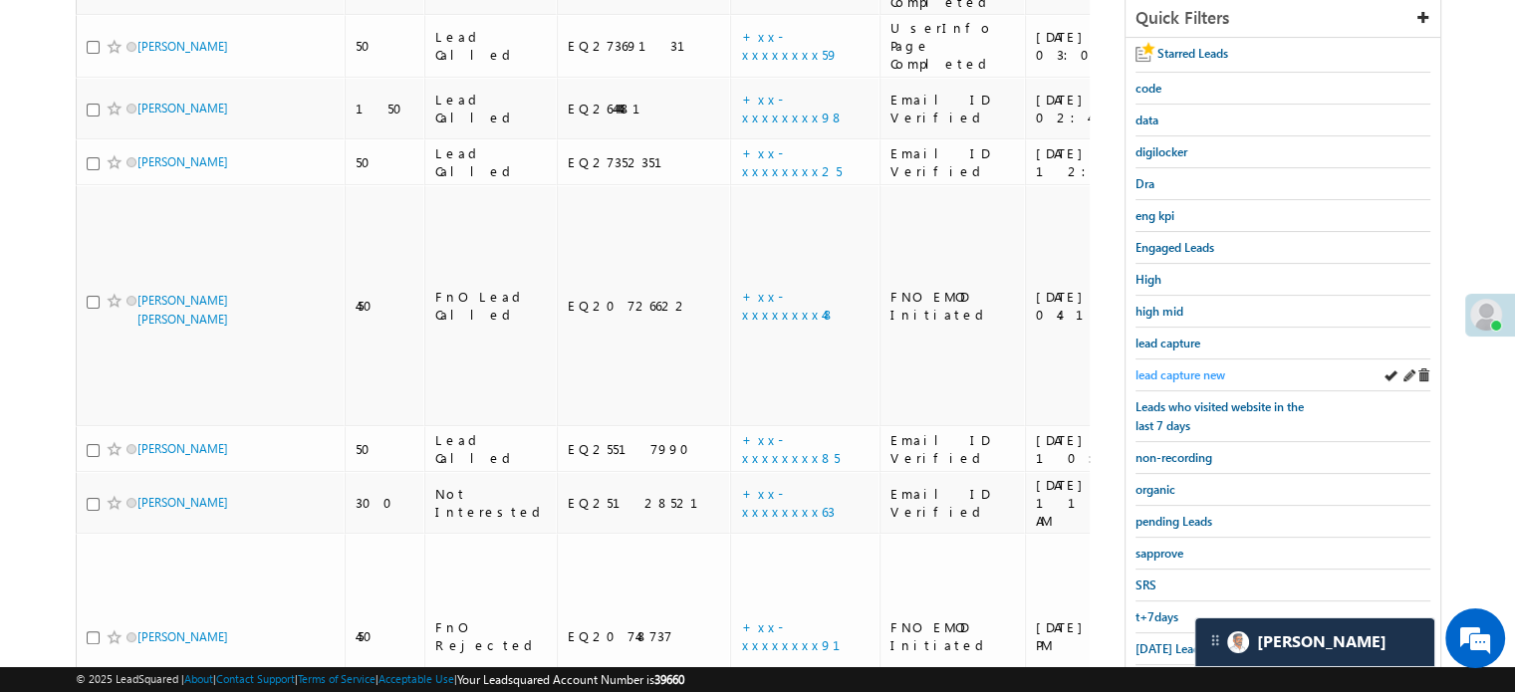
scroll to position [228, 0]
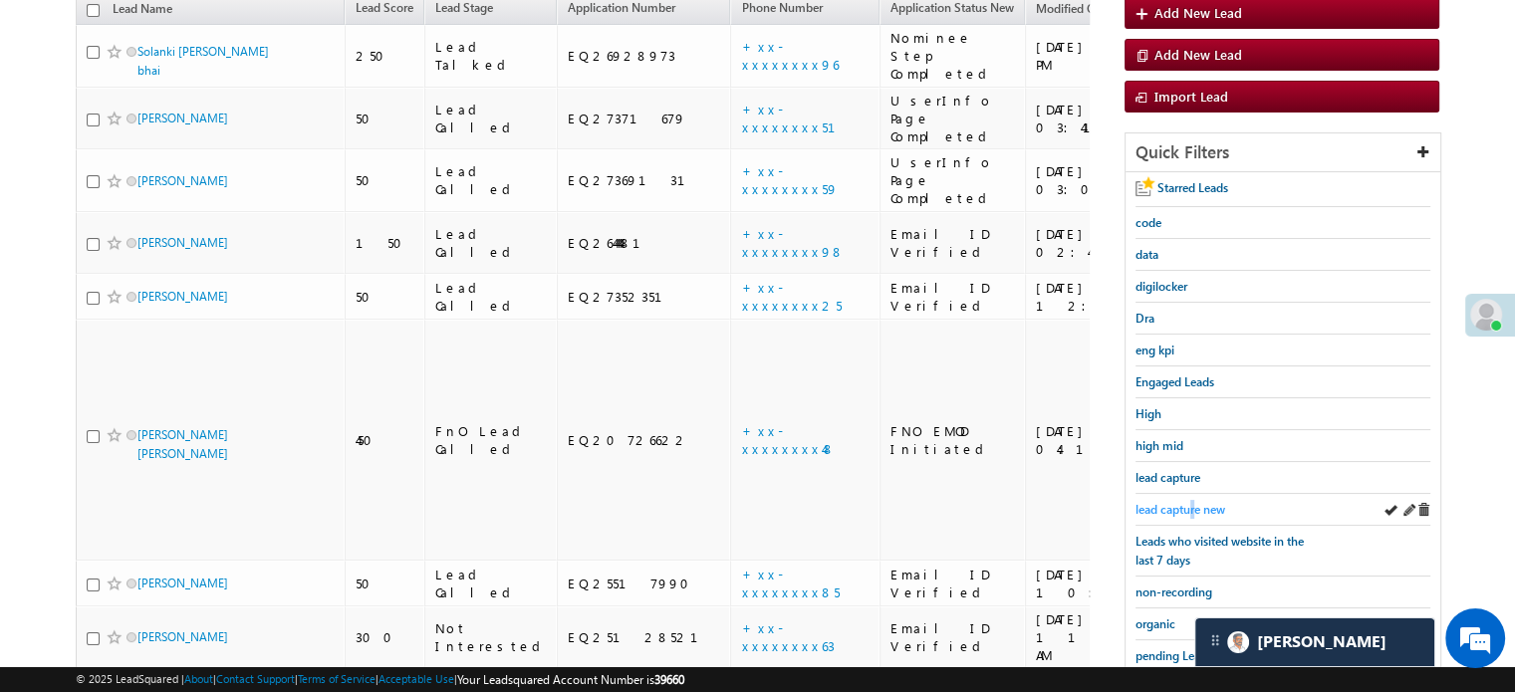
click at [1193, 505] on span "lead capture new" at bounding box center [1180, 509] width 90 height 15
click at [1194, 505] on span "lead capture new" at bounding box center [1180, 509] width 90 height 15
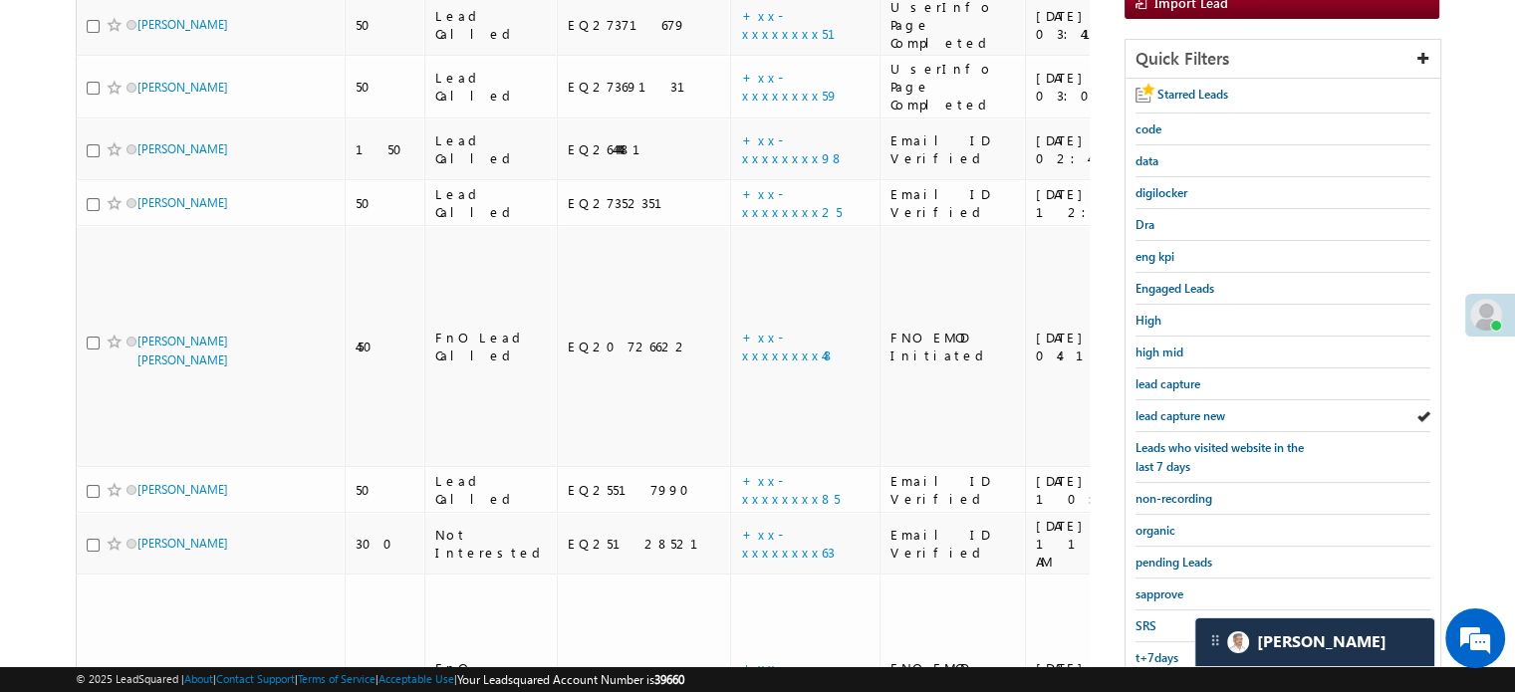
scroll to position [427, 0]
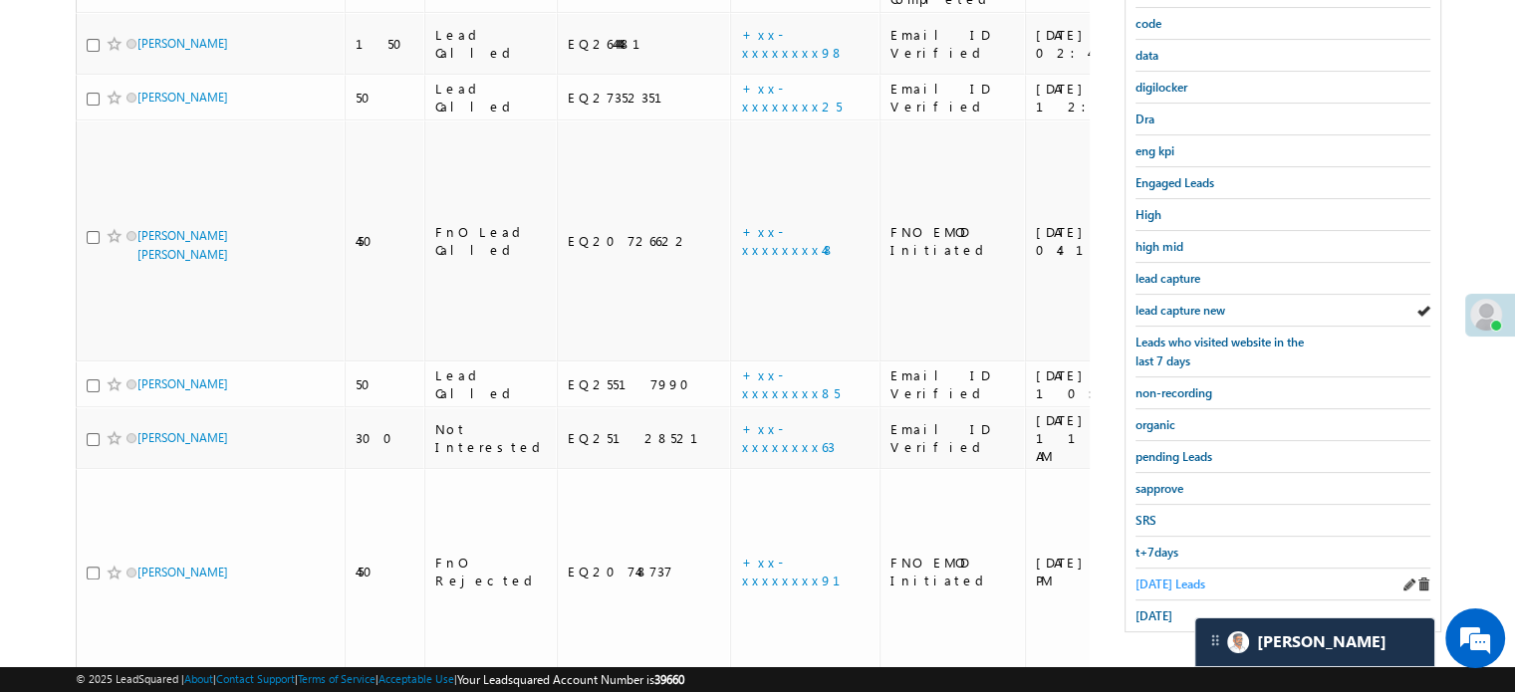
click at [1159, 577] on span "Today's Leads" at bounding box center [1170, 584] width 70 height 15
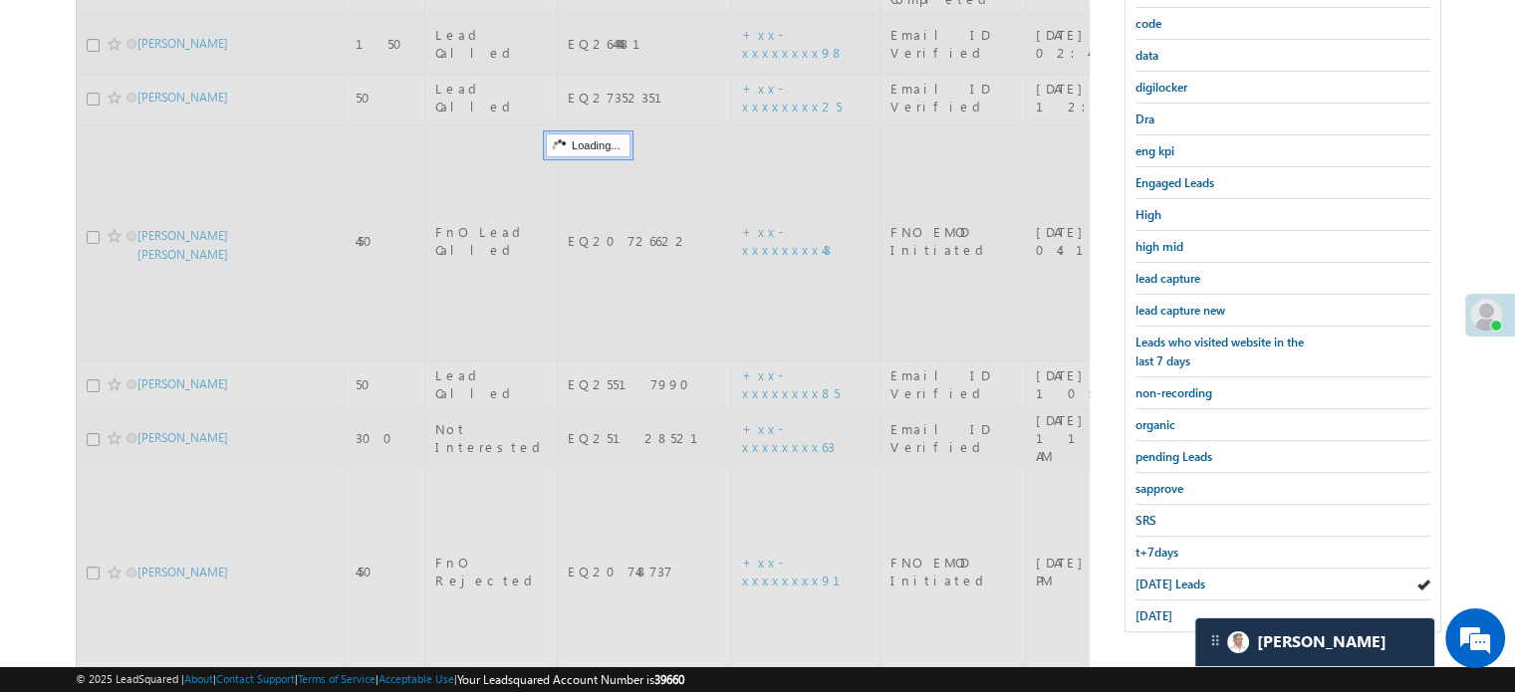
scroll to position [228, 0]
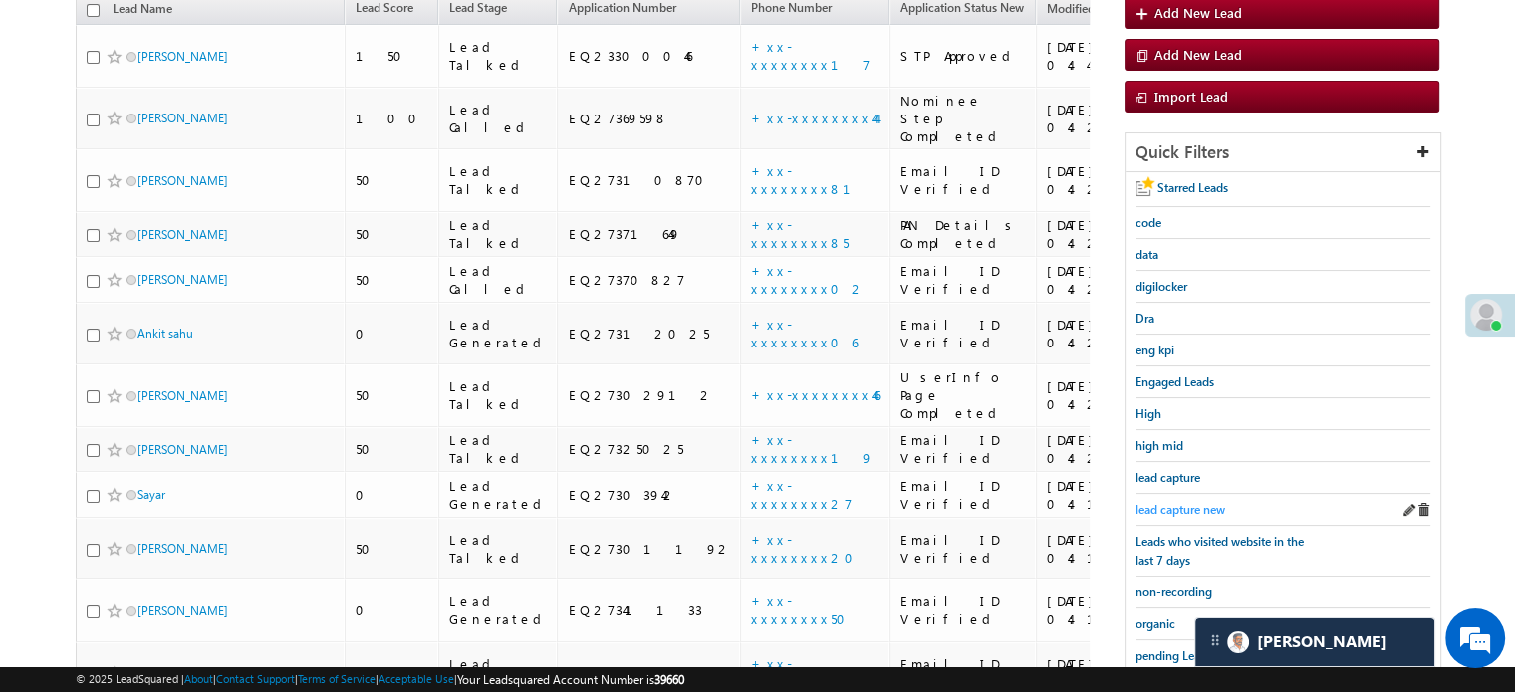
click at [1172, 509] on span "lead capture new" at bounding box center [1180, 509] width 90 height 15
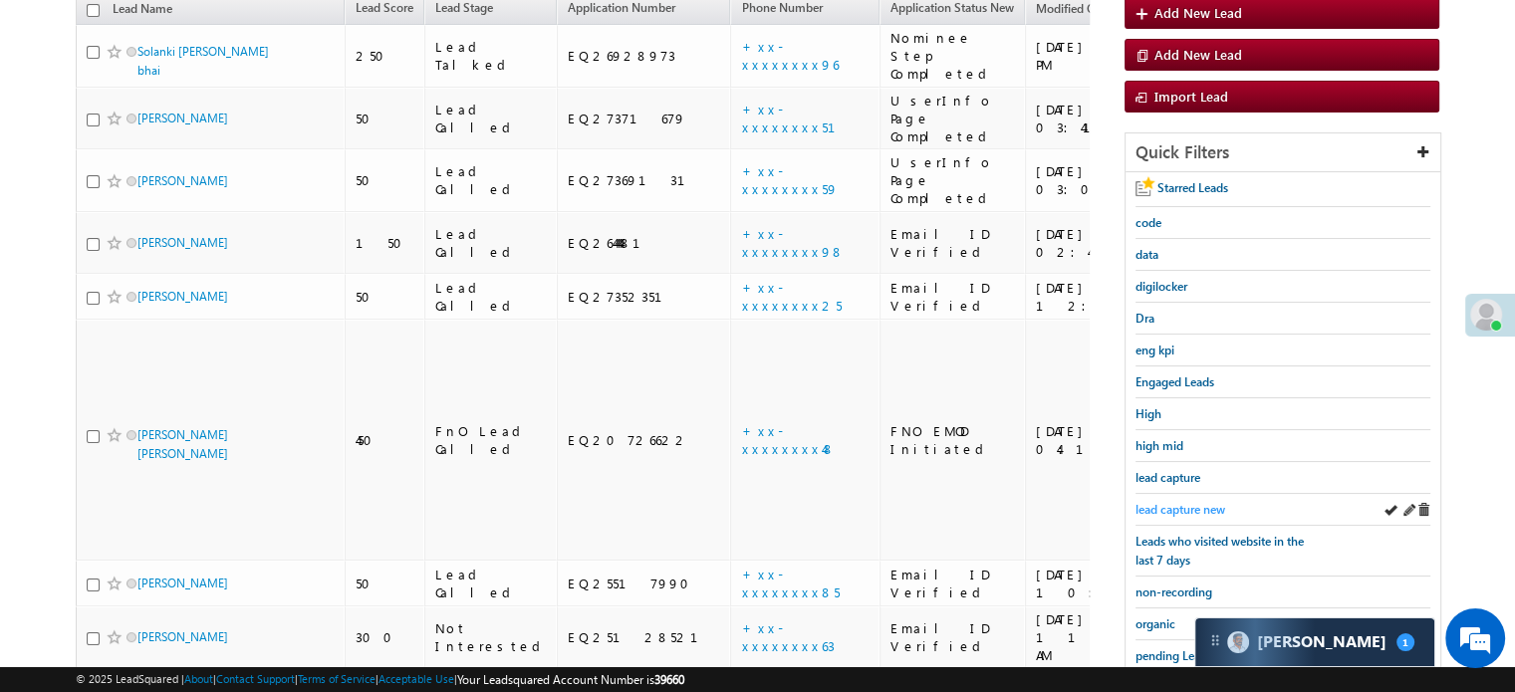
click at [1171, 505] on span "lead capture new" at bounding box center [1180, 509] width 90 height 15
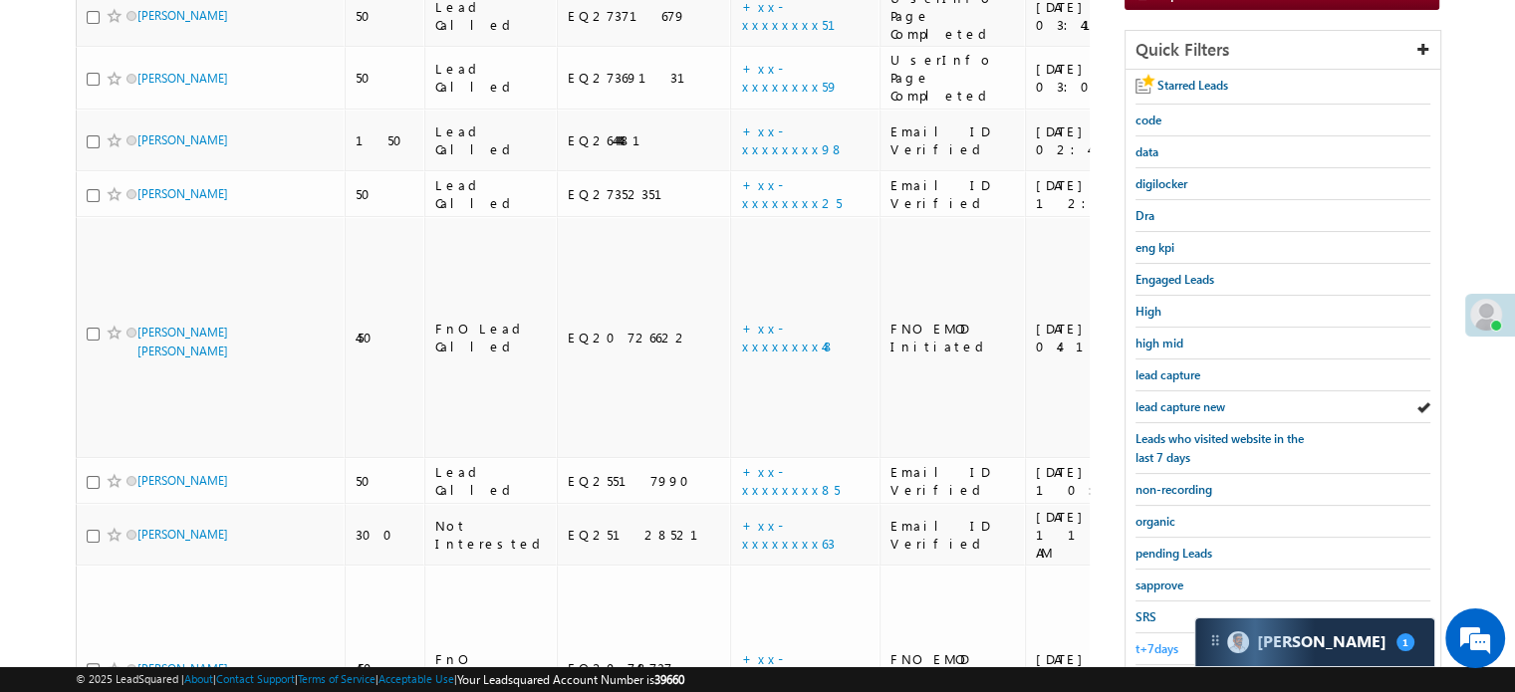
scroll to position [427, 0]
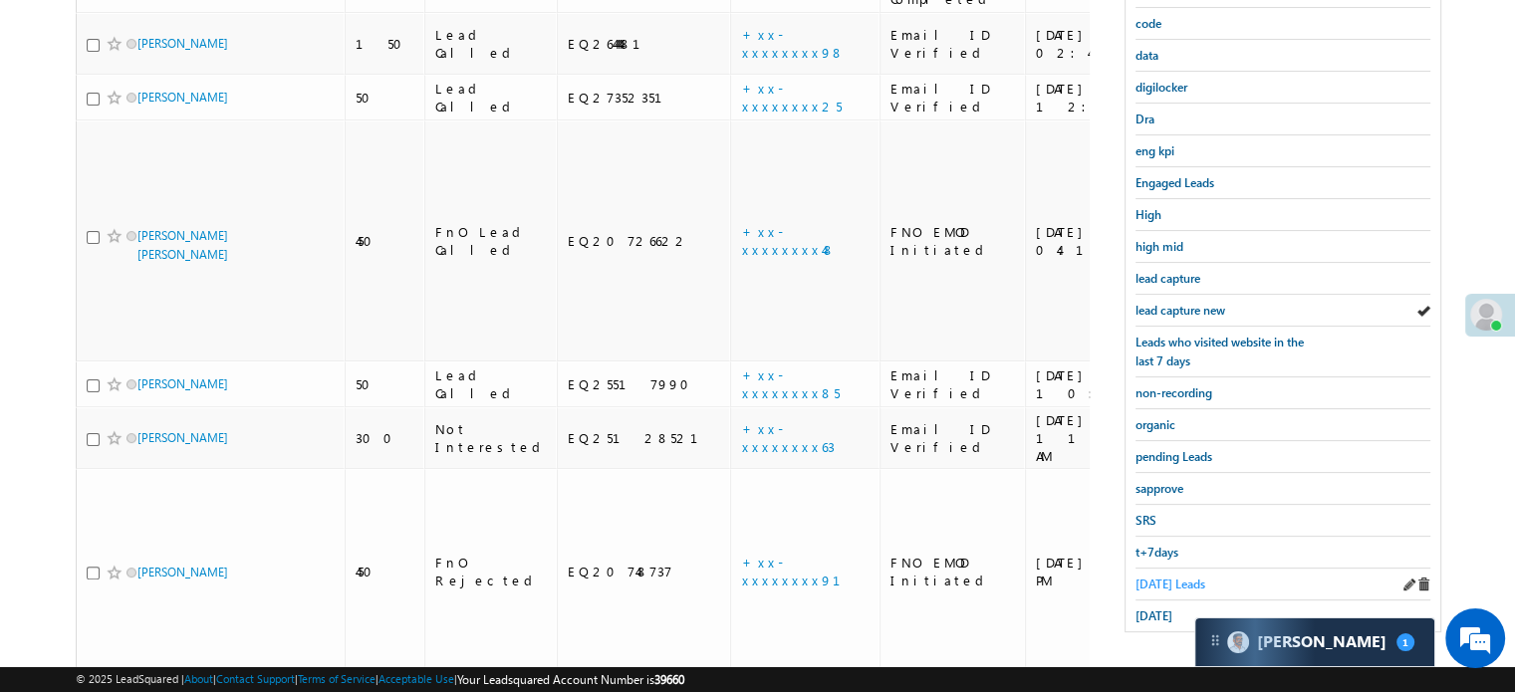
click at [1149, 577] on span "Today's Leads" at bounding box center [1170, 584] width 70 height 15
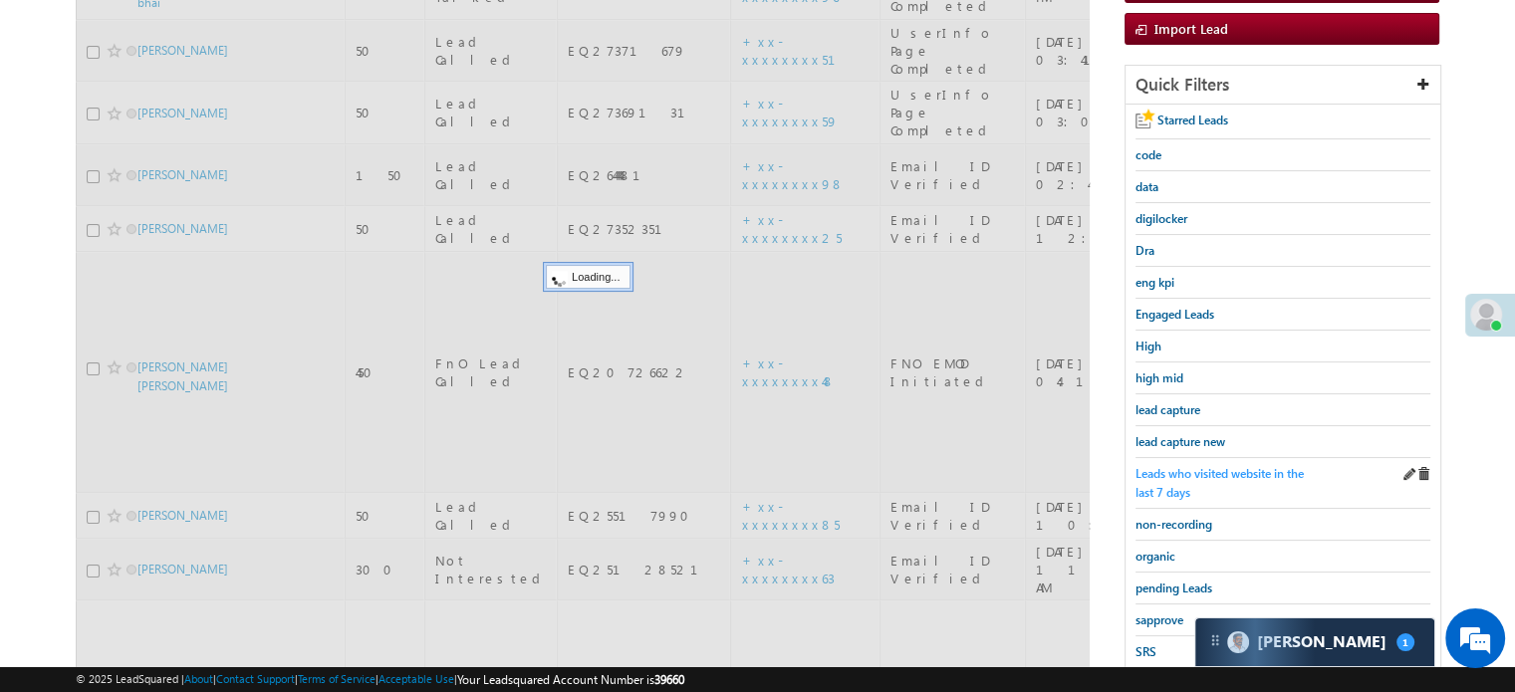
scroll to position [228, 0]
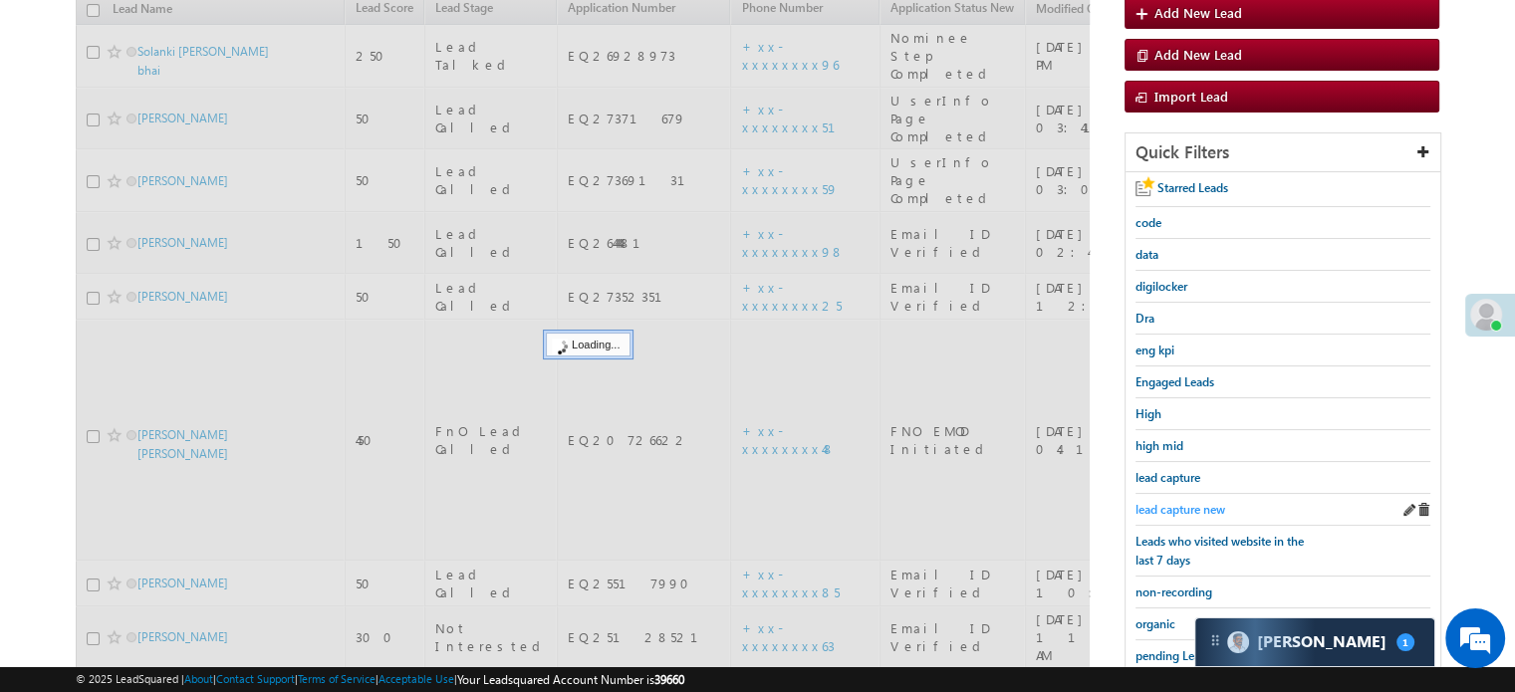
click at [1191, 505] on span "lead capture new" at bounding box center [1180, 509] width 90 height 15
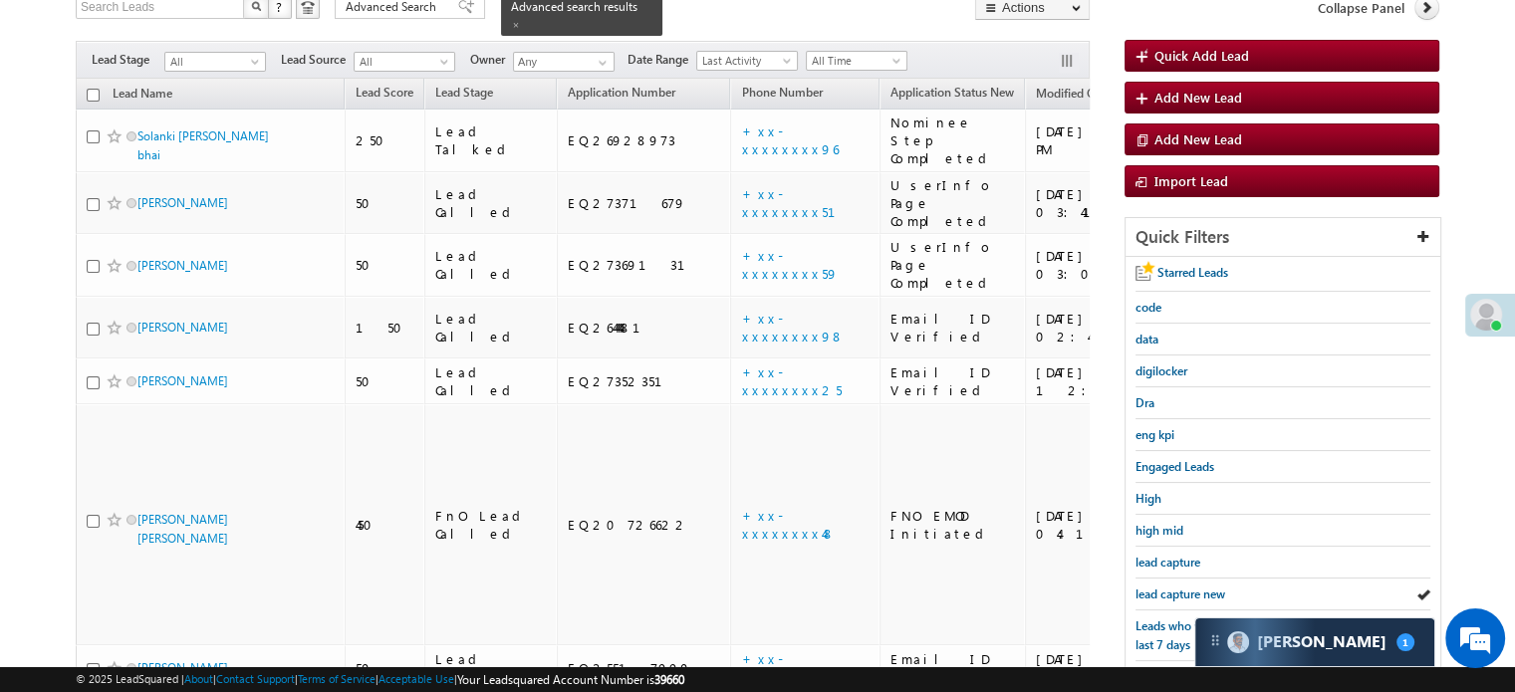
scroll to position [199, 0]
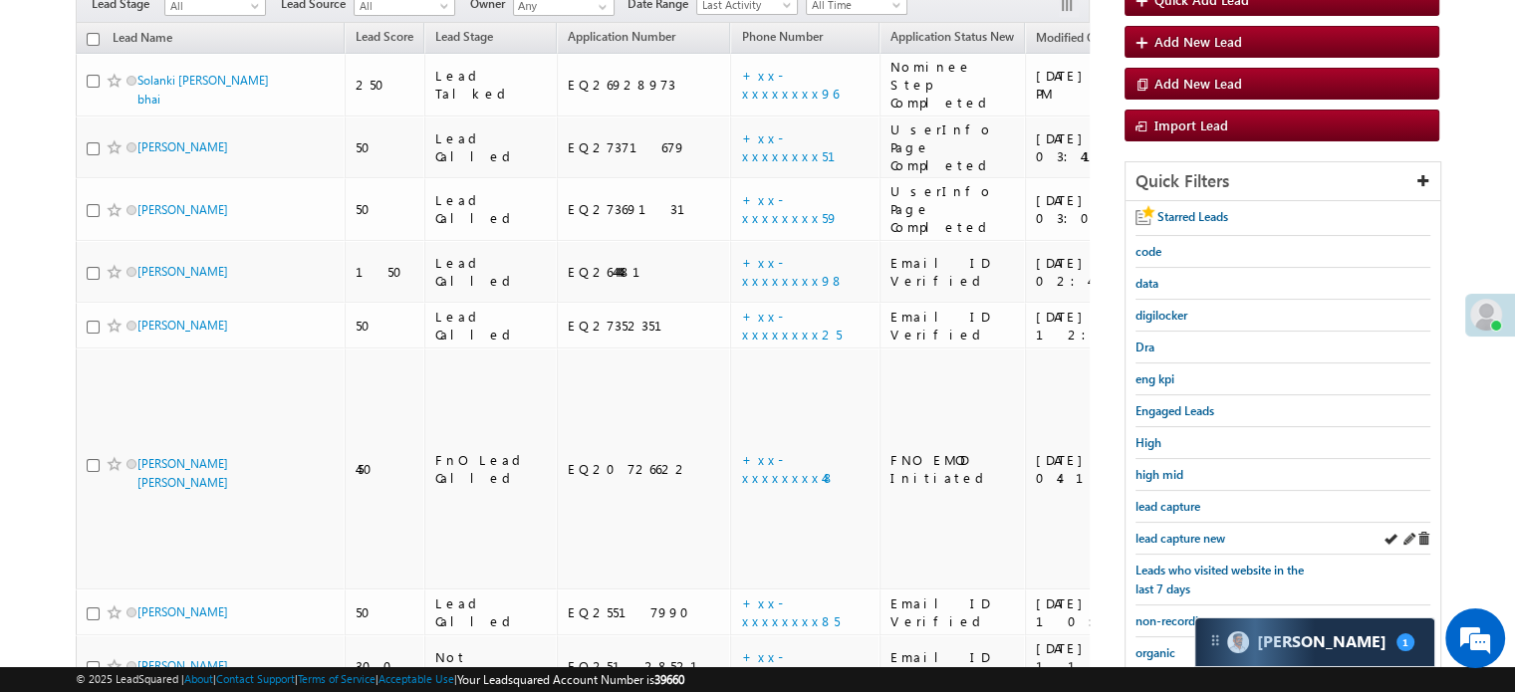
click at [1170, 523] on div "lead capture new" at bounding box center [1282, 539] width 295 height 32
click at [1170, 531] on span "lead capture new" at bounding box center [1180, 538] width 90 height 15
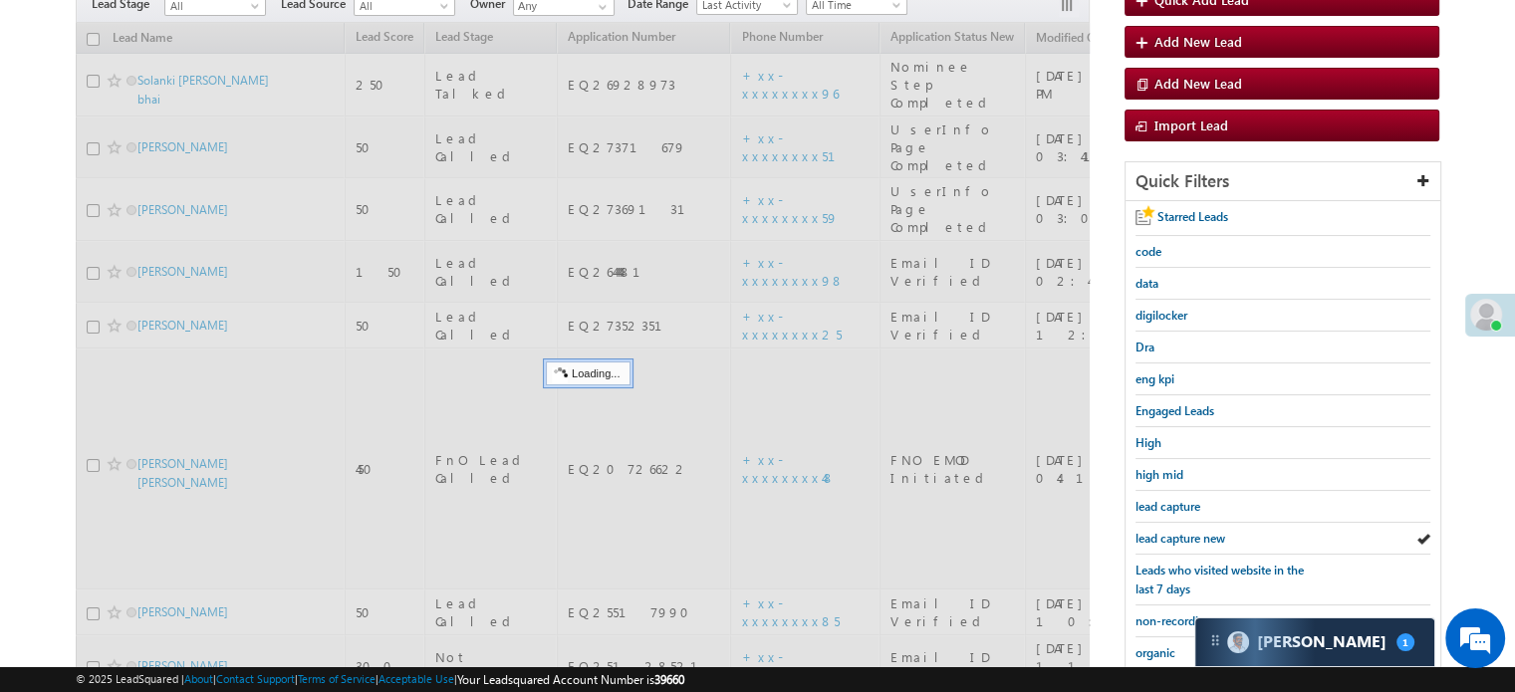
click at [1172, 536] on span "lead capture new" at bounding box center [1180, 538] width 90 height 15
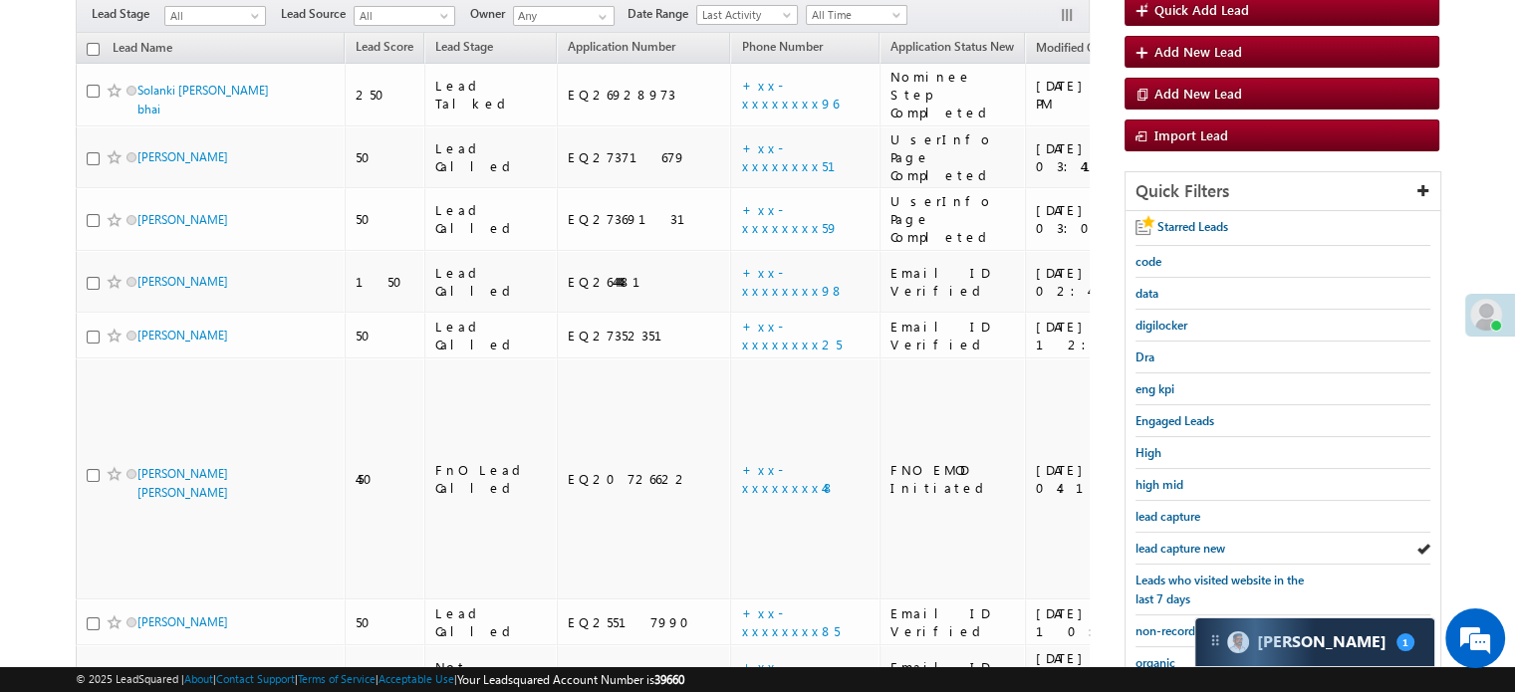
scroll to position [299, 0]
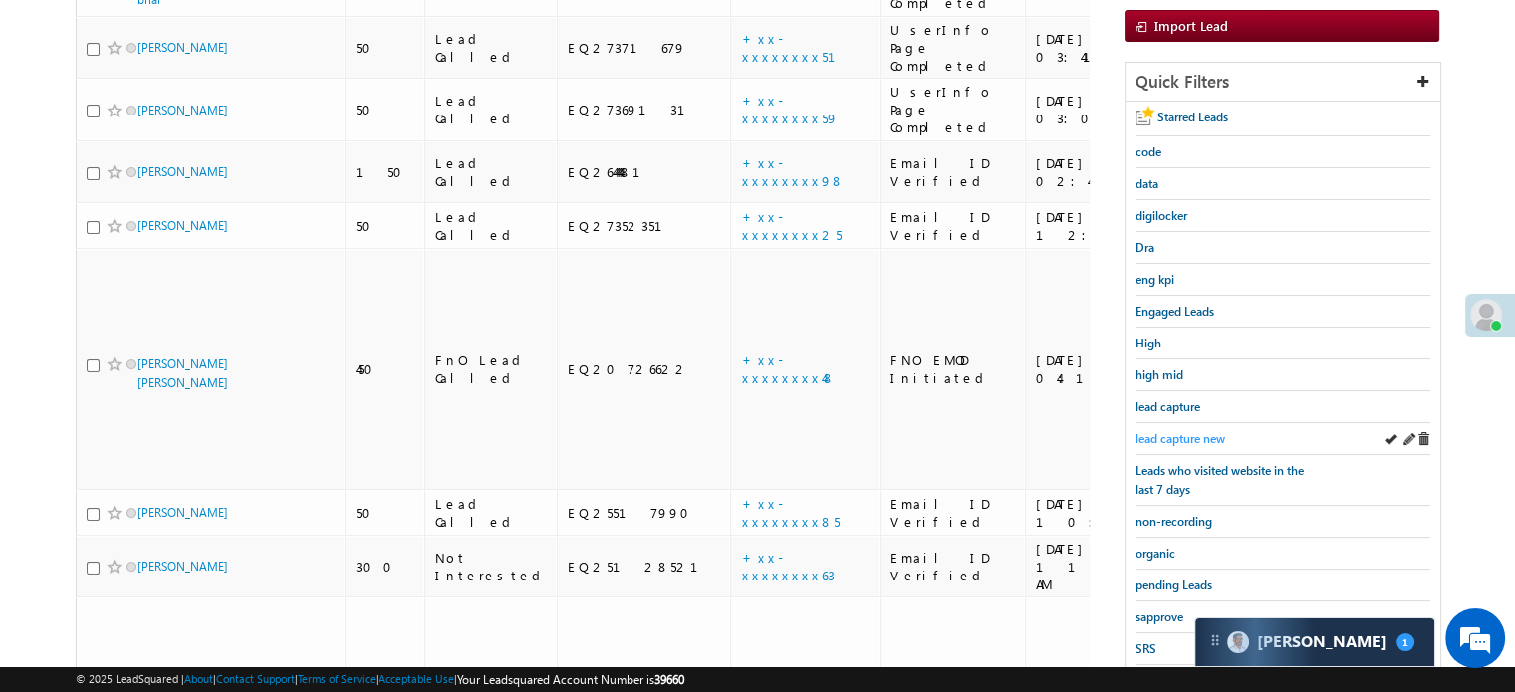
click at [1157, 437] on span "lead capture new" at bounding box center [1180, 438] width 90 height 15
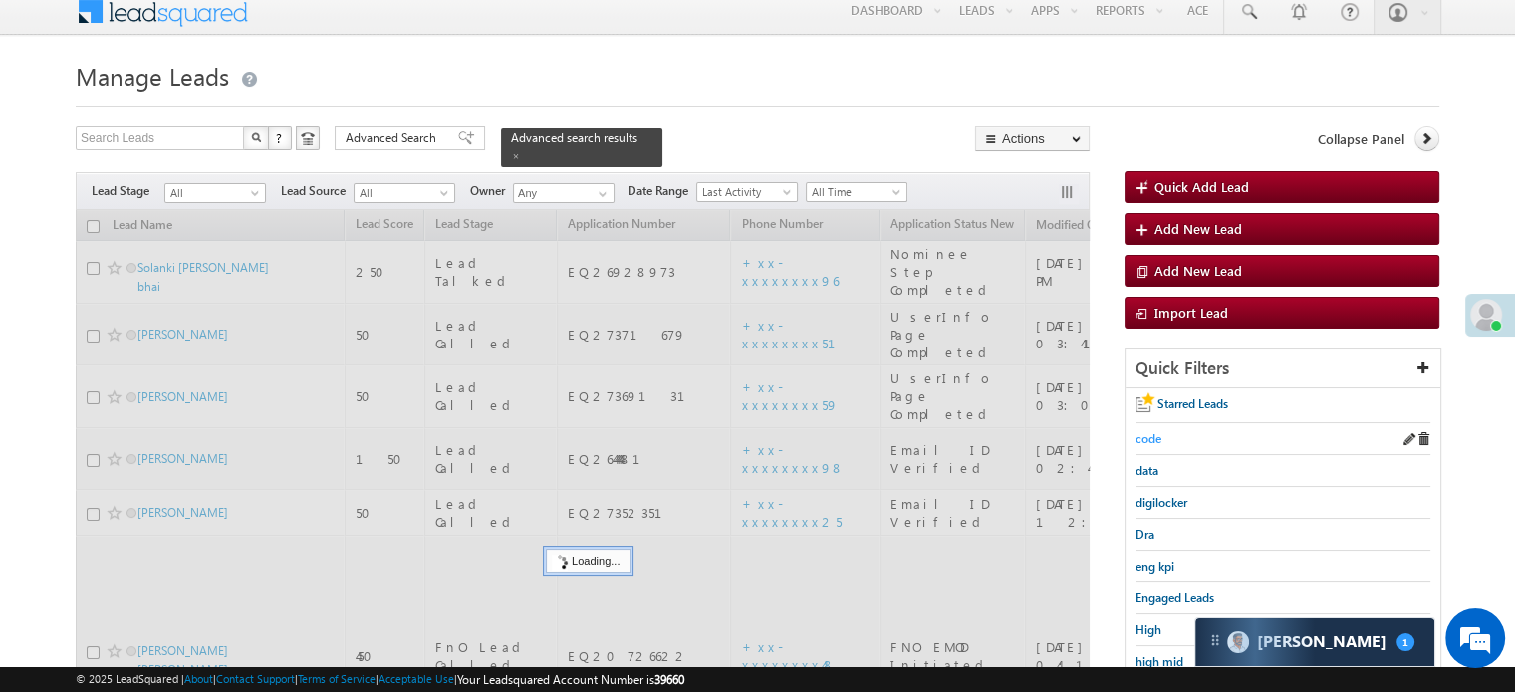
scroll to position [0, 0]
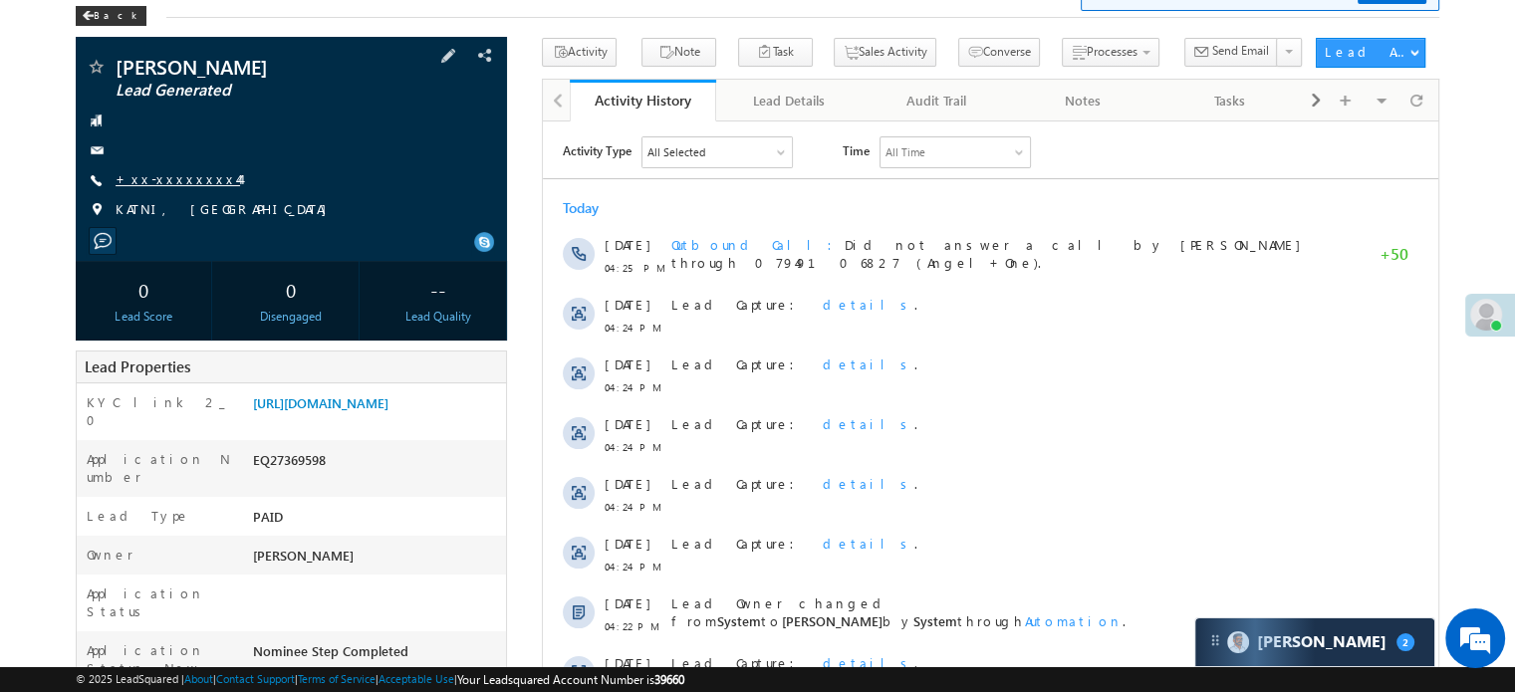
scroll to position [100, 0]
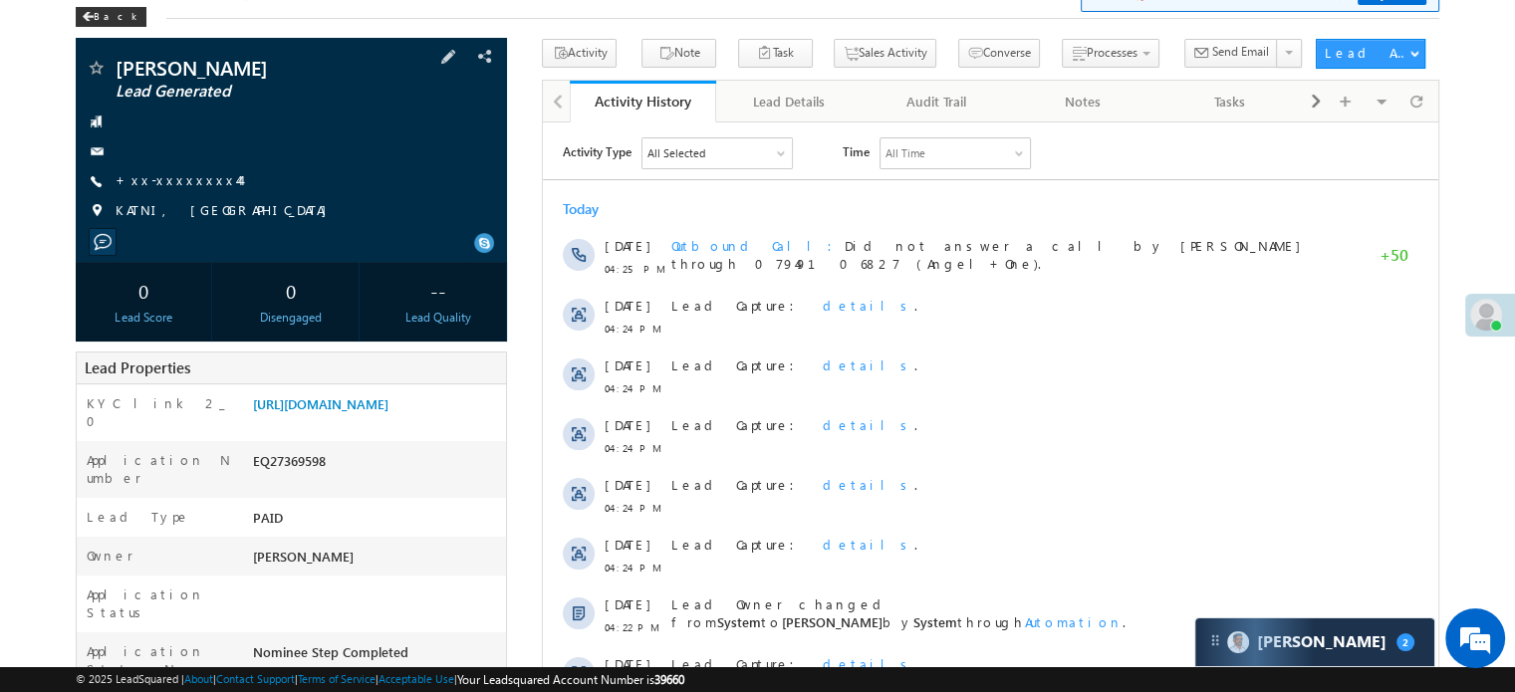
click at [160, 170] on div "[PERSON_NAME] Lead Generated +xx-xxxxxxxx44" at bounding box center [291, 144] width 411 height 173
click at [164, 182] on link "+xx-xxxxxxxx44" at bounding box center [178, 179] width 125 height 17
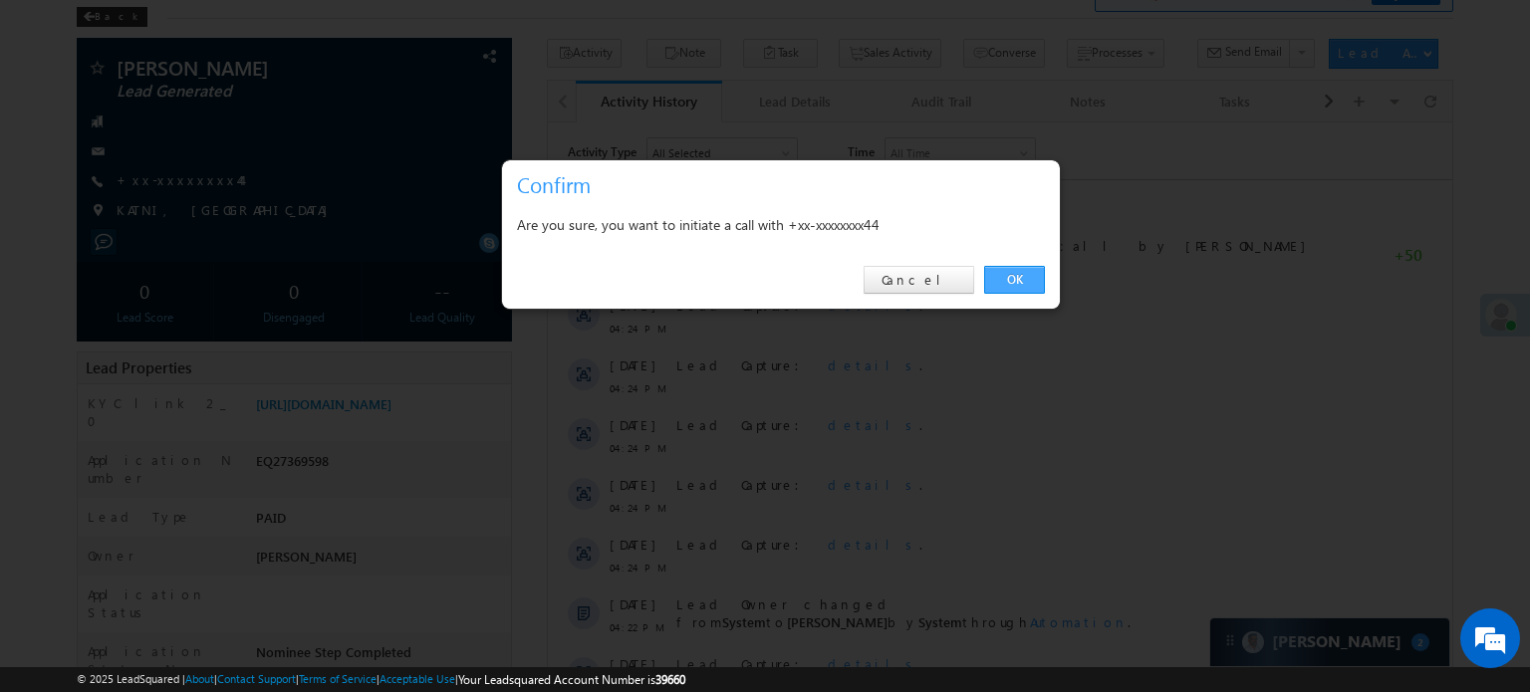
drag, startPoint x: 1021, startPoint y: 283, endPoint x: 458, endPoint y: 171, distance: 573.7
click at [1021, 283] on link "OK" at bounding box center [1014, 280] width 61 height 28
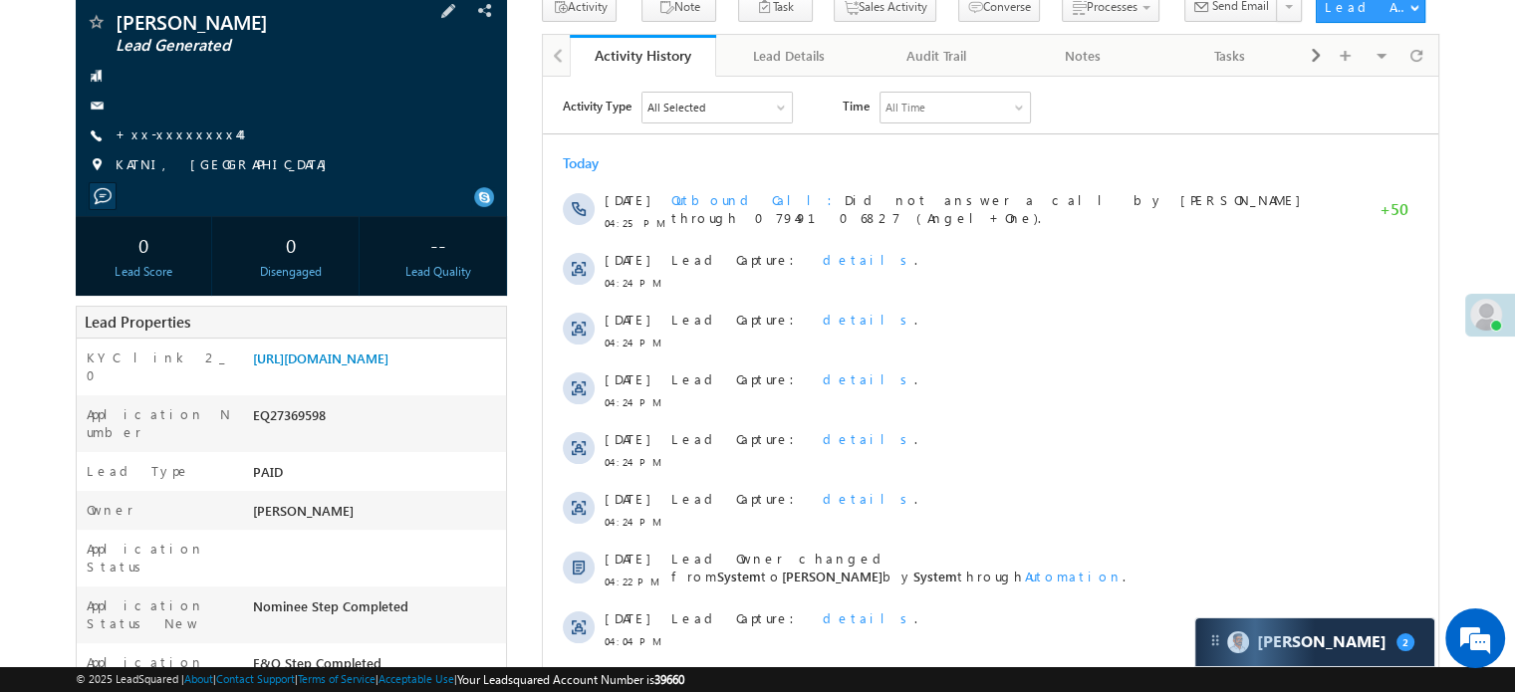
scroll to position [252, 0]
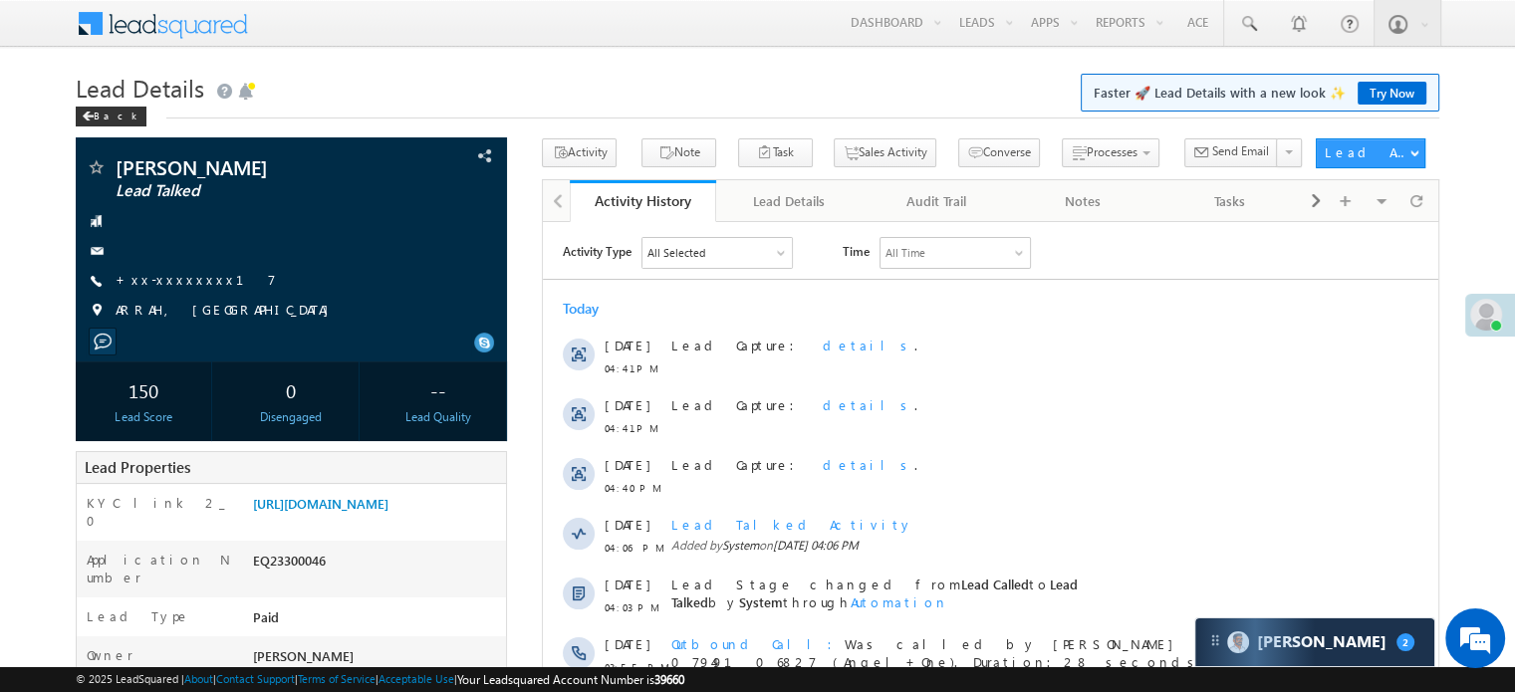
scroll to position [398, 0]
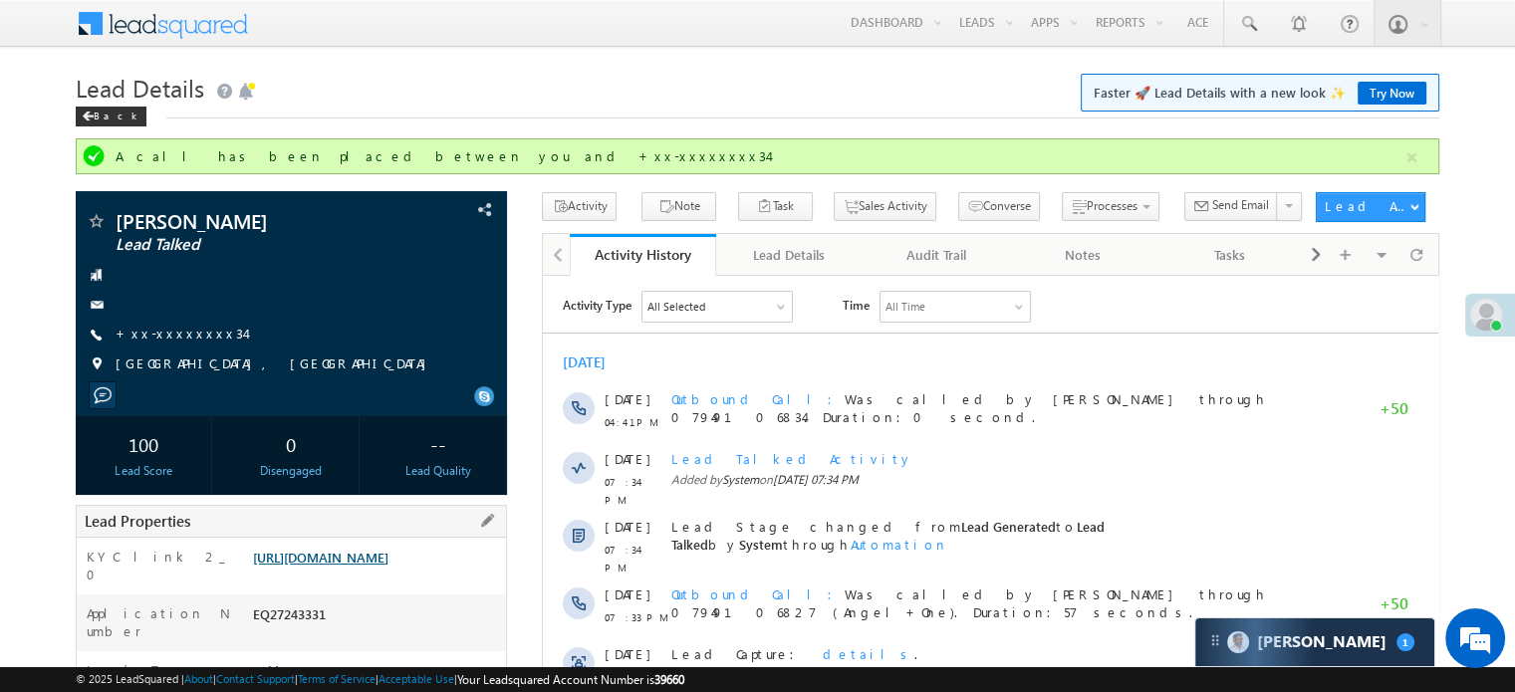
scroll to position [10825, 0]
click at [375, 566] on link "https://angelbroking1-pk3em7sa.customui-test.leadsquared.com?leadId=a61ef30d-65…" at bounding box center [320, 557] width 135 height 17
